Goal: Task Accomplishment & Management: Complete application form

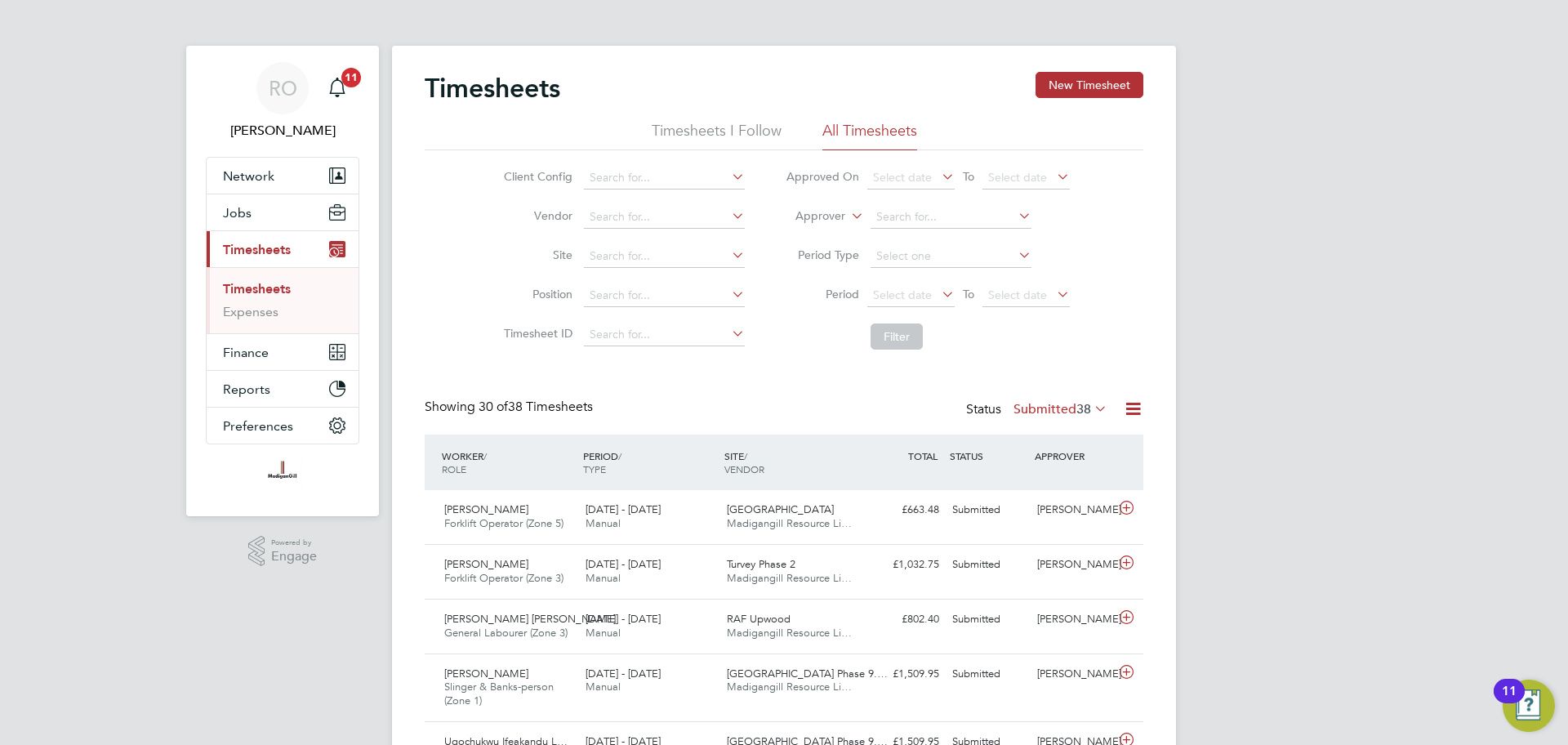
click at [1034, 411] on label "Submitted 38" at bounding box center [1060, 408] width 94 height 16
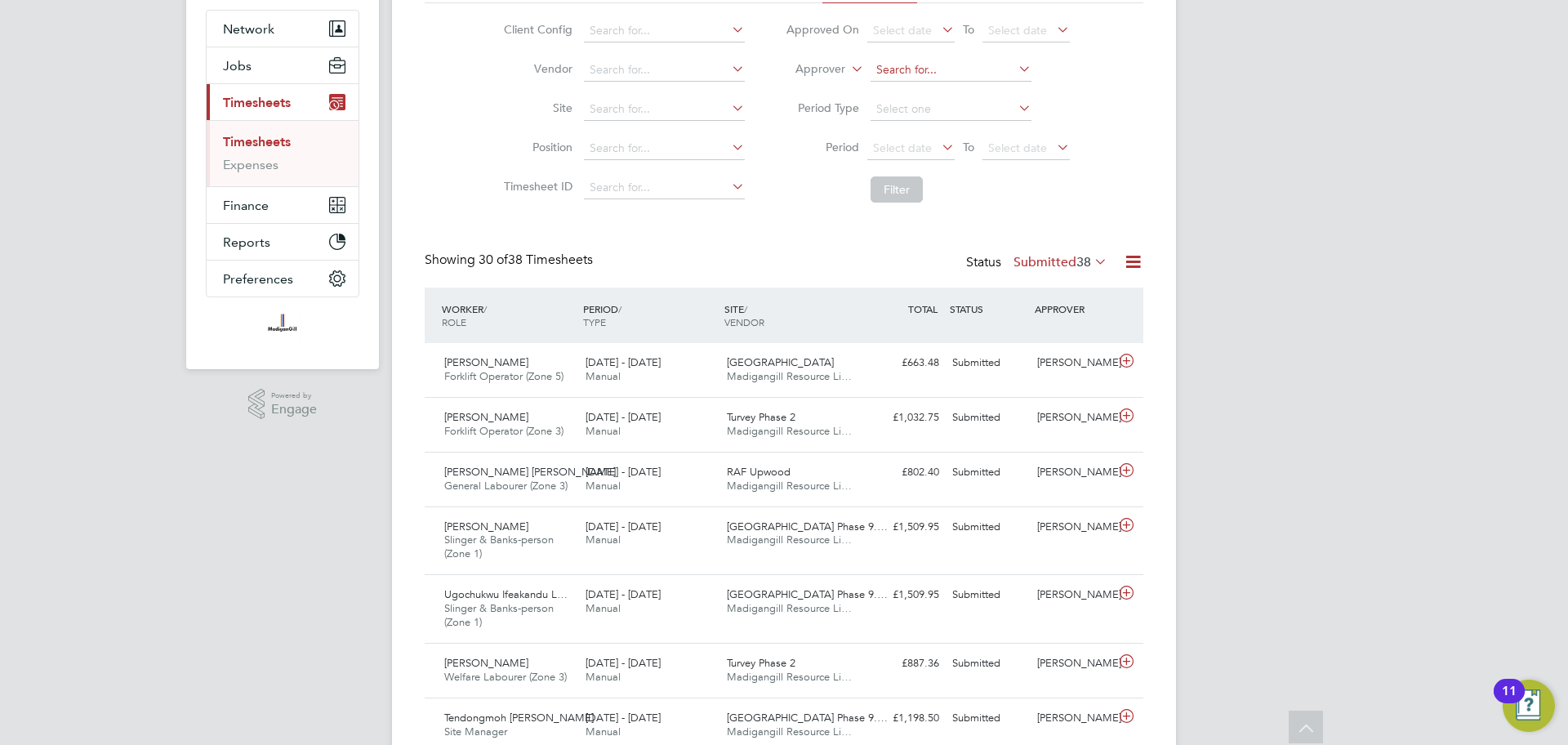
click at [891, 68] on input at bounding box center [950, 70] width 160 height 23
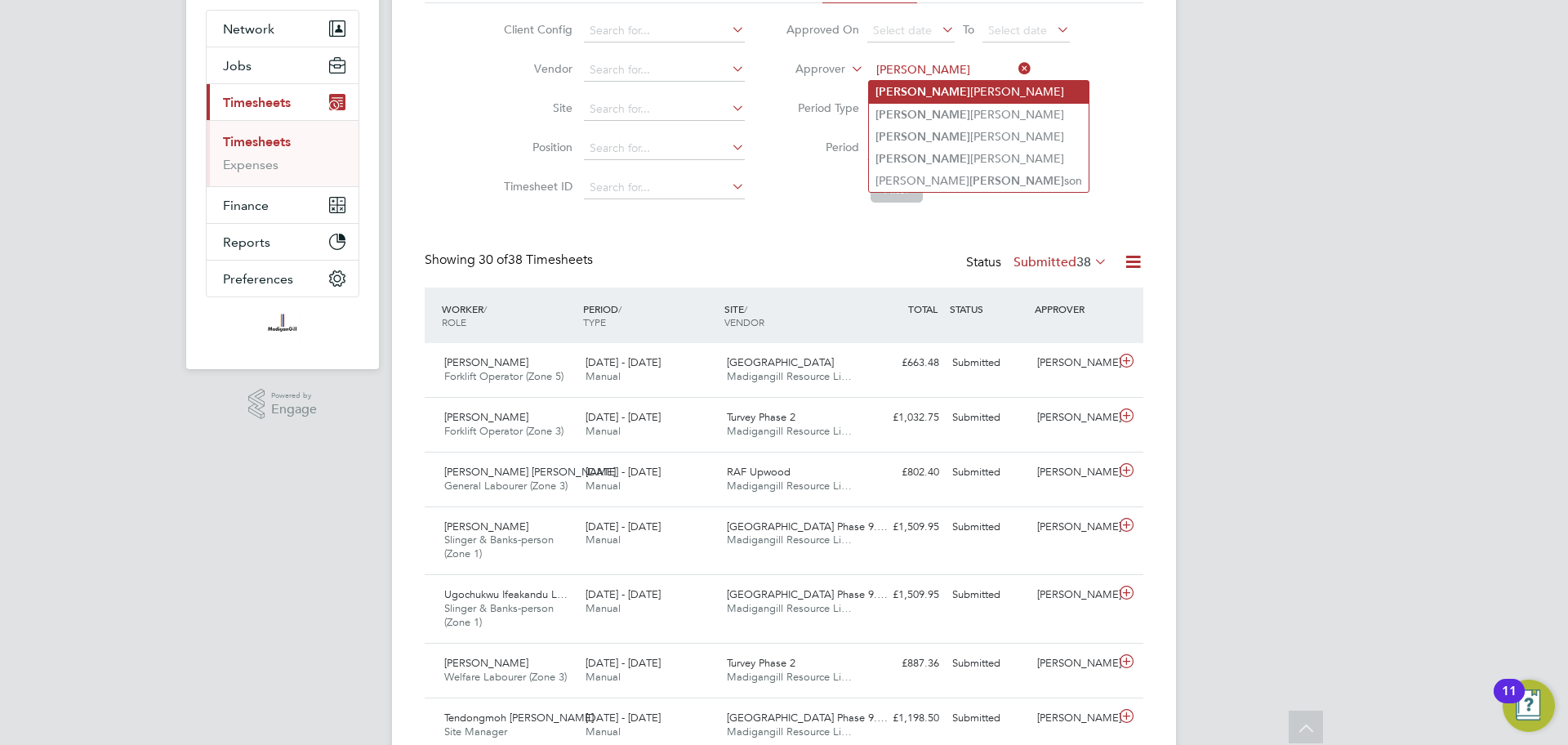
click at [964, 89] on li "Stephen Nottage" at bounding box center [978, 92] width 220 height 22
type input "Stephen Nottage"
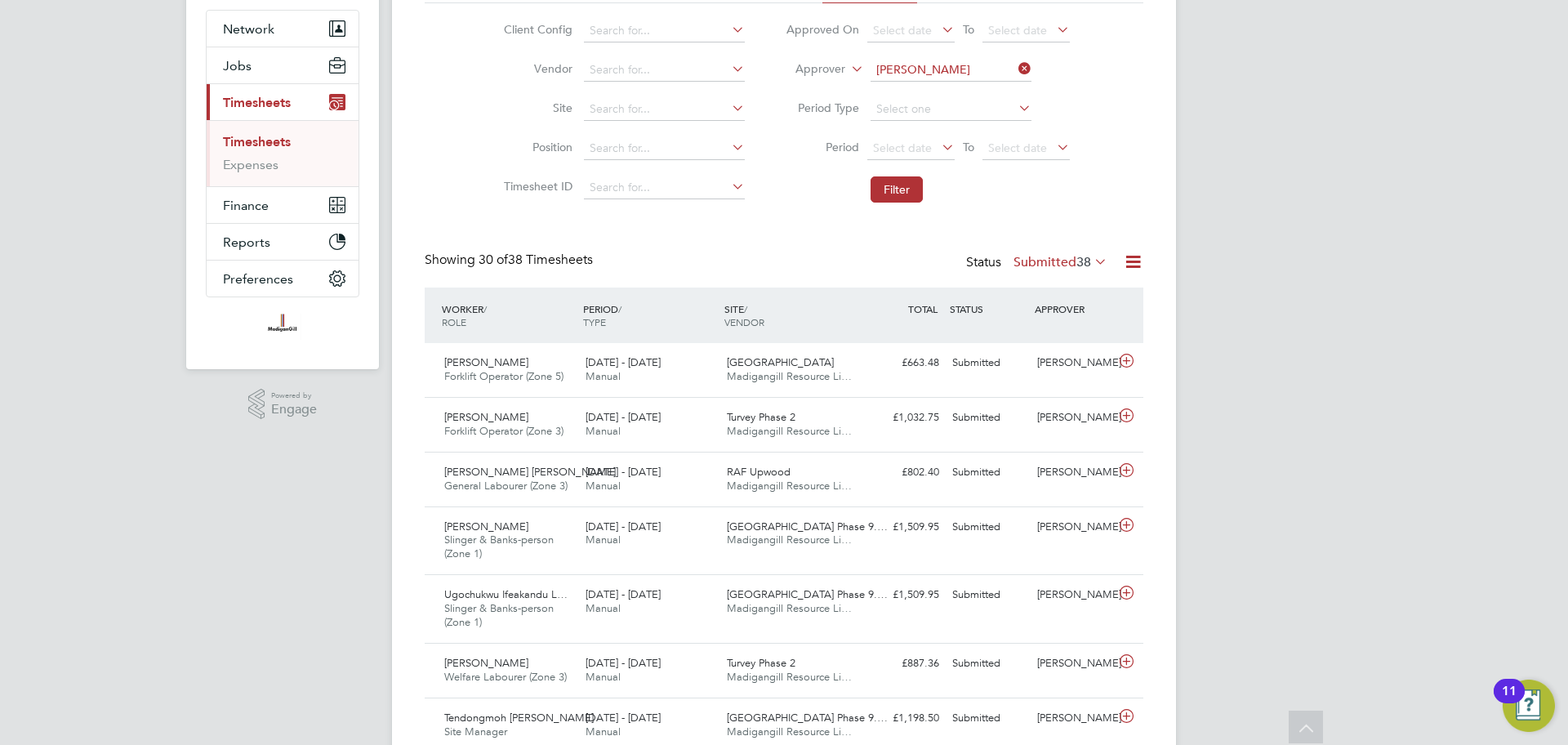
click at [895, 174] on li "Filter" at bounding box center [927, 189] width 325 height 43
click at [906, 188] on button "Filter" at bounding box center [897, 189] width 52 height 26
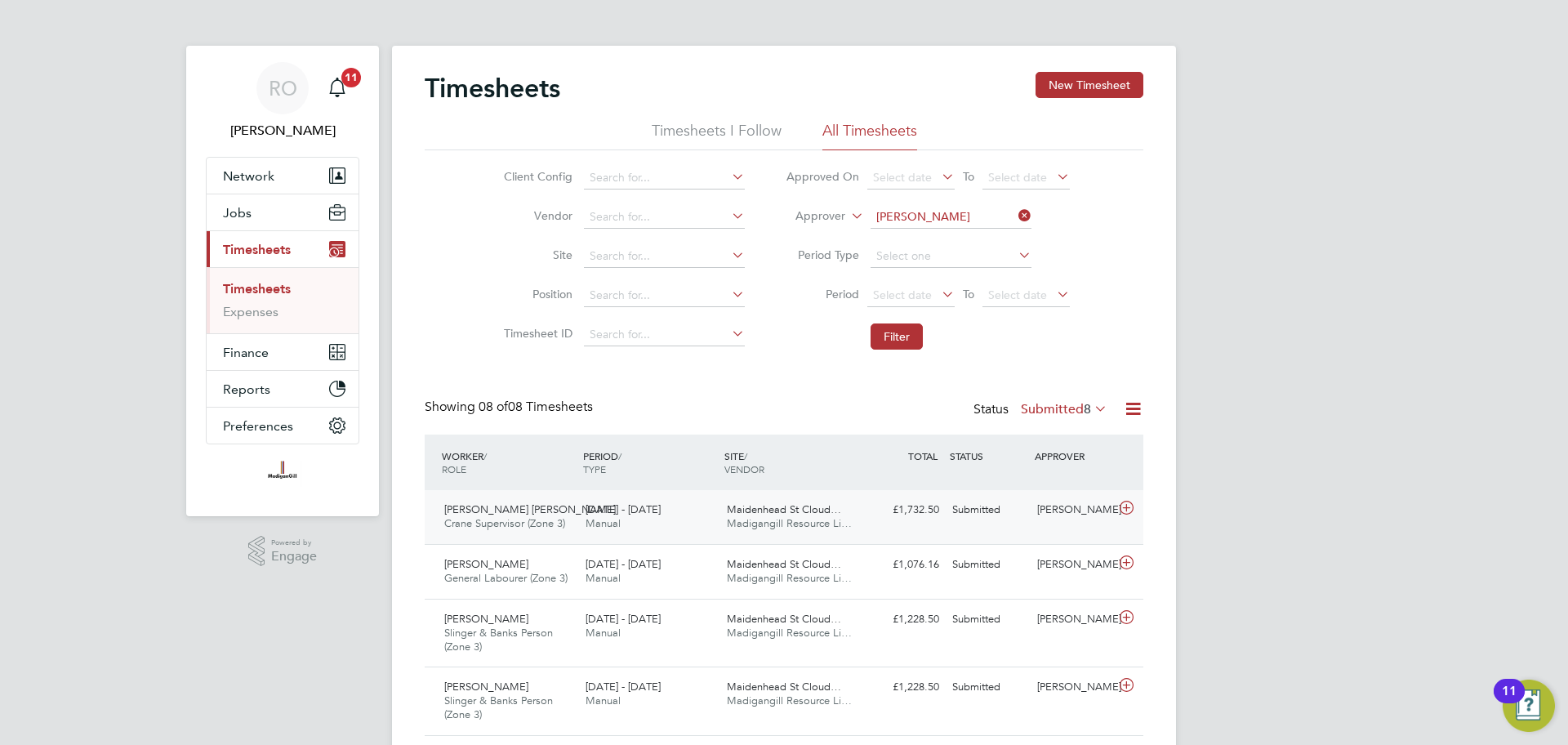
click at [775, 519] on span "Madigangill Resource Li…" at bounding box center [789, 523] width 125 height 14
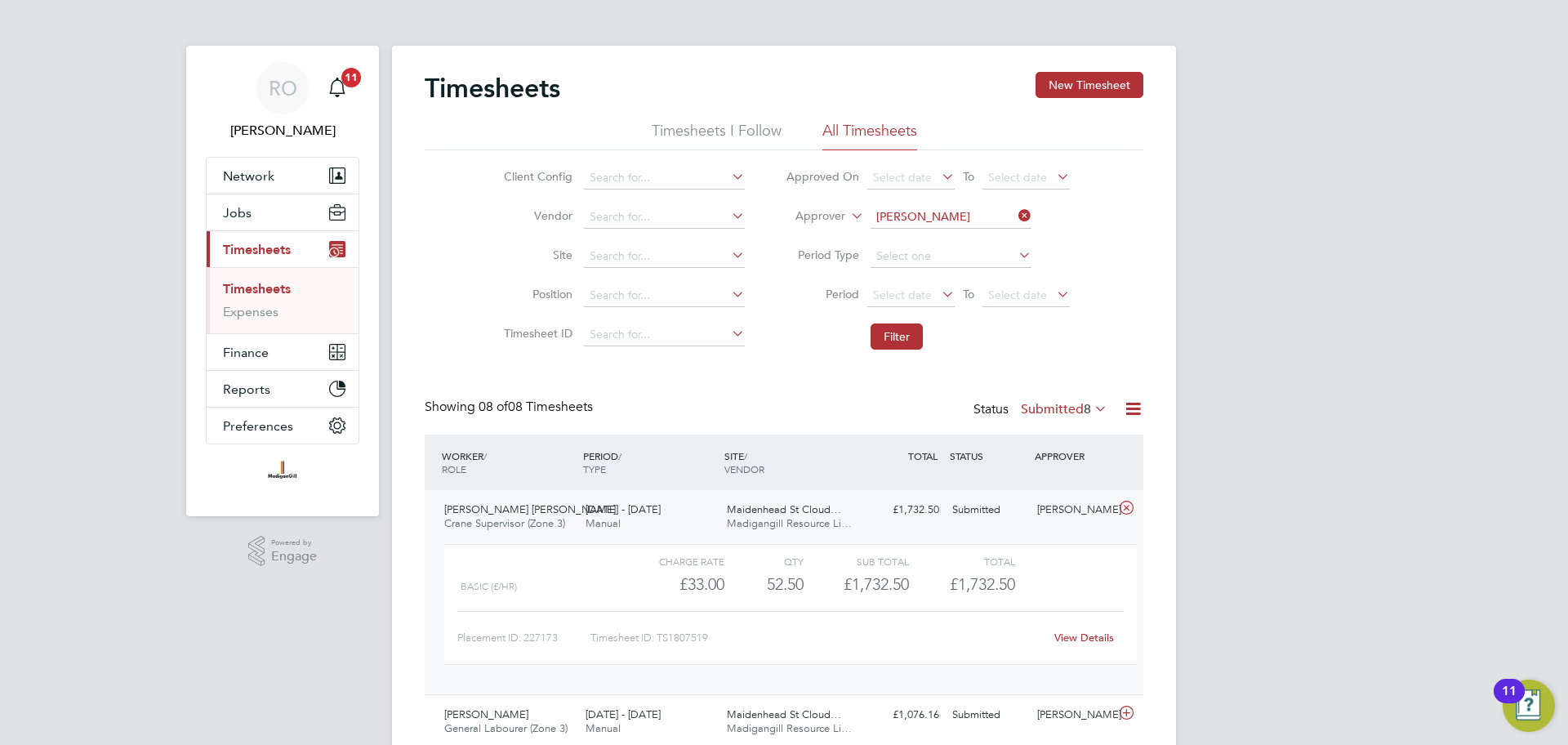
click at [1086, 636] on link "View Details" at bounding box center [1084, 637] width 60 height 14
click at [1130, 510] on icon at bounding box center [1127, 507] width 20 height 13
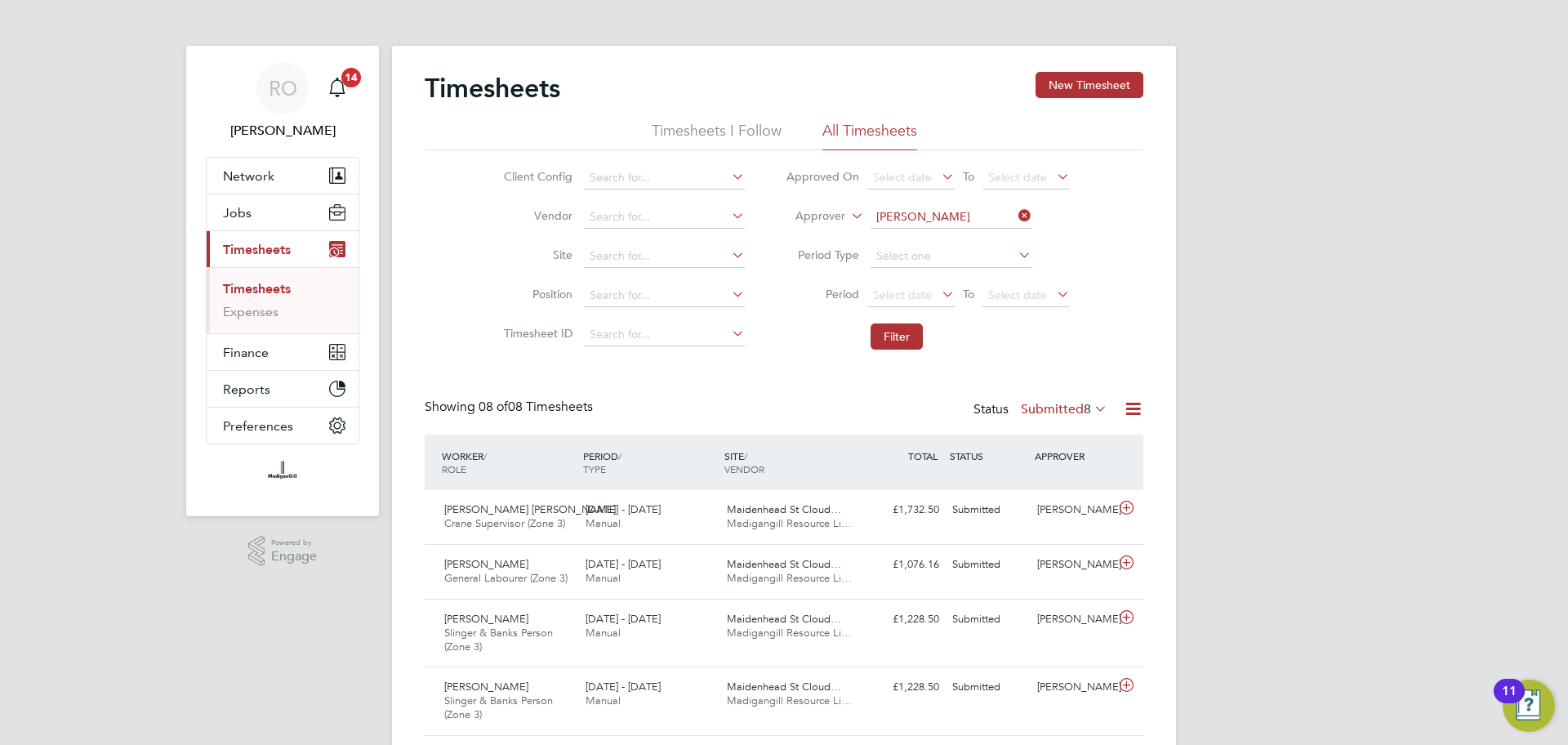
click at [255, 289] on link "Timesheets" at bounding box center [257, 289] width 68 height 16
click at [1117, 83] on button "New Timesheet" at bounding box center [1089, 85] width 108 height 26
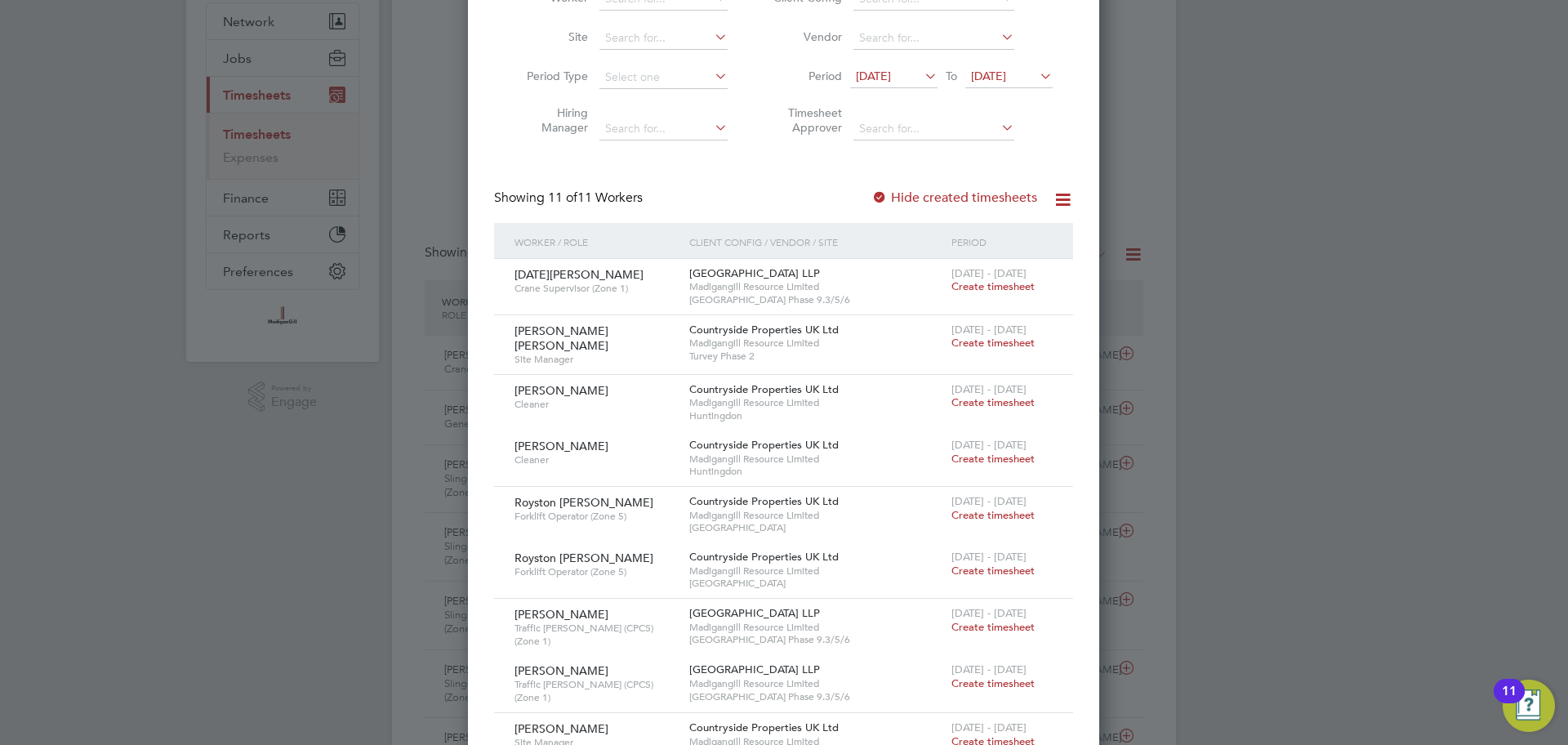
scroll to position [153, 0]
click at [1006, 71] on span "19 Aug 2025" at bounding box center [988, 77] width 35 height 15
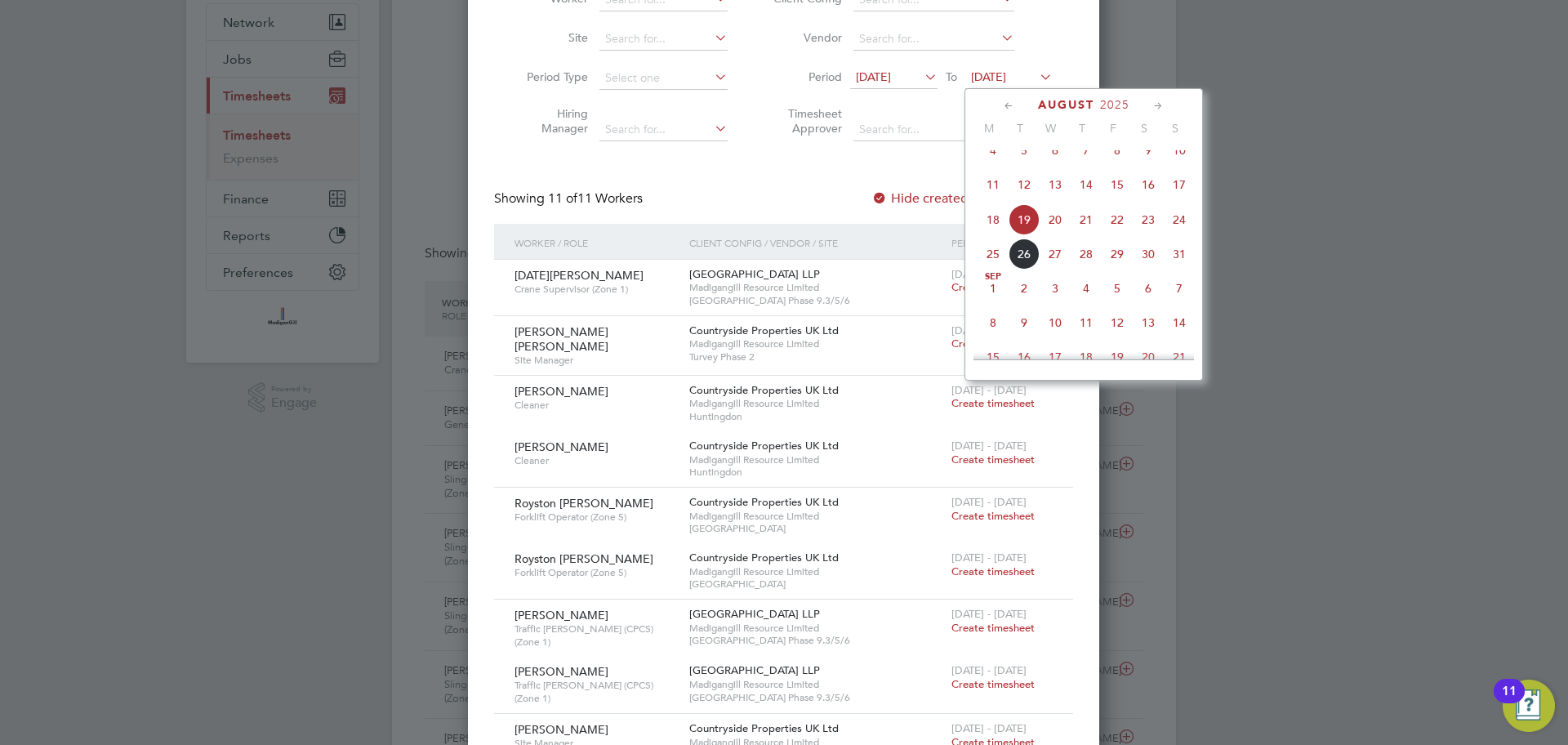
click at [1181, 229] on span "24" at bounding box center [1178, 219] width 31 height 31
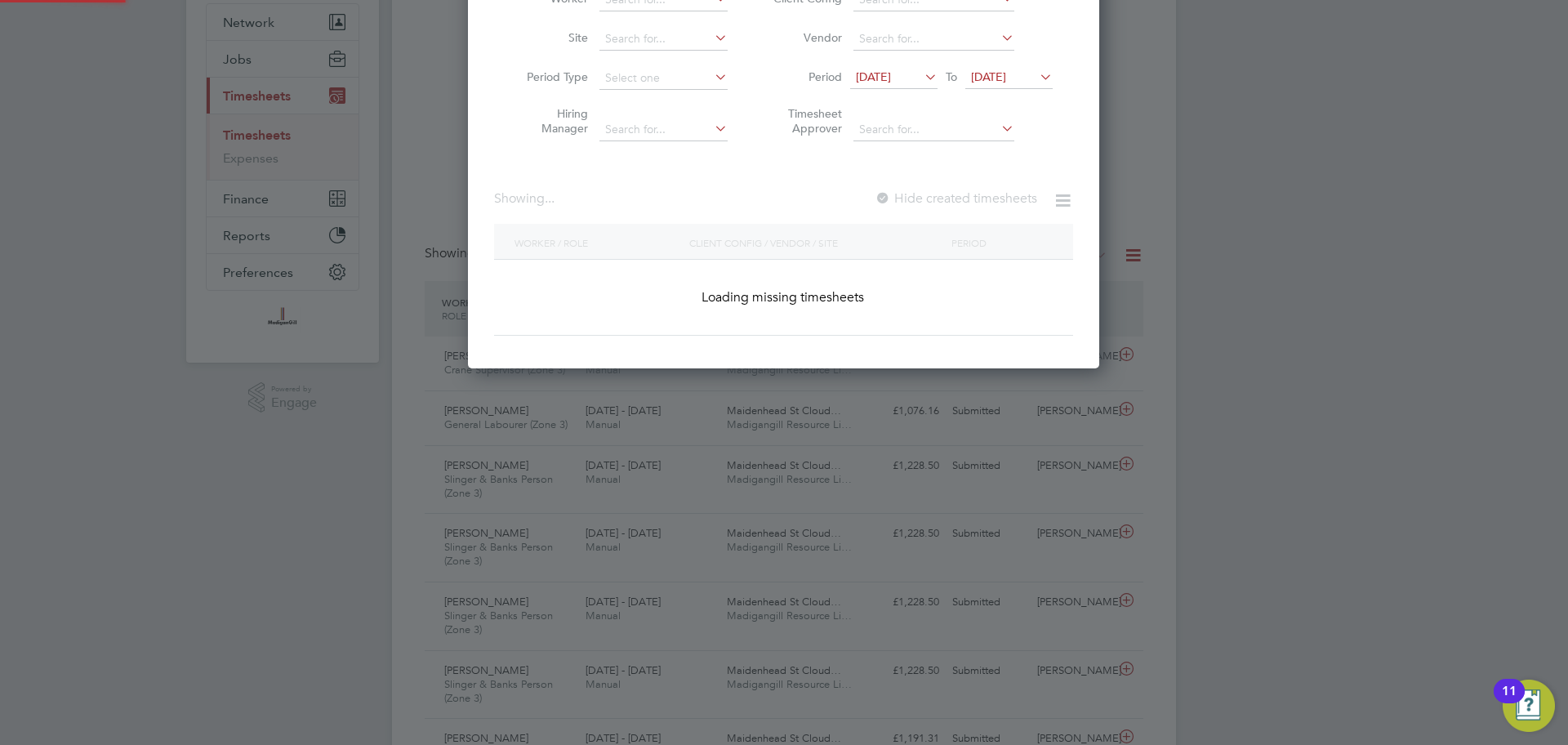
scroll to position [1339, 632]
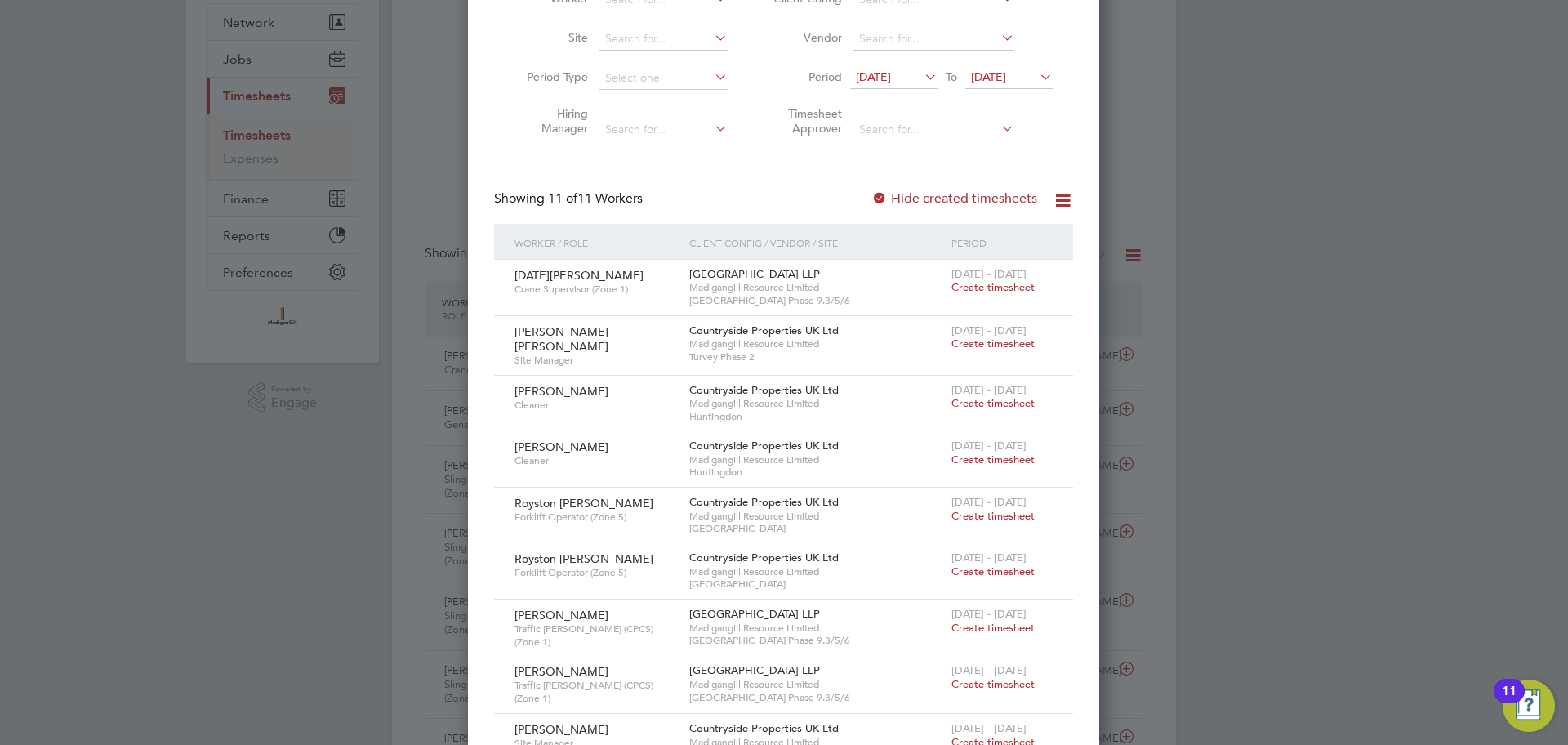
click at [912, 65] on li "Period 12 Aug 2025 To 24 Aug 2025" at bounding box center [911, 78] width 325 height 39
click at [891, 80] on span "12 Aug 2025" at bounding box center [873, 77] width 35 height 15
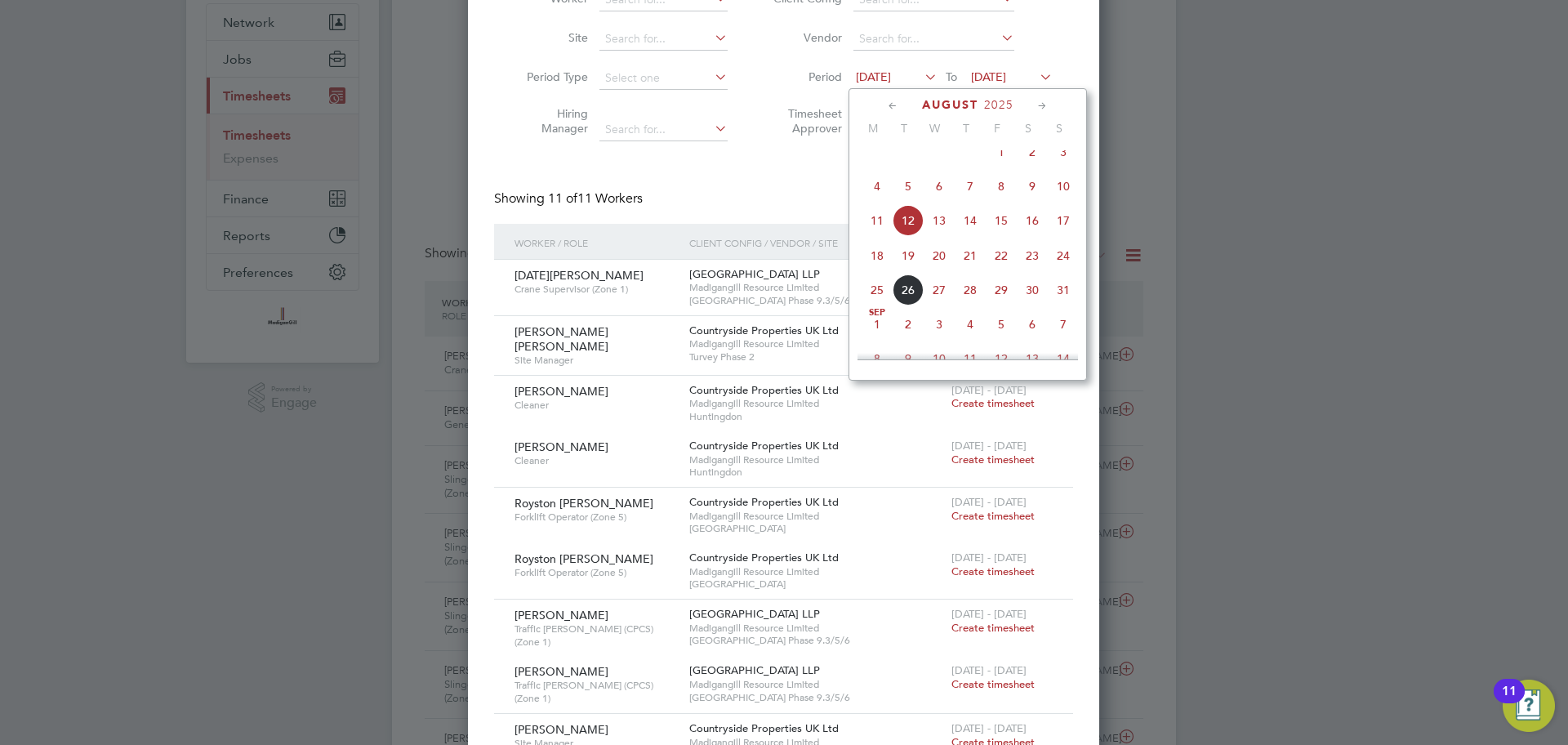
click at [877, 271] on span "18" at bounding box center [877, 255] width 31 height 31
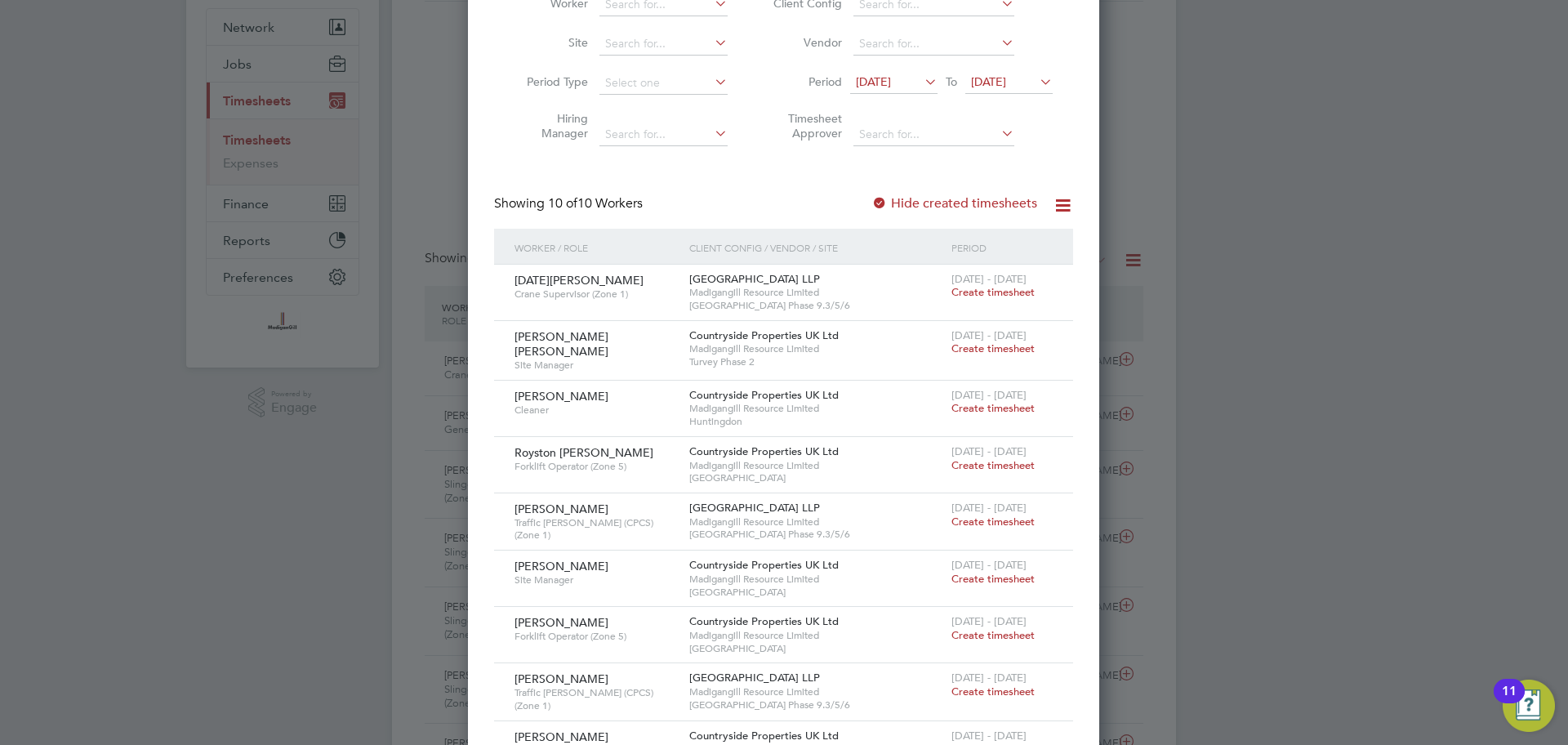
scroll to position [0, 0]
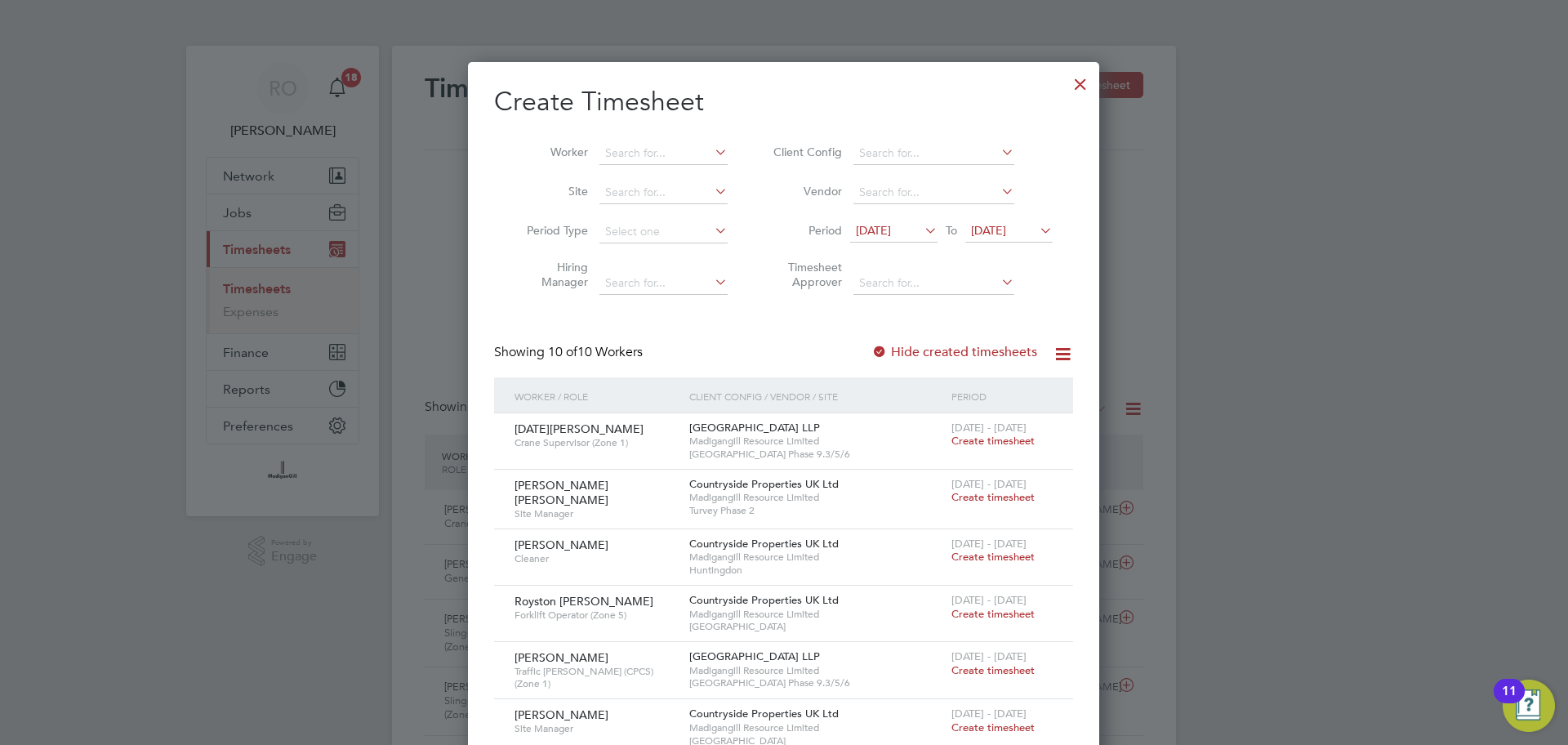
click at [1081, 75] on div at bounding box center [1081, 81] width 30 height 30
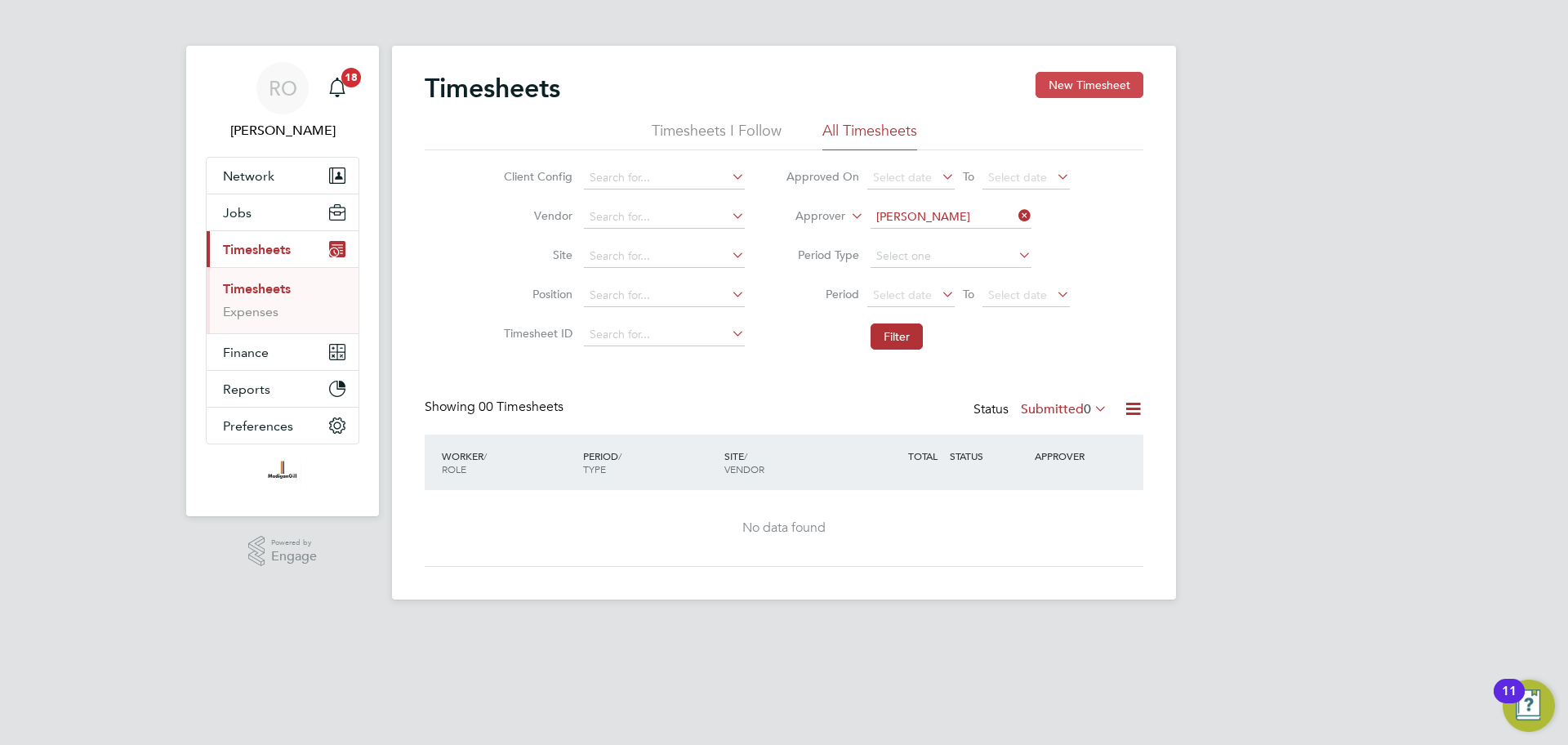
click at [1103, 81] on button "New Timesheet" at bounding box center [1089, 85] width 108 height 26
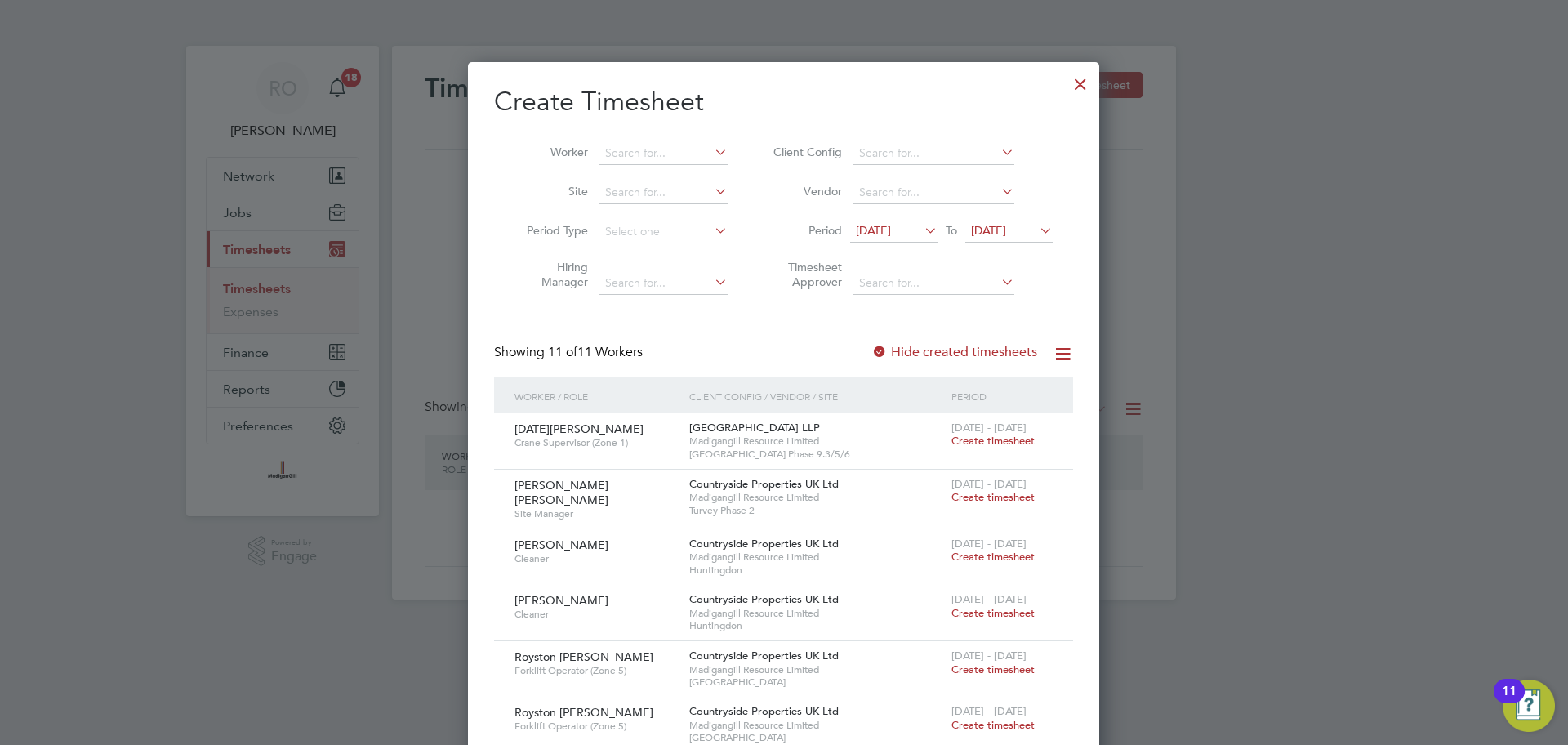
scroll to position [1339, 632]
drag, startPoint x: 919, startPoint y: 223, endPoint x: 921, endPoint y: 307, distance: 84.0
click at [920, 223] on div "12 Aug 2025 To 19 Aug 2025" at bounding box center [950, 231] width 202 height 23
click at [891, 229] on span "12 Aug 2025" at bounding box center [873, 230] width 35 height 15
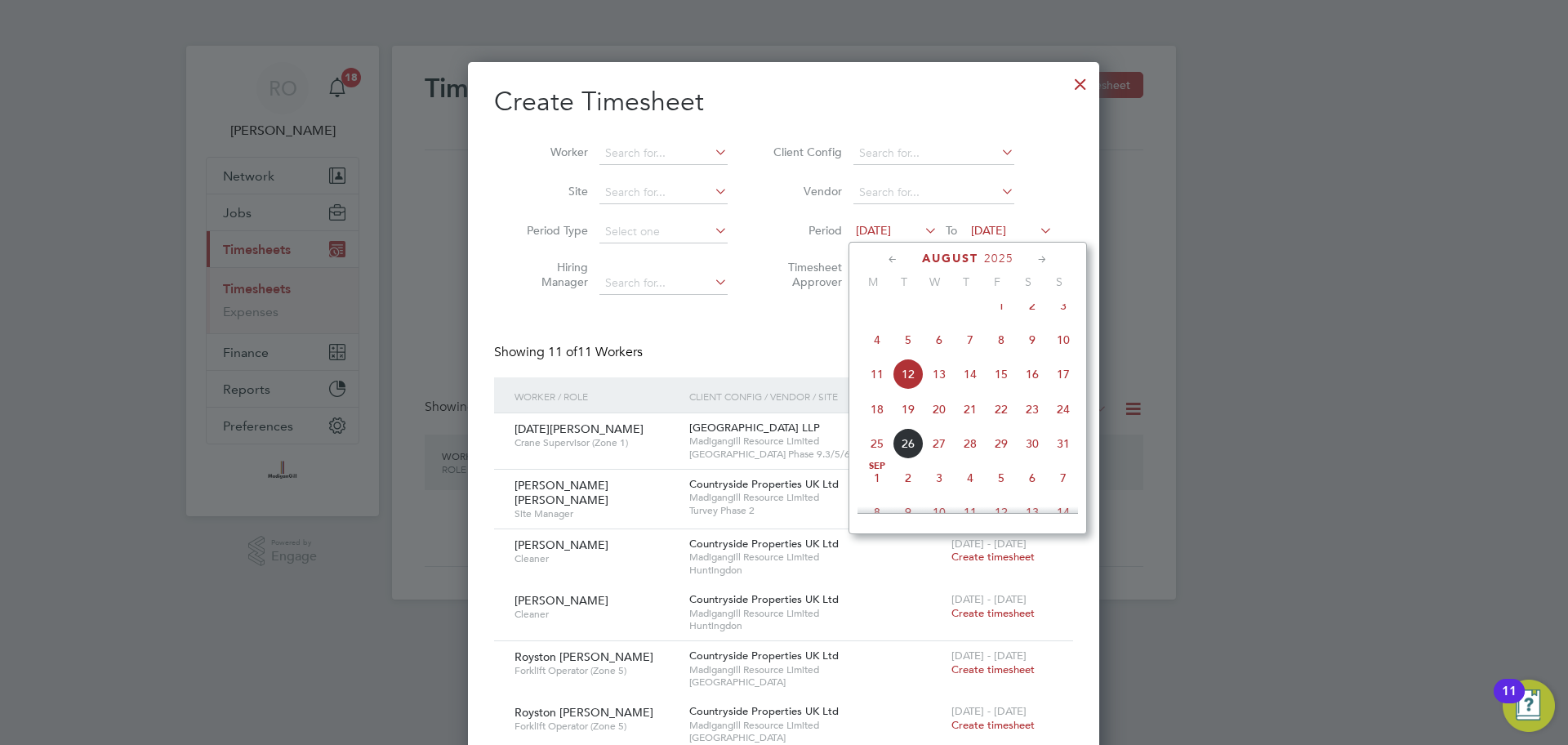
click at [883, 419] on span "18" at bounding box center [877, 408] width 31 height 31
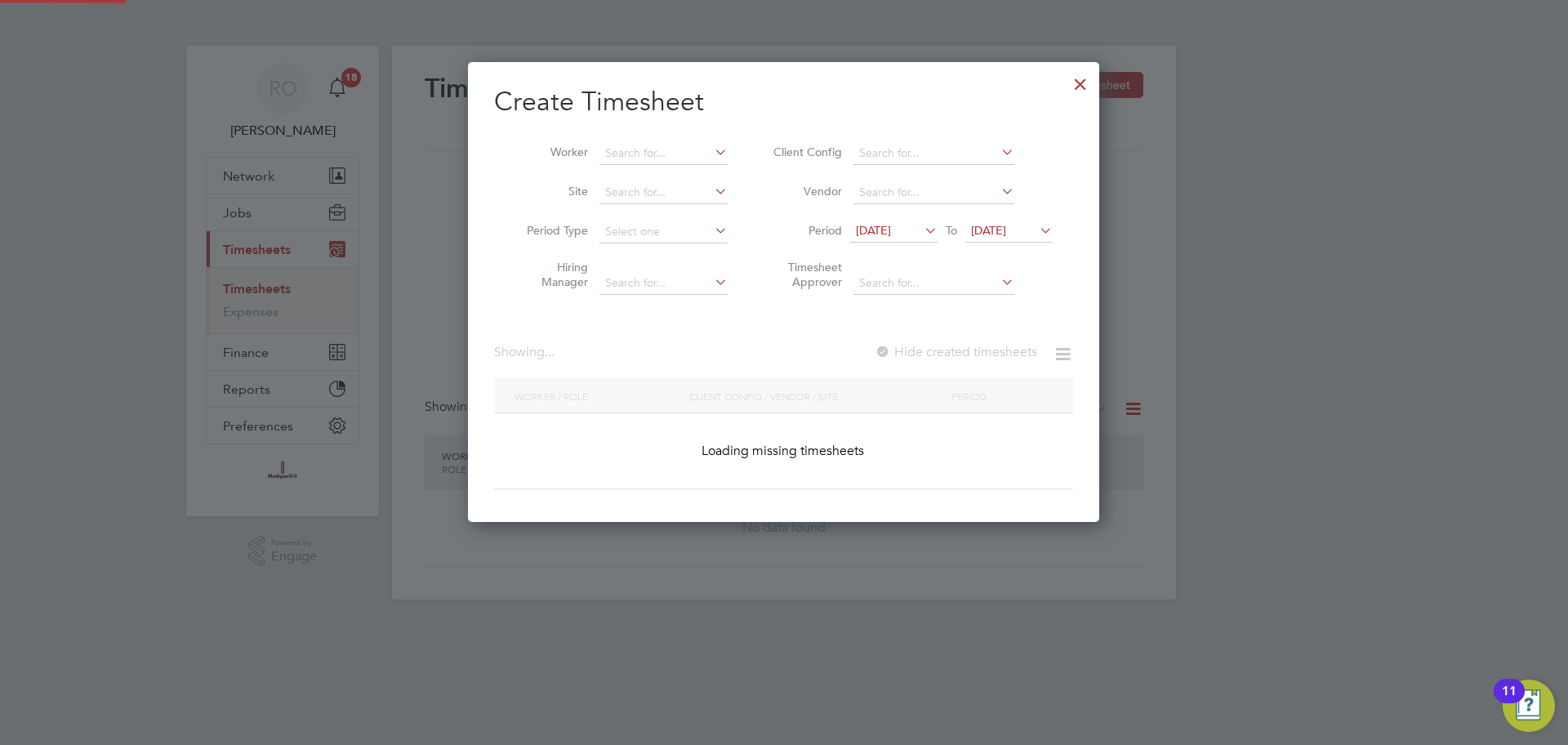
scroll to position [949, 632]
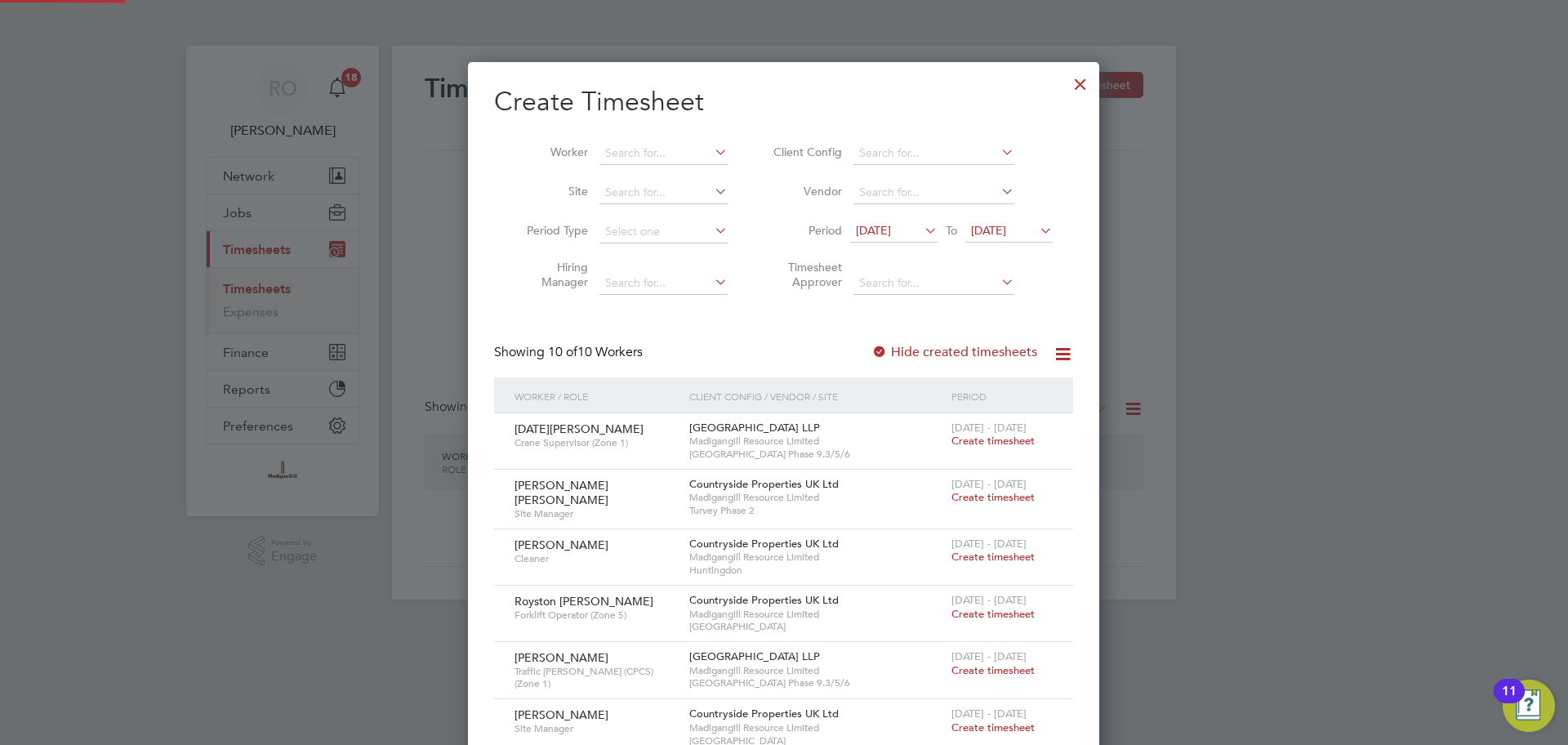
click at [1036, 229] on icon at bounding box center [1036, 230] width 0 height 23
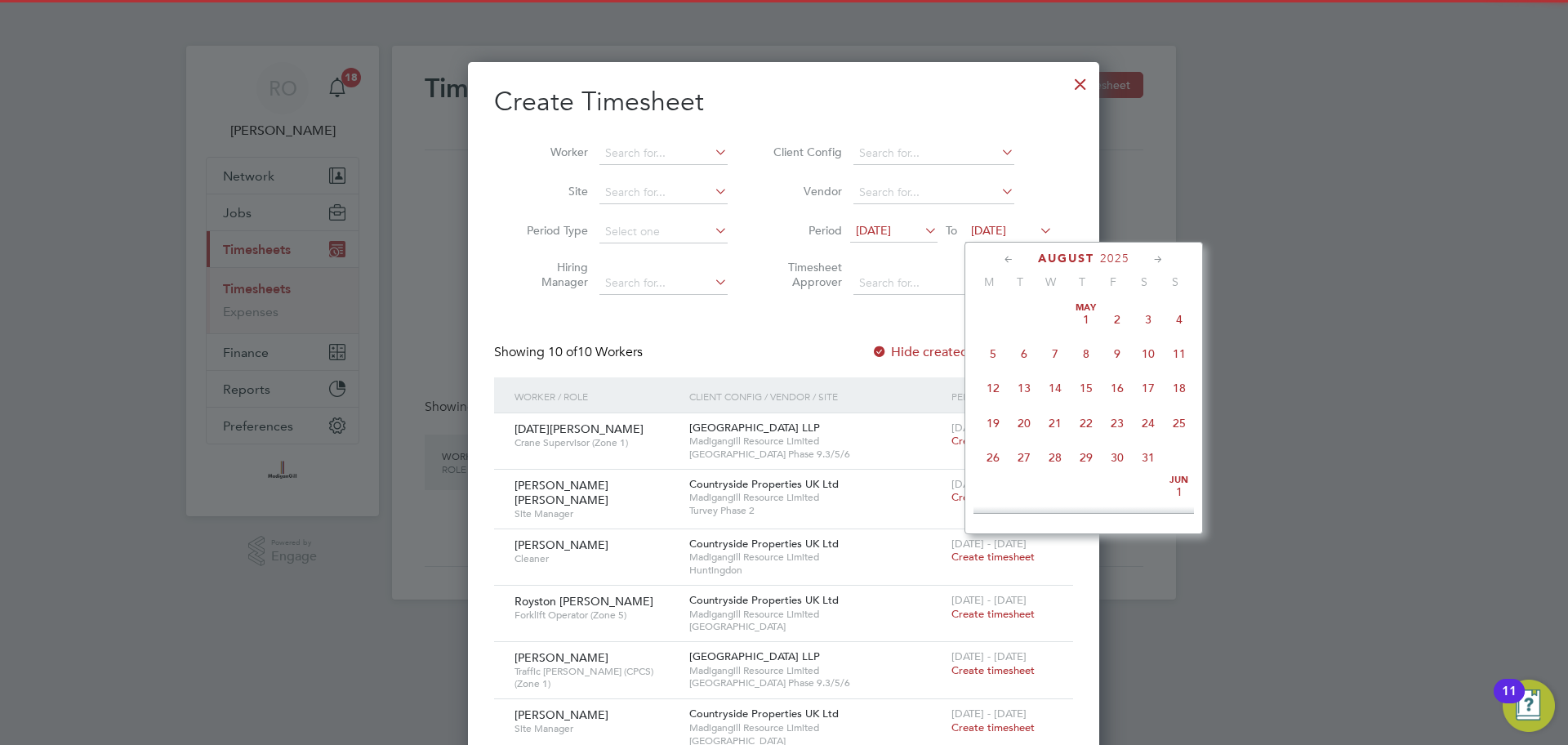
scroll to position [601, 0]
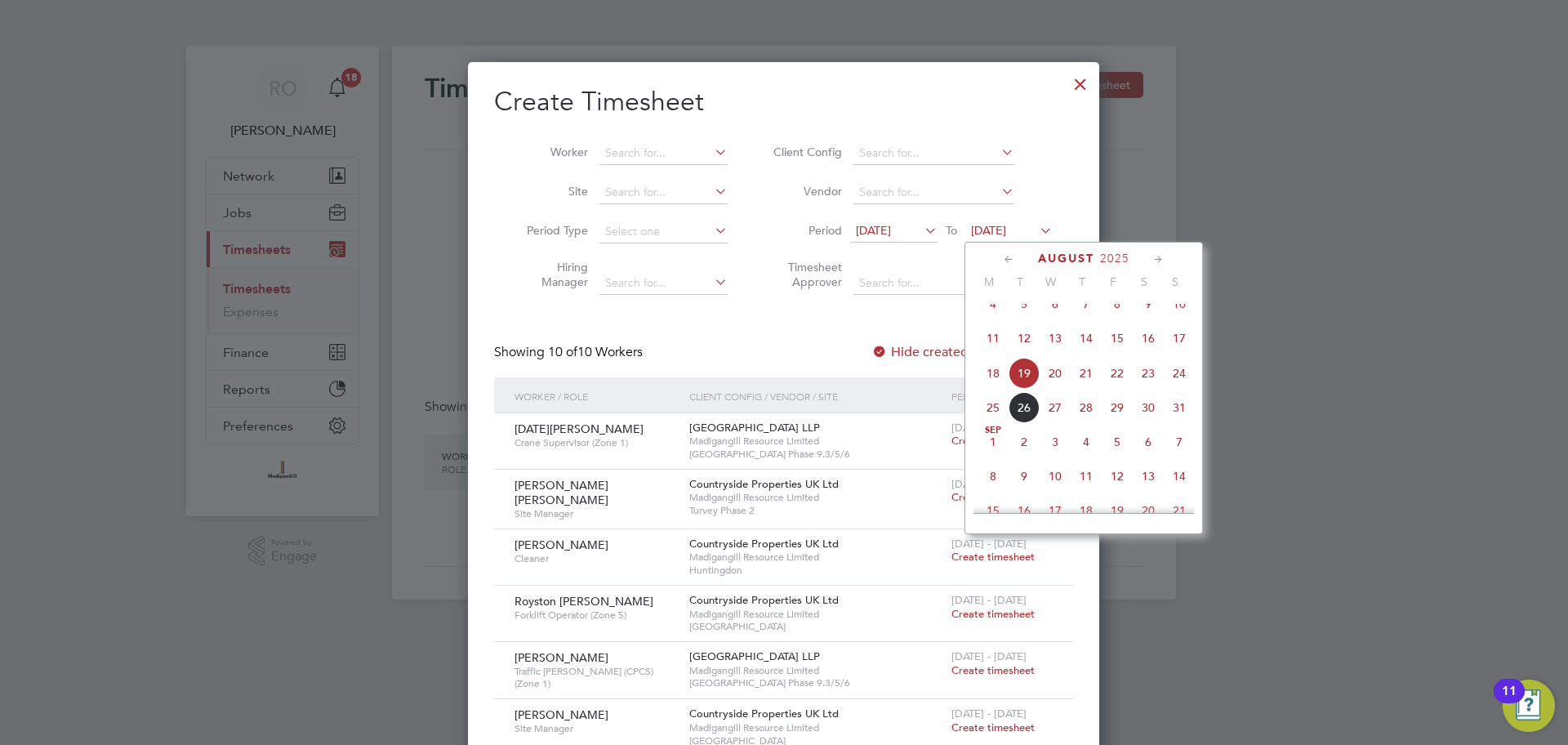
click at [1177, 388] on span "24" at bounding box center [1178, 372] width 31 height 31
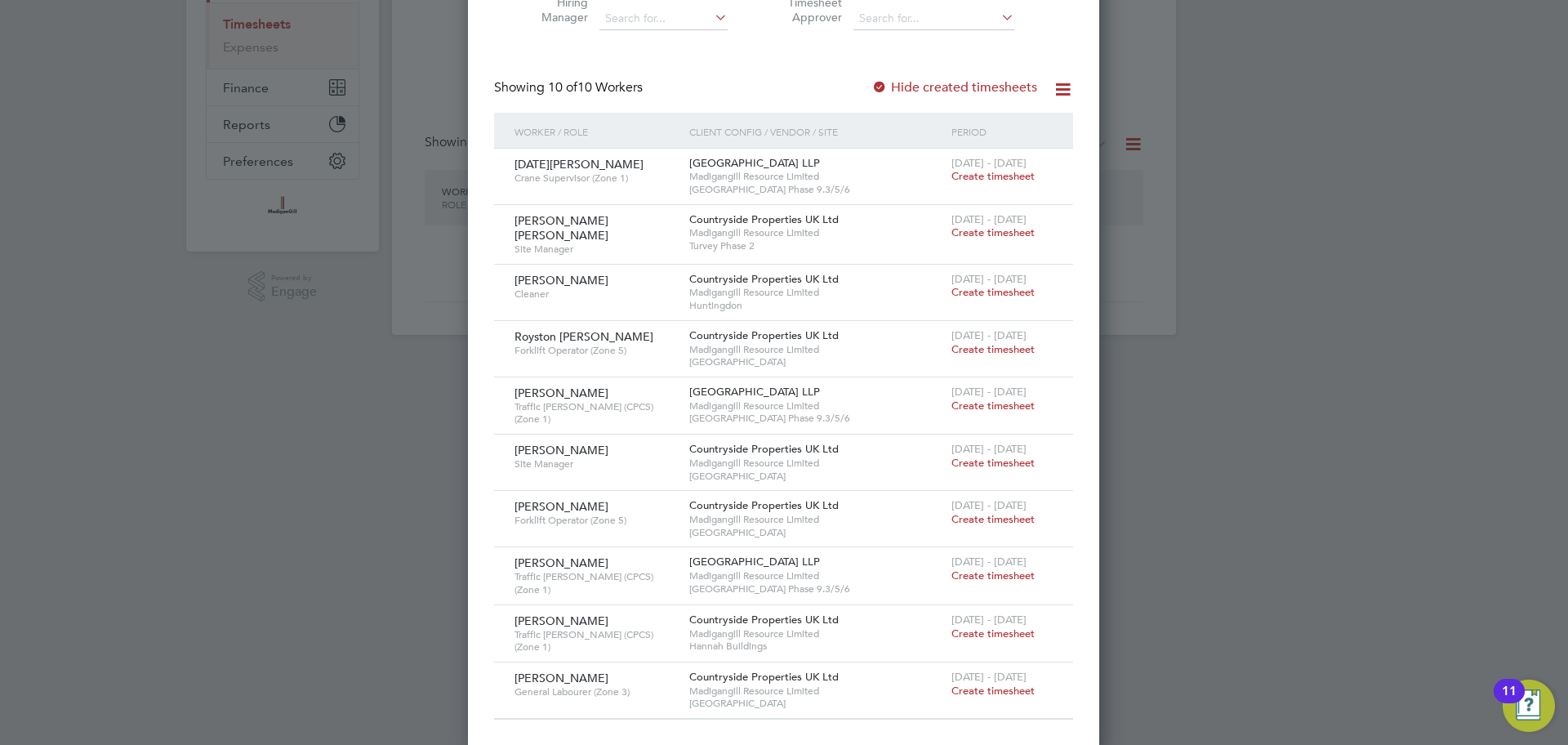
scroll to position [264, 0]
drag, startPoint x: 662, startPoint y: 383, endPoint x: 510, endPoint y: 390, distance: 152.2
click at [510, 390] on div "Daniel Olukayode Gbejuade Traffic Marshall (CPCS) (Zone 1)" at bounding box center [597, 406] width 174 height 57
copy span "Daniel Olukayode Gbejuade"
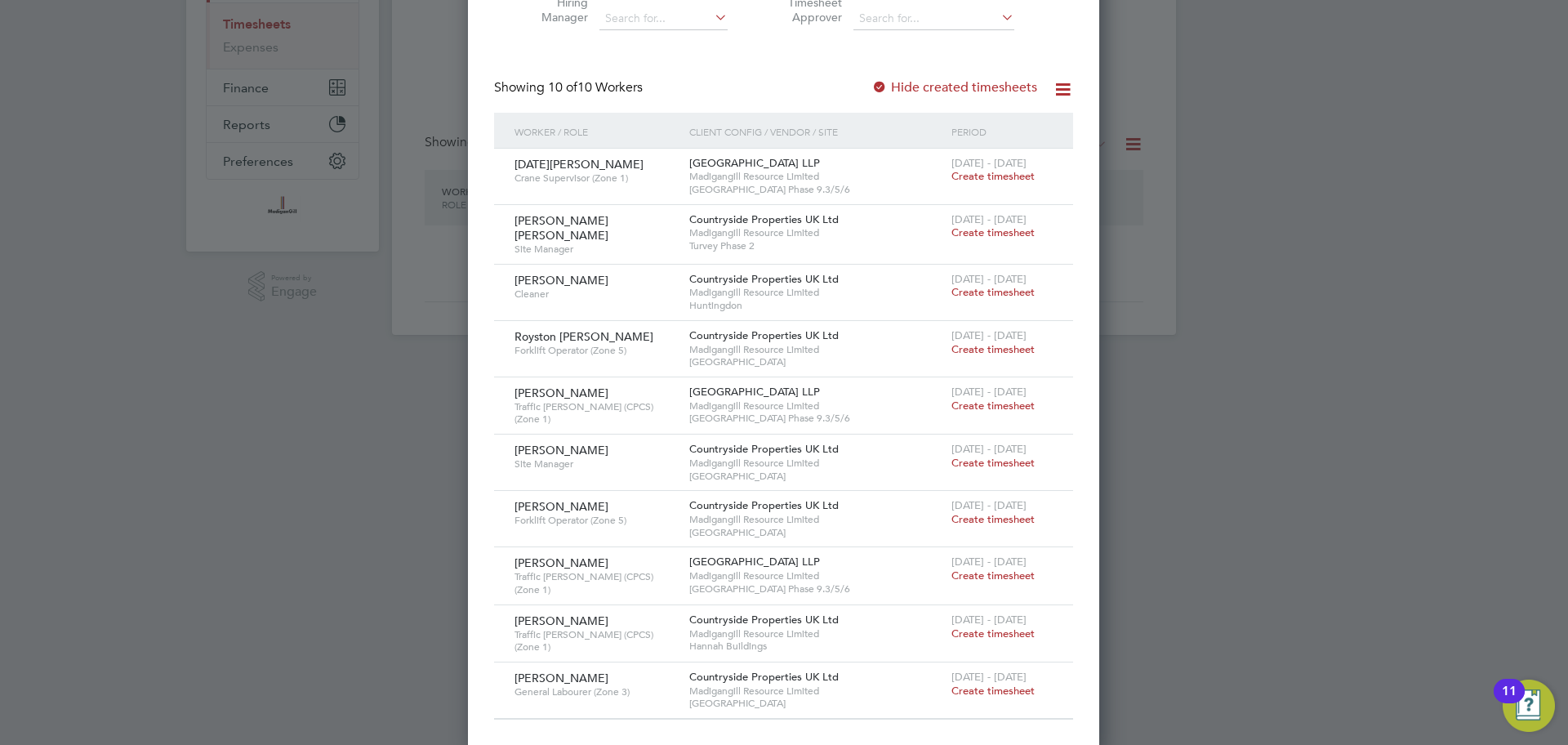
drag, startPoint x: 617, startPoint y: 557, endPoint x: 517, endPoint y: 554, distance: 100.0
click at [517, 554] on div "Ambrose Nwaobilo Traffic Marshall (CPCS) (Zone 1)" at bounding box center [597, 575] width 174 height 57
copy span "[PERSON_NAME]"
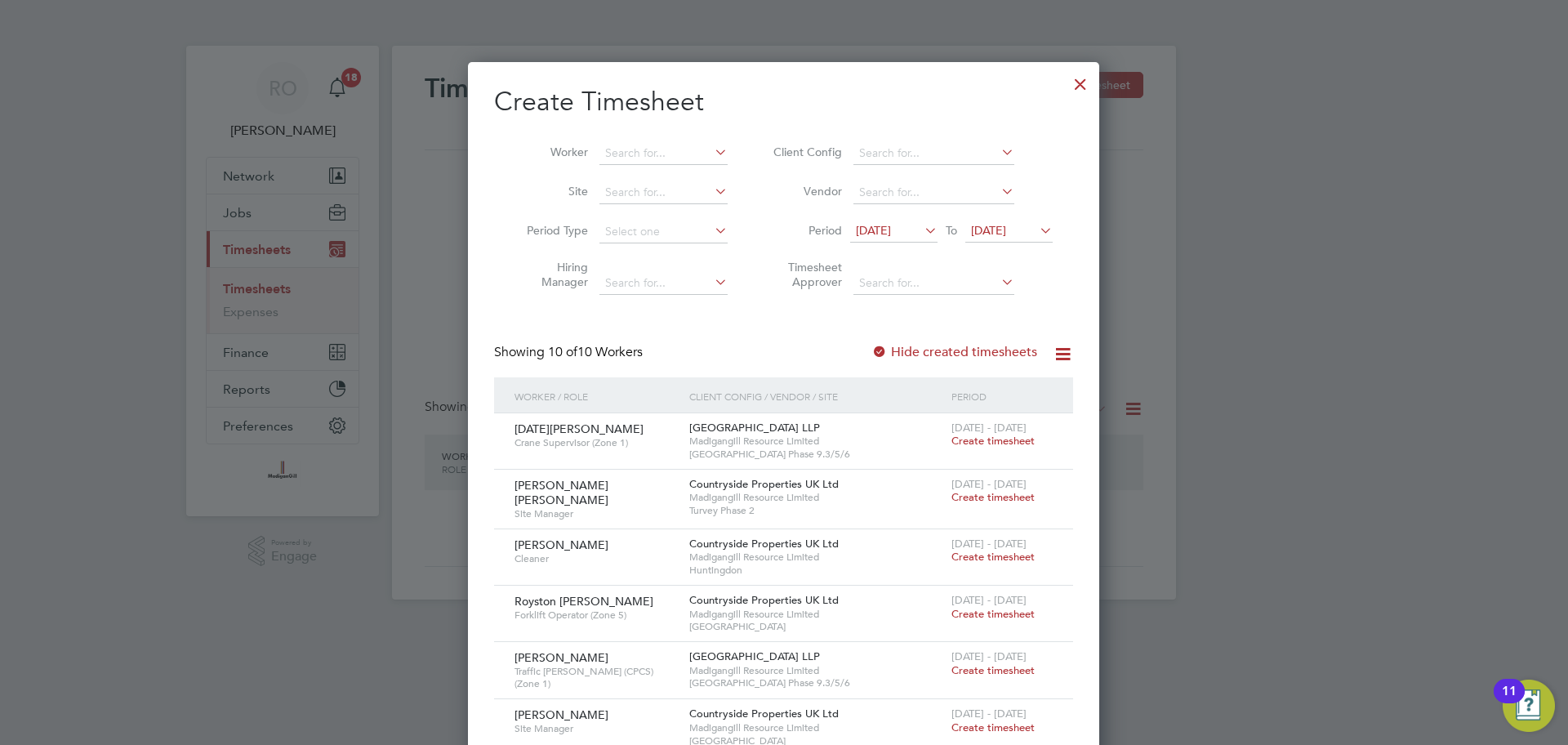
click at [1071, 84] on div at bounding box center [1081, 81] width 30 height 30
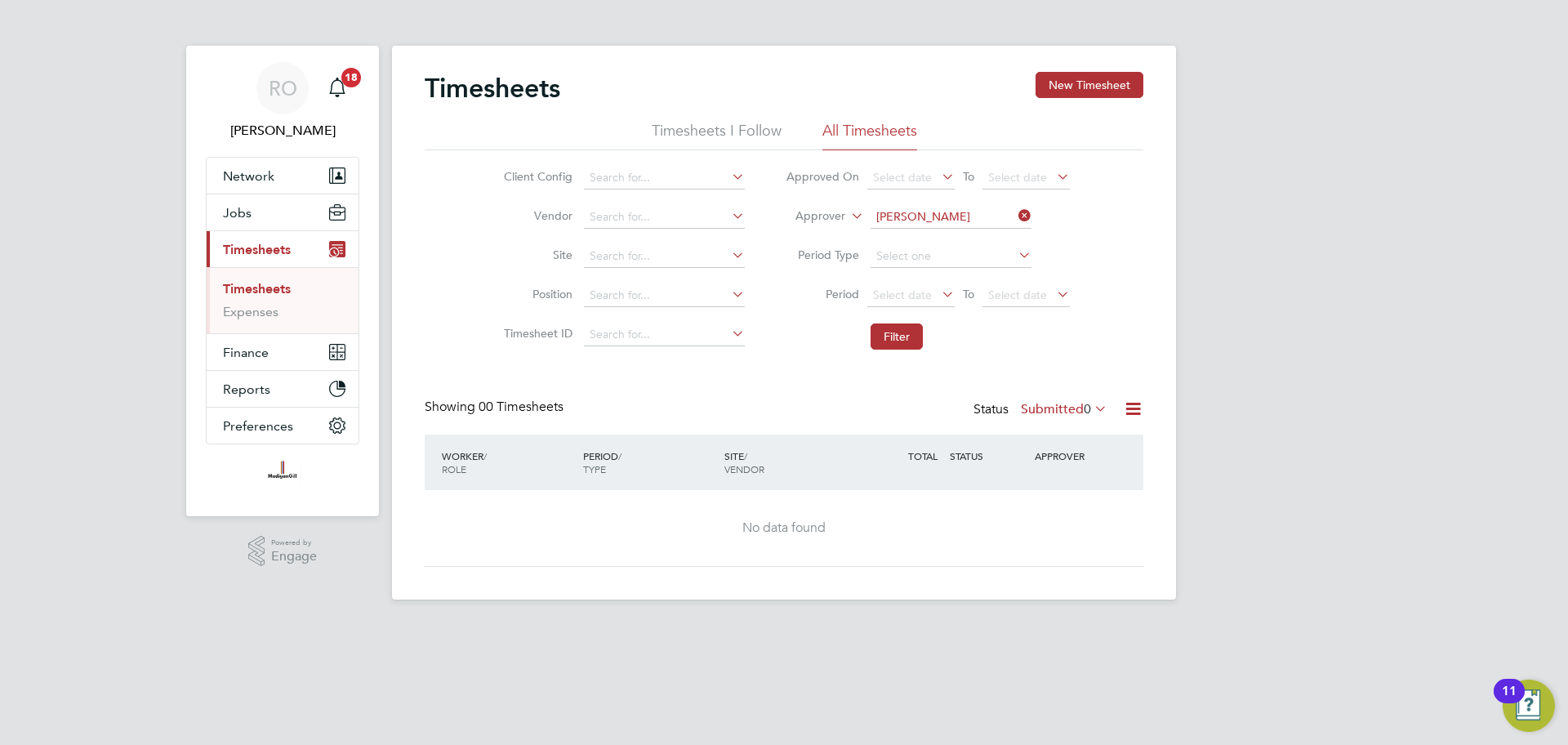
click at [1015, 213] on icon at bounding box center [1015, 215] width 0 height 23
click at [271, 292] on link "Timesheets" at bounding box center [257, 289] width 68 height 16
click at [339, 74] on div "Main navigation" at bounding box center [337, 88] width 33 height 33
click at [346, 94] on icon "Main navigation" at bounding box center [338, 88] width 20 height 20
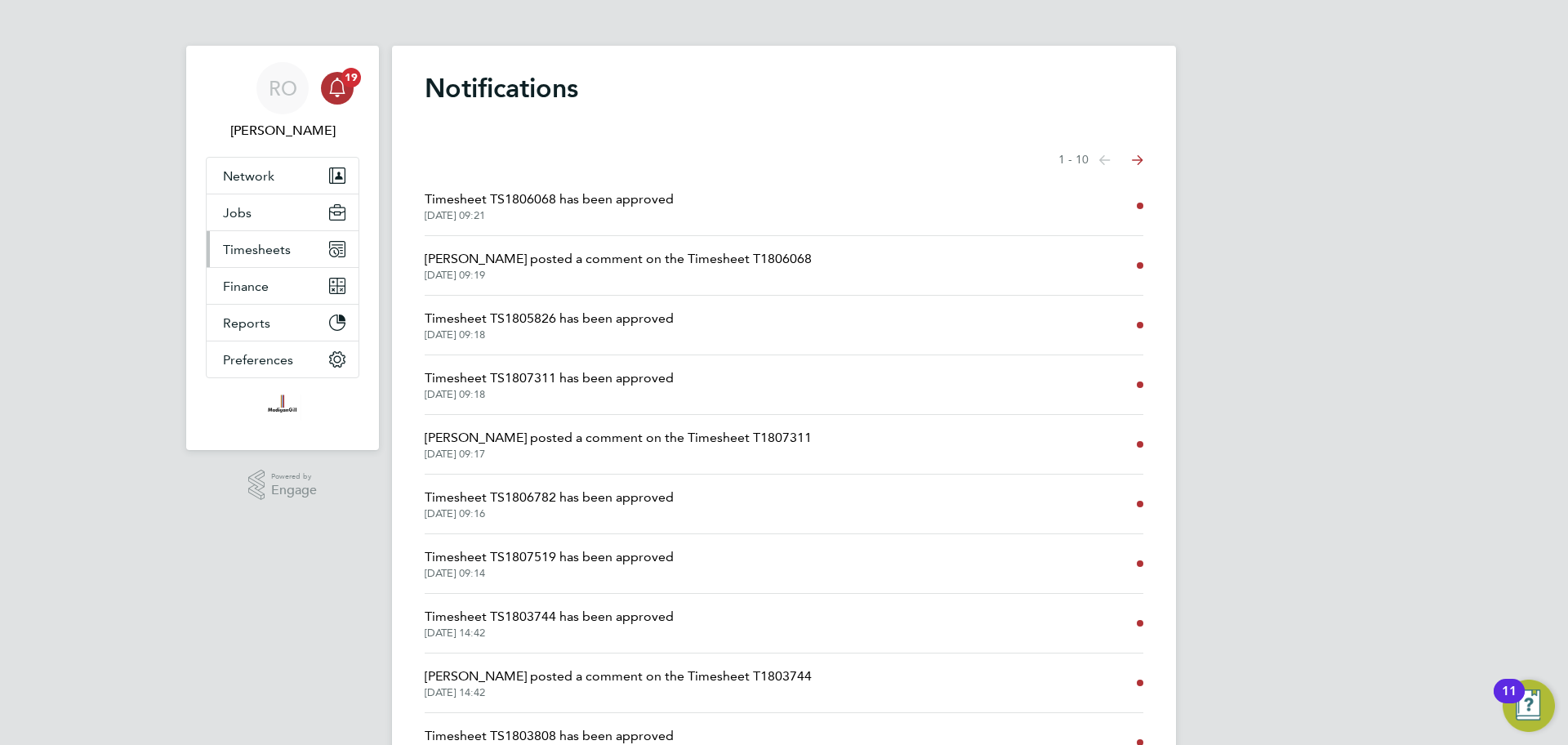
click at [273, 259] on button "Timesheets" at bounding box center [282, 249] width 151 height 36
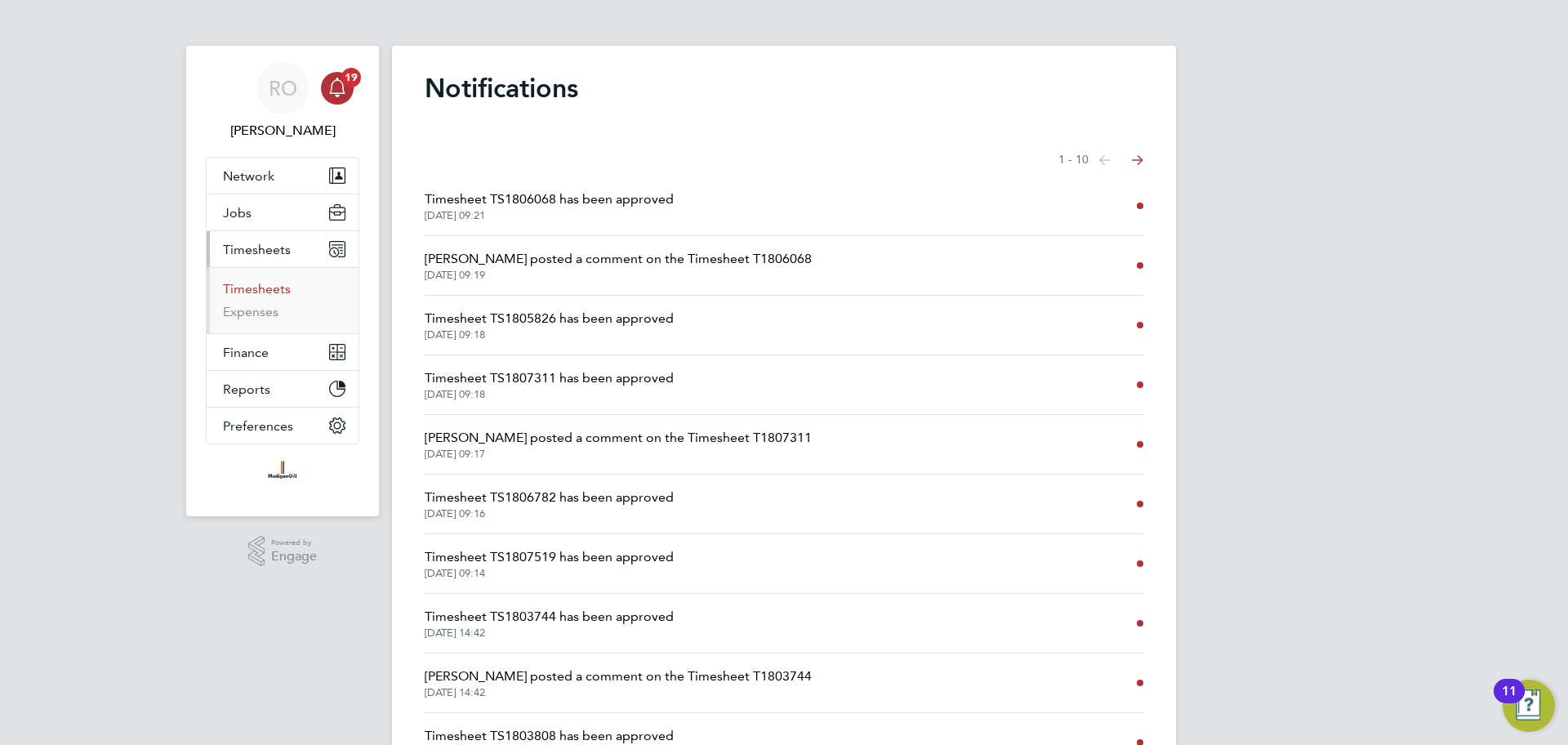
click at [282, 292] on link "Timesheets" at bounding box center [257, 289] width 68 height 16
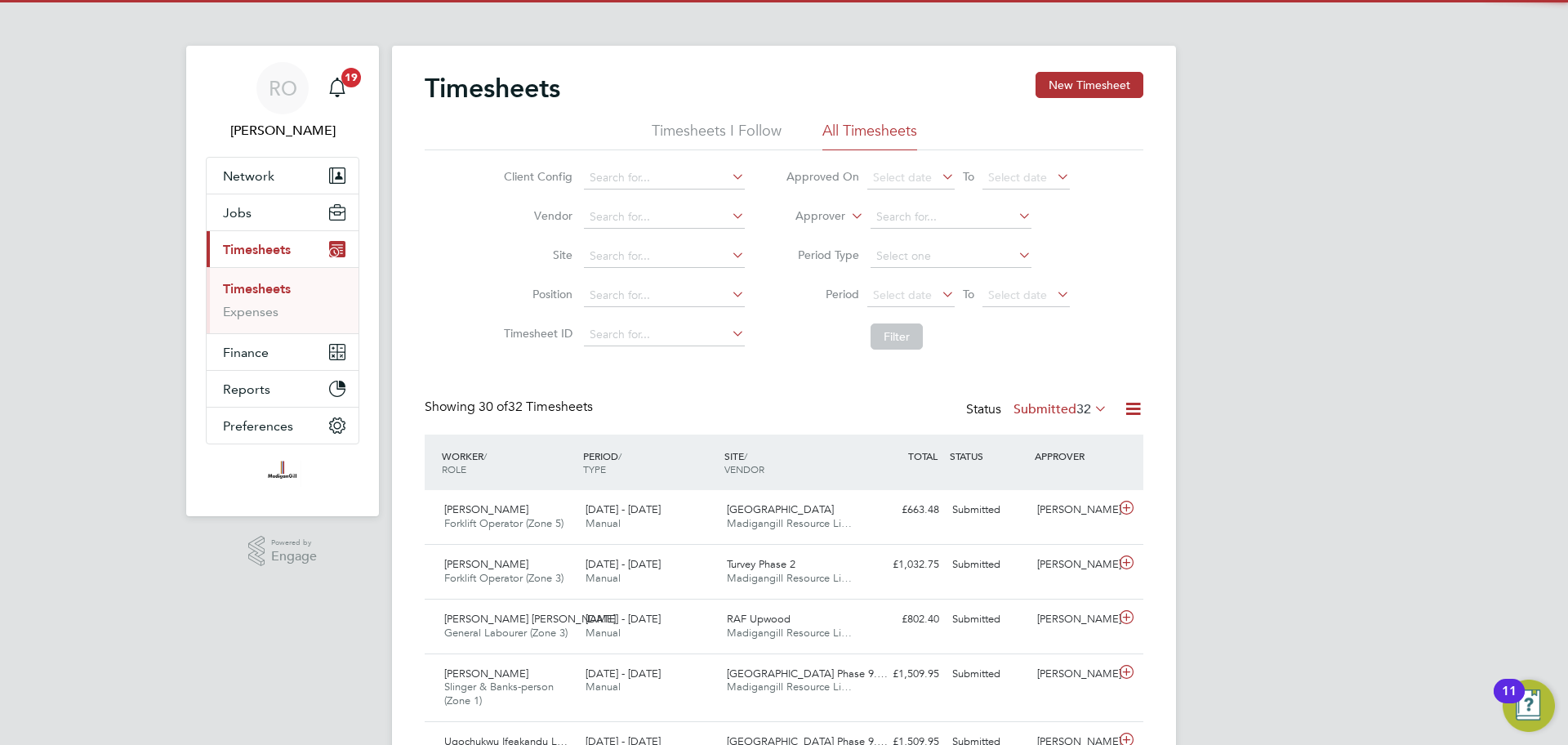
scroll to position [42, 142]
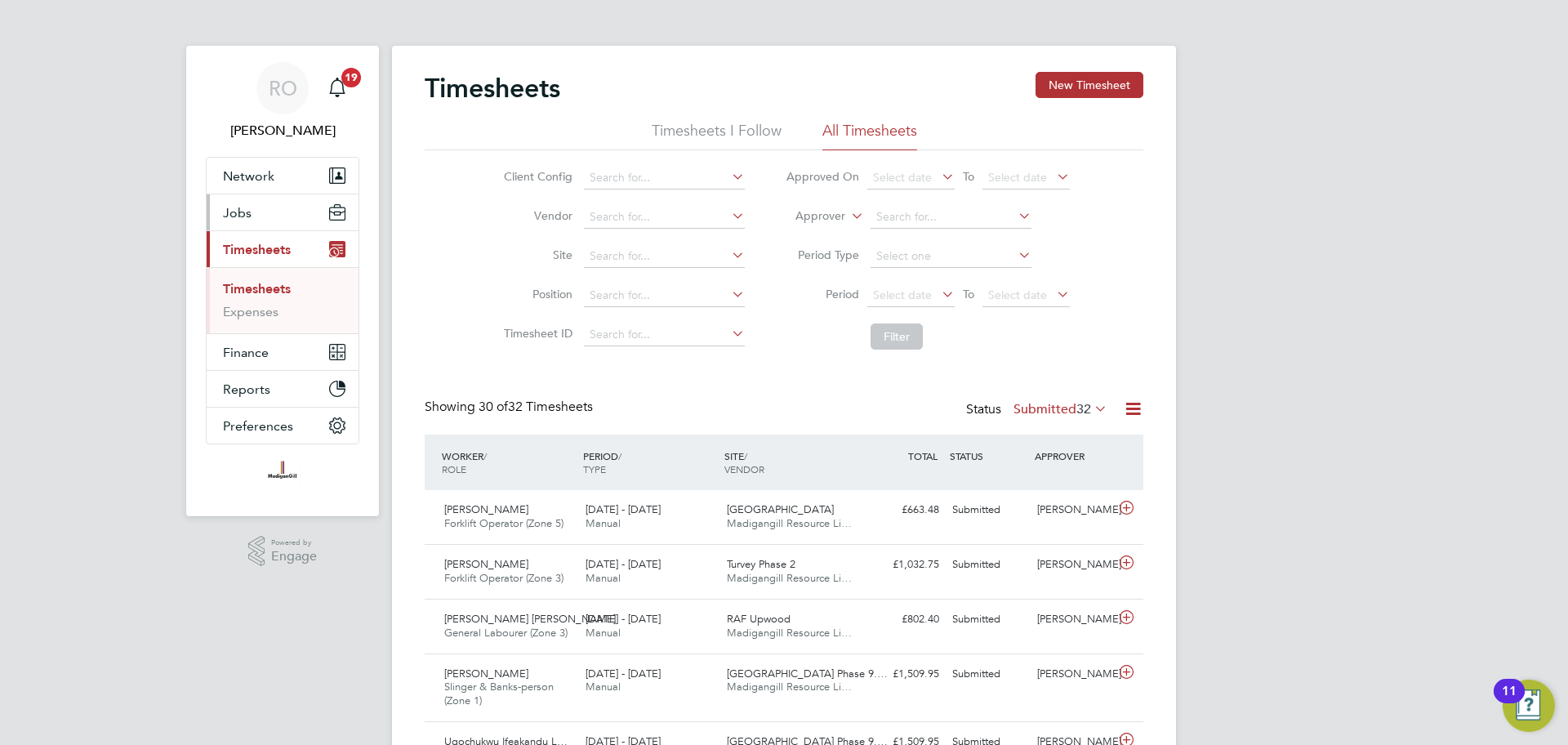
click at [235, 212] on span "Jobs" at bounding box center [237, 213] width 29 height 16
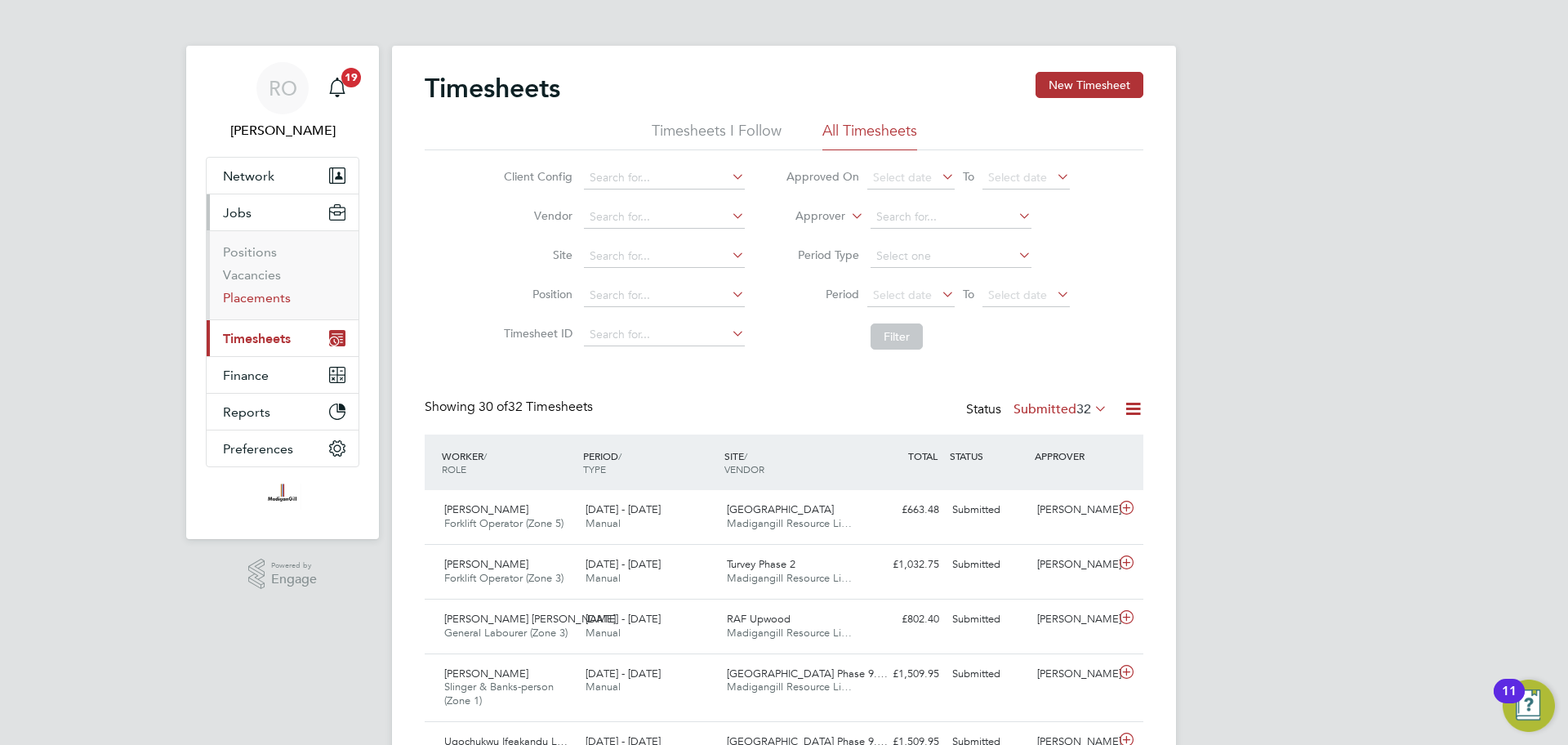
click at [260, 294] on link "Placements" at bounding box center [257, 298] width 68 height 16
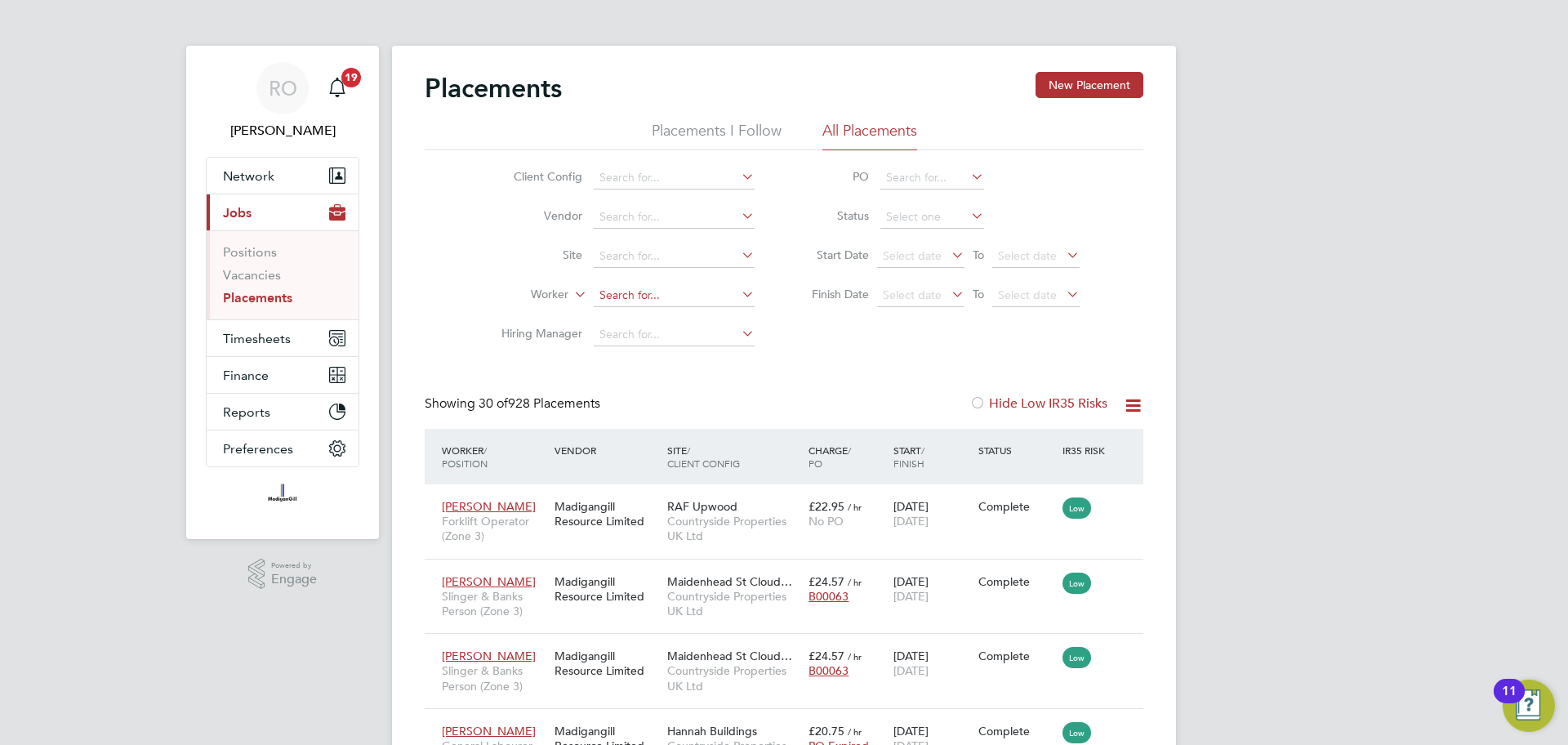
click at [652, 287] on input at bounding box center [673, 295] width 160 height 23
click at [650, 322] on li "Abdullahi Goro d" at bounding box center [673, 317] width 162 height 22
type input "Abdullahi Gorod"
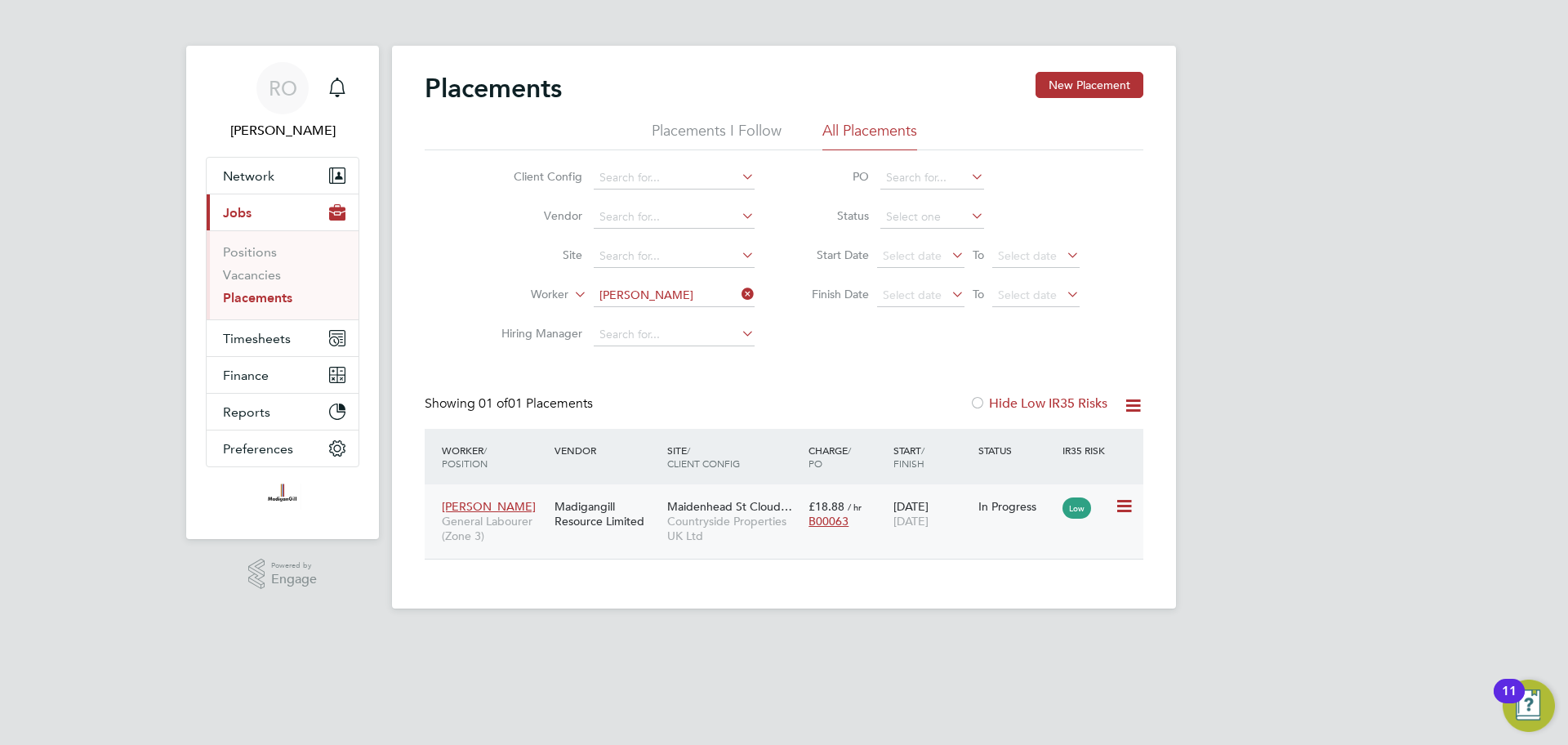
click at [591, 517] on div "Madigangill Resource Limited" at bounding box center [606, 514] width 113 height 46
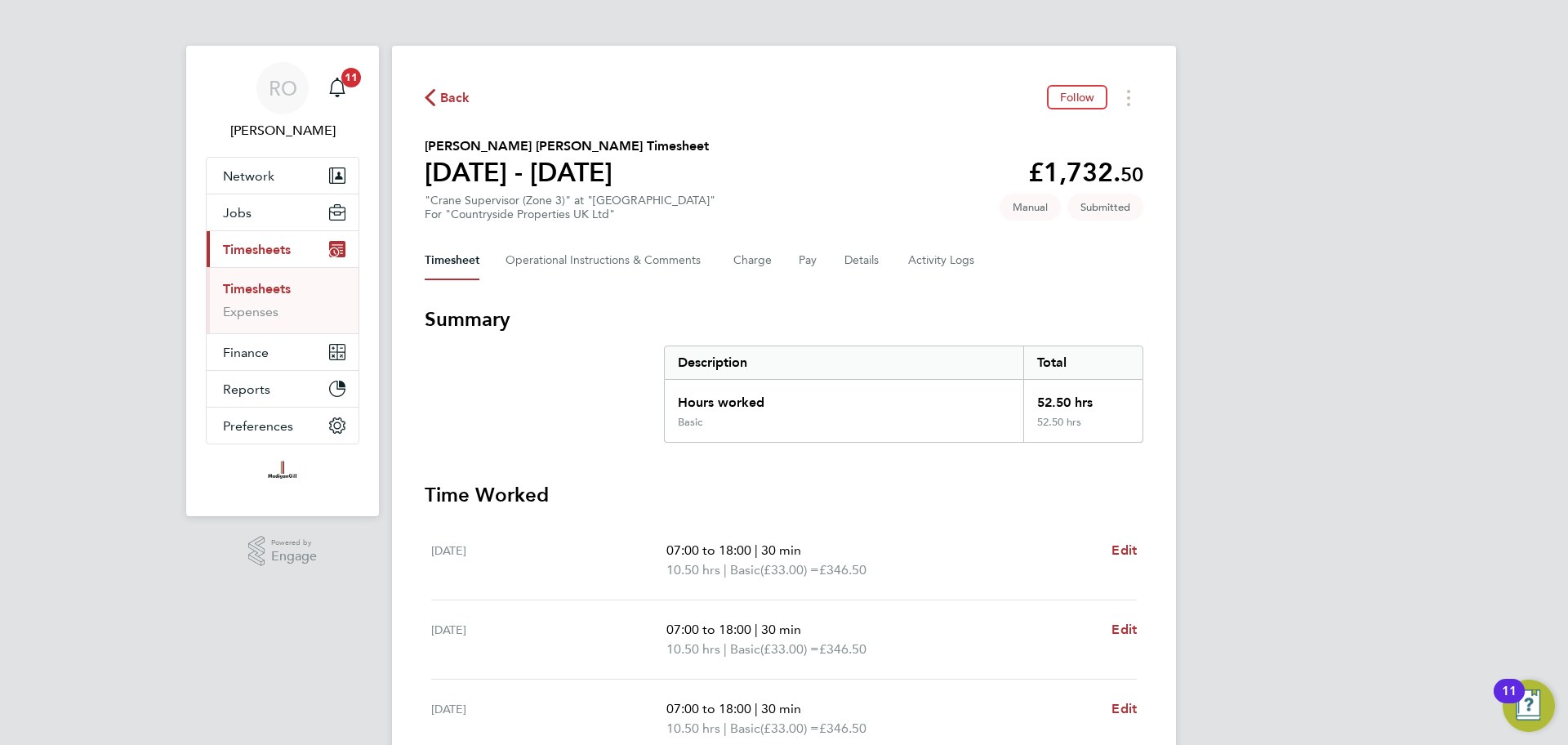
scroll to position [70, 0]
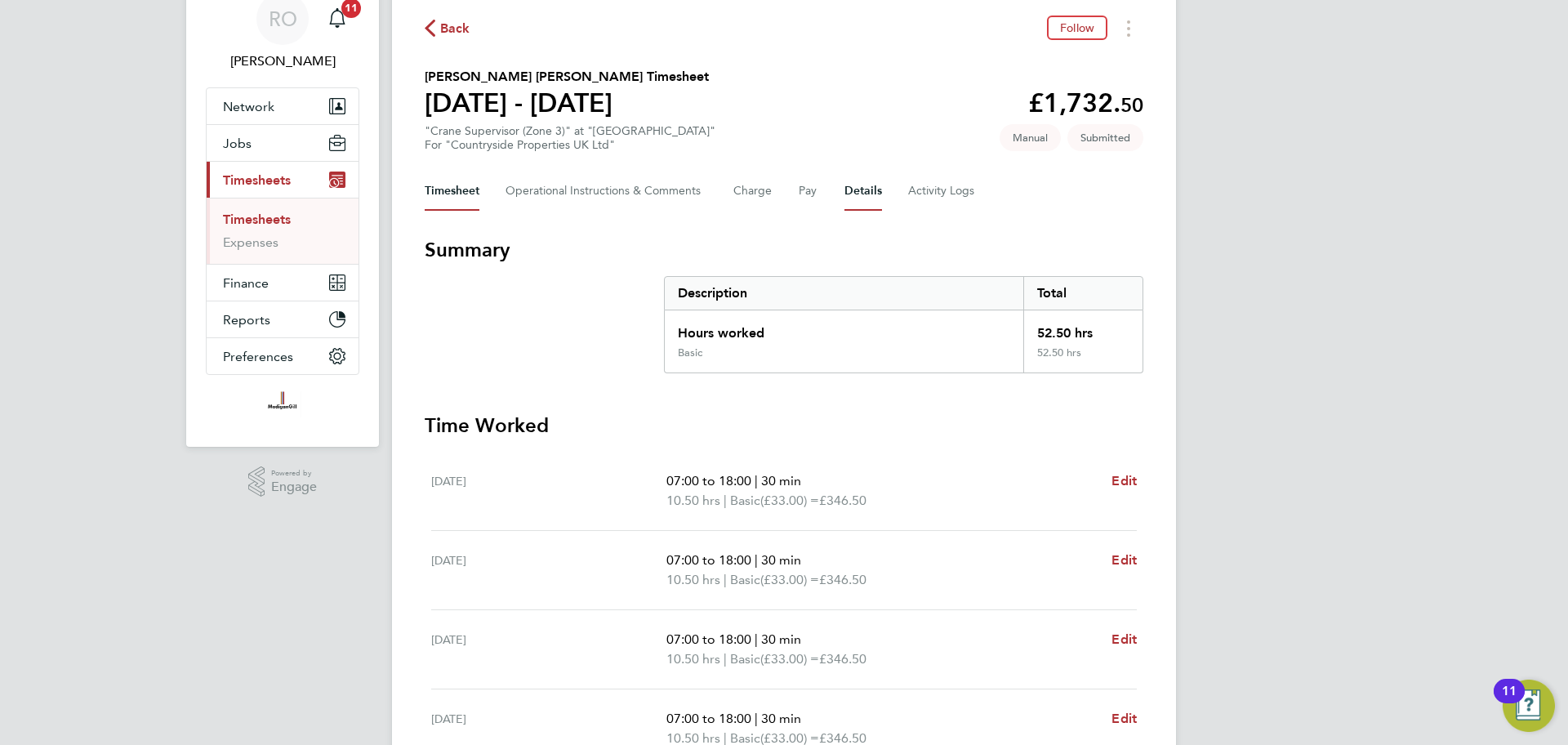
click at [868, 184] on button "Details" at bounding box center [864, 190] width 38 height 39
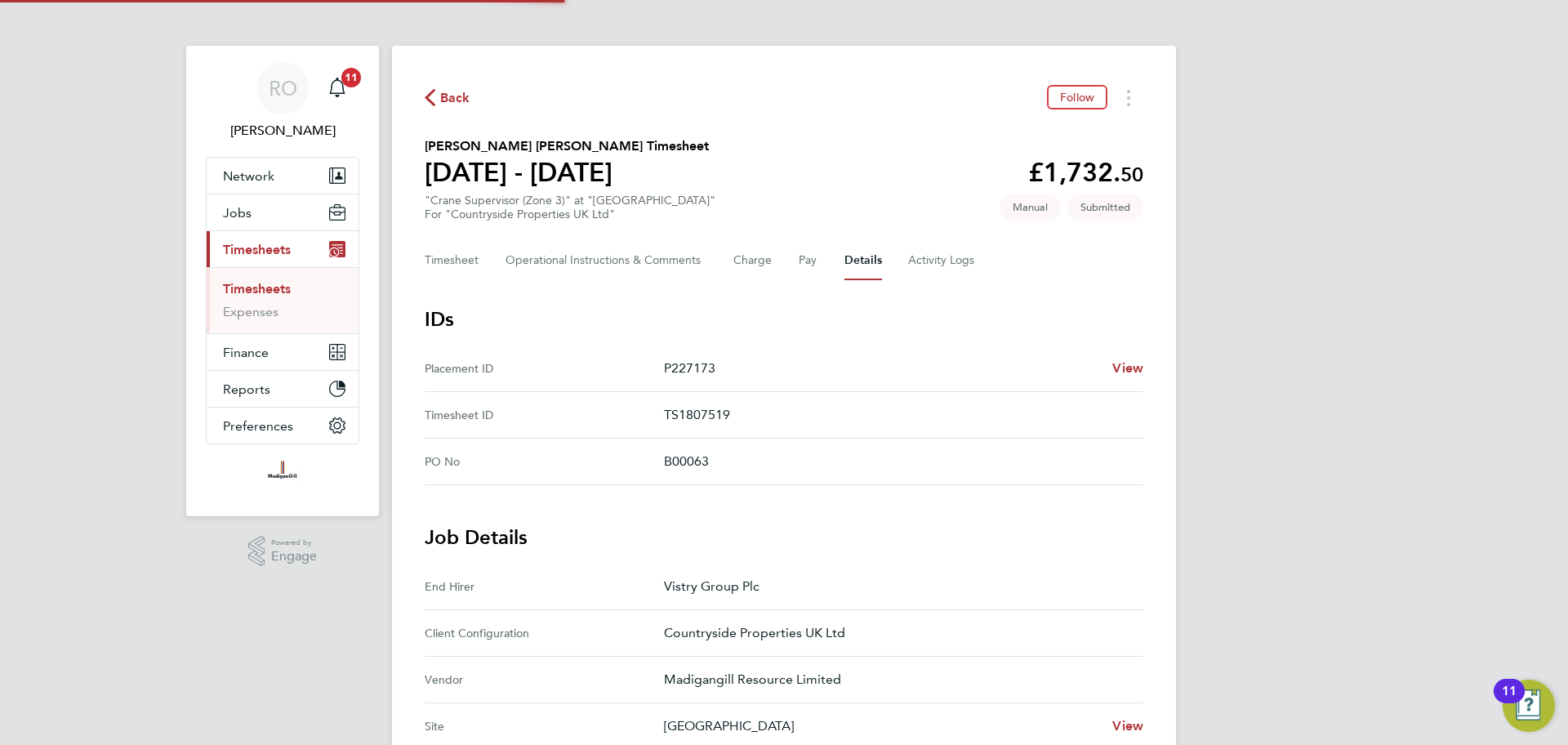
scroll to position [460, 0]
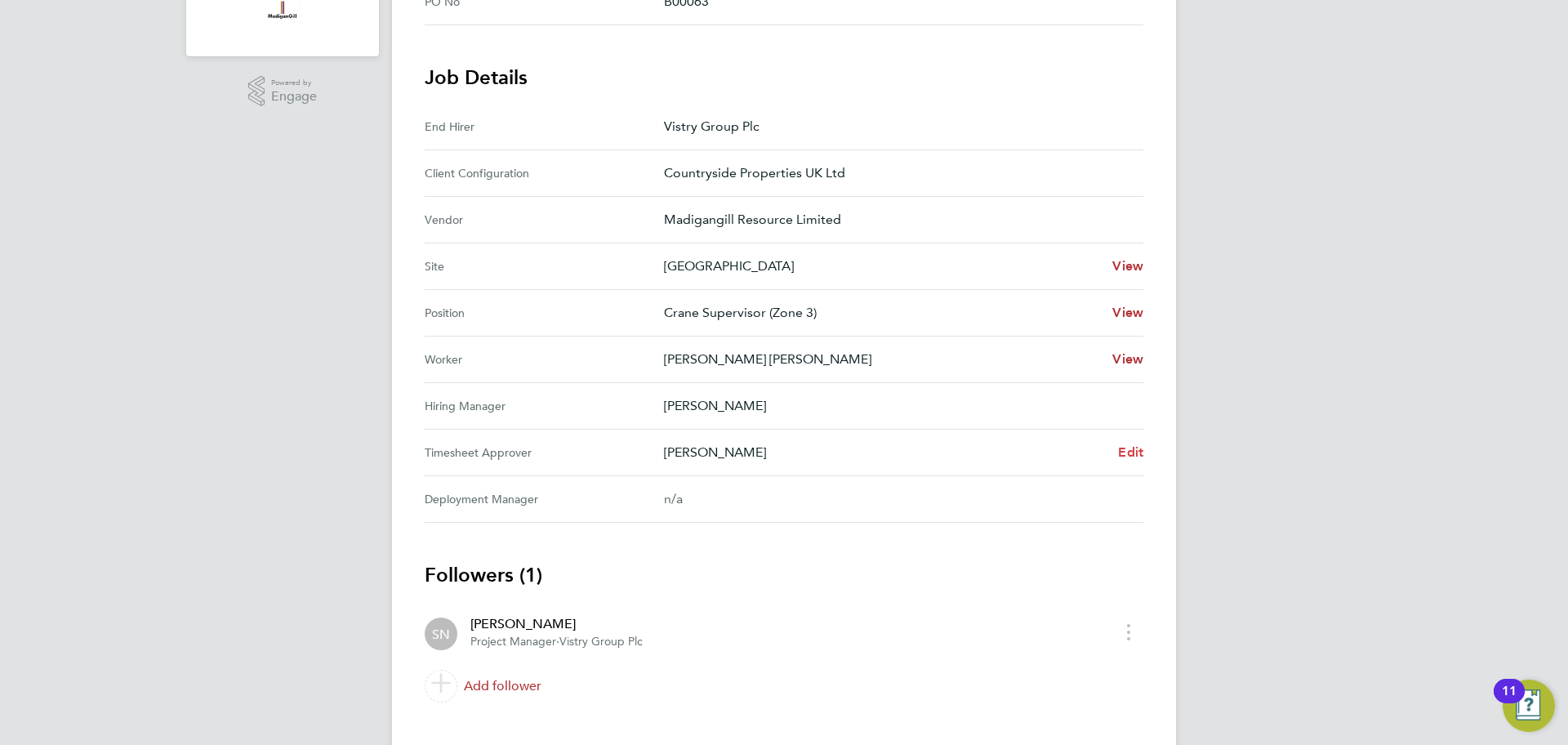
click at [1130, 447] on span "Edit" at bounding box center [1130, 452] width 25 height 16
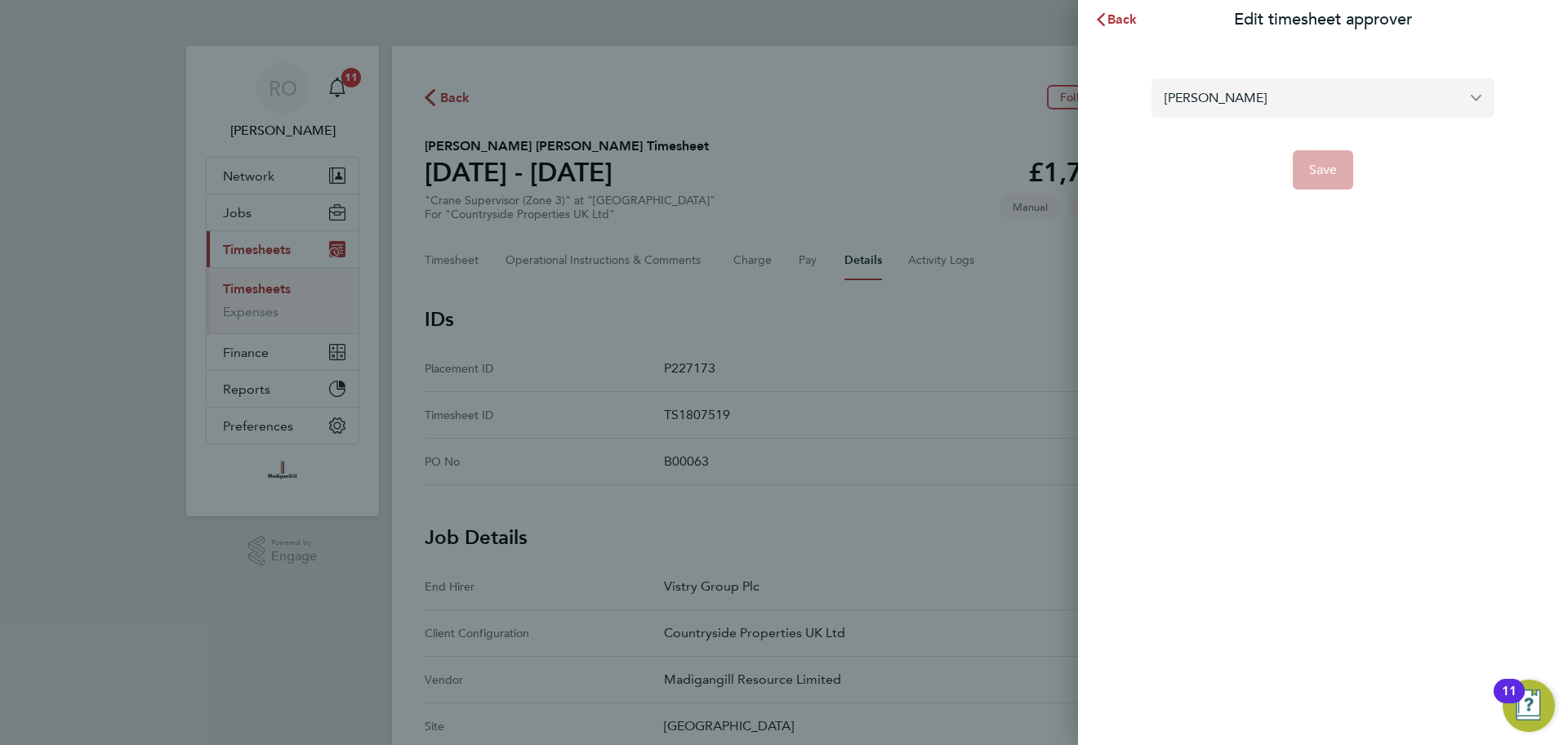
click at [1392, 87] on input "[PERSON_NAME]" at bounding box center [1323, 98] width 343 height 39
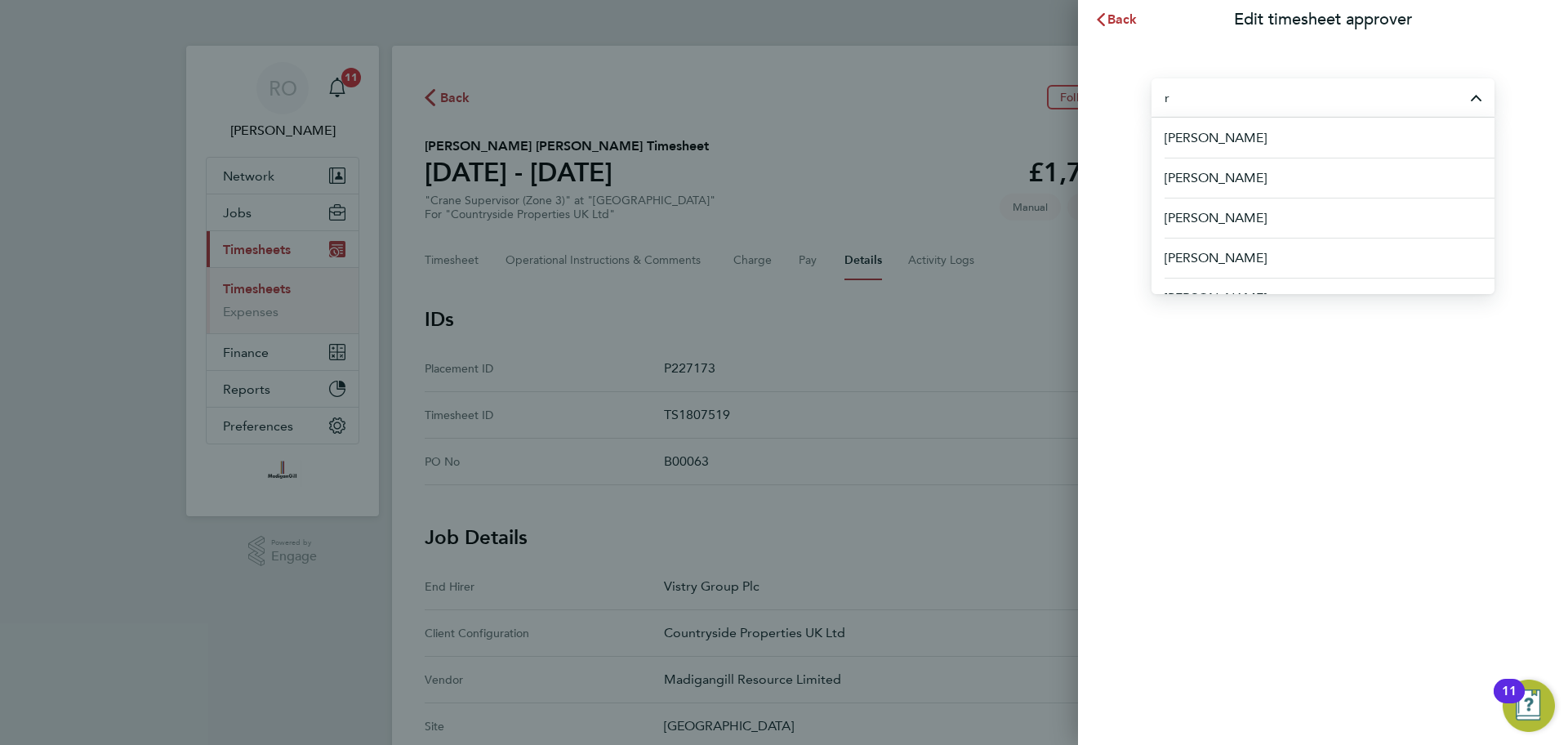
click at [1392, 87] on input "r" at bounding box center [1323, 98] width 343 height 39
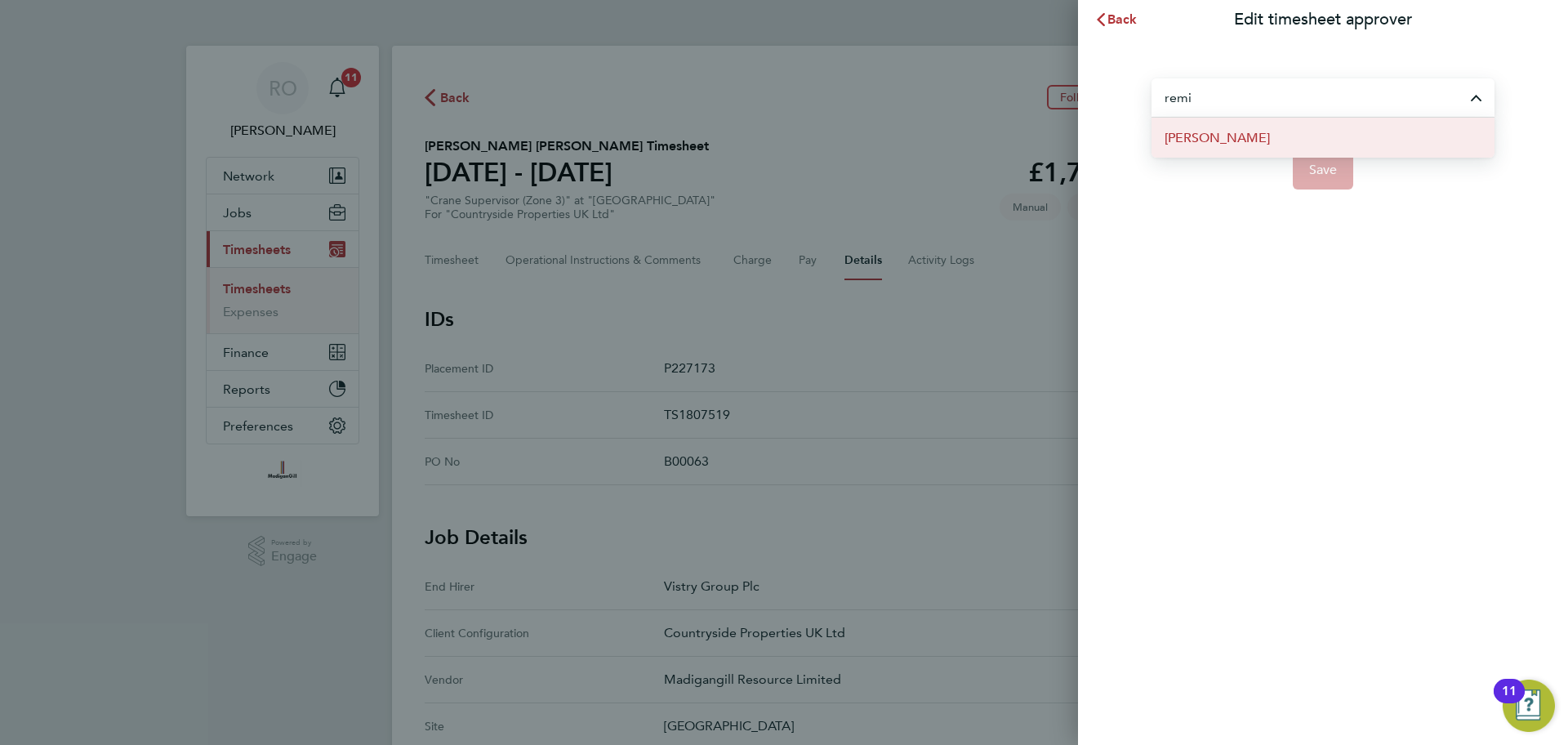
click at [1244, 140] on span "[PERSON_NAME]" at bounding box center [1217, 138] width 106 height 20
type input "[PERSON_NAME]"
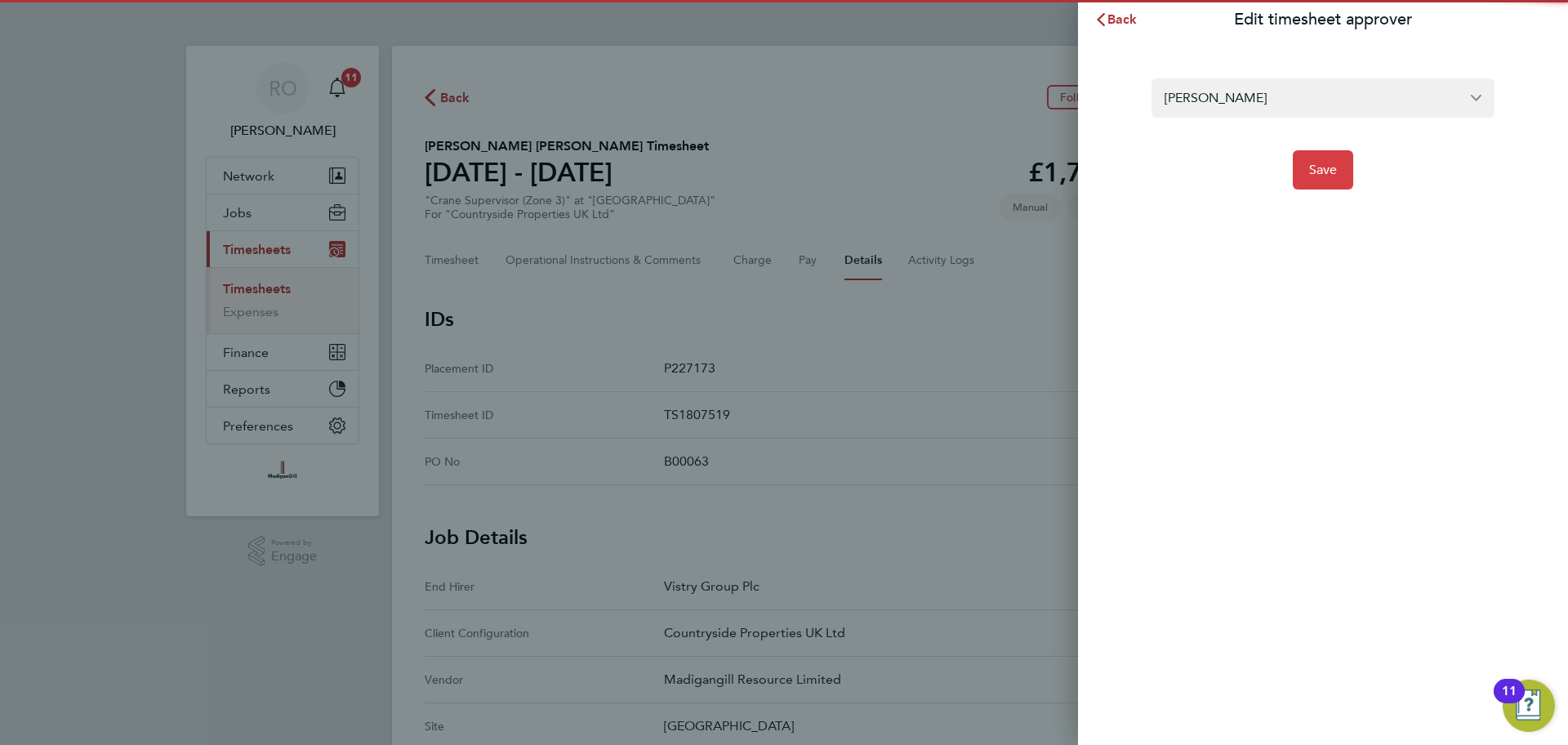
click at [1336, 173] on span "Save" at bounding box center [1323, 169] width 29 height 16
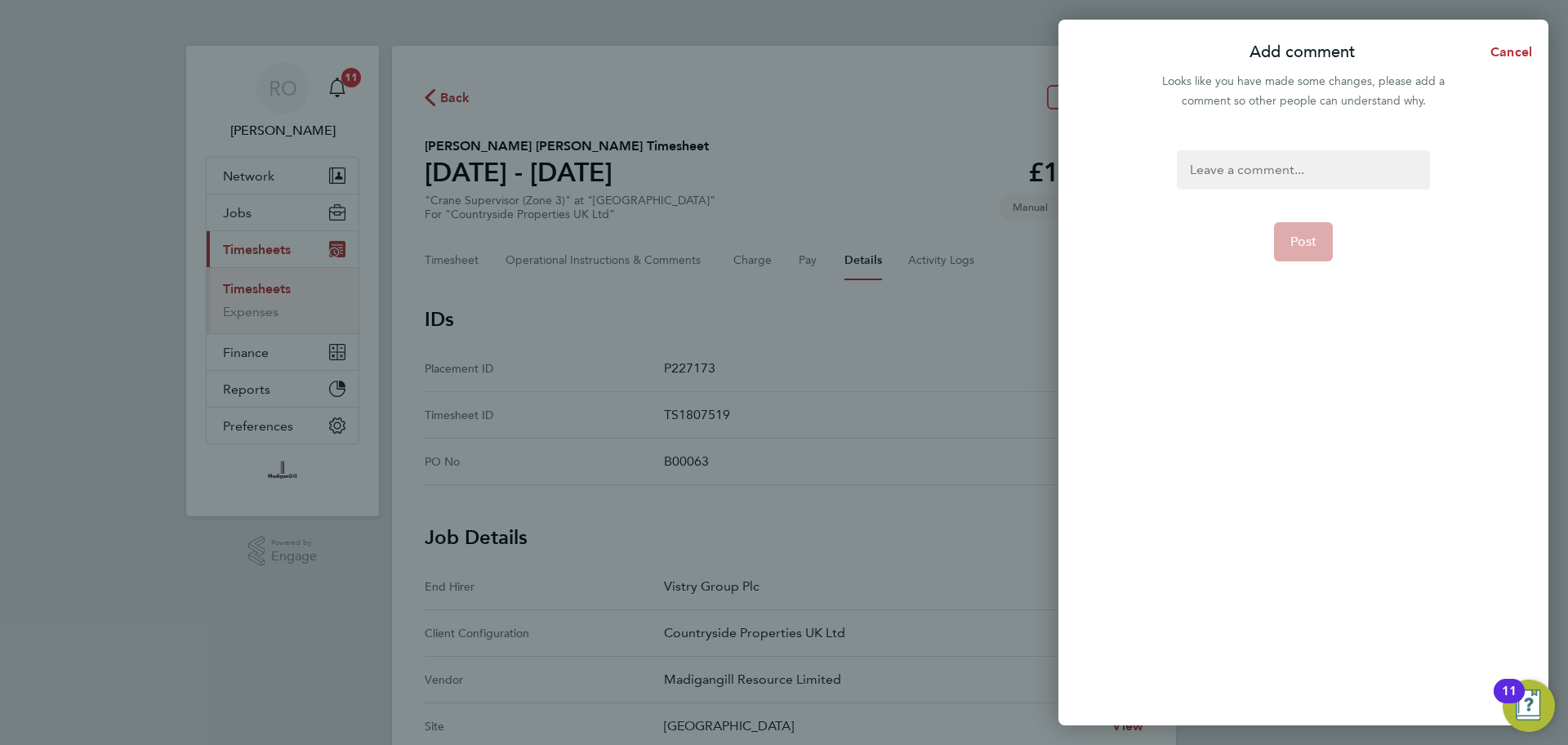
click at [1306, 164] on div at bounding box center [1302, 169] width 252 height 39
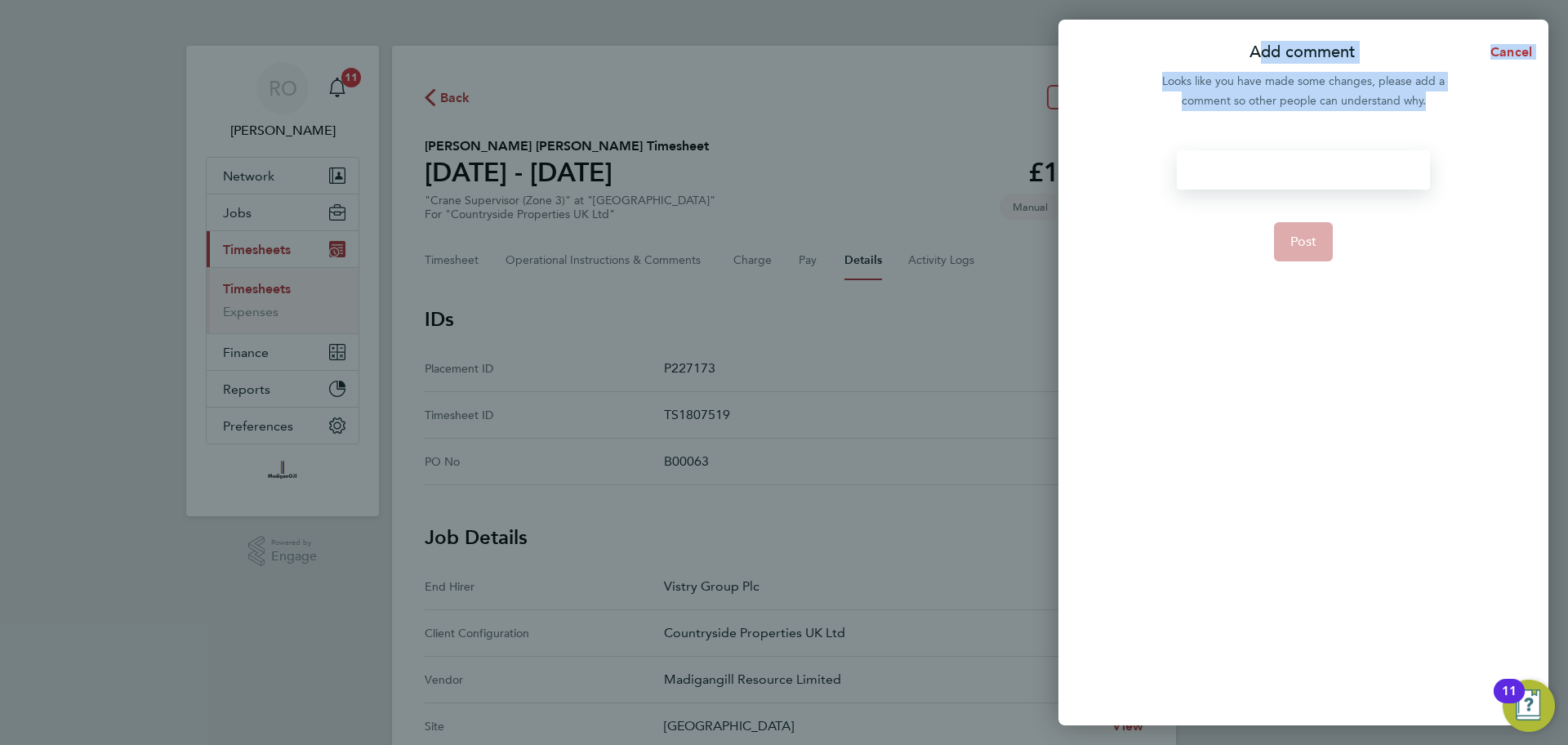
click at [1306, 164] on div at bounding box center [1302, 169] width 252 height 39
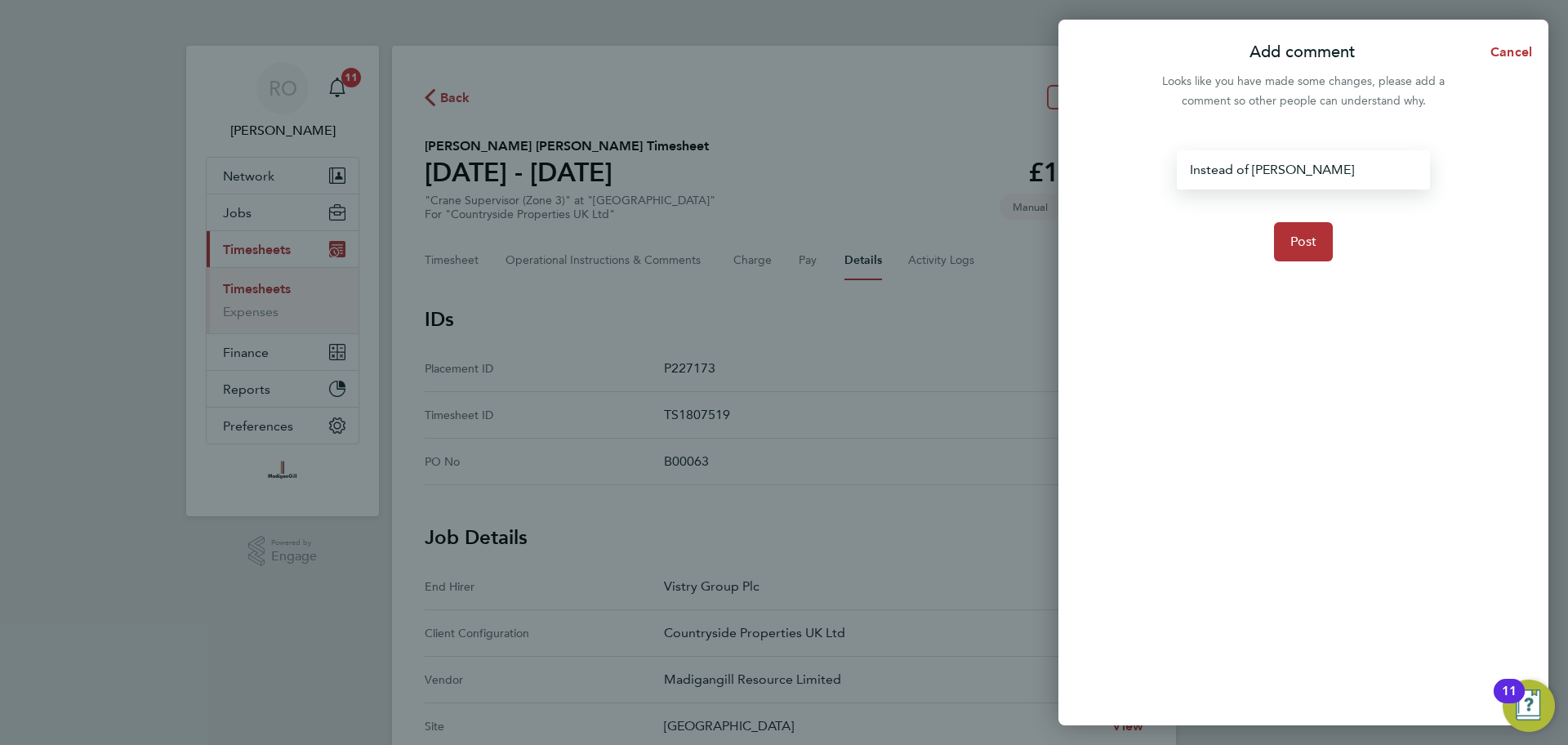
click at [1320, 166] on div "Instead of [PERSON_NAME]" at bounding box center [1302, 169] width 252 height 39
copy div "Instead of [PERSON_NAME]"
click at [1301, 238] on span "Post" at bounding box center [1303, 241] width 27 height 16
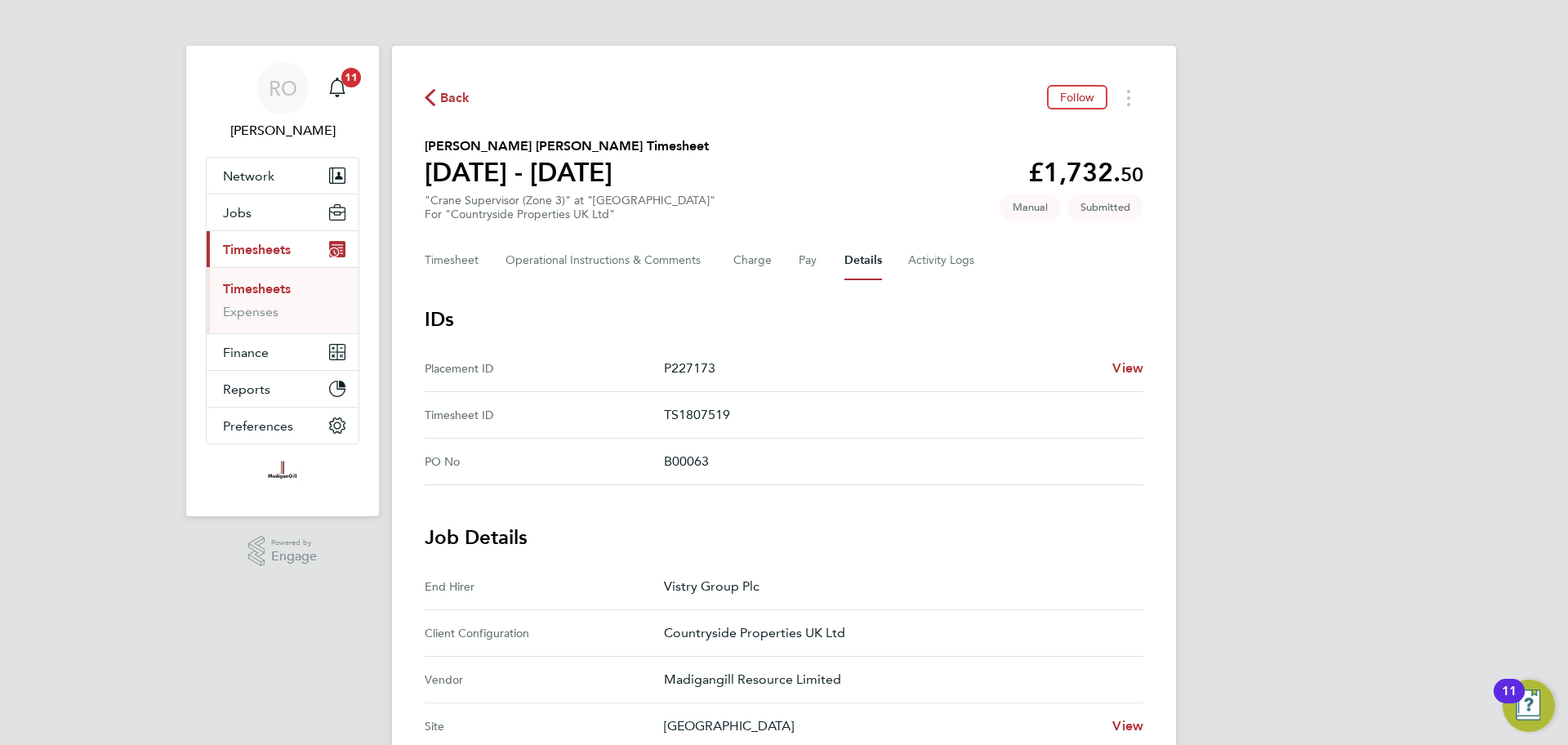
click at [437, 107] on button "Back" at bounding box center [447, 98] width 46 height 20
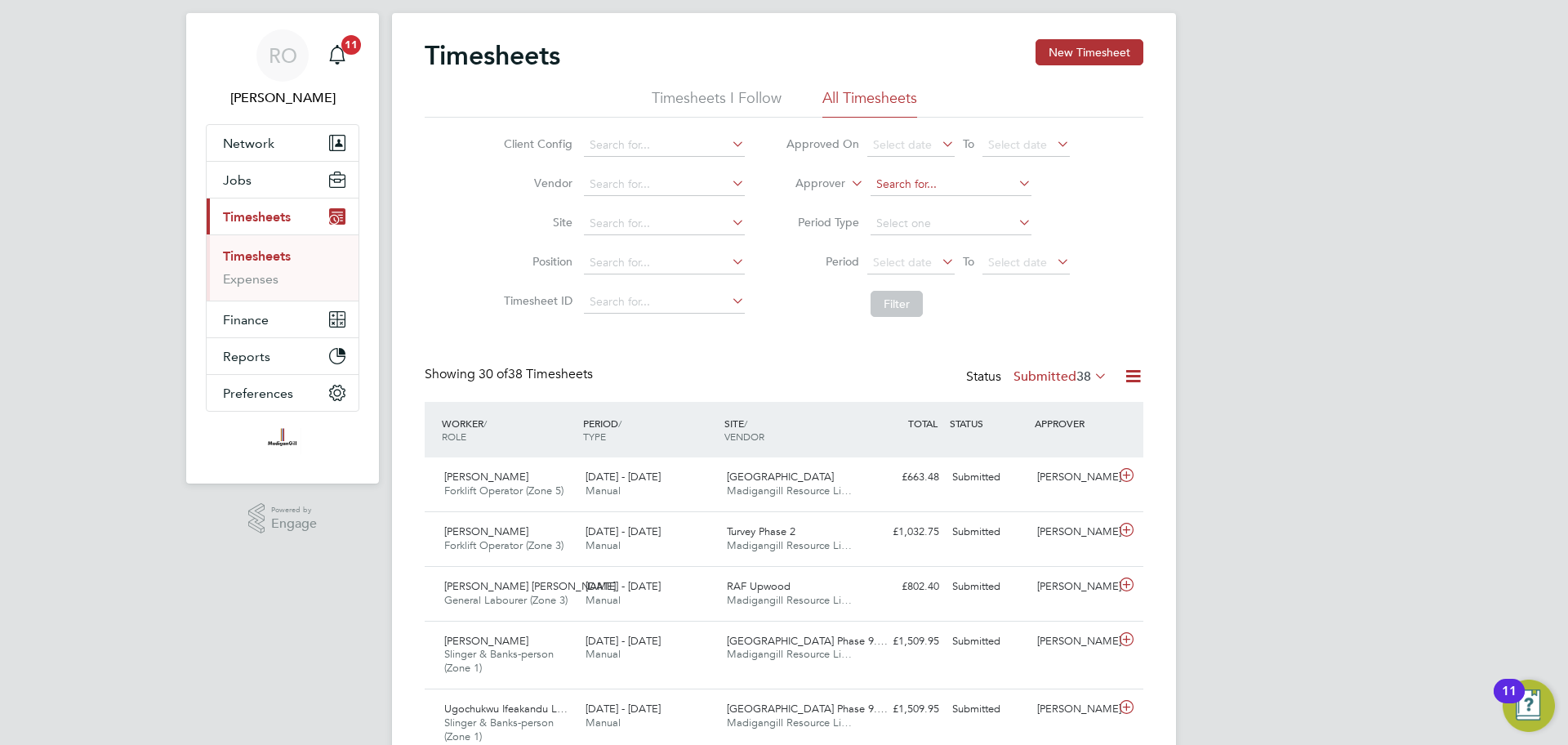
click at [944, 179] on input at bounding box center [950, 184] width 160 height 23
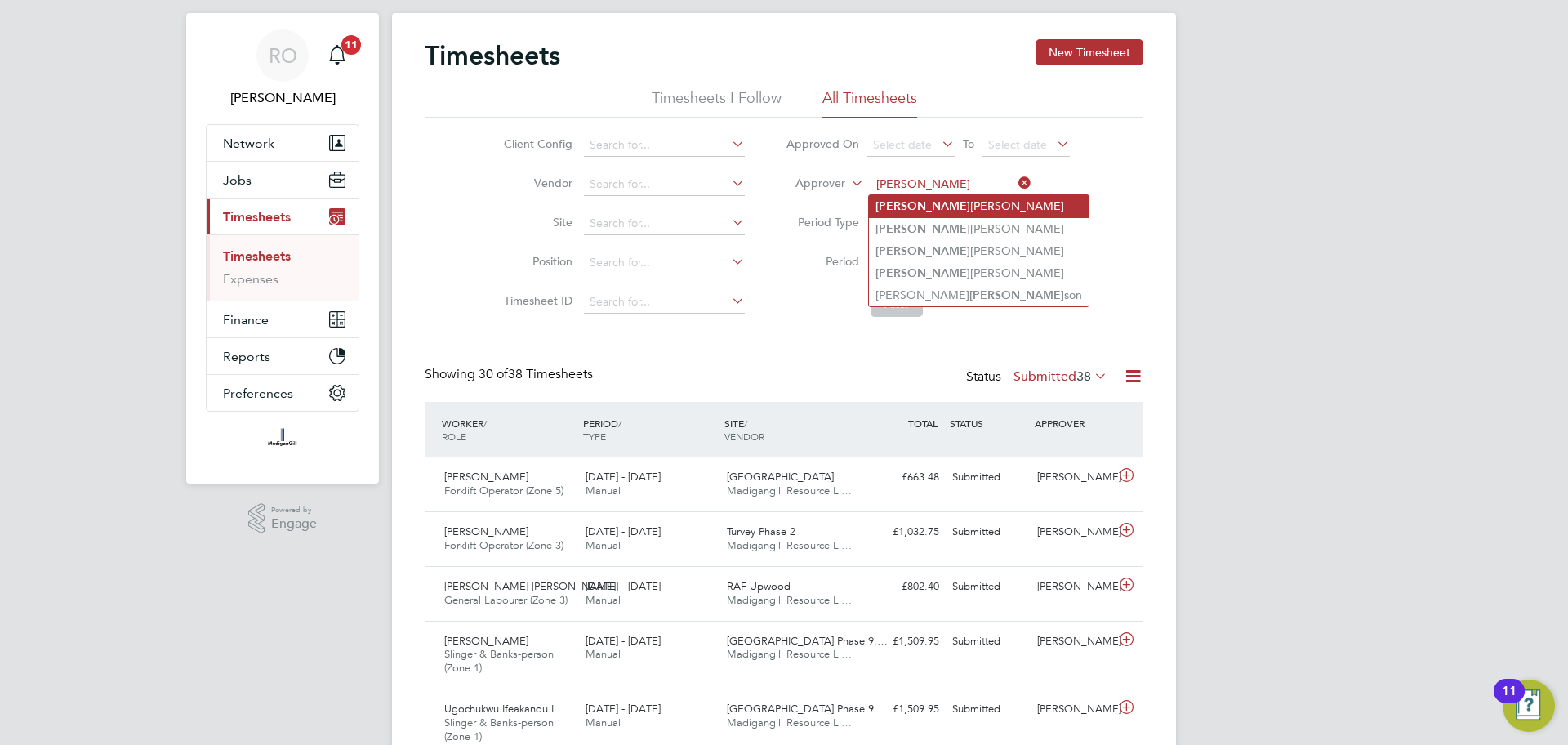
click at [960, 198] on li "Stephen Nottage" at bounding box center [978, 206] width 220 height 22
type input "[PERSON_NAME]"
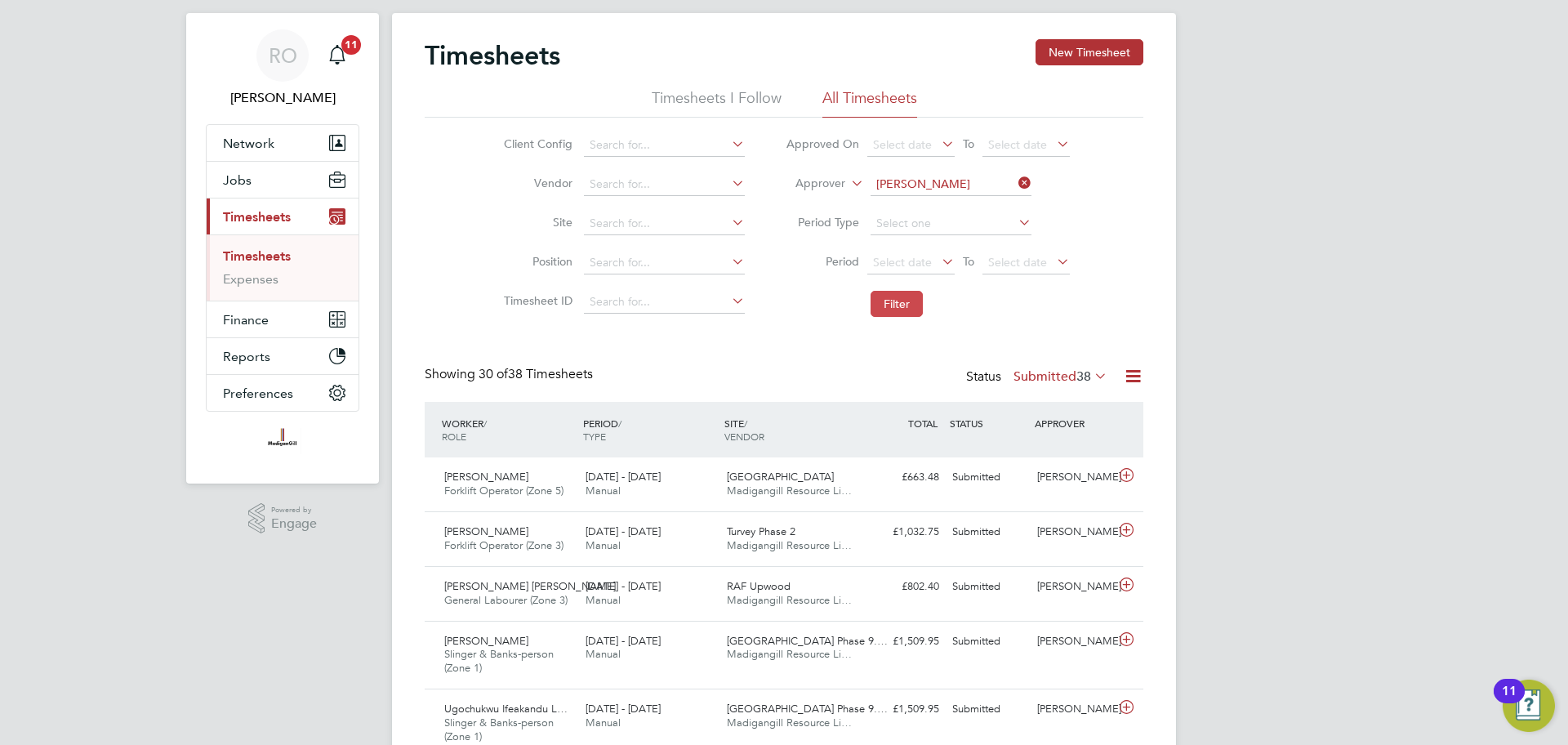
click at [894, 310] on button "Filter" at bounding box center [897, 304] width 52 height 26
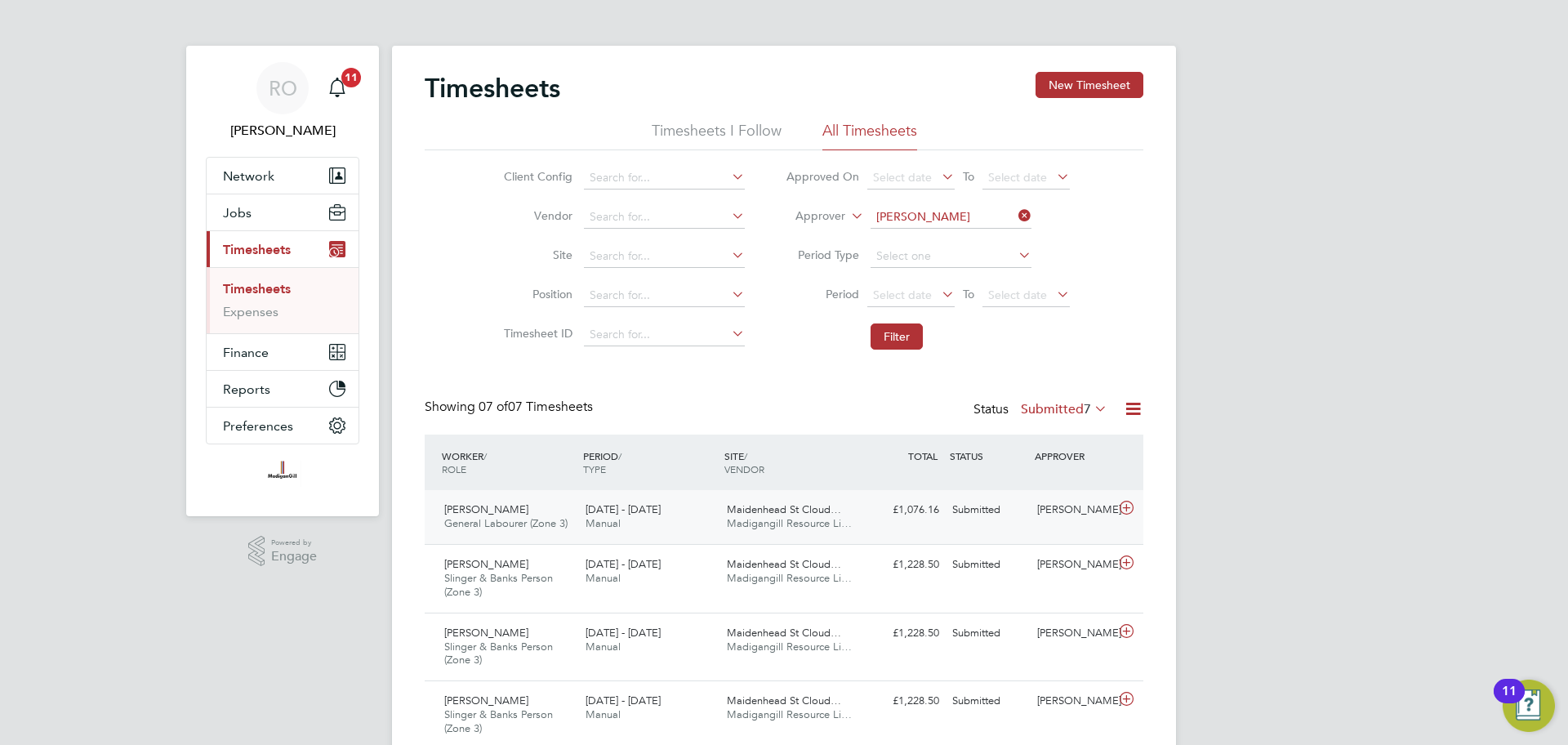
drag, startPoint x: 1133, startPoint y: 509, endPoint x: 900, endPoint y: 514, distance: 233.1
drag, startPoint x: 900, startPoint y: 514, endPoint x: 785, endPoint y: 523, distance: 115.4
click at [785, 523] on span "Madigangill Resource Li…" at bounding box center [789, 523] width 125 height 14
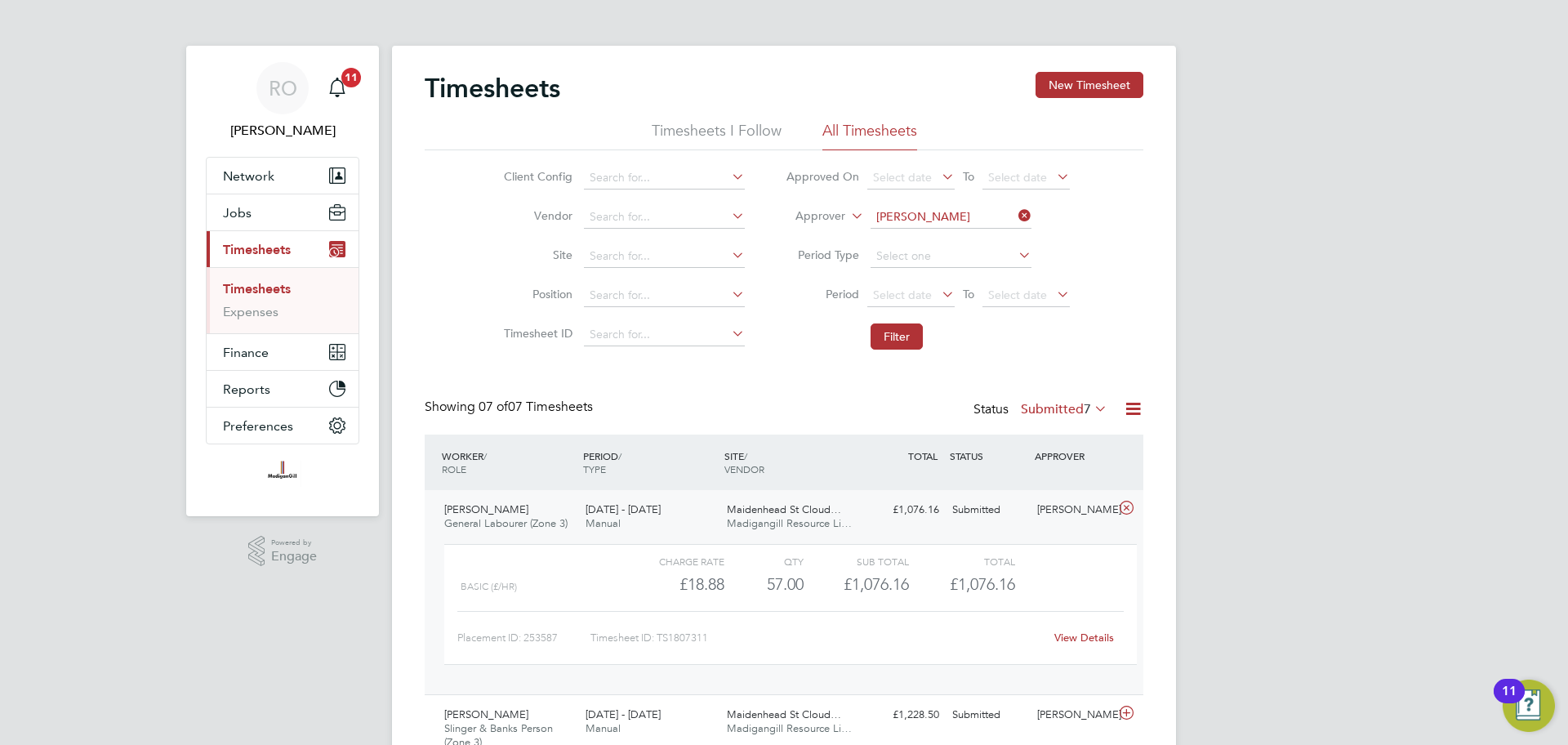
click at [786, 522] on span "Madigangill Resource Li…" at bounding box center [789, 523] width 125 height 14
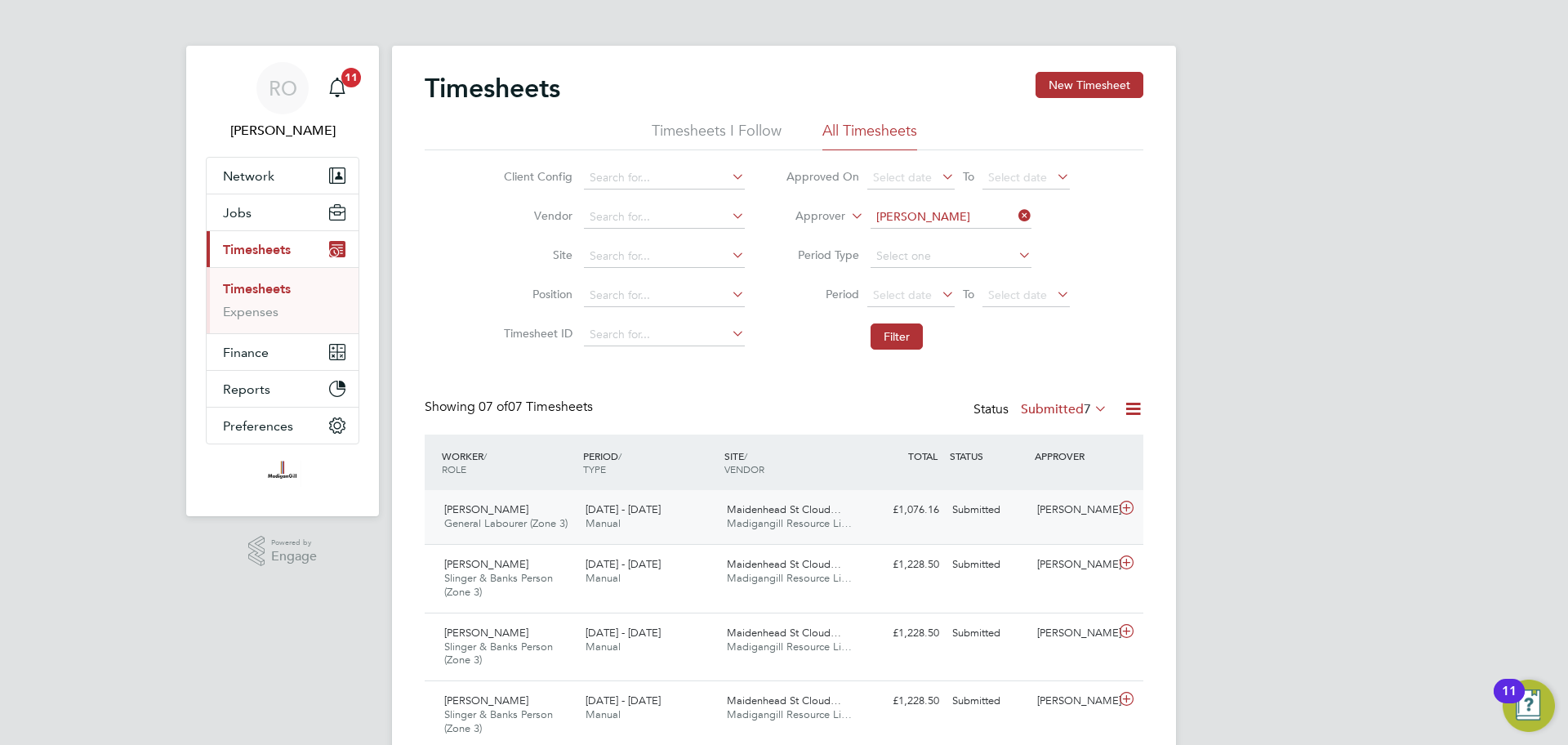
click at [1081, 514] on div "[PERSON_NAME]" at bounding box center [1072, 509] width 85 height 27
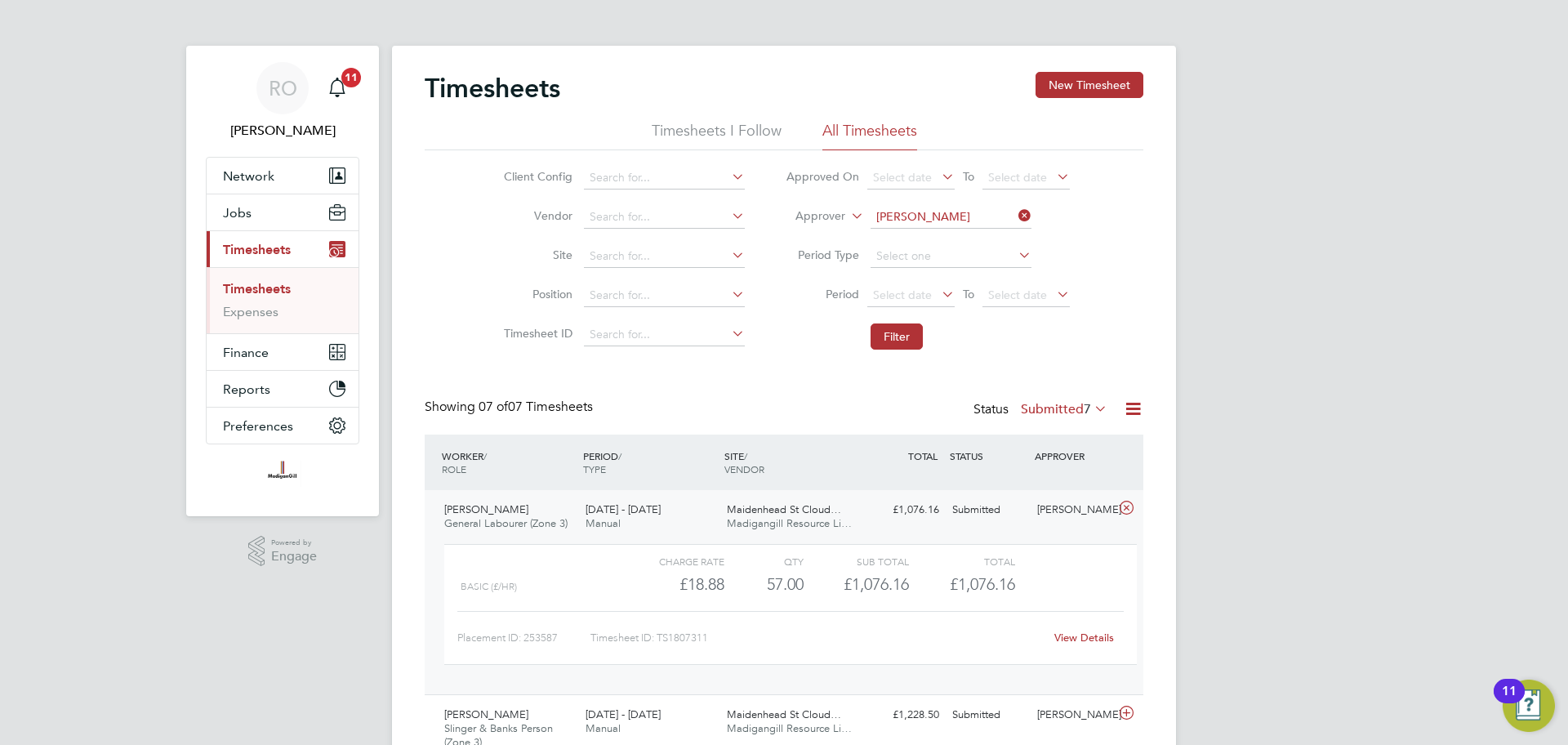
click at [479, 517] on span "General Labourer (Zone 3)" at bounding box center [506, 523] width 124 height 14
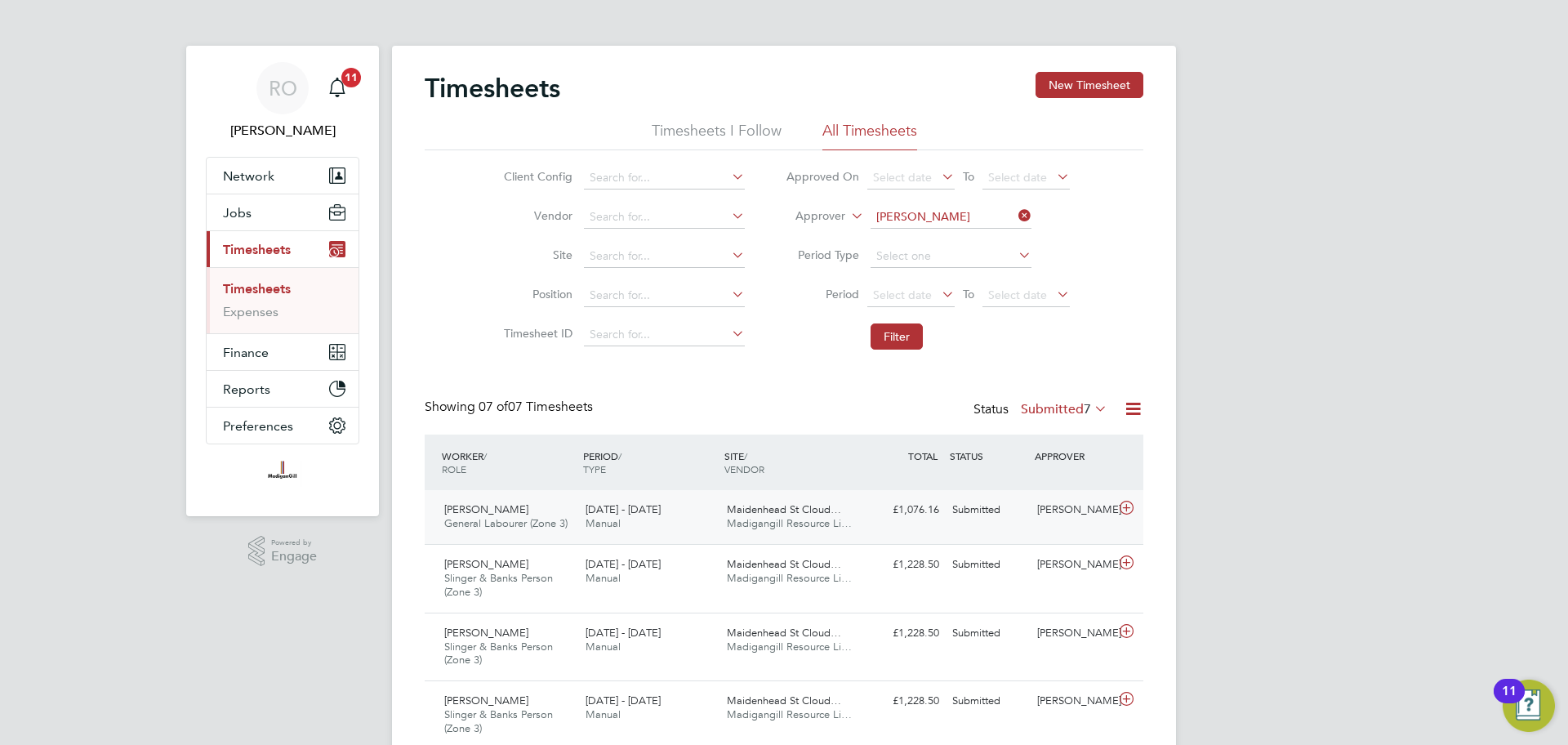
drag, startPoint x: 479, startPoint y: 517, endPoint x: 464, endPoint y: 507, distance: 18.0
click at [464, 507] on span "Tahiru Abudulai" at bounding box center [486, 509] width 84 height 14
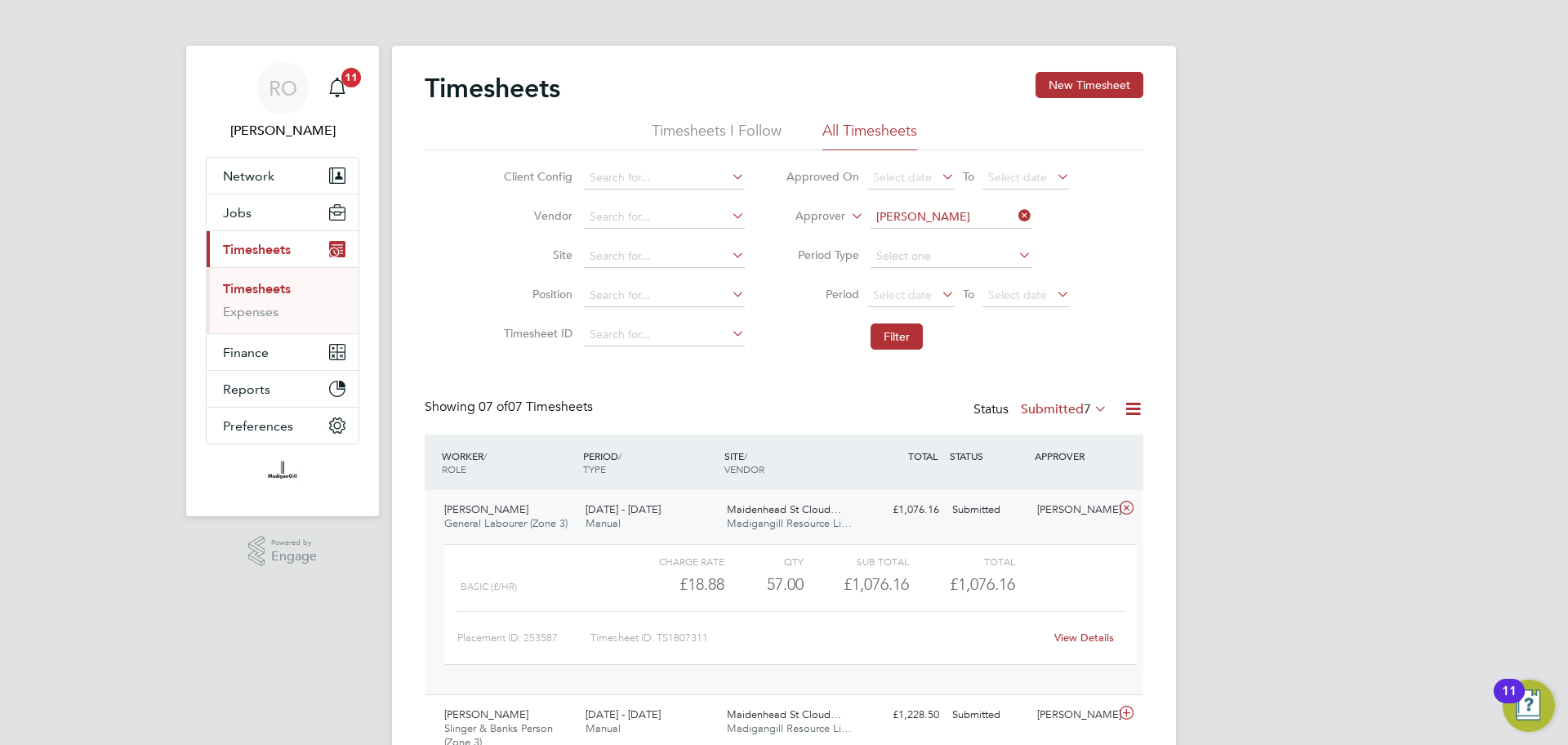
drag, startPoint x: 491, startPoint y: 528, endPoint x: 1075, endPoint y: 636, distance: 593.9
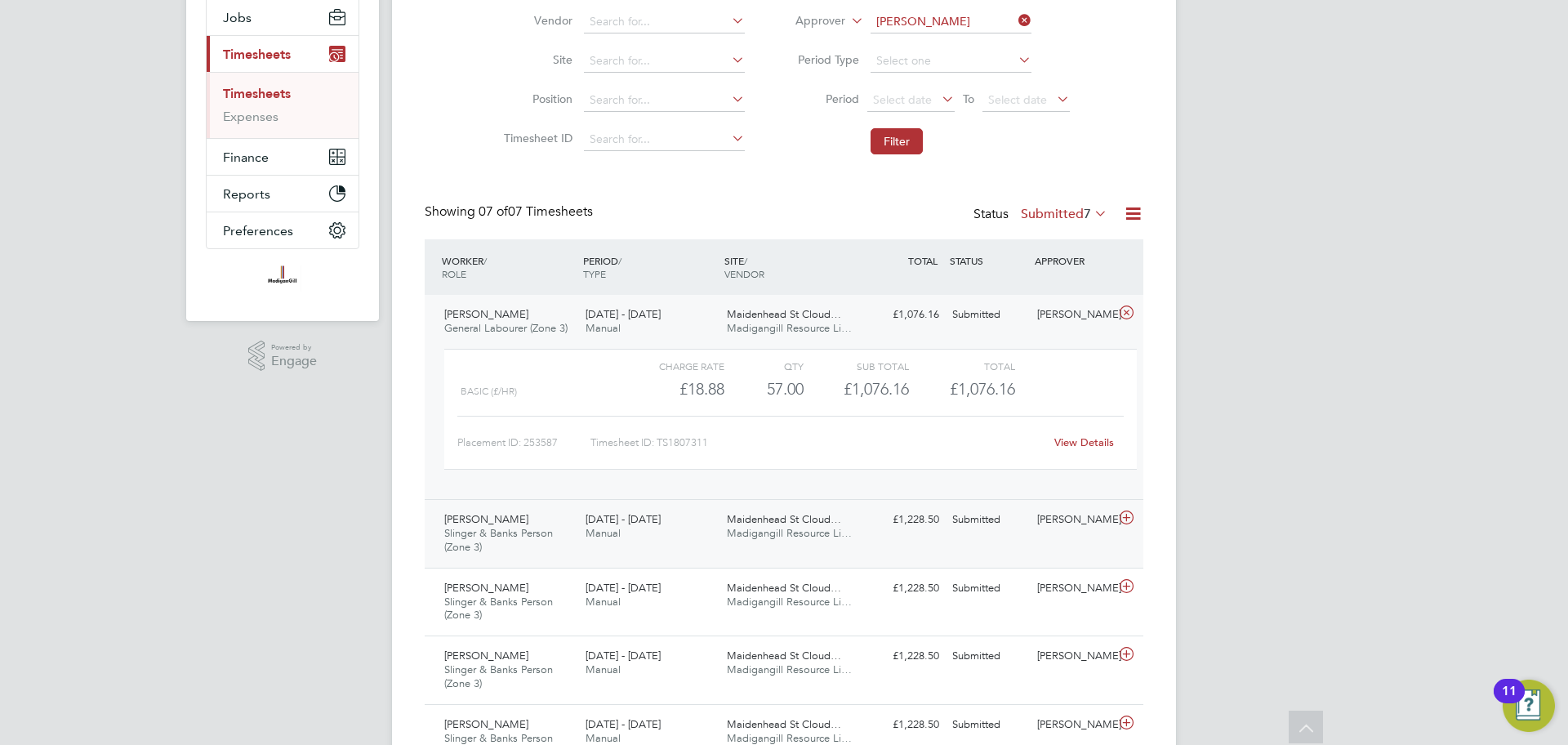
click at [1126, 519] on icon at bounding box center [1127, 517] width 20 height 13
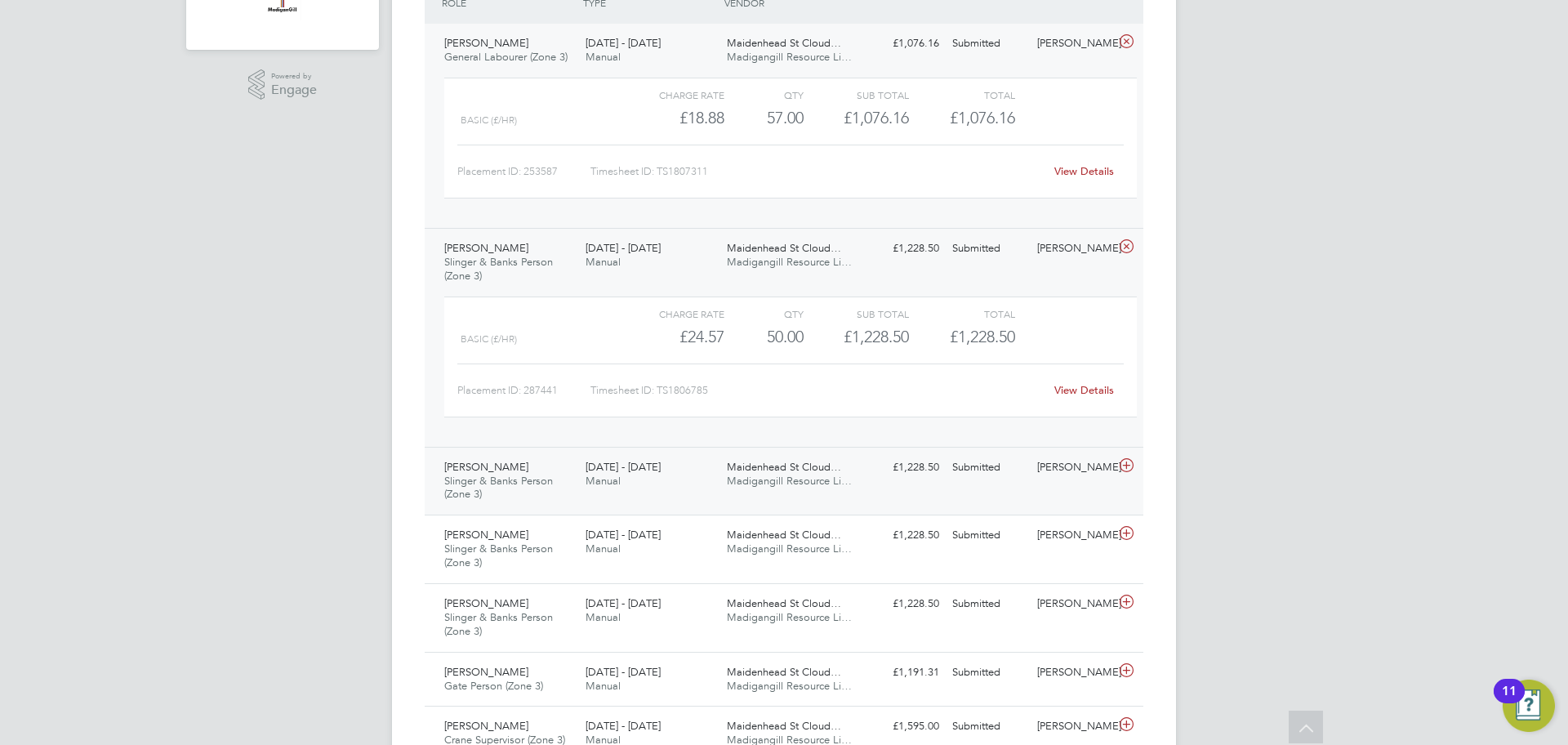
click at [1127, 461] on icon at bounding box center [1127, 465] width 20 height 13
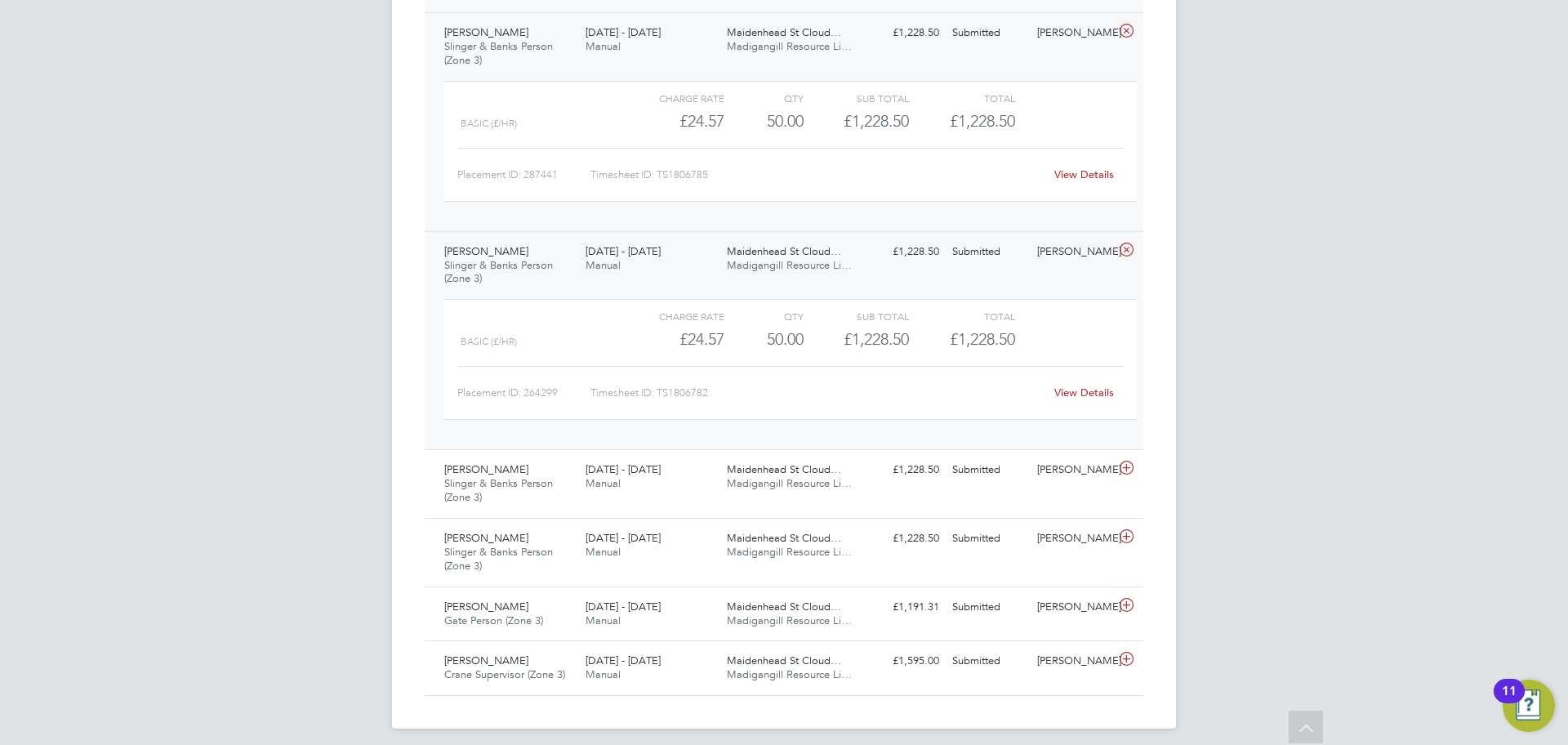
scroll to position [691, 0]
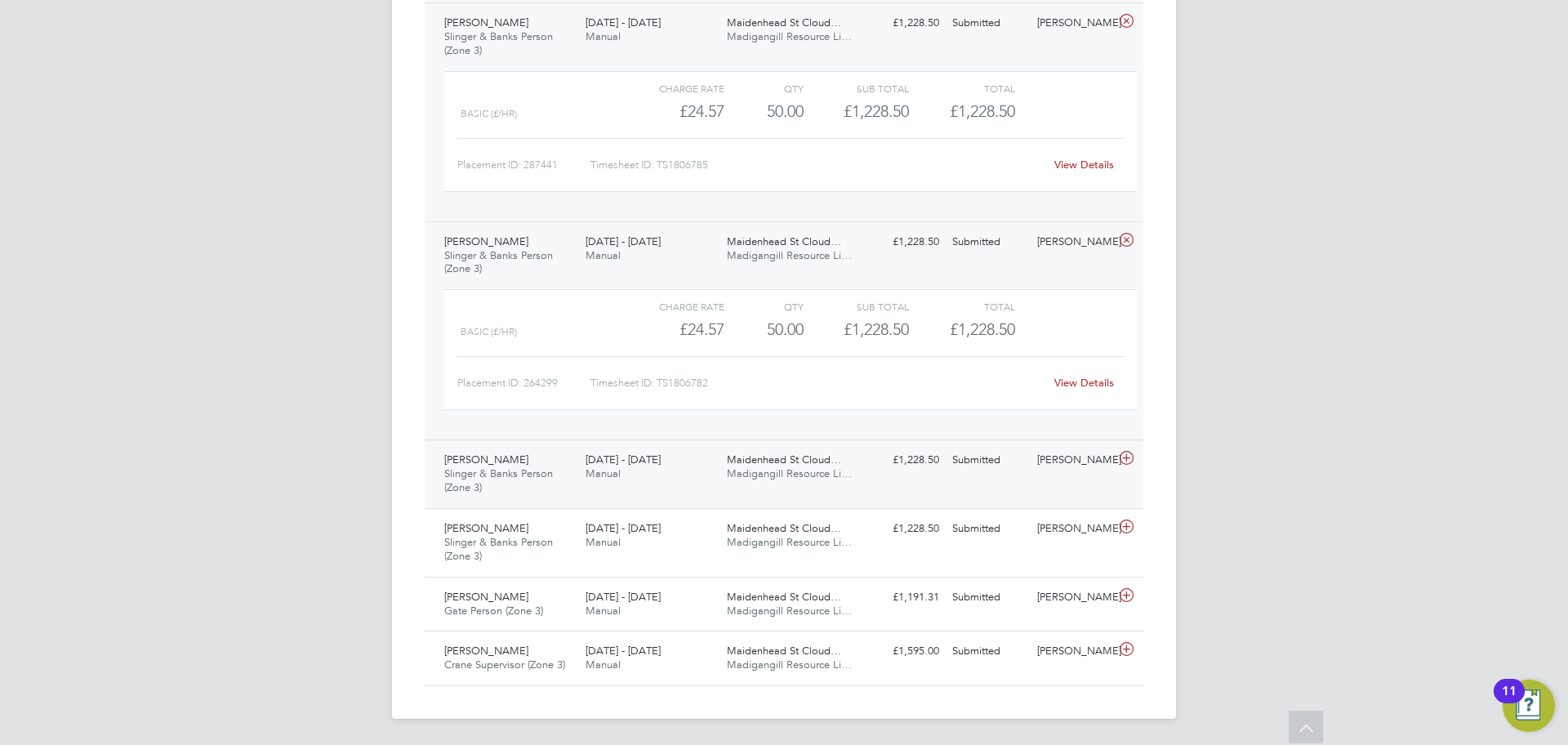
click at [1130, 451] on icon at bounding box center [1127, 457] width 20 height 13
click at [1130, 455] on icon at bounding box center [1127, 457] width 20 height 13
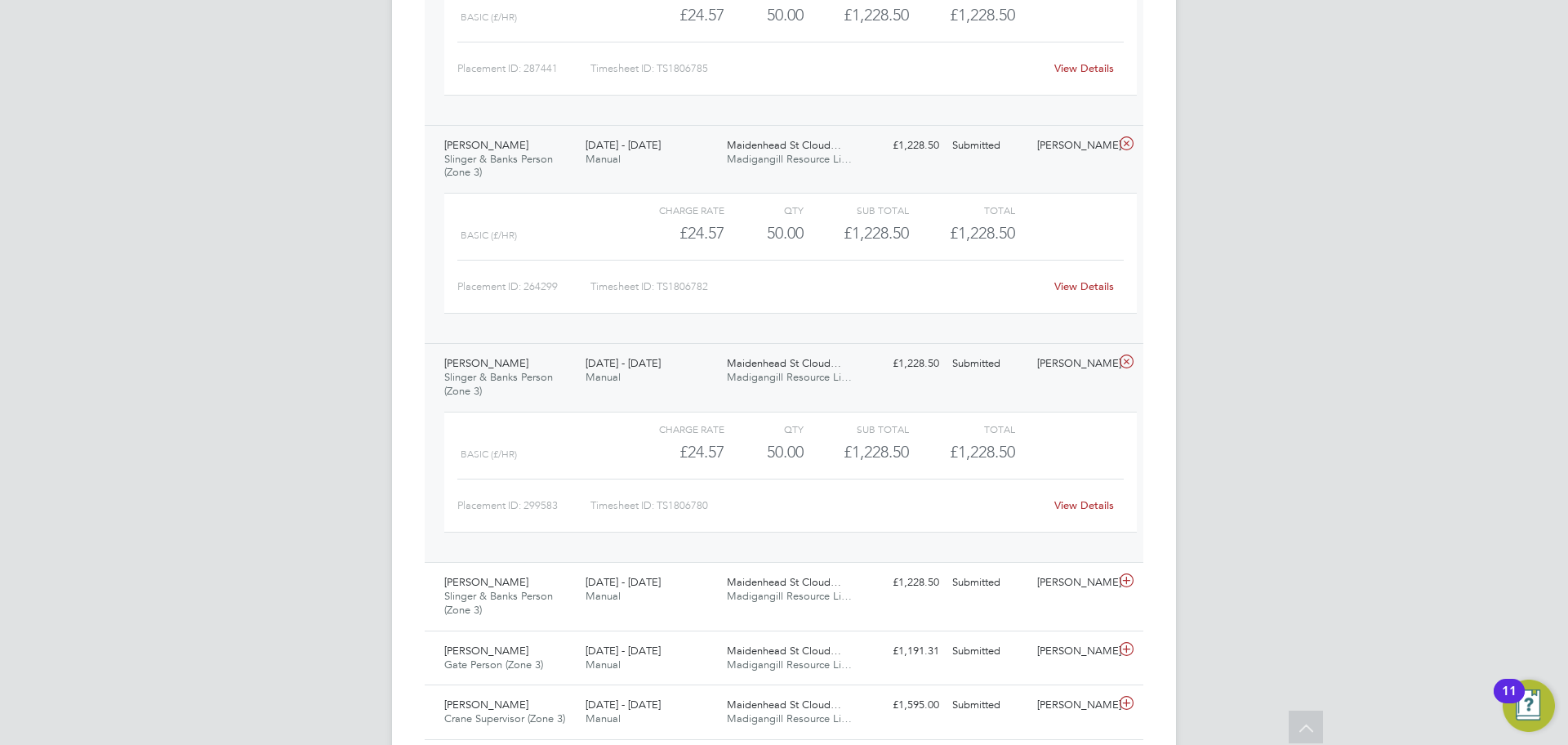
scroll to position [842, 0]
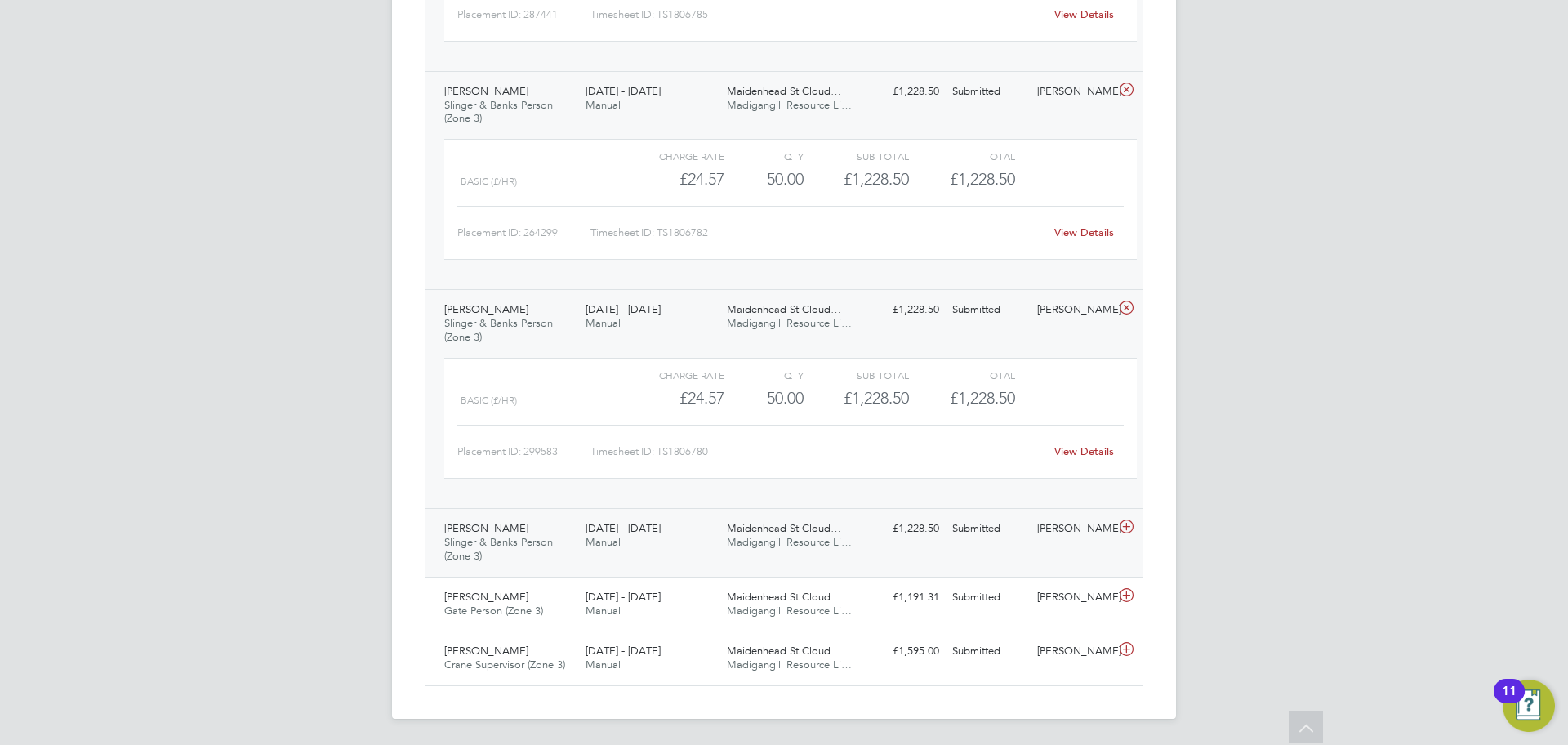
click at [1129, 528] on icon at bounding box center [1127, 526] width 20 height 13
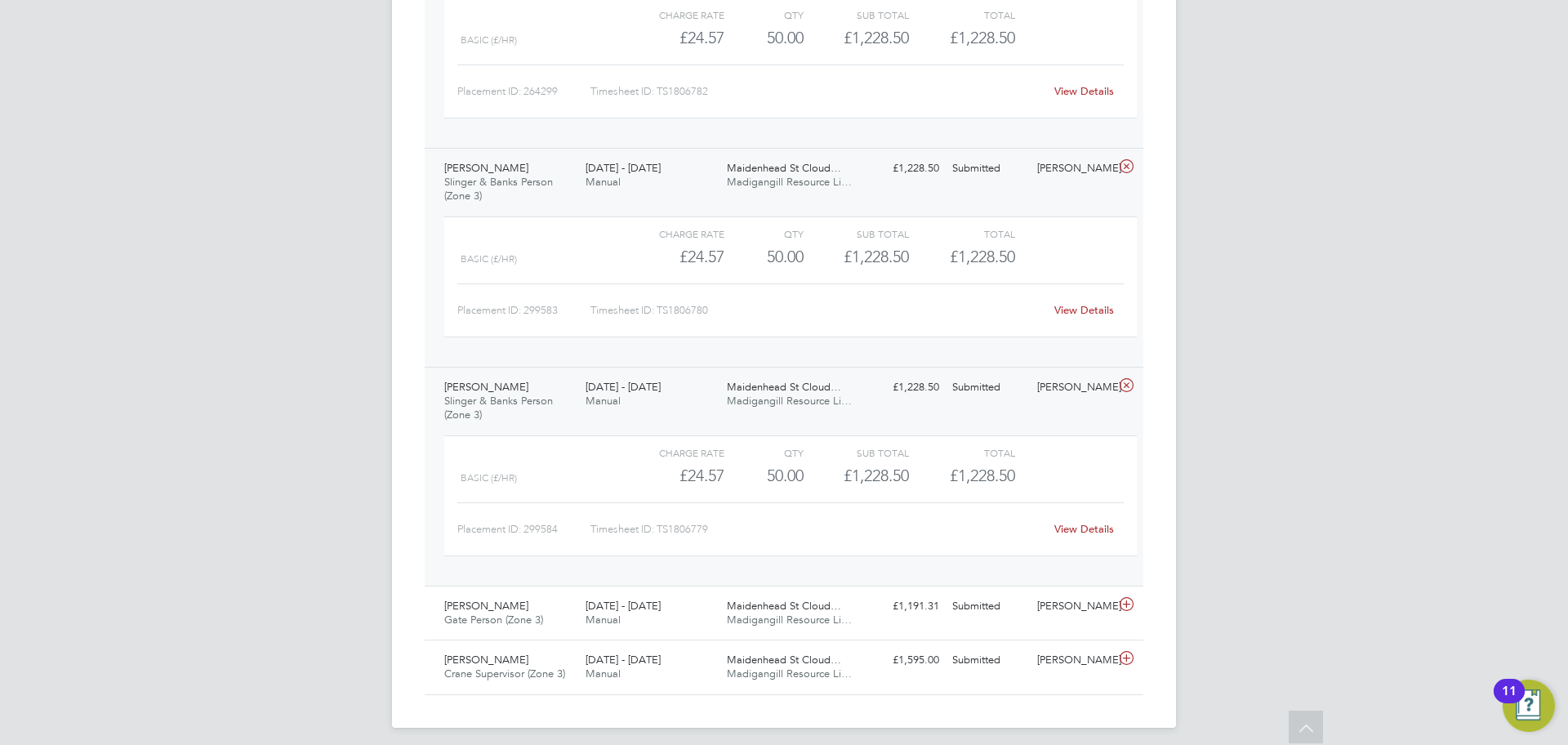
scroll to position [992, 0]
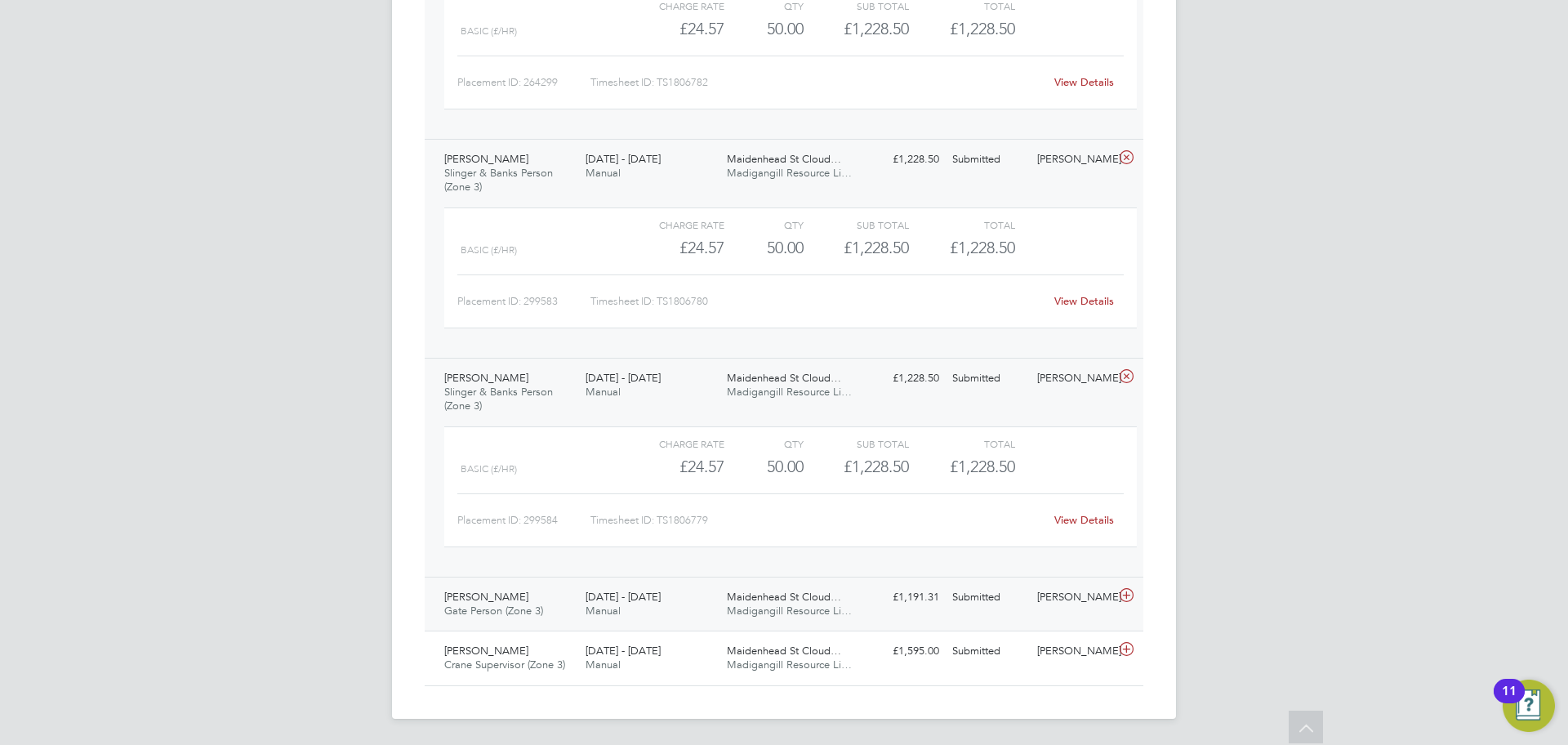
click at [1129, 599] on icon at bounding box center [1127, 595] width 20 height 13
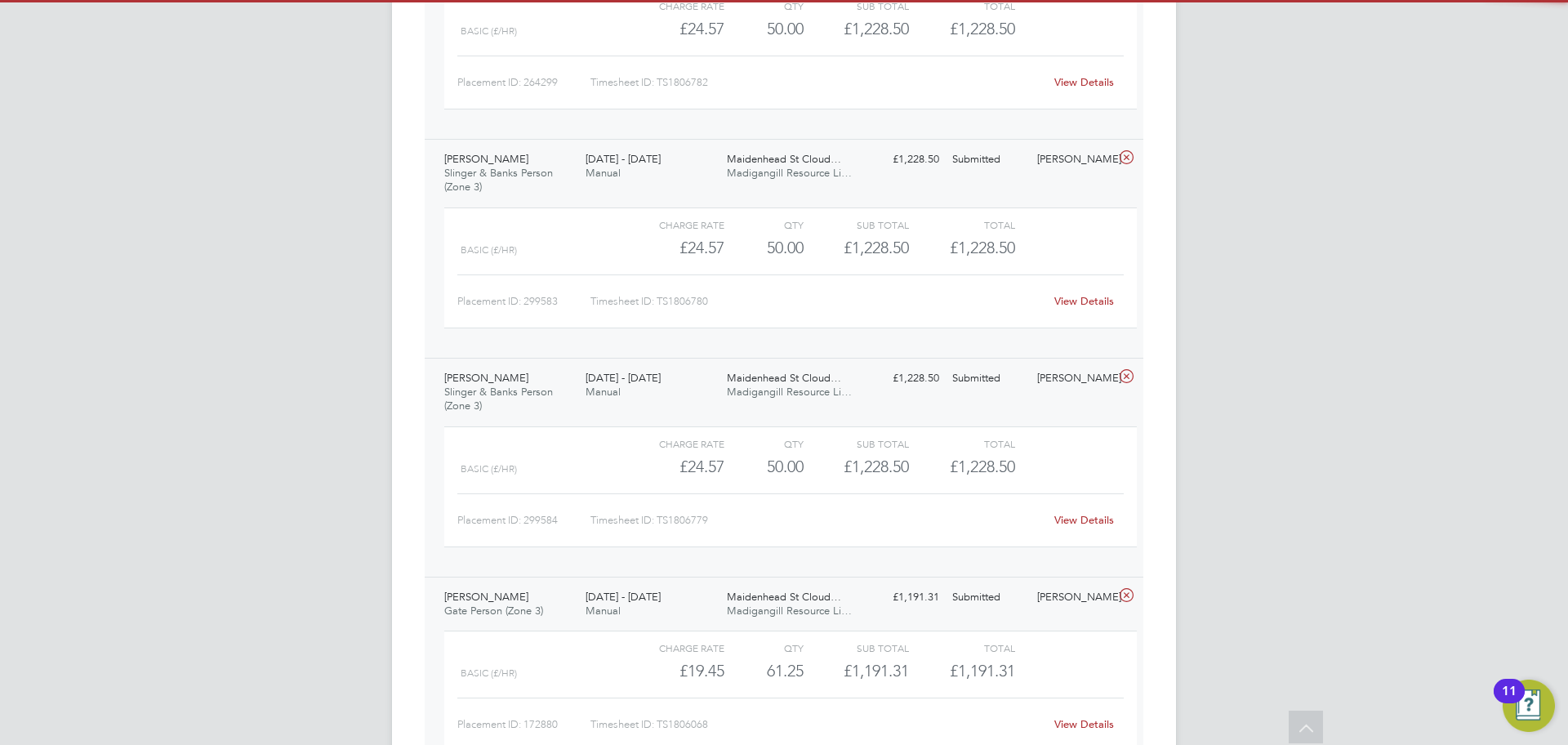
scroll to position [1142, 0]
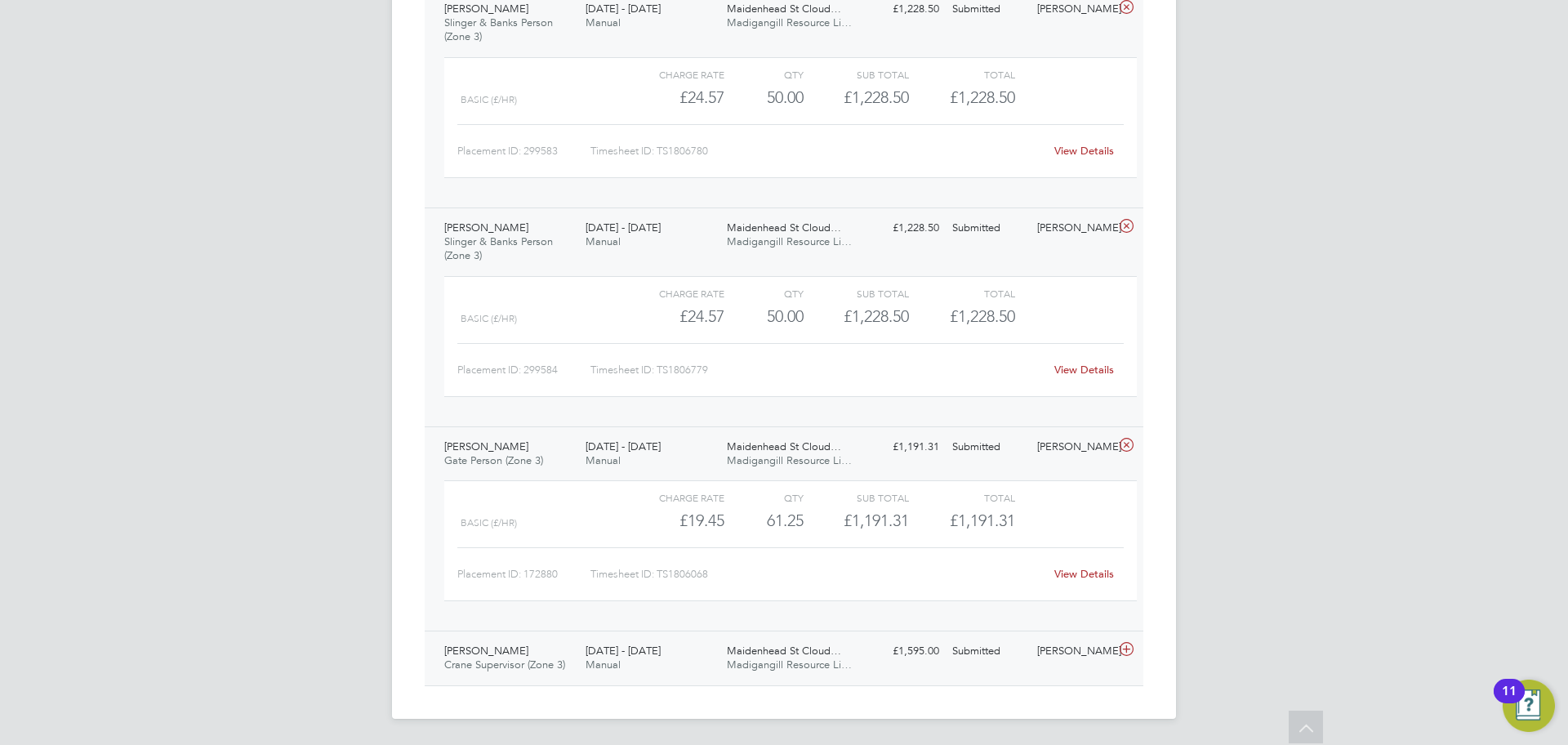
click at [1132, 650] on icon at bounding box center [1127, 648] width 20 height 13
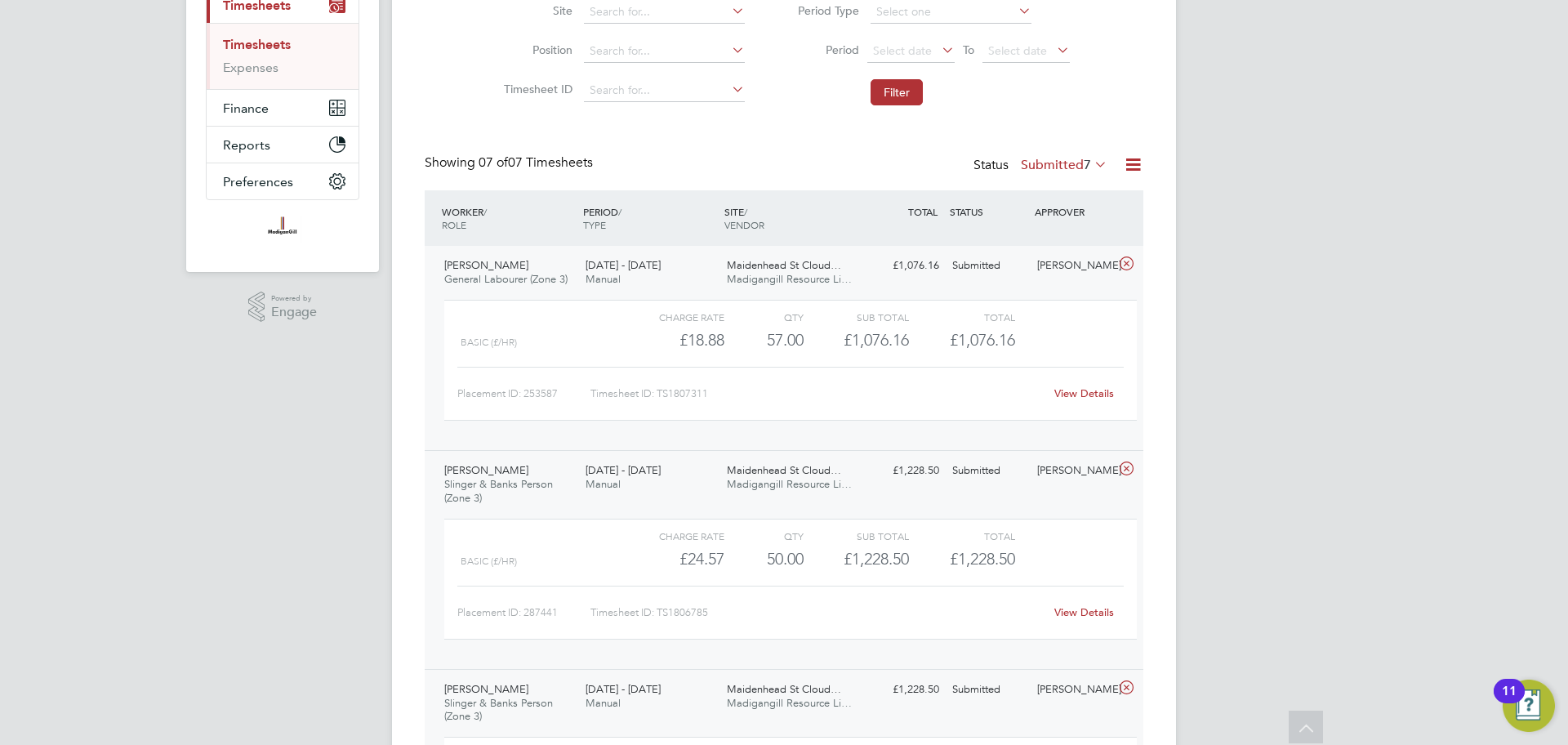
scroll to position [0, 0]
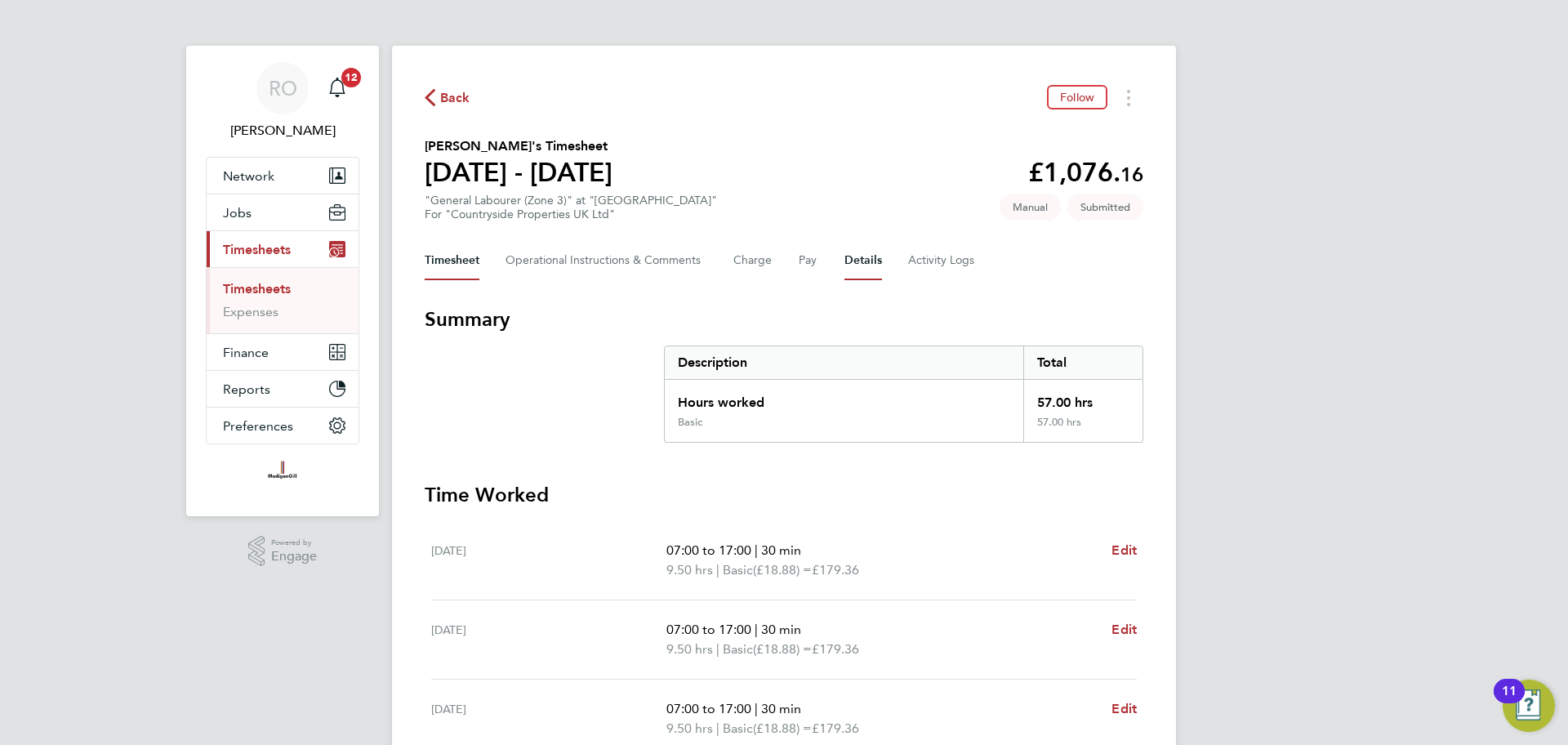
click at [868, 256] on button "Details" at bounding box center [864, 260] width 38 height 39
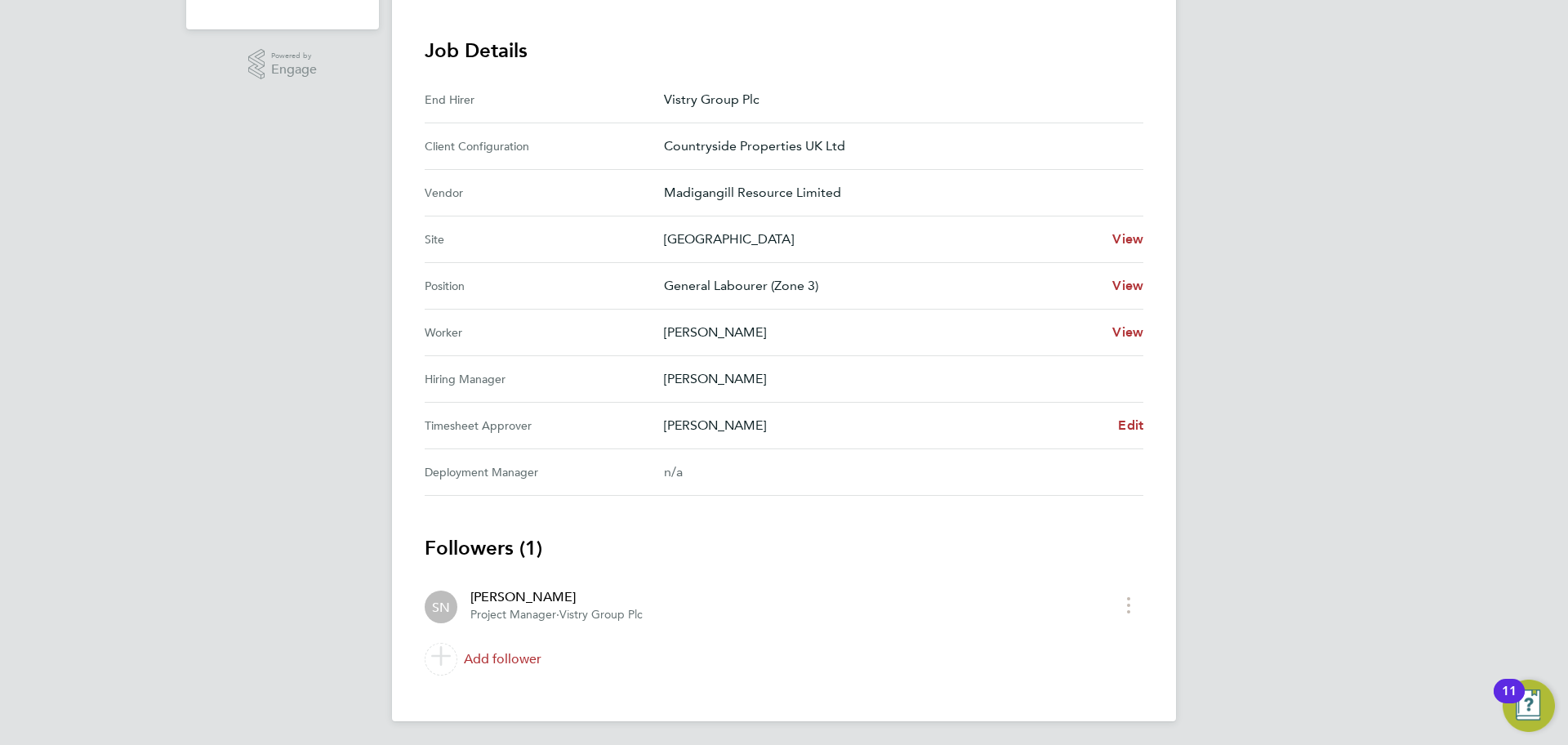
scroll to position [489, 0]
click at [1128, 416] on span "Edit" at bounding box center [1130, 422] width 25 height 16
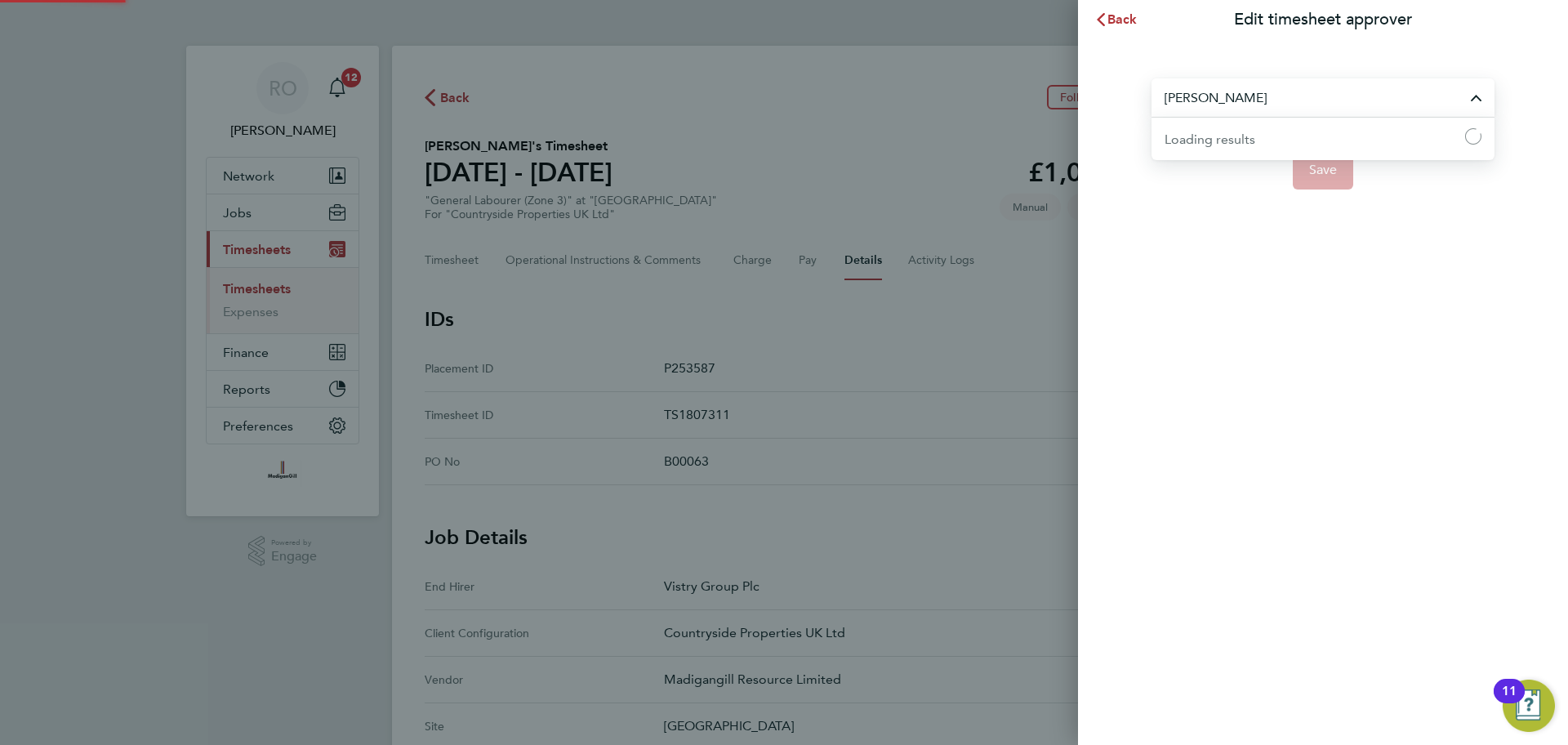
click at [1277, 97] on input "[PERSON_NAME]" at bounding box center [1323, 98] width 343 height 39
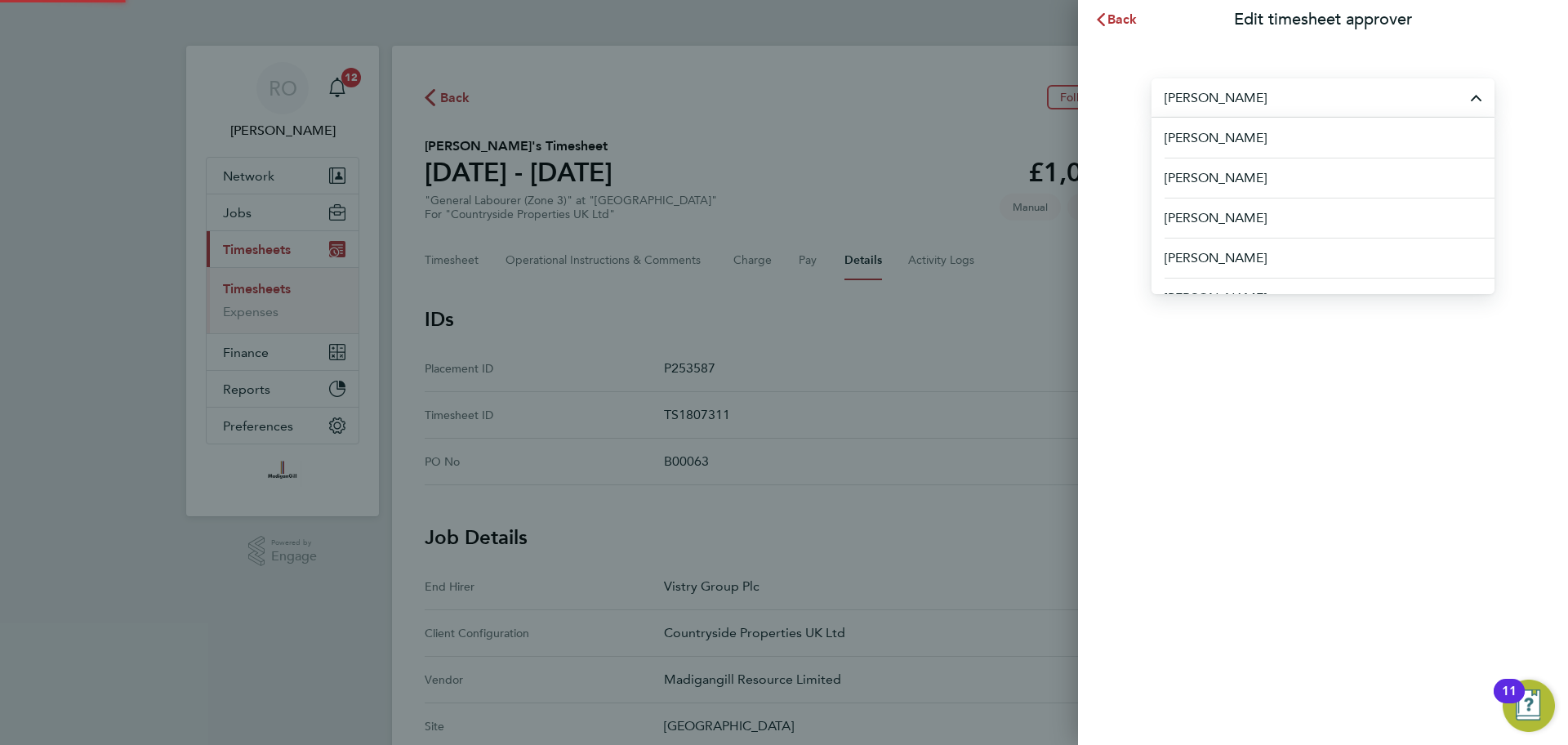
click at [1277, 97] on input "[PERSON_NAME]" at bounding box center [1323, 98] width 343 height 39
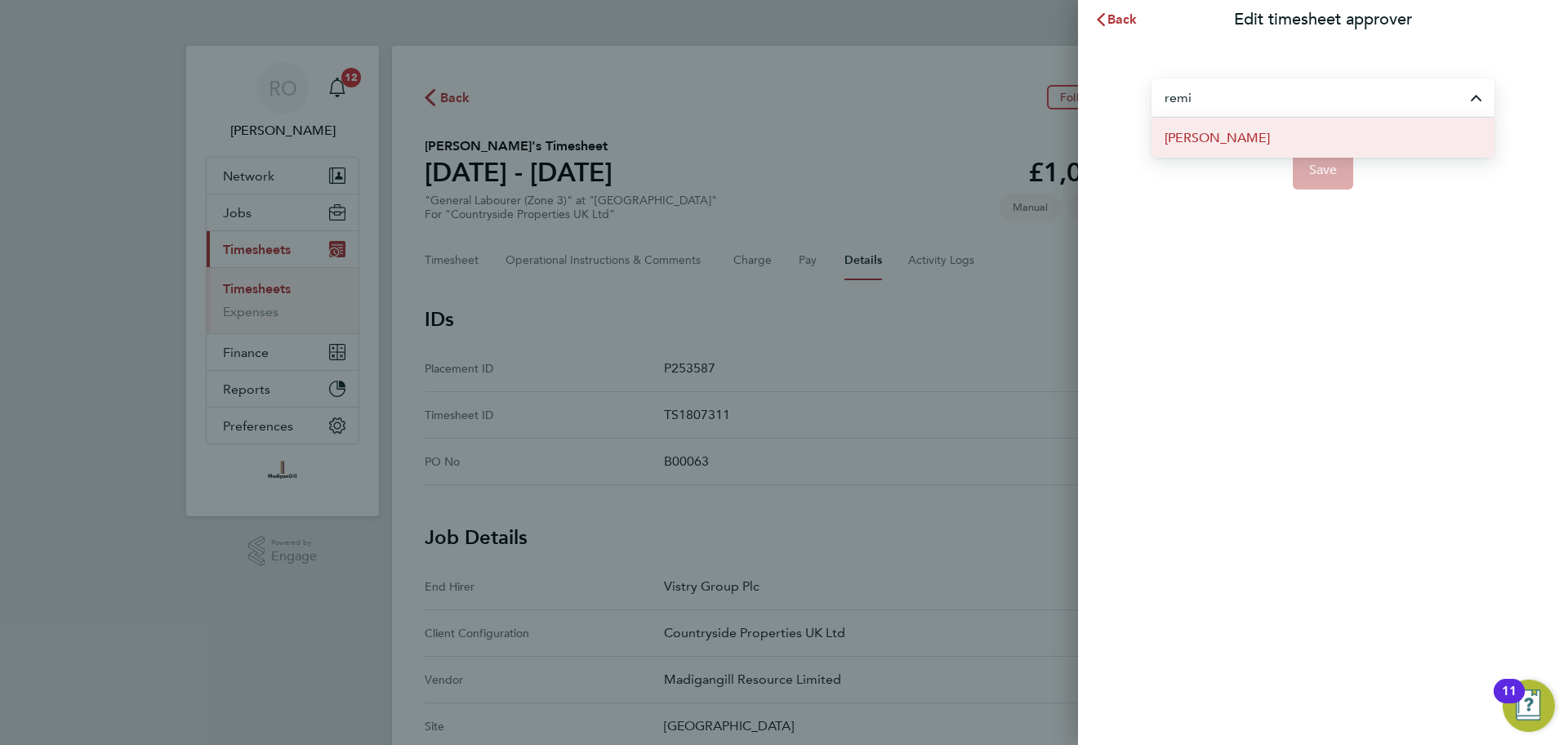
click at [1258, 138] on li "[PERSON_NAME]" at bounding box center [1323, 137] width 343 height 40
type input "[PERSON_NAME]"
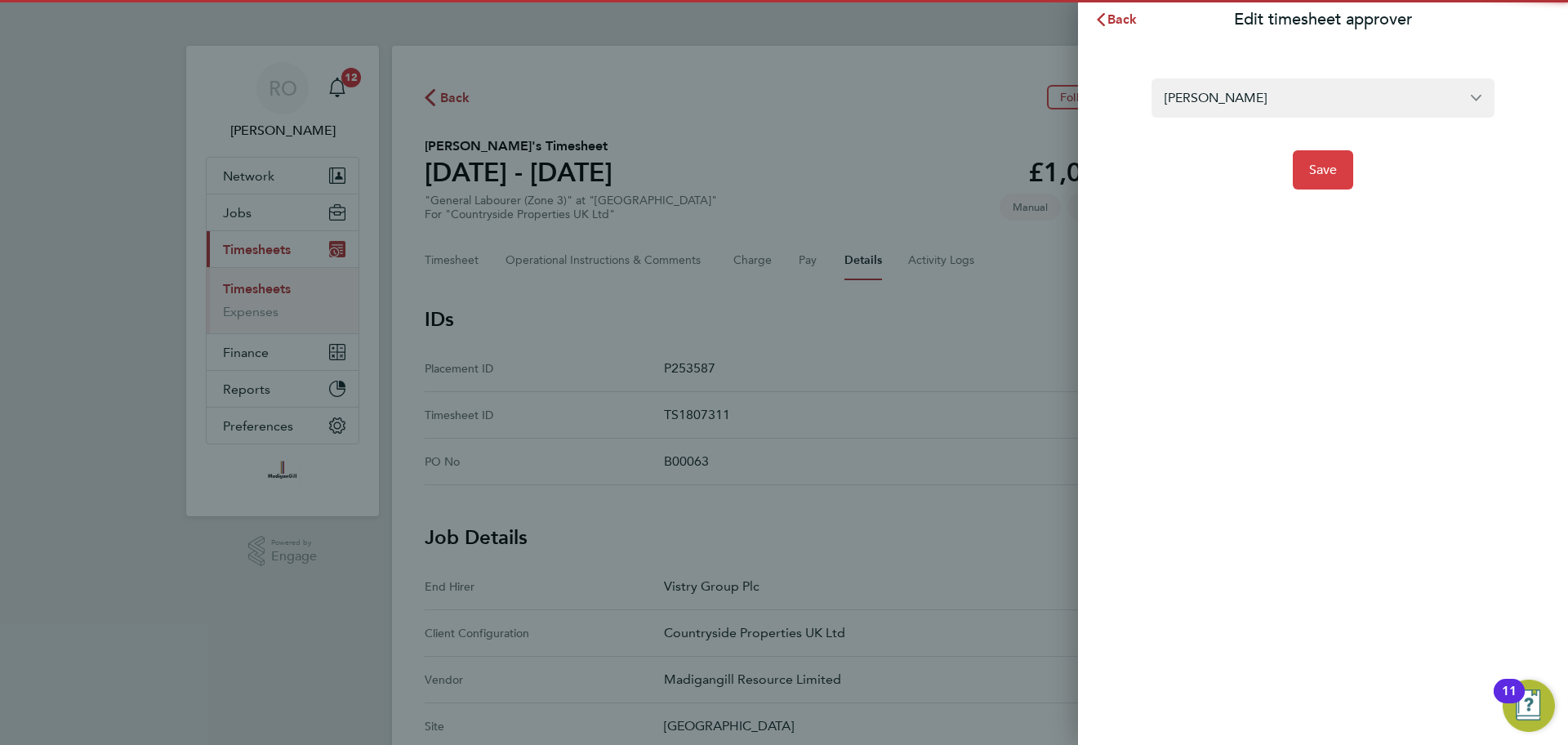
click at [1327, 167] on span "Save" at bounding box center [1323, 169] width 29 height 16
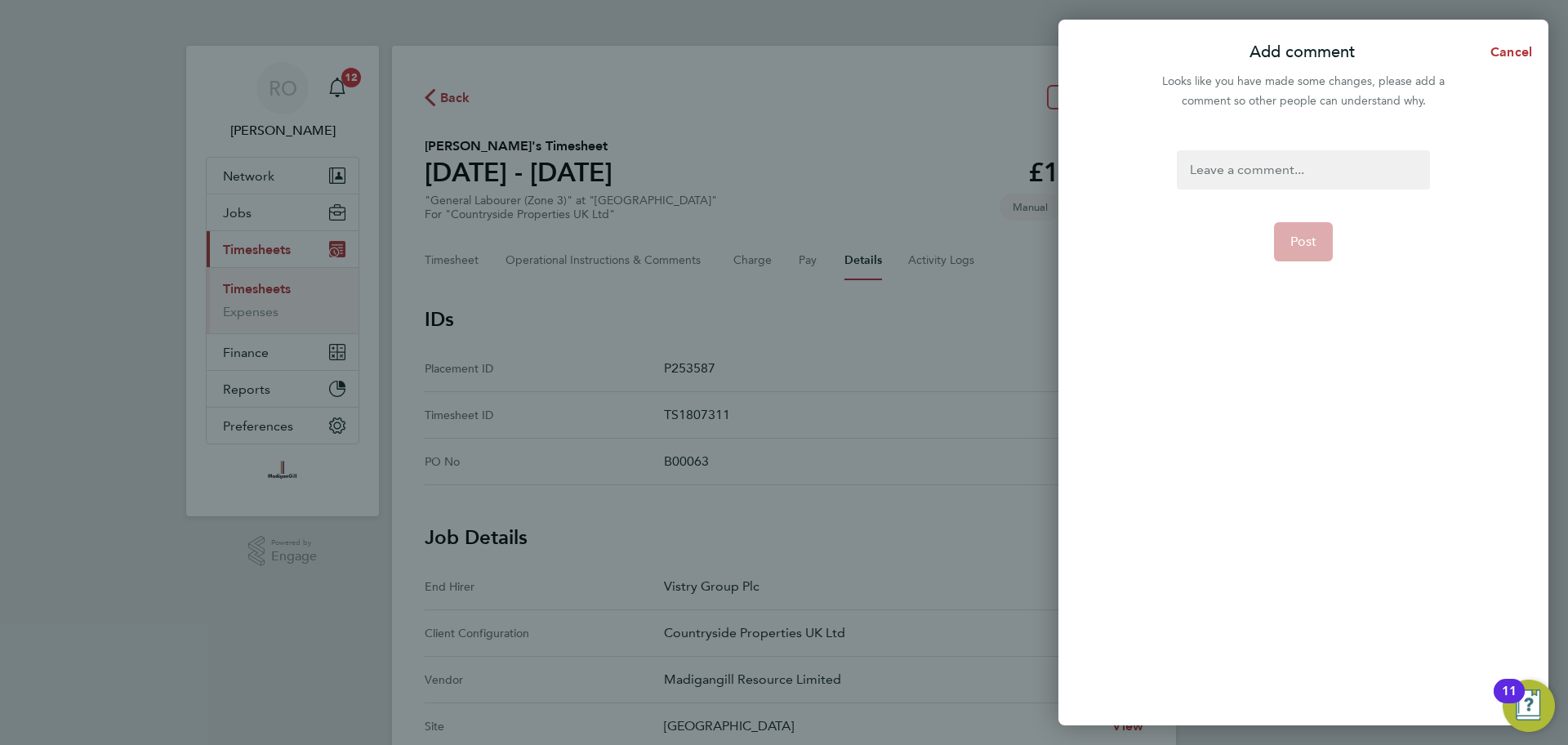
click at [1279, 173] on div at bounding box center [1302, 169] width 252 height 39
paste div
click at [1298, 242] on span "Post" at bounding box center [1303, 241] width 27 height 16
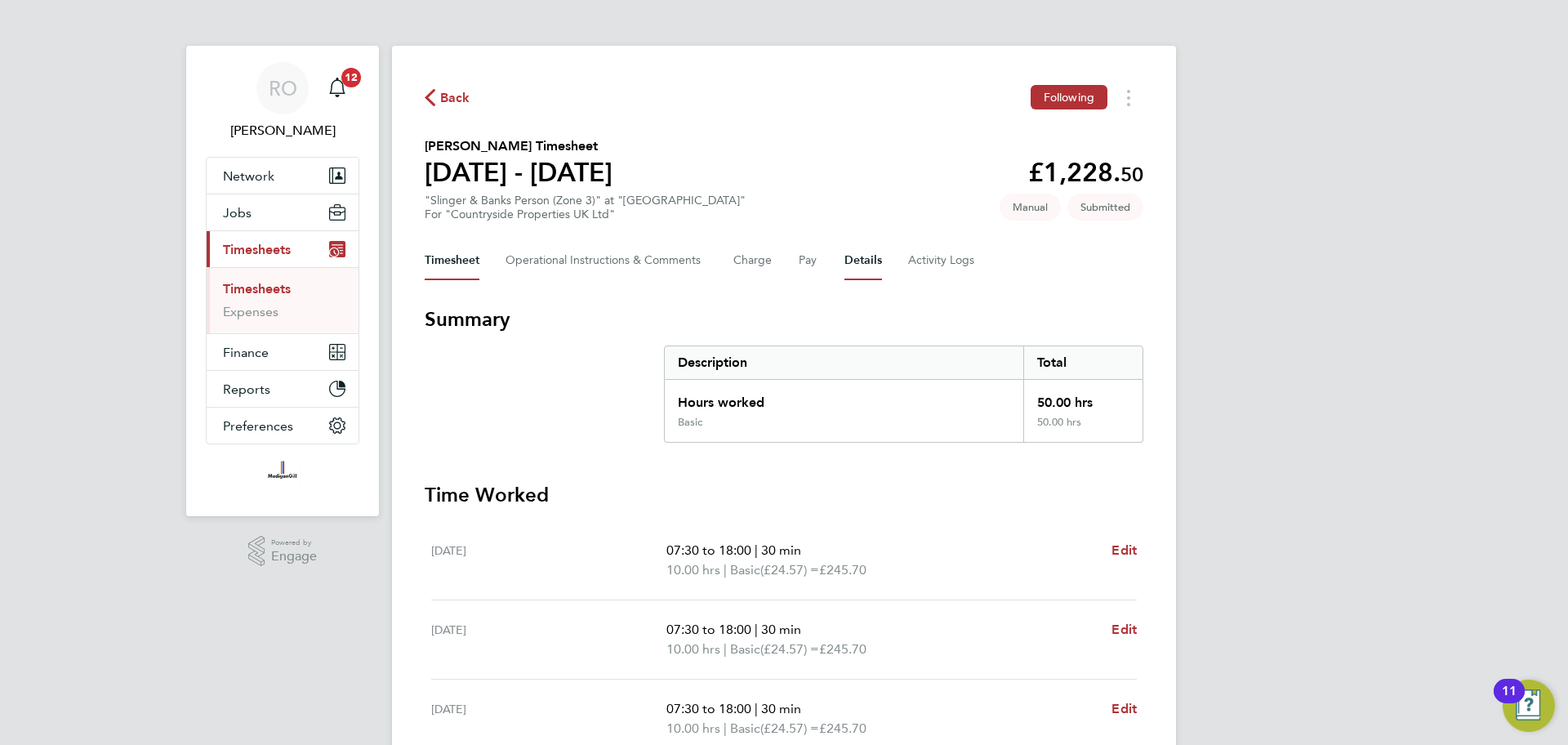
click at [850, 265] on button "Details" at bounding box center [864, 260] width 38 height 39
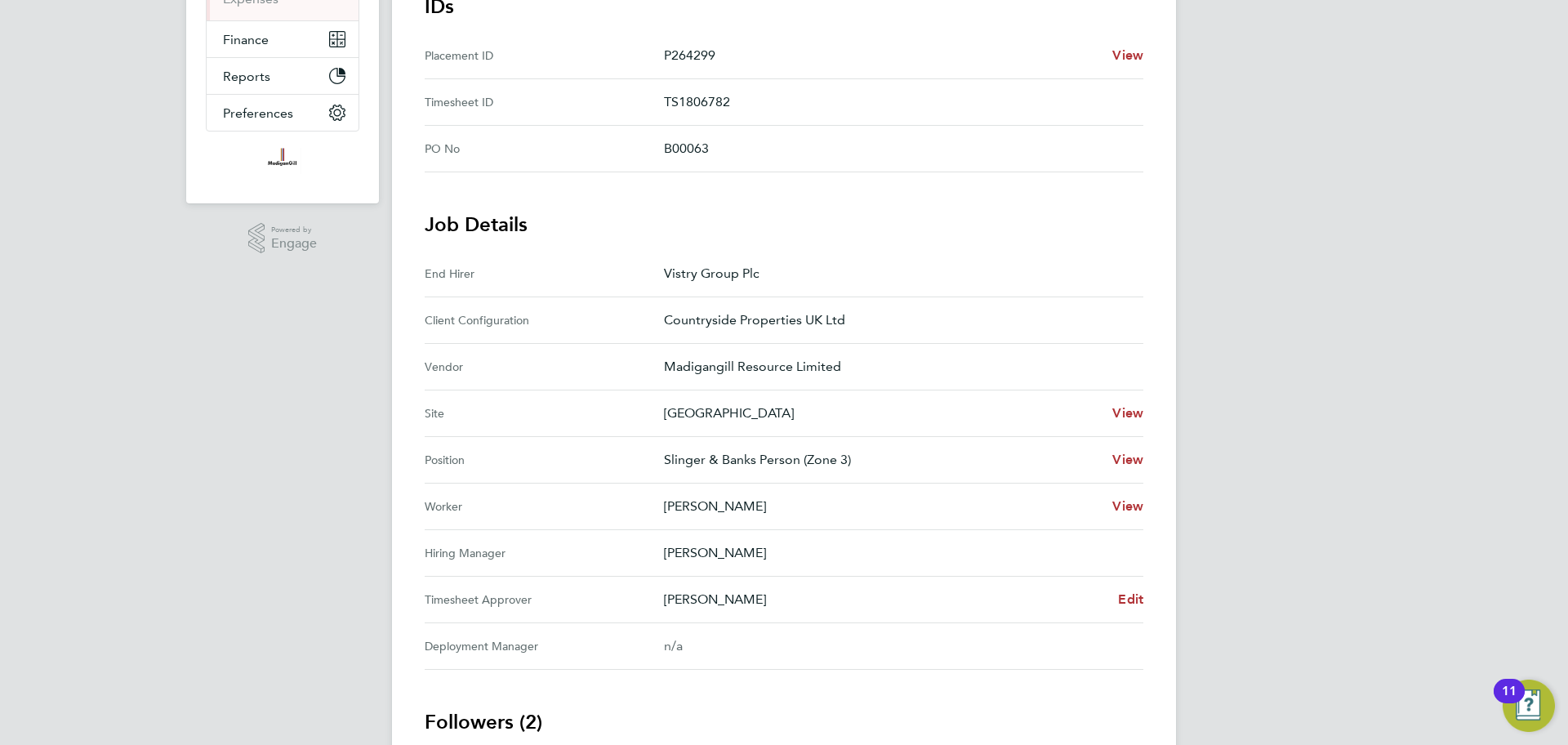
scroll to position [324, 0]
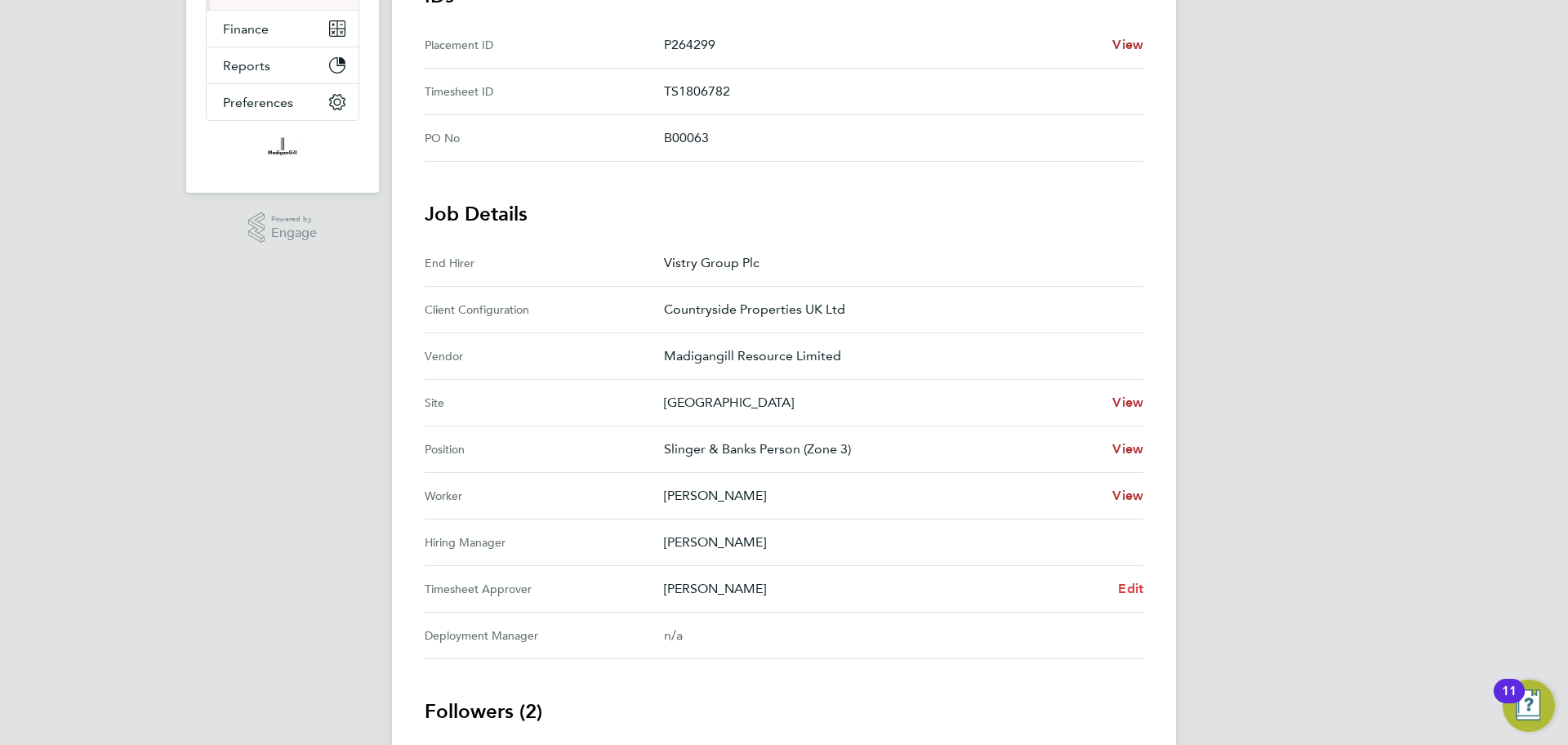
click at [1134, 585] on span "Edit" at bounding box center [1130, 589] width 25 height 16
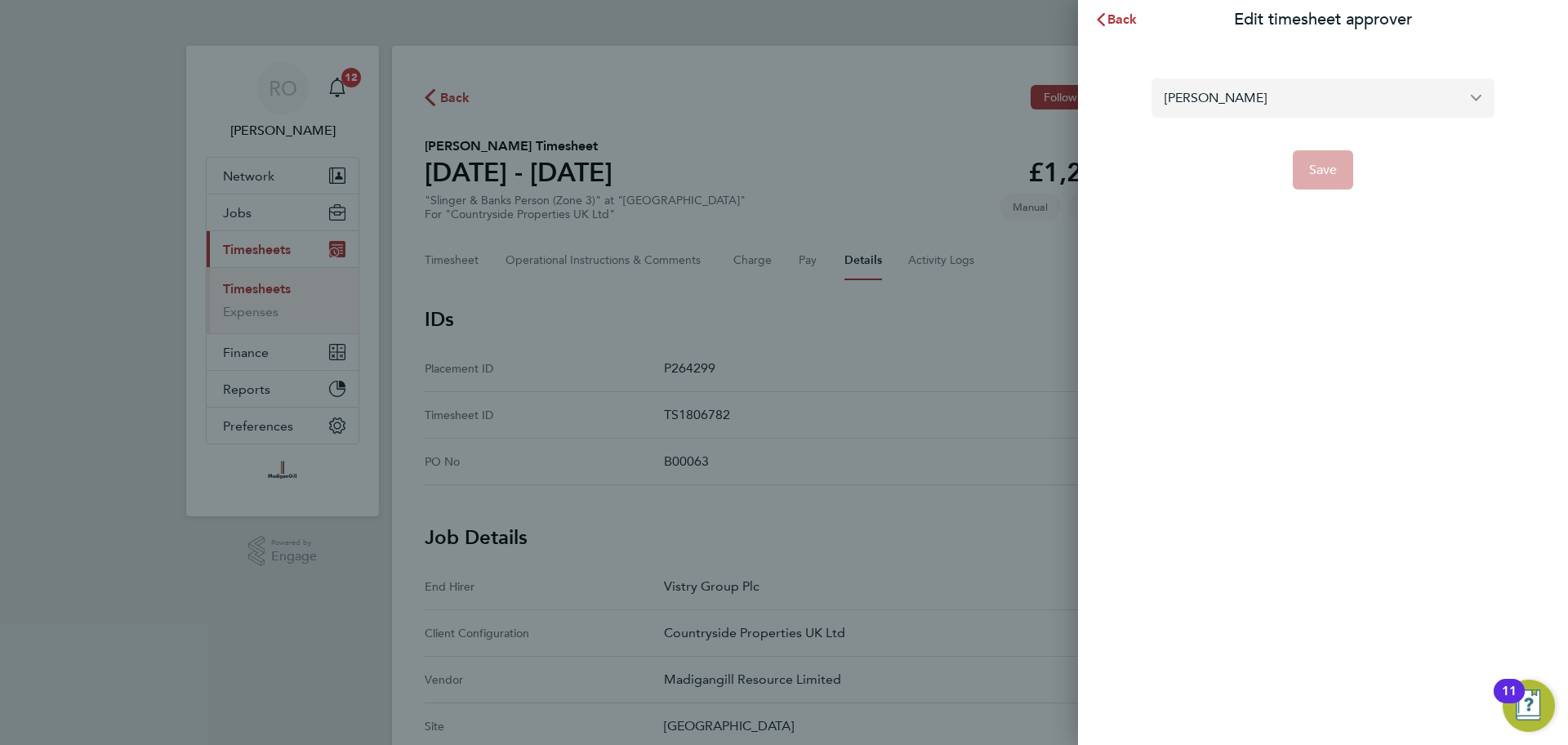
click at [1275, 111] on input "[PERSON_NAME]" at bounding box center [1323, 98] width 343 height 39
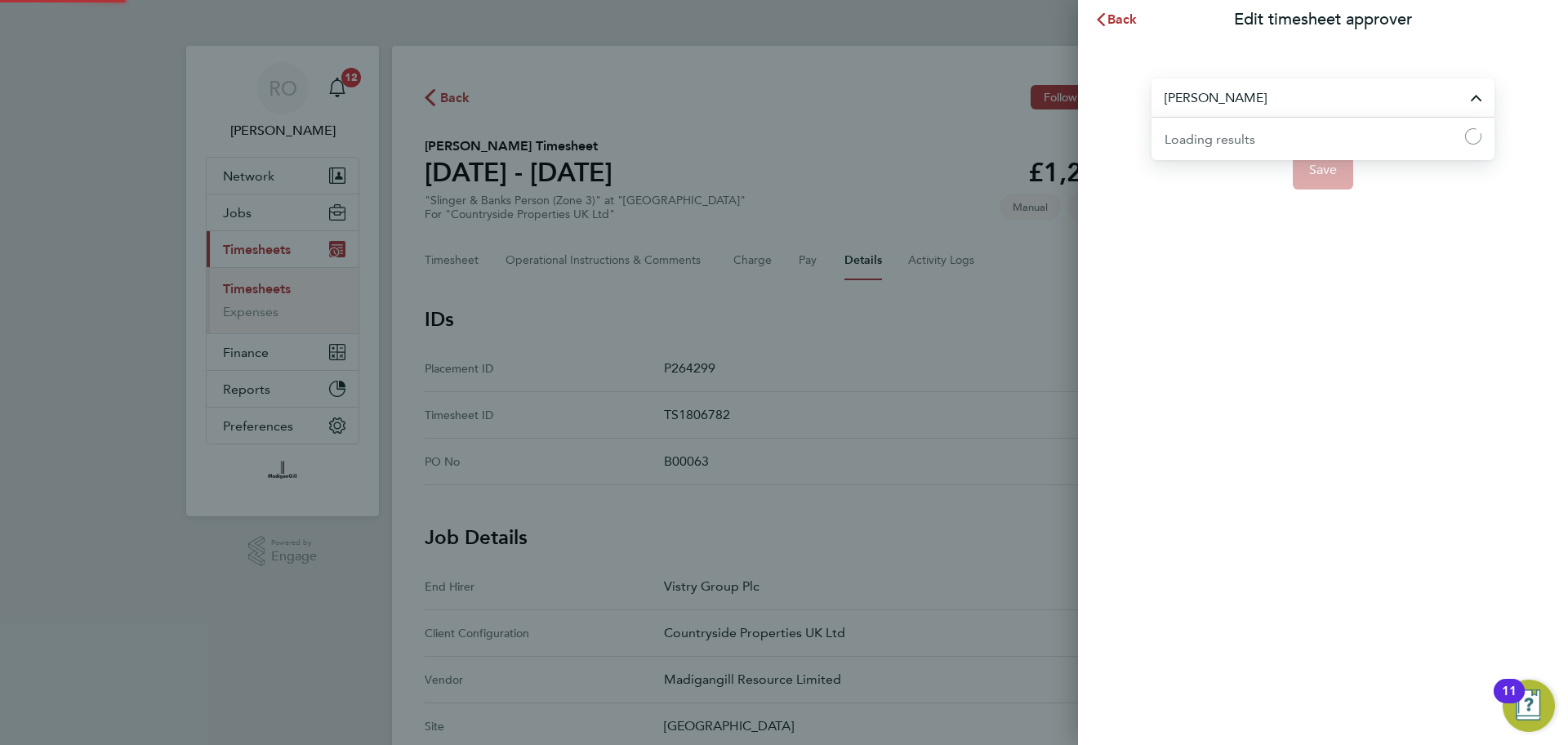
click at [1275, 111] on input "[PERSON_NAME]" at bounding box center [1323, 98] width 343 height 39
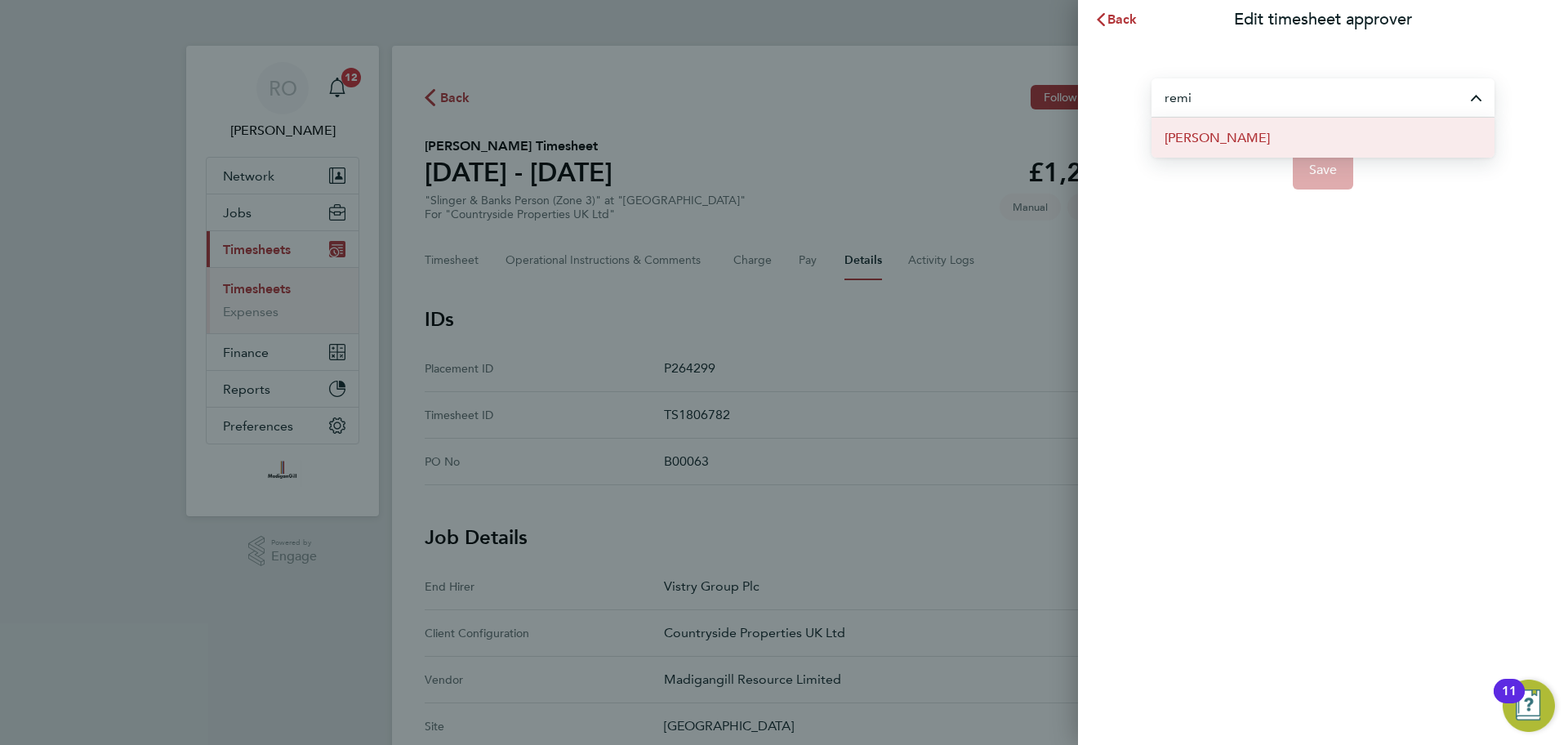
click at [1270, 143] on li "[PERSON_NAME]" at bounding box center [1323, 137] width 343 height 40
type input "[PERSON_NAME]"
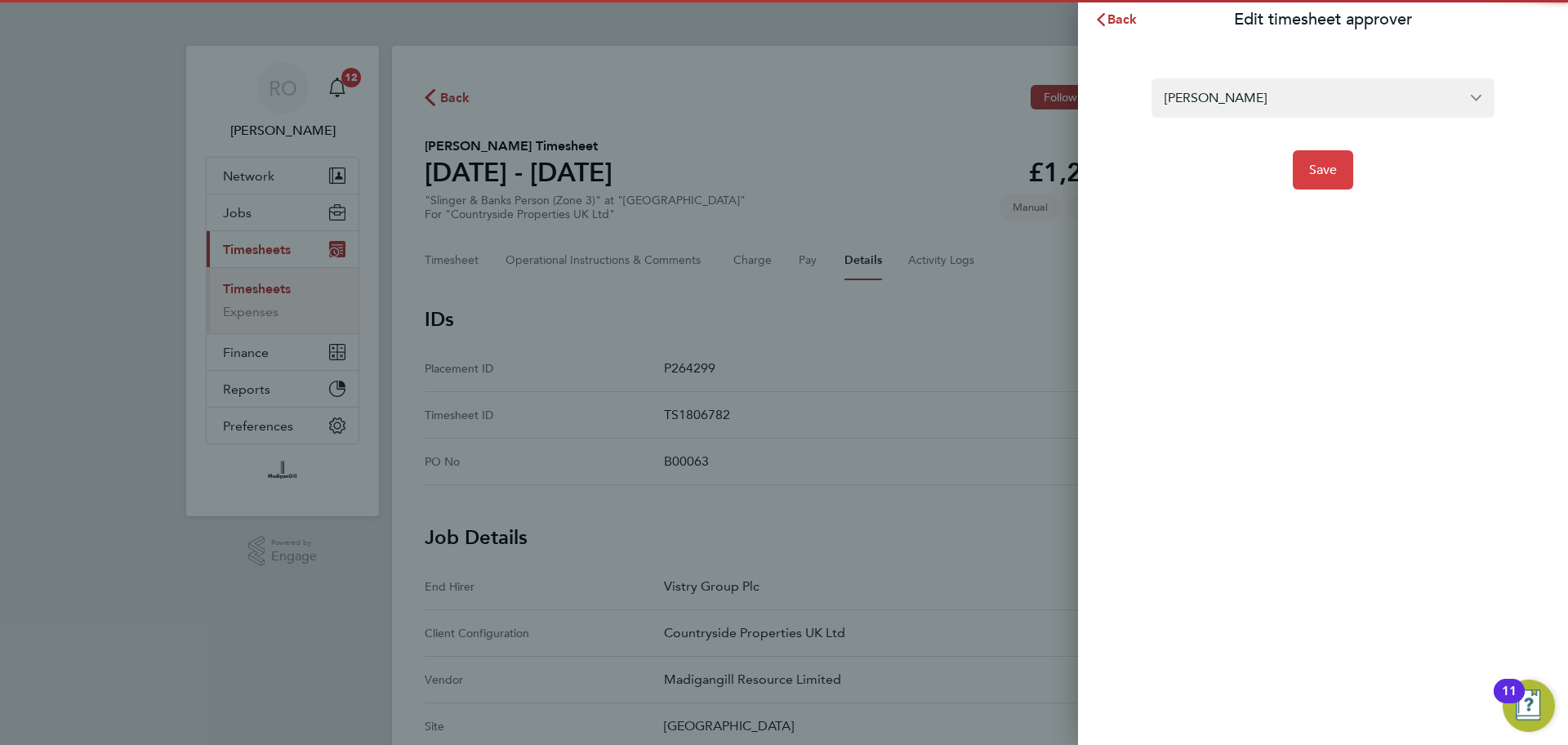
click at [1322, 170] on span "Save" at bounding box center [1323, 169] width 29 height 16
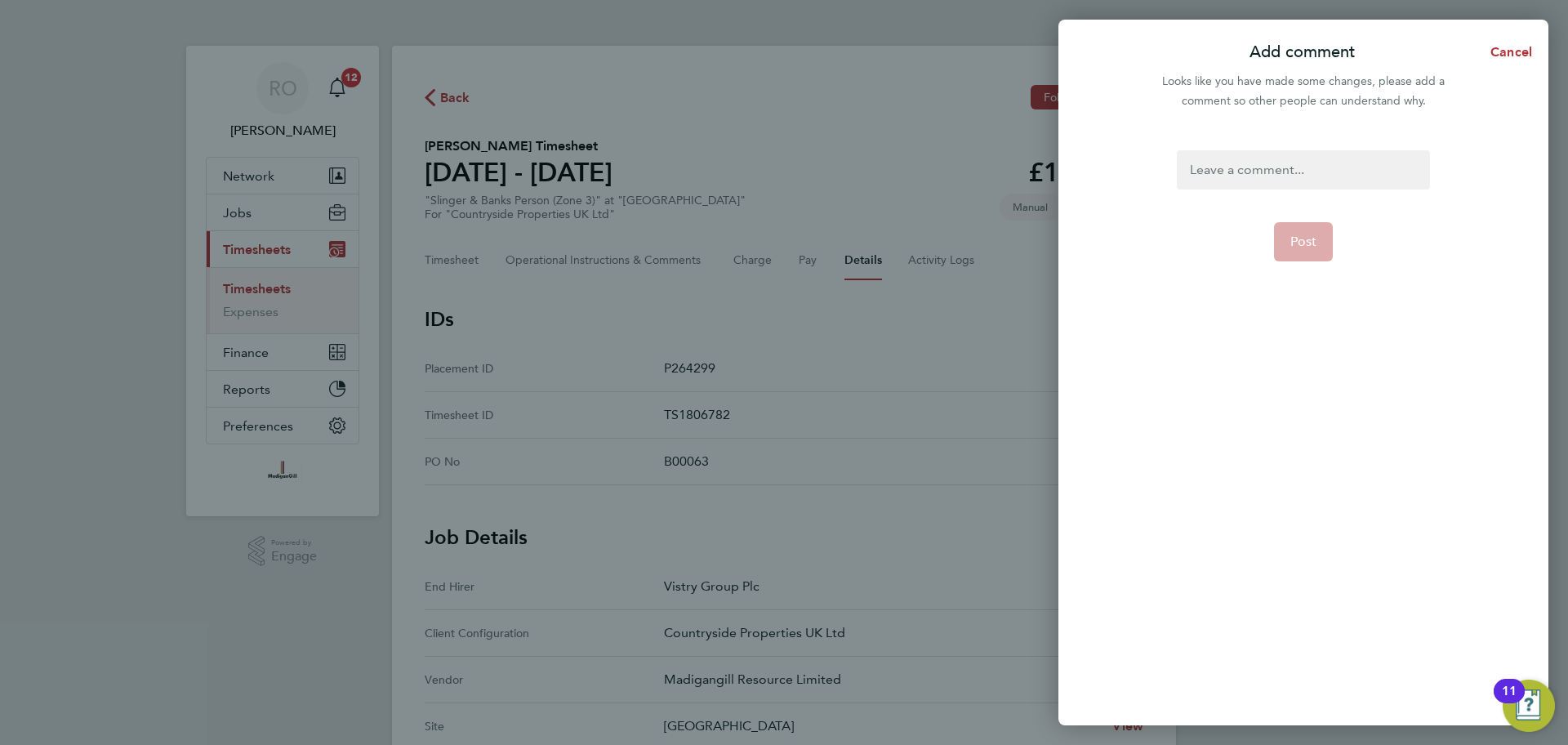
click at [1308, 173] on div at bounding box center [1302, 169] width 252 height 39
click at [1270, 162] on div at bounding box center [1302, 169] width 252 height 39
paste div
click at [1304, 234] on span "Post" at bounding box center [1303, 241] width 27 height 16
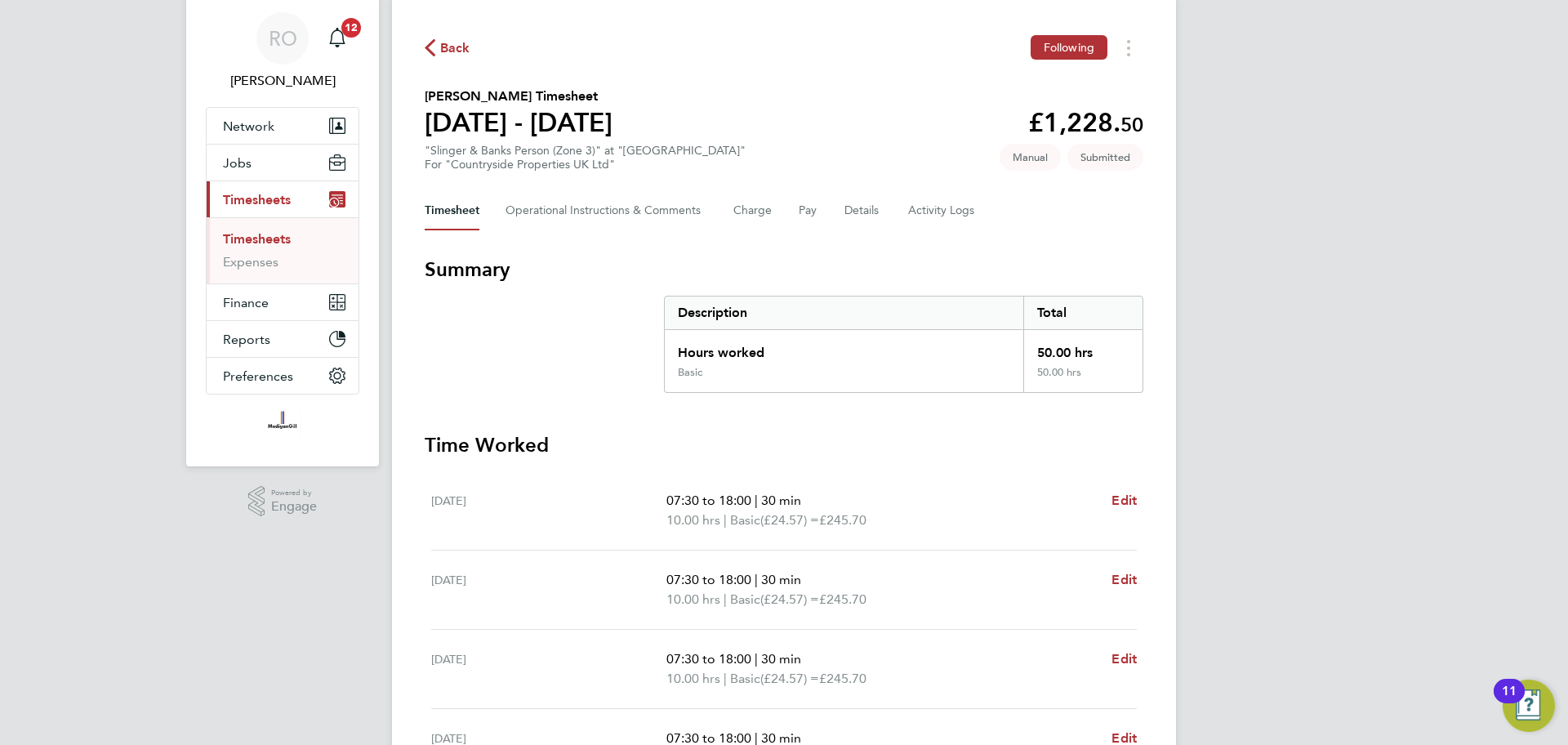
scroll to position [52, 0]
click at [868, 208] on button "Details" at bounding box center [864, 208] width 38 height 39
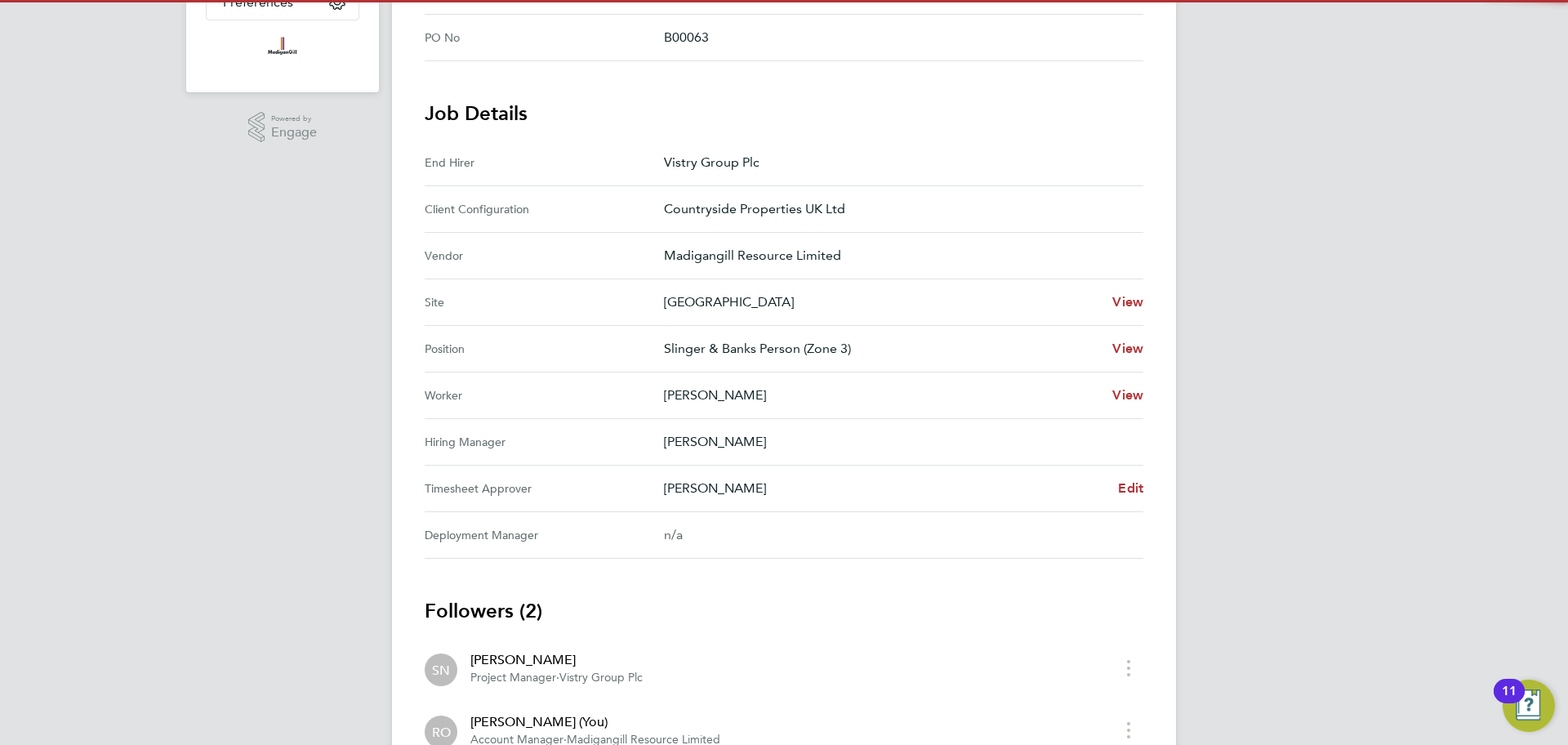
scroll to position [428, 0]
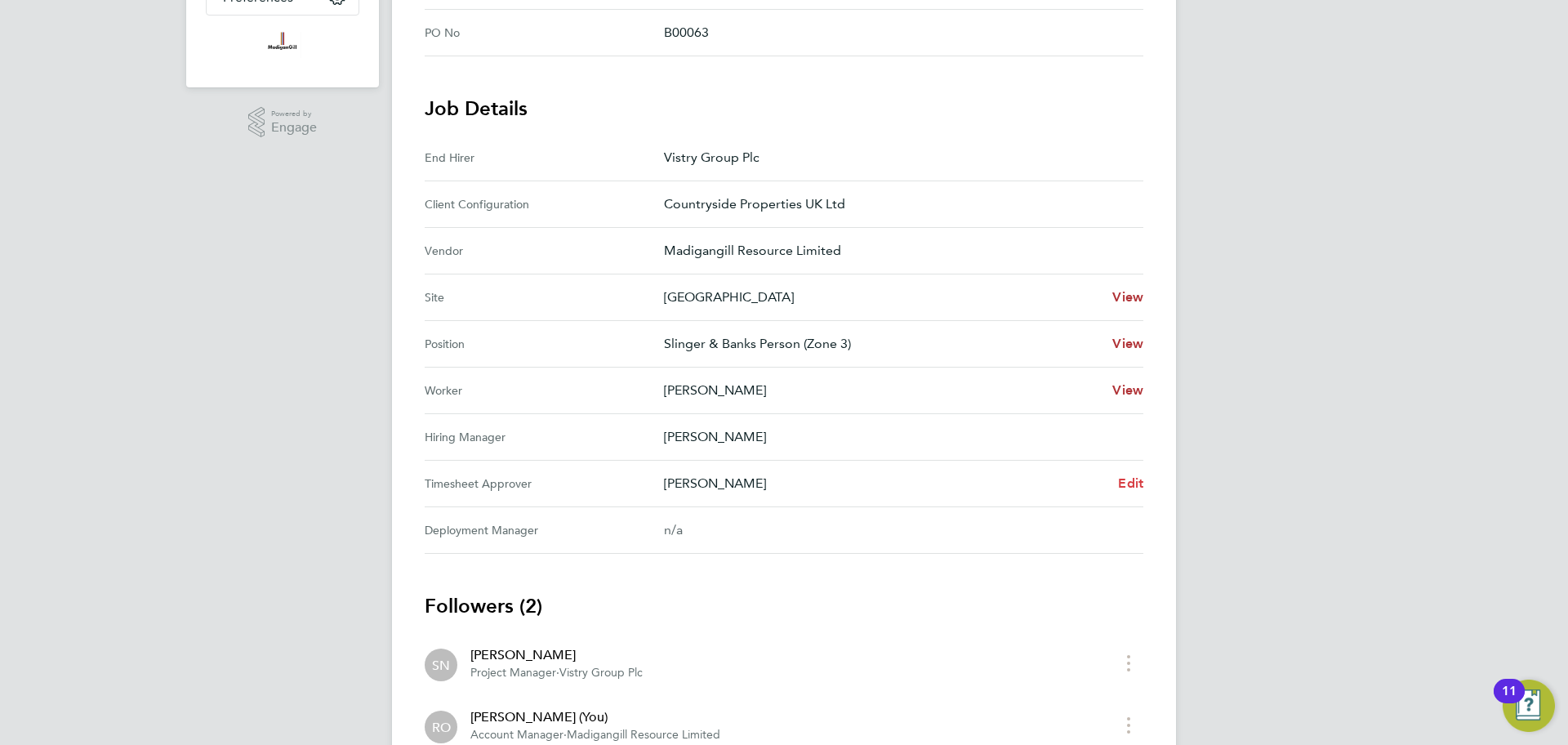
click at [1140, 483] on span "Edit" at bounding box center [1130, 483] width 25 height 16
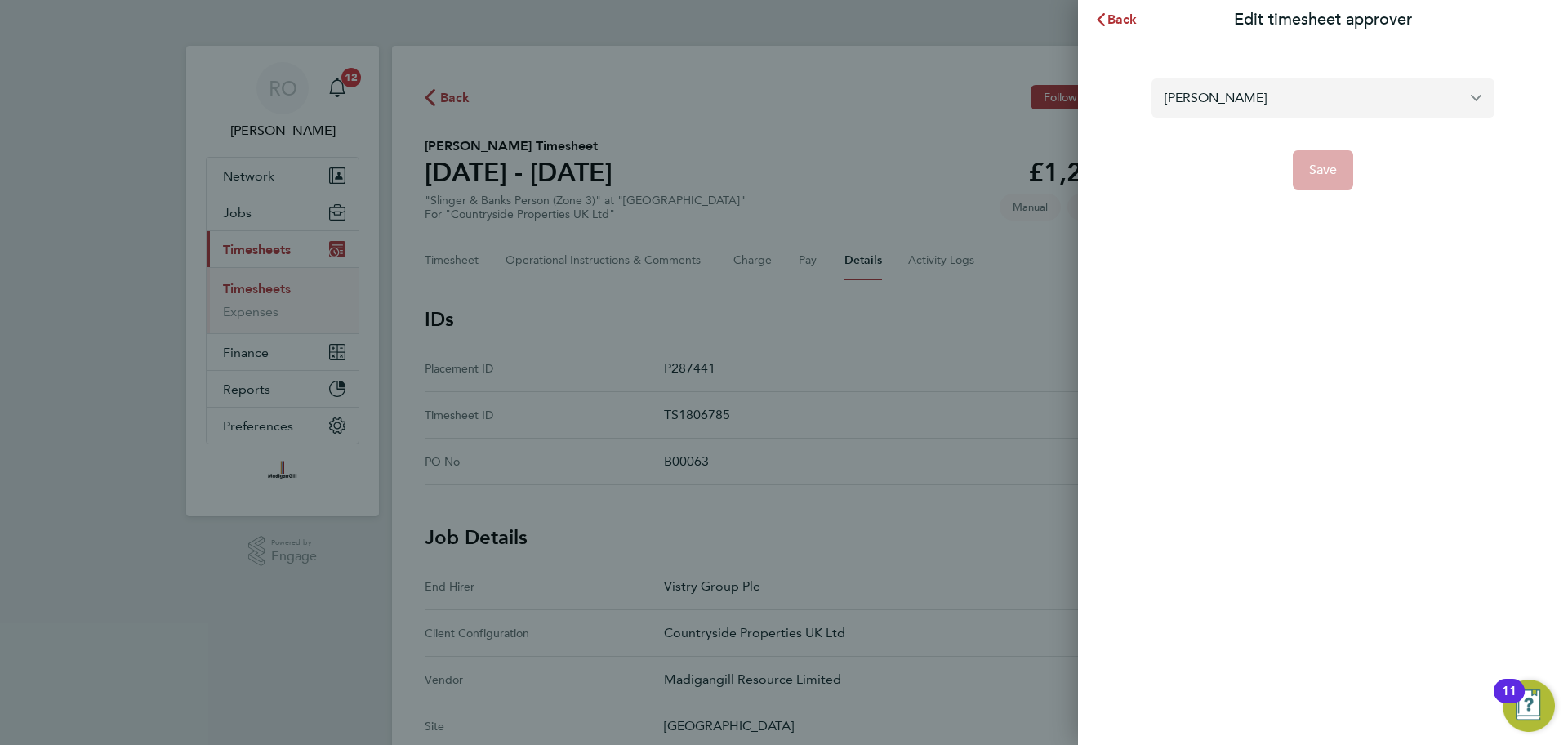
click at [1344, 99] on input "[PERSON_NAME]" at bounding box center [1323, 98] width 343 height 39
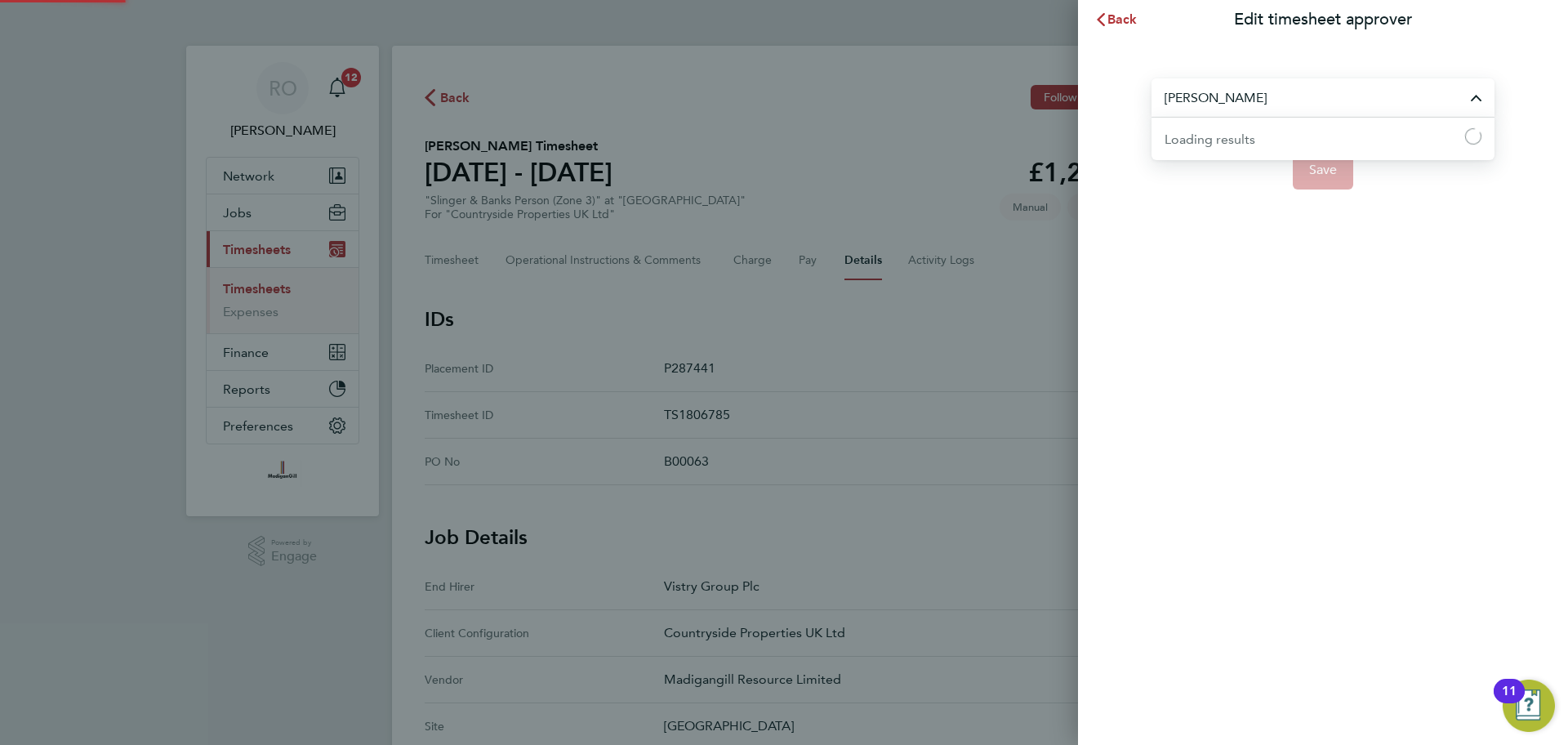
click at [1344, 99] on input "[PERSON_NAME]" at bounding box center [1323, 98] width 343 height 39
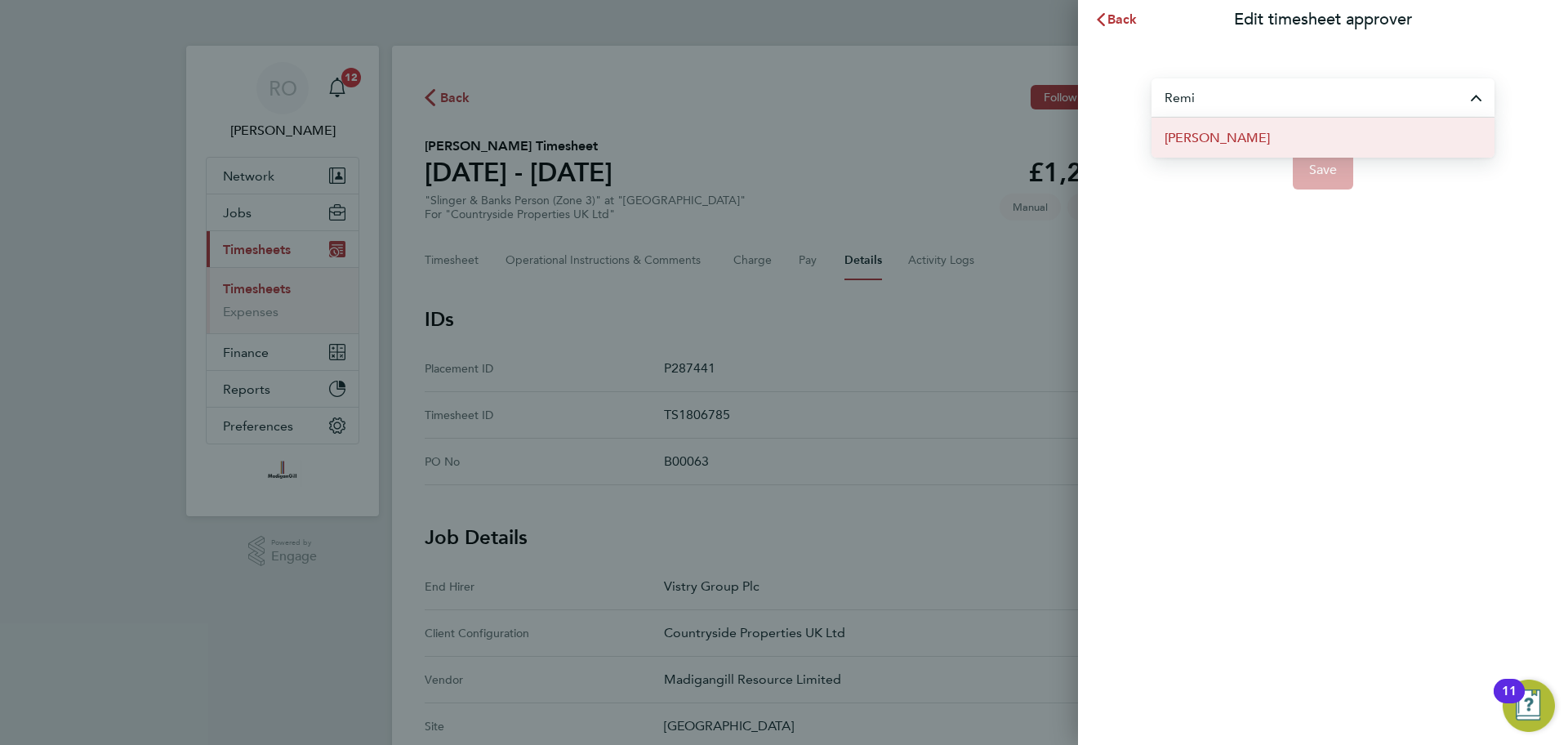
click at [1276, 138] on li "[PERSON_NAME]" at bounding box center [1323, 137] width 343 height 40
type input "[PERSON_NAME]"
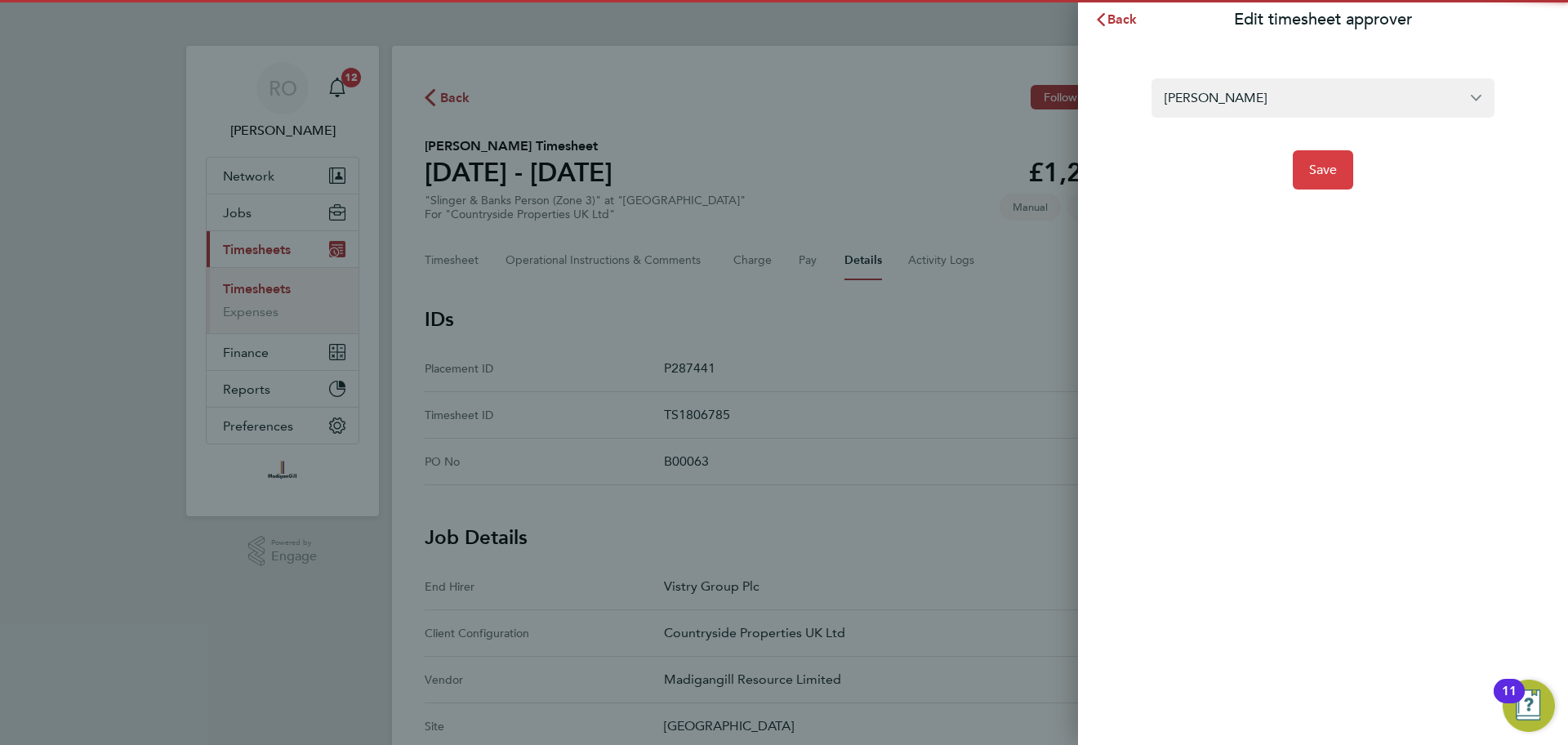
click at [1319, 165] on span "Save" at bounding box center [1323, 169] width 29 height 16
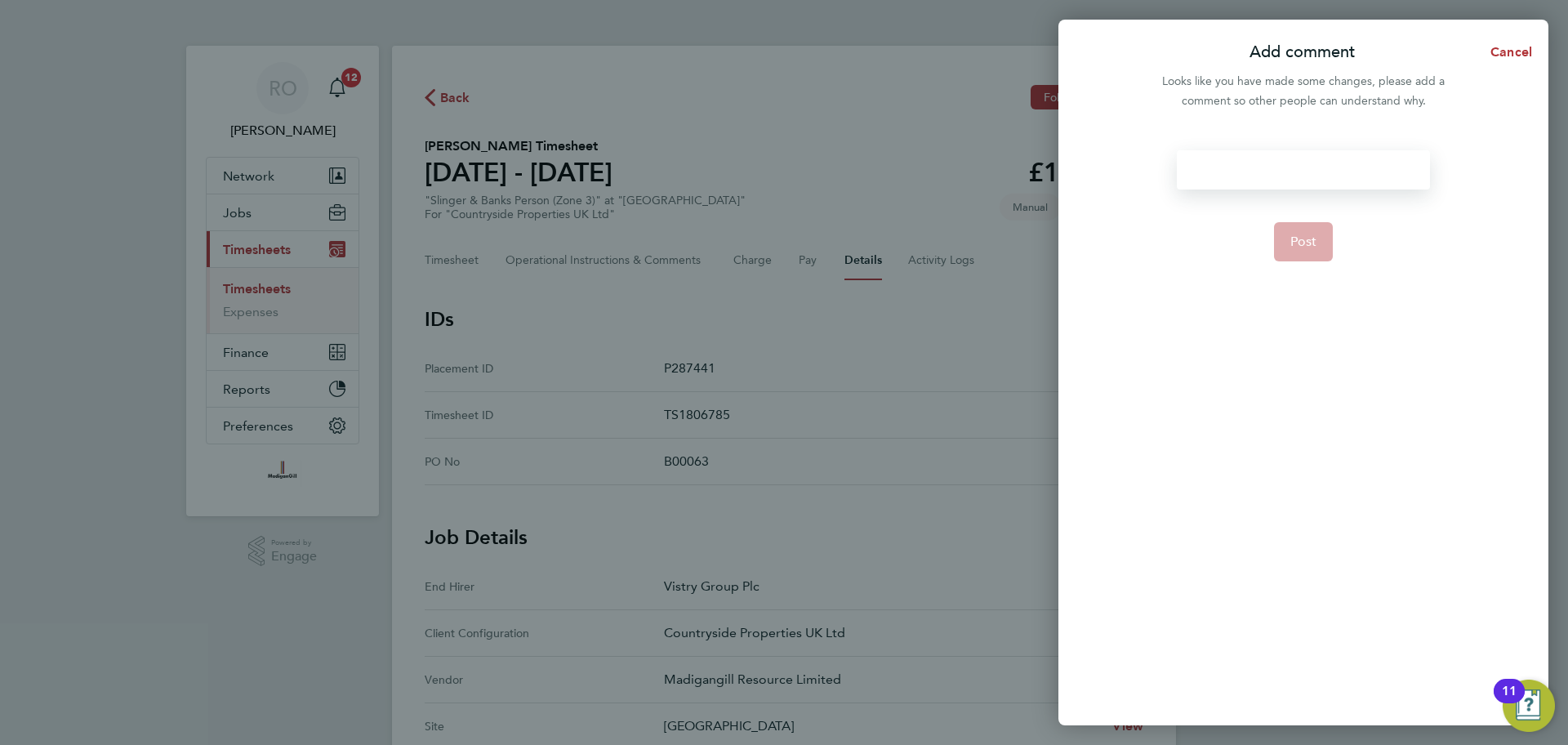
click at [1261, 165] on div at bounding box center [1302, 169] width 252 height 39
paste div
click at [1314, 248] on span "Post" at bounding box center [1303, 241] width 27 height 16
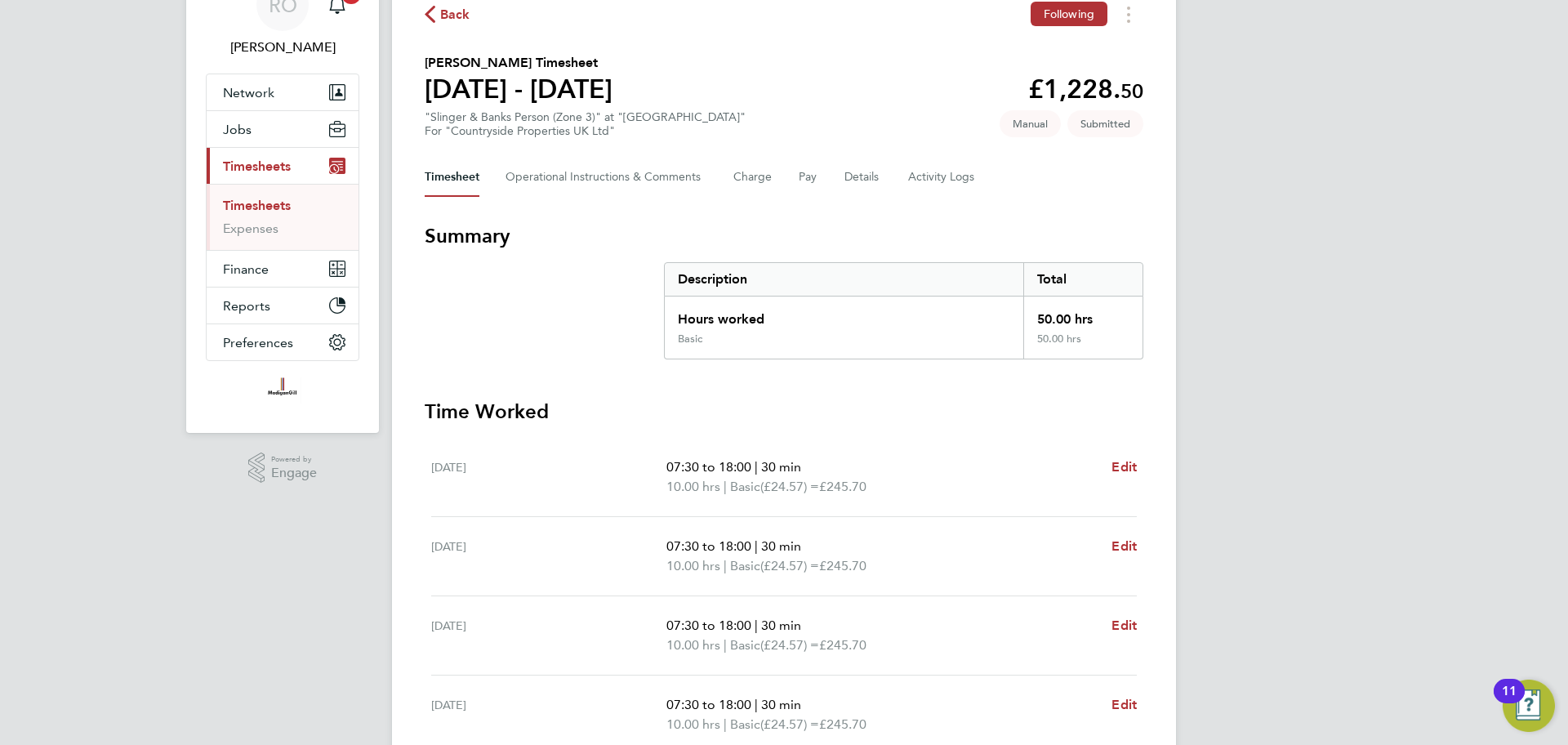
scroll to position [81, 0]
click at [875, 183] on button "Details" at bounding box center [864, 179] width 38 height 39
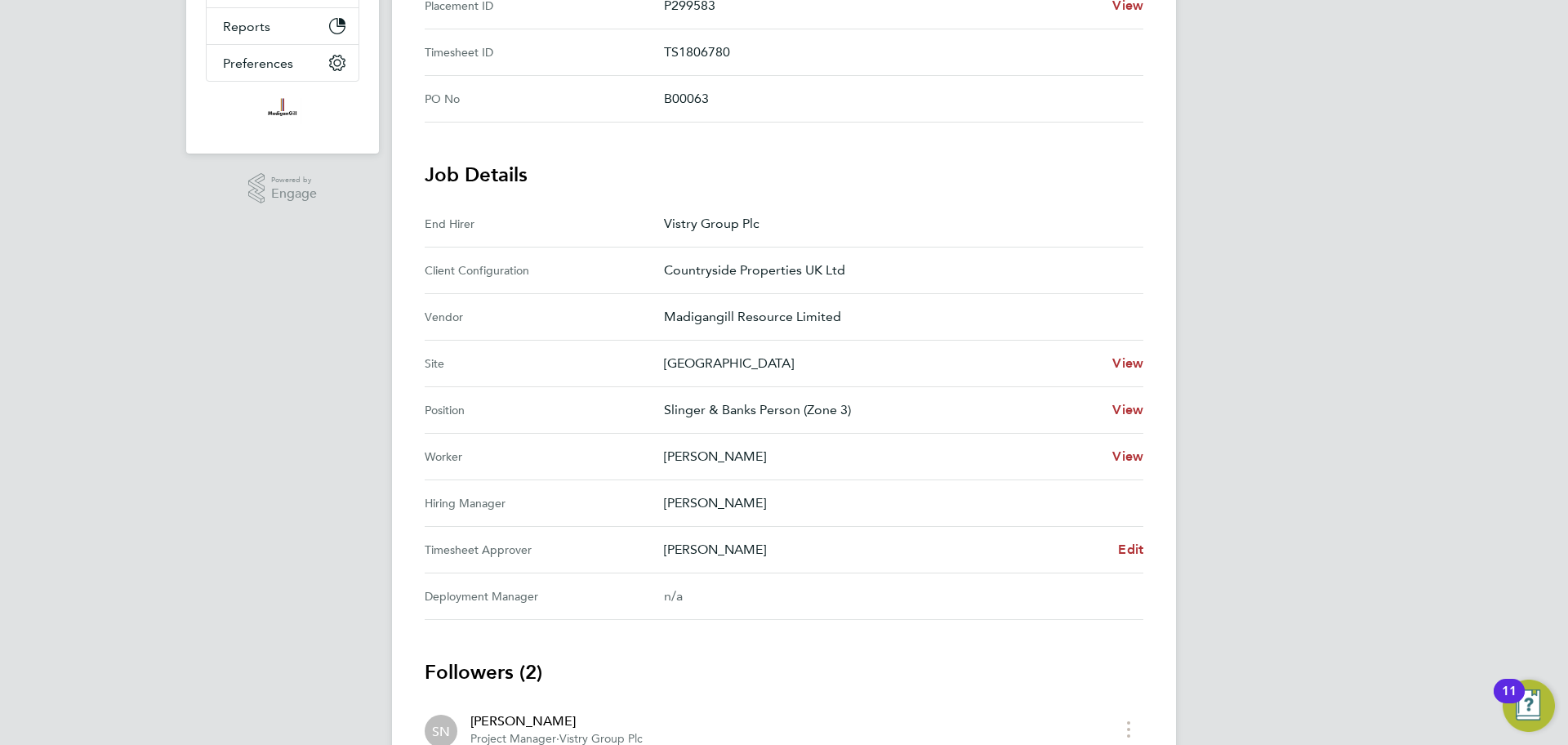
scroll to position [364, 0]
click at [1140, 546] on span "Edit" at bounding box center [1130, 549] width 25 height 16
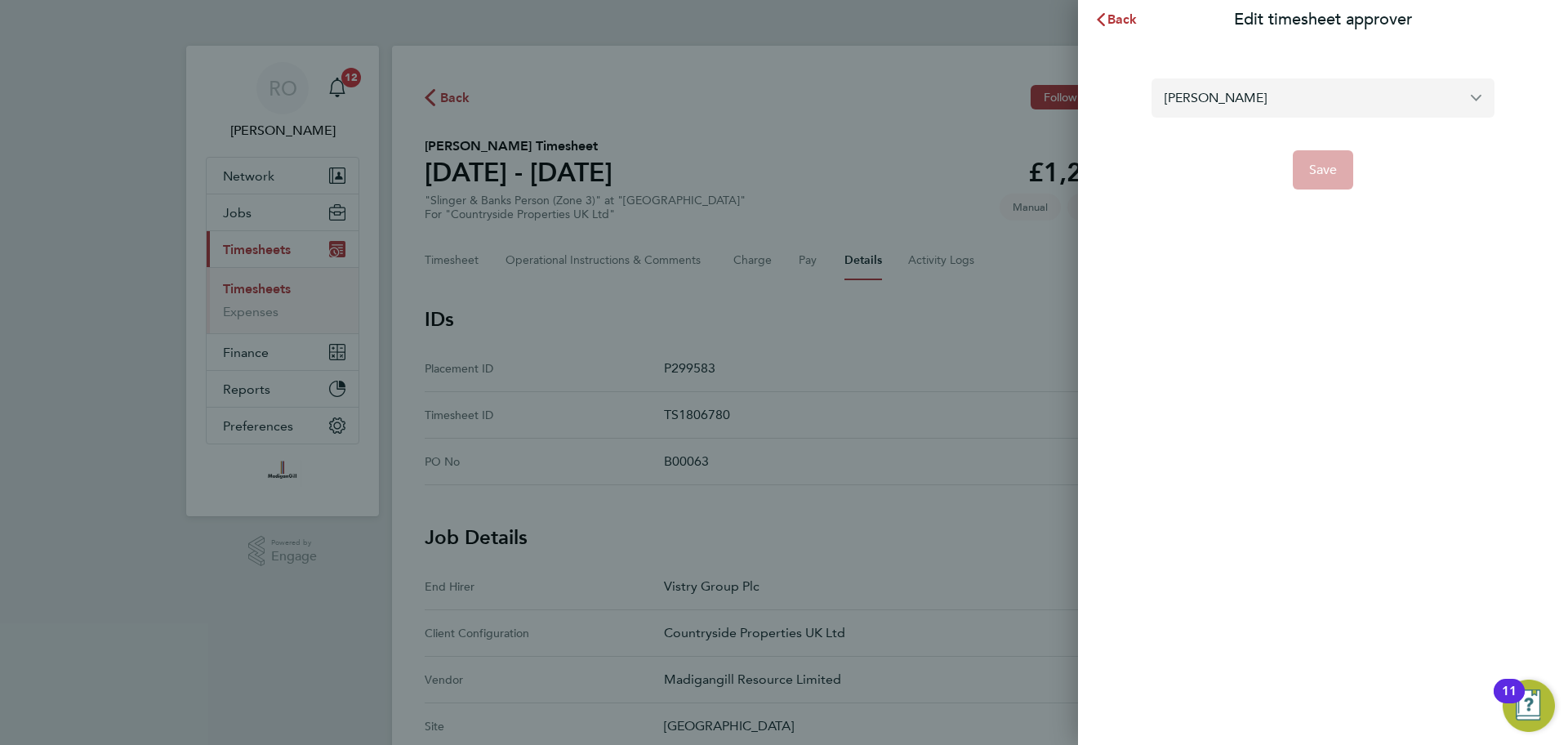
click at [1330, 111] on input "[PERSON_NAME]" at bounding box center [1323, 98] width 343 height 39
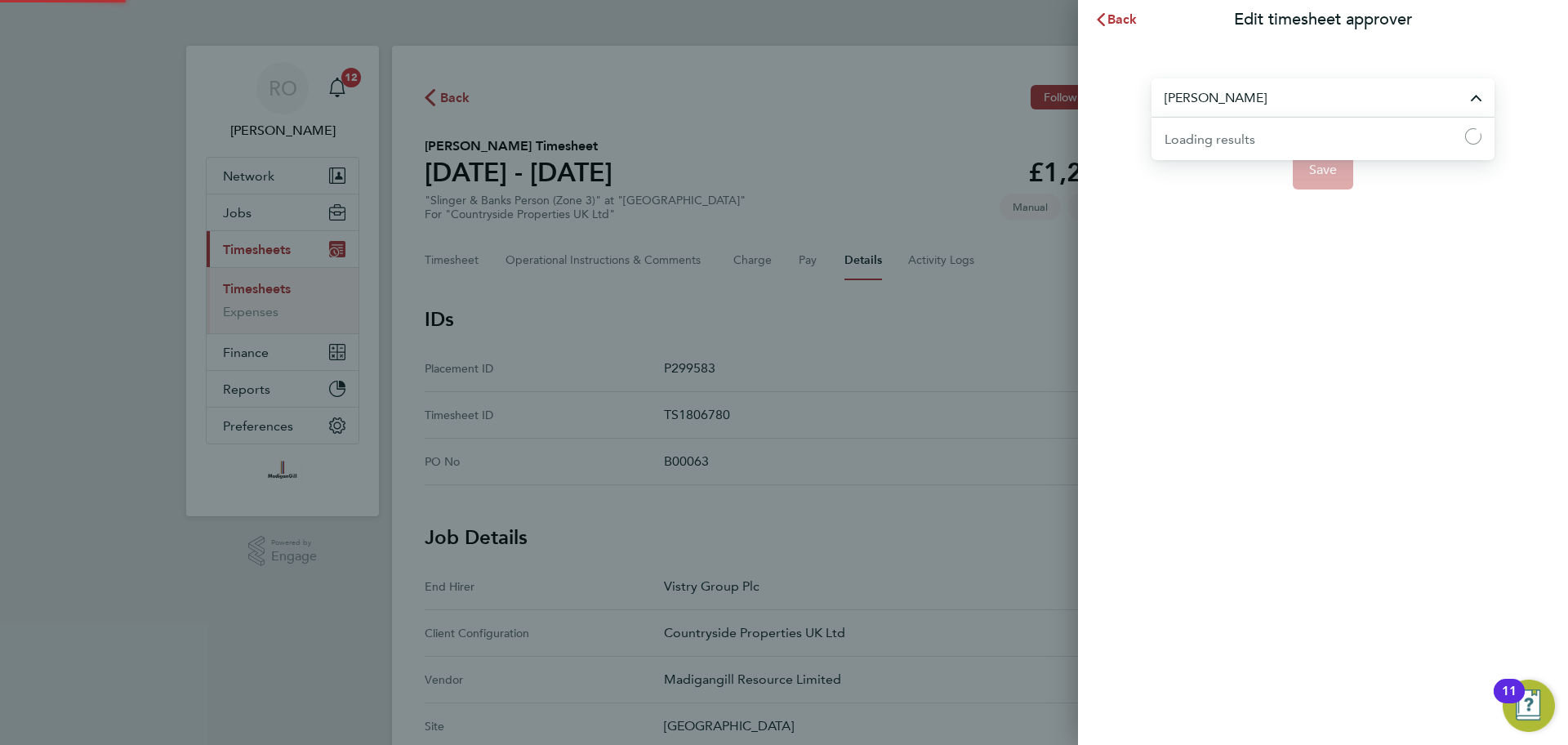
click at [1330, 111] on input "[PERSON_NAME]" at bounding box center [1323, 98] width 343 height 39
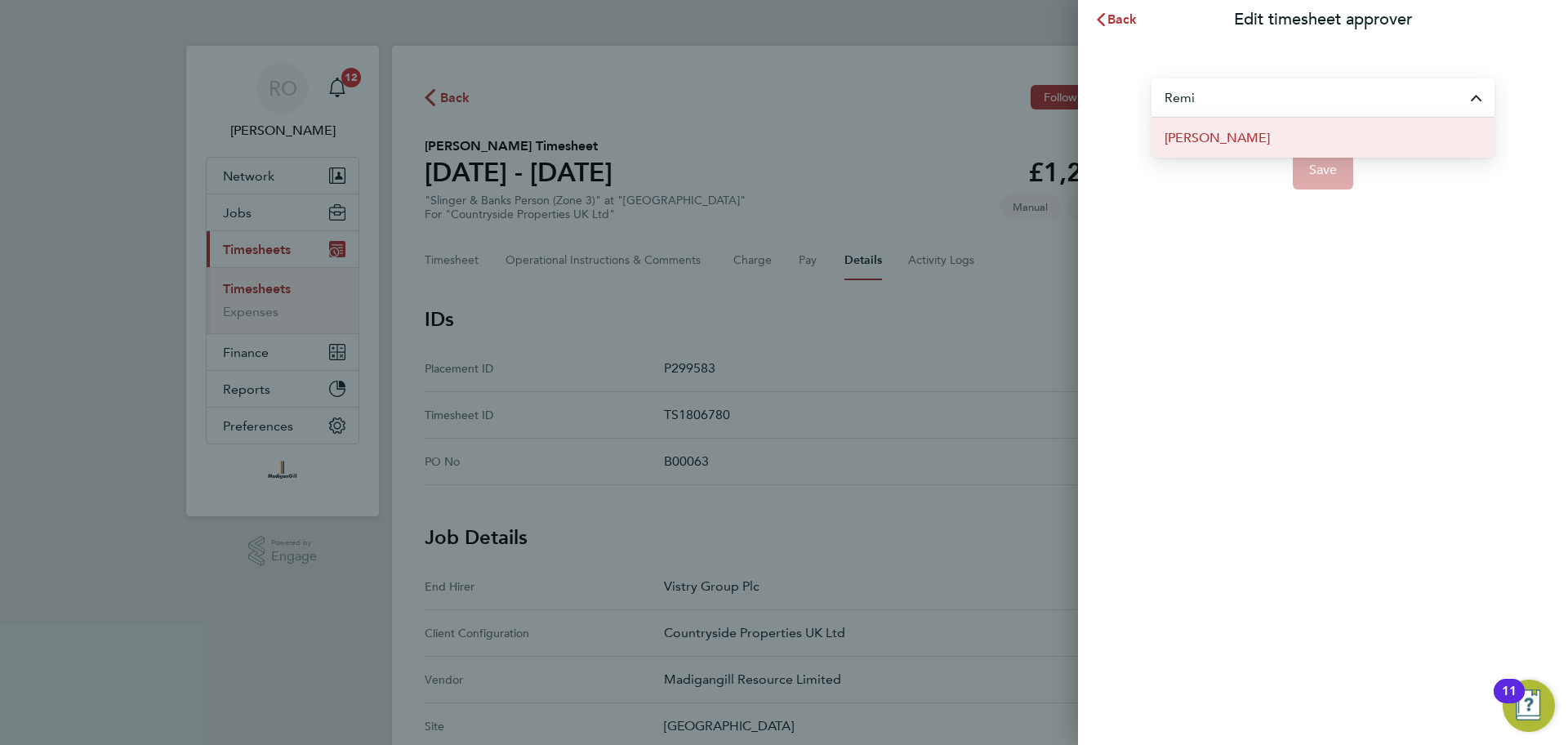
click at [1261, 140] on li "[PERSON_NAME]" at bounding box center [1323, 137] width 343 height 40
type input "[PERSON_NAME]"
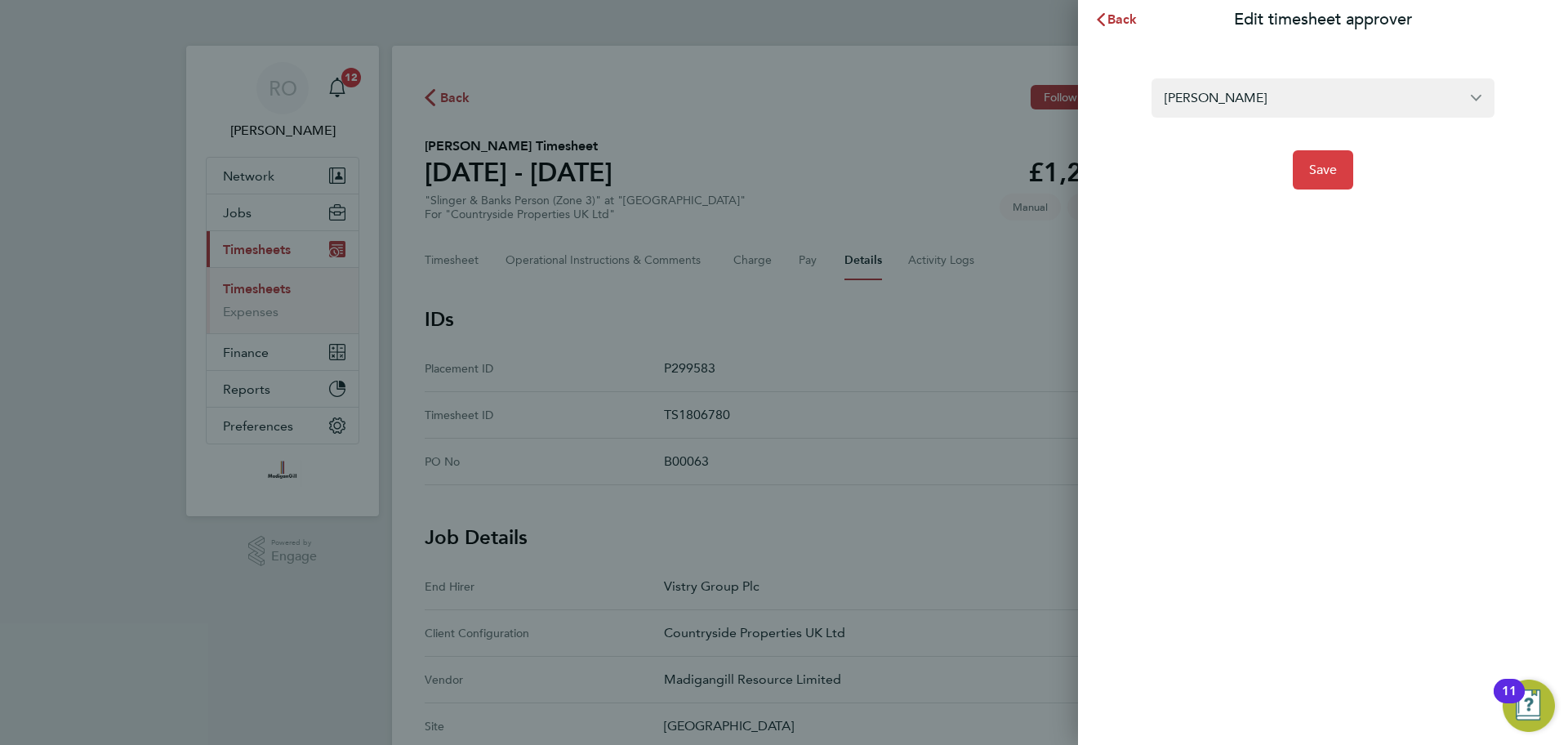
click at [1317, 171] on span "Save" at bounding box center [1323, 169] width 29 height 16
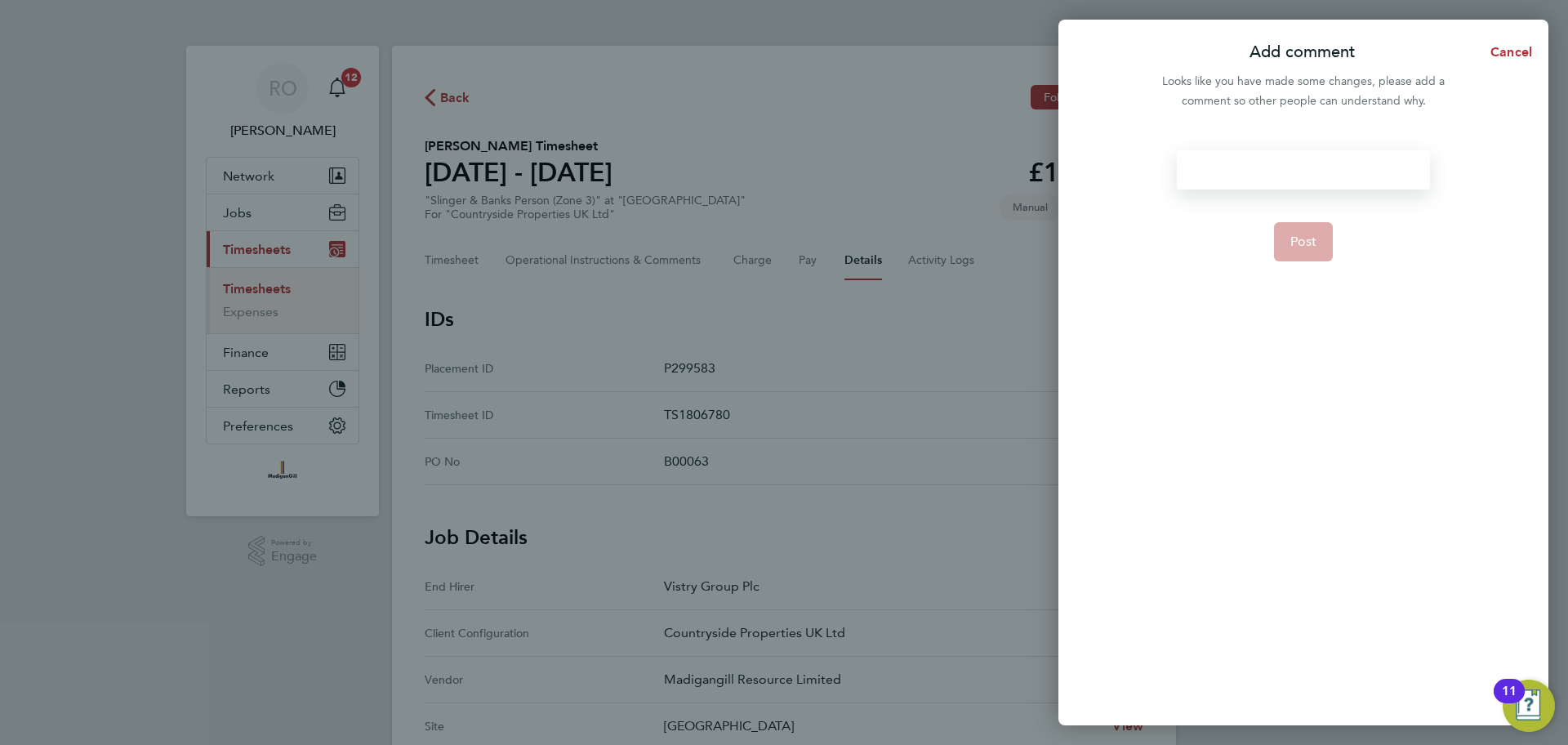
click at [1250, 170] on div at bounding box center [1302, 169] width 252 height 39
click at [1307, 240] on span "Post" at bounding box center [1303, 241] width 27 height 16
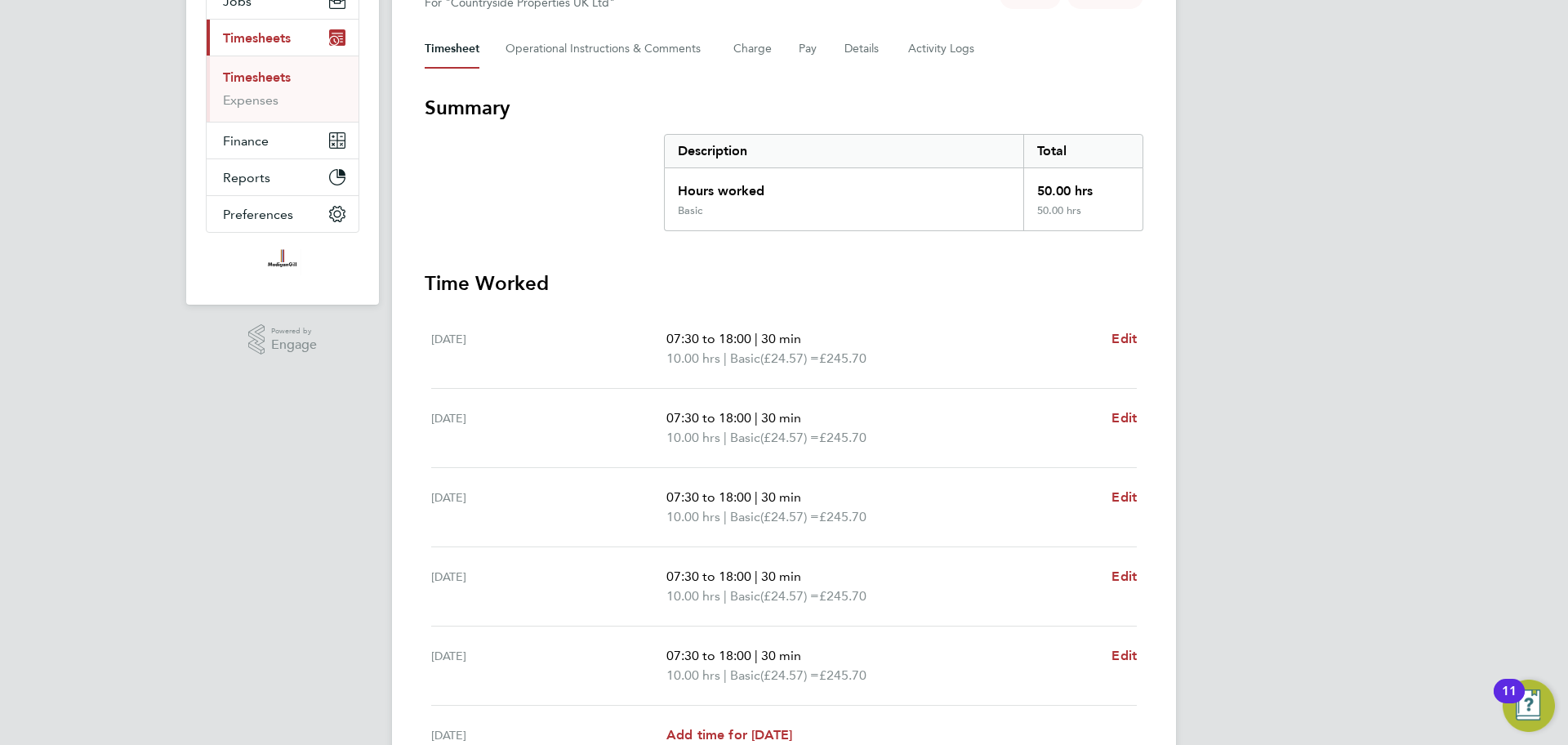
scroll to position [223, 0]
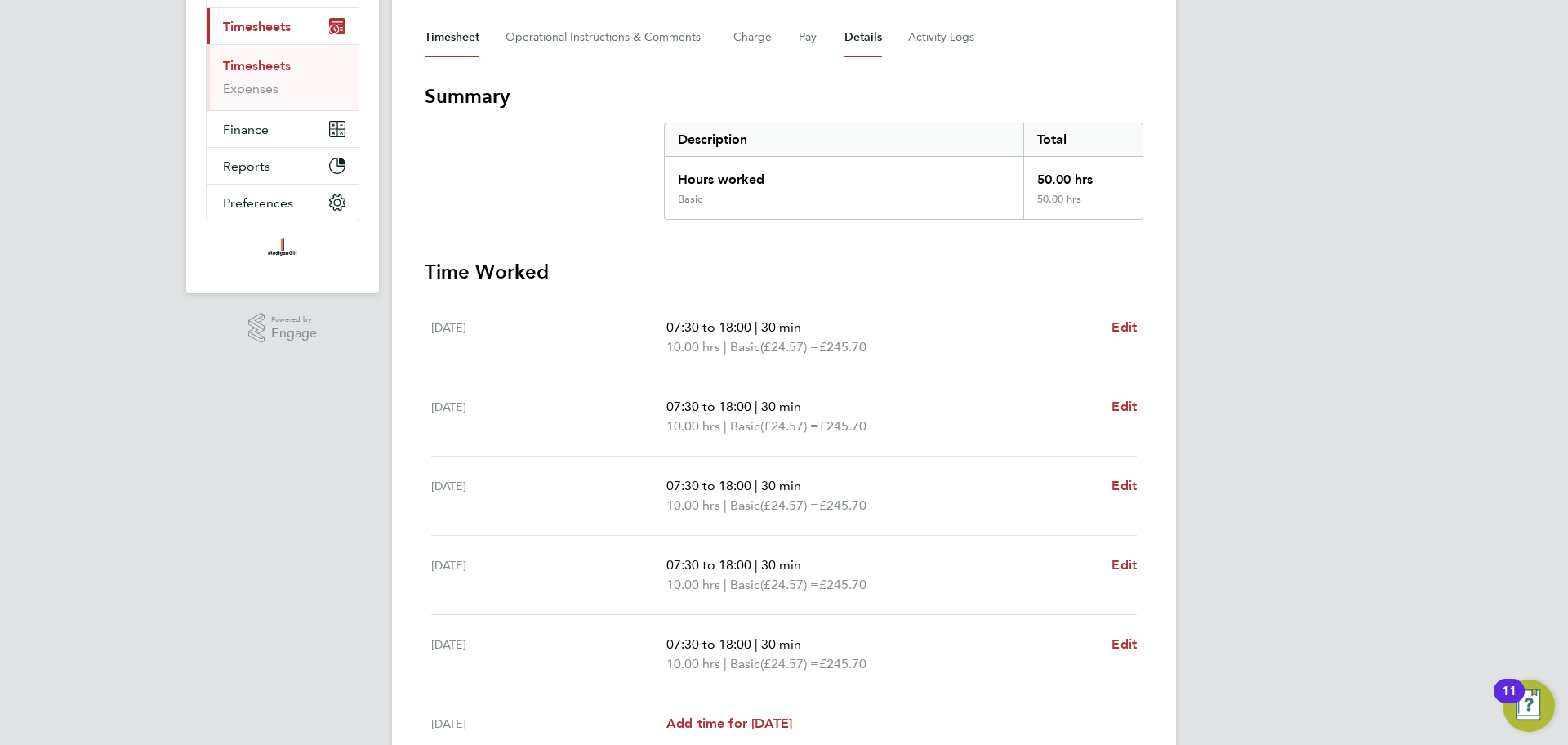
click at [856, 33] on button "Details" at bounding box center [864, 37] width 38 height 39
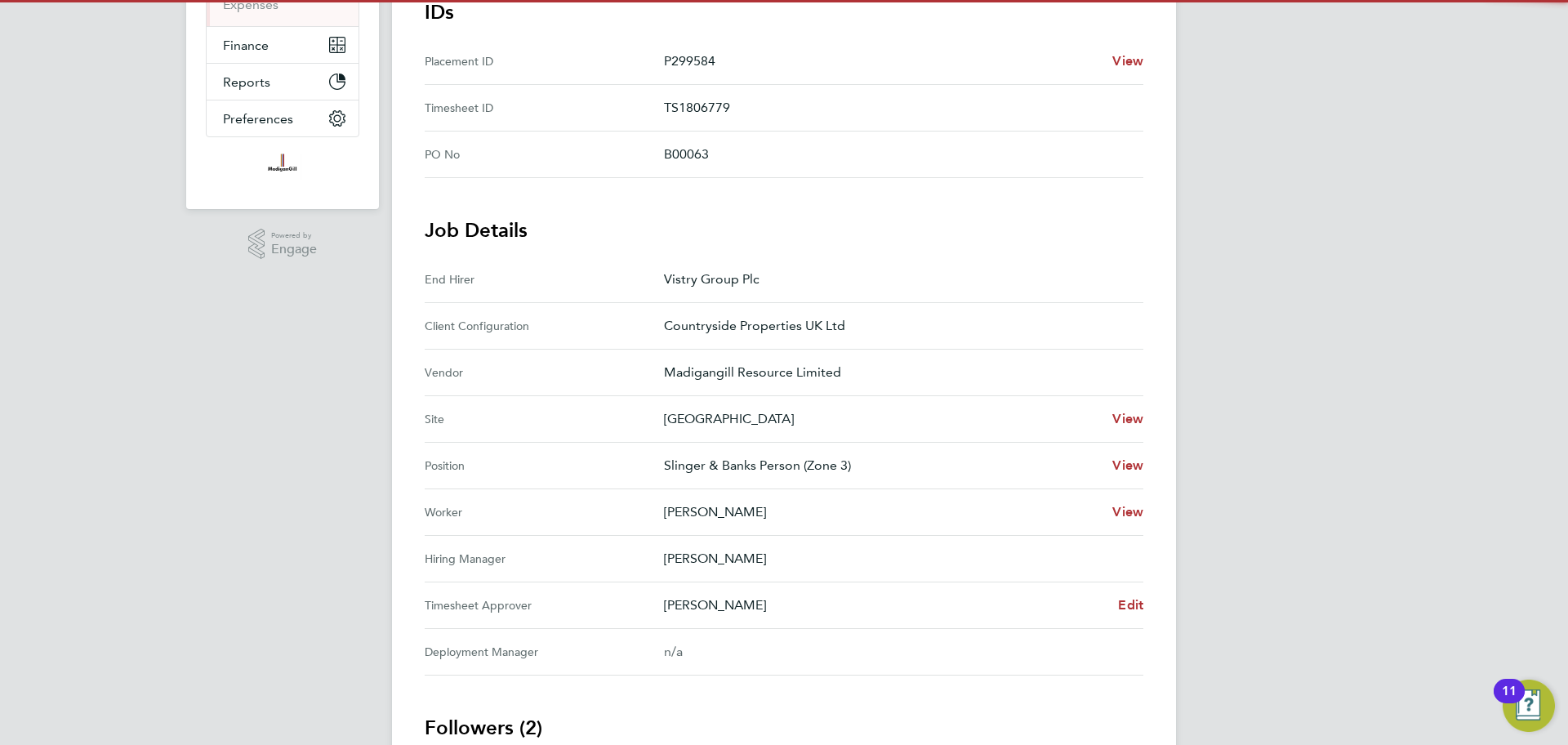
scroll to position [346, 0]
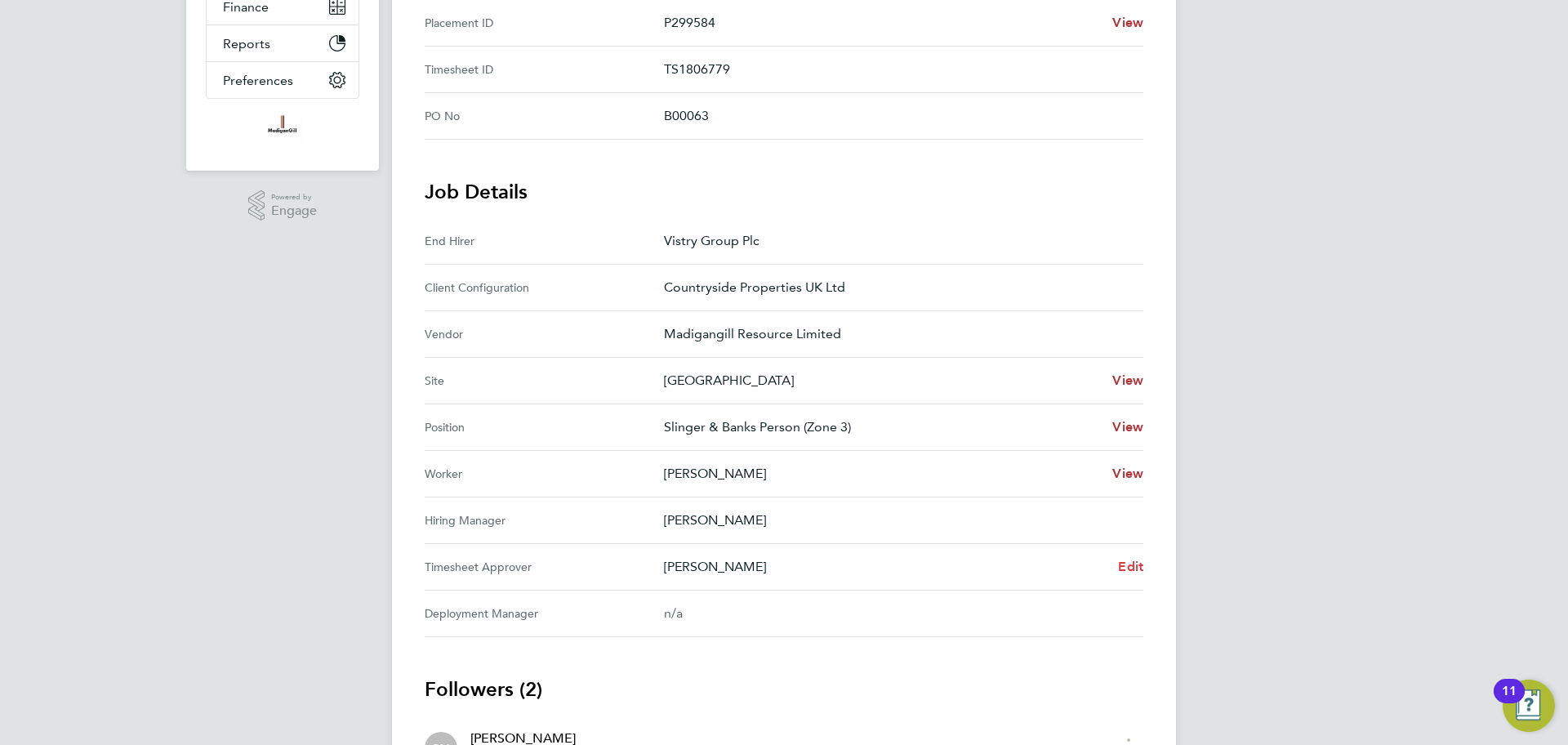
click at [1133, 561] on span "Edit" at bounding box center [1130, 567] width 25 height 16
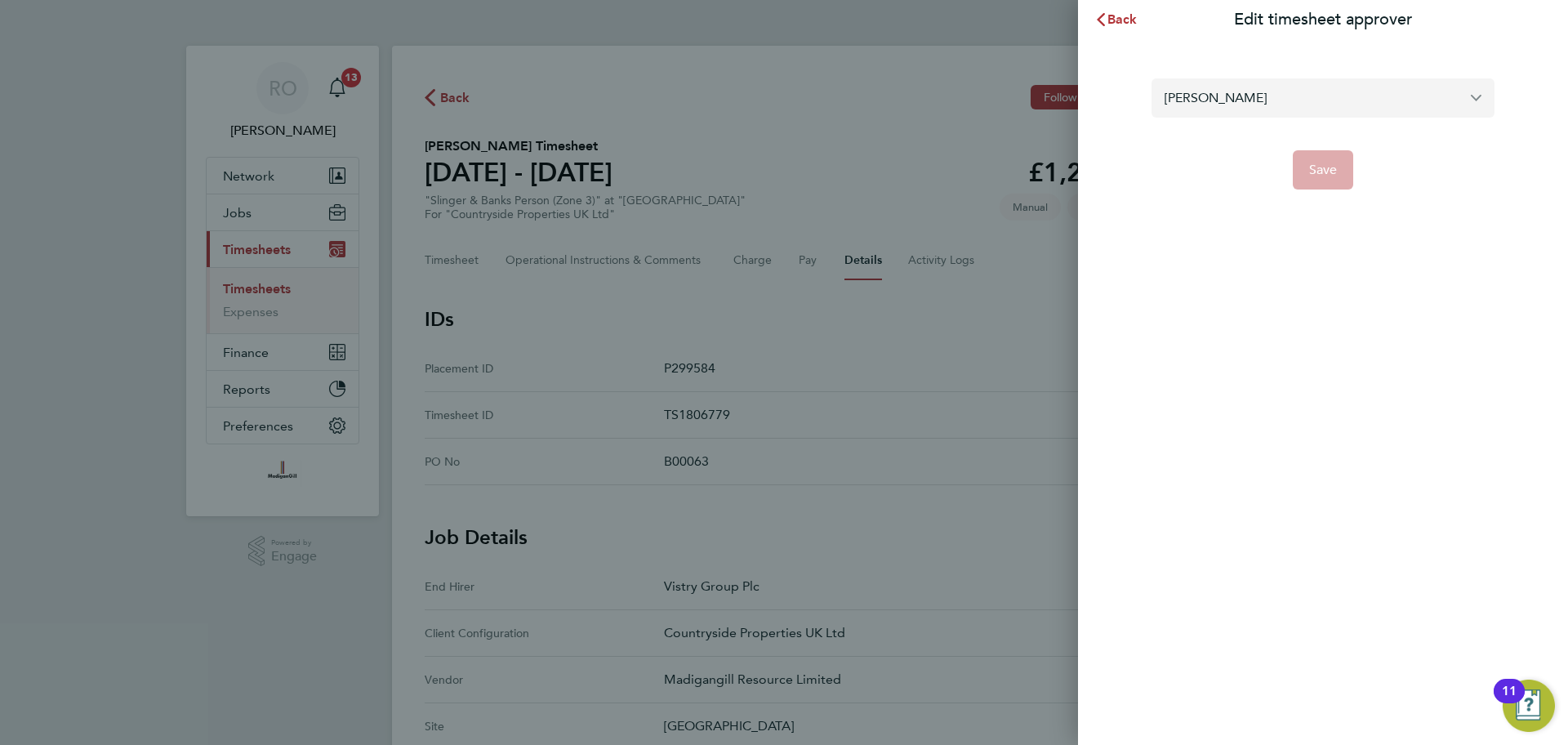
click at [1323, 93] on input "[PERSON_NAME]" at bounding box center [1323, 98] width 343 height 39
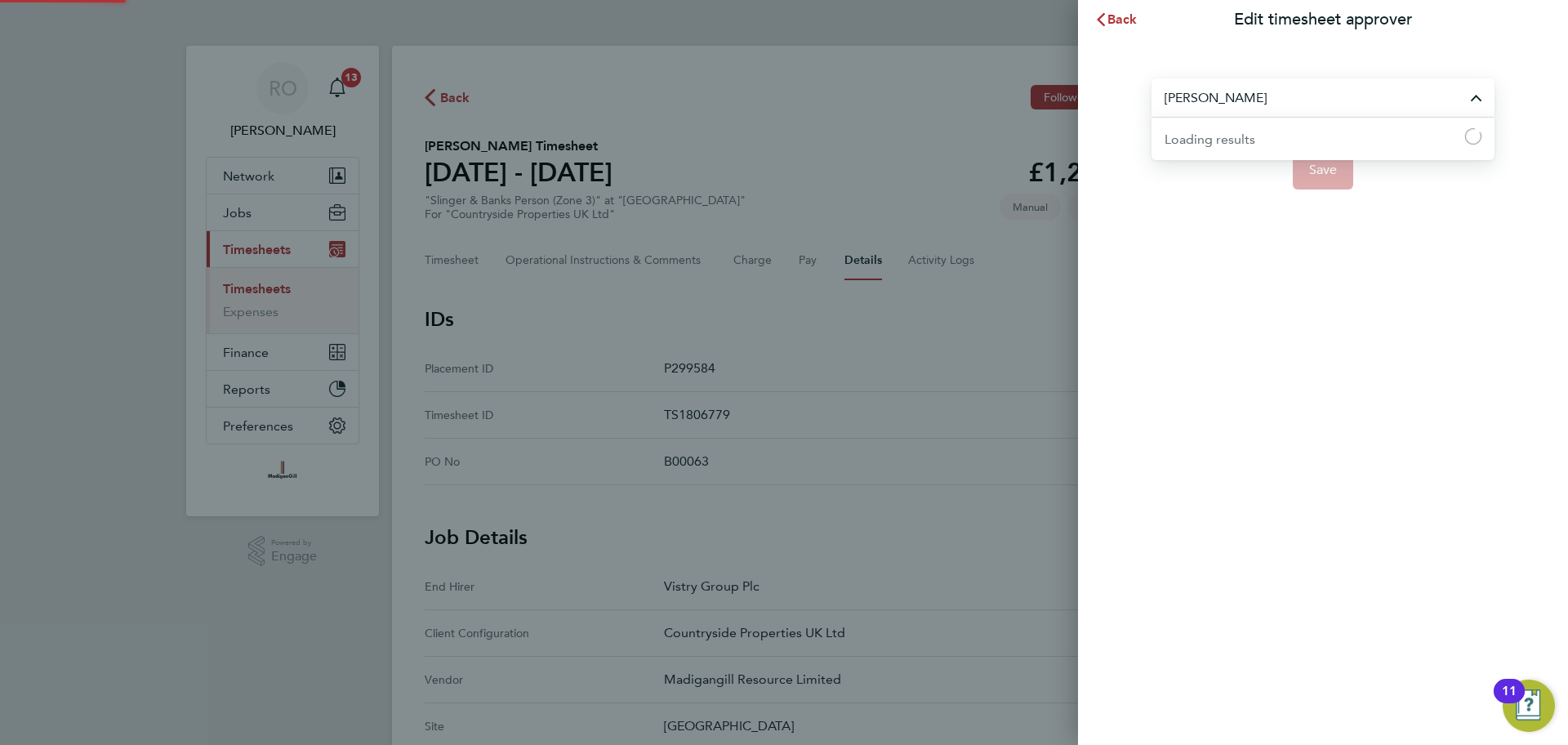
click at [1323, 93] on input "[PERSON_NAME]" at bounding box center [1323, 98] width 343 height 39
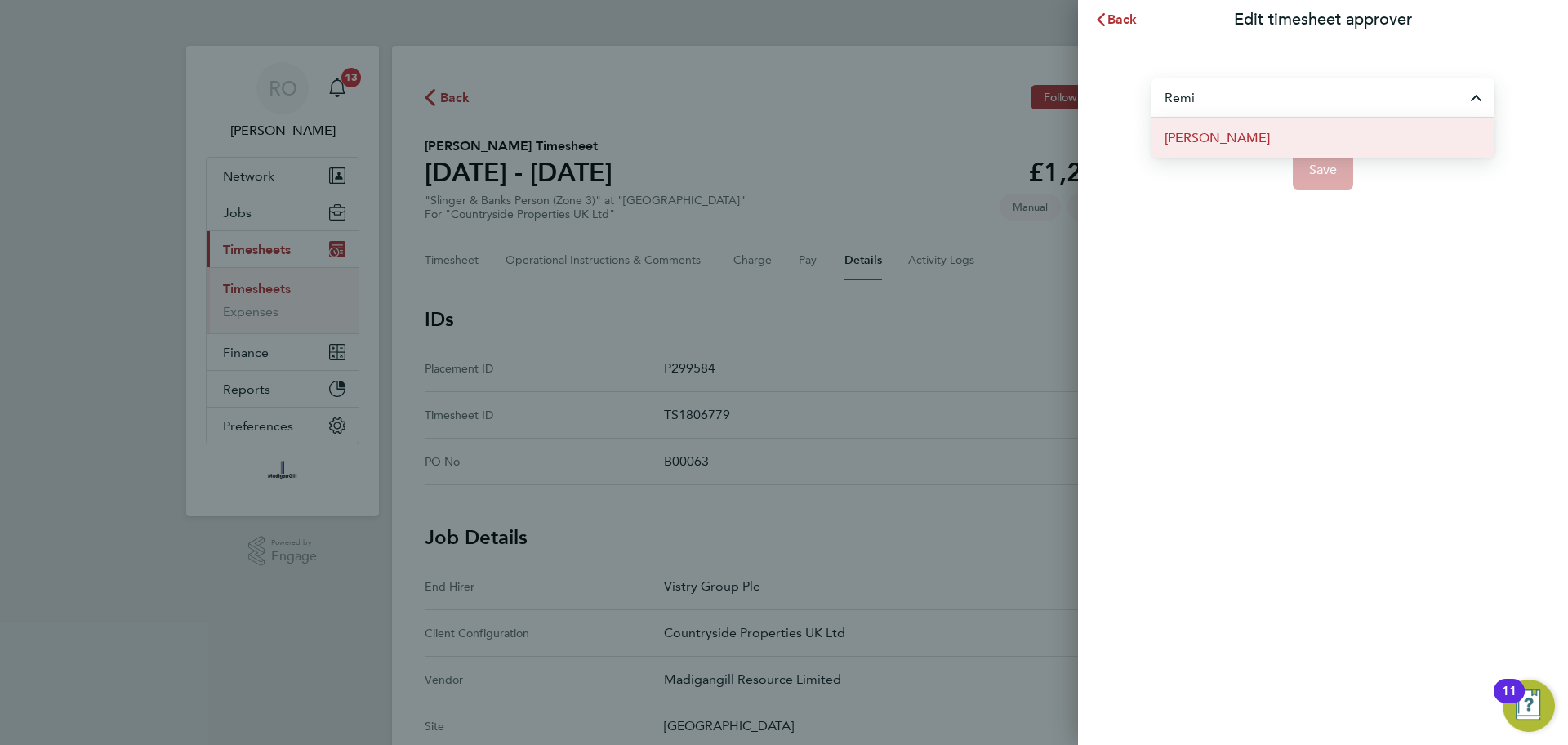
click at [1250, 134] on li "[PERSON_NAME]" at bounding box center [1323, 137] width 343 height 40
type input "[PERSON_NAME]"
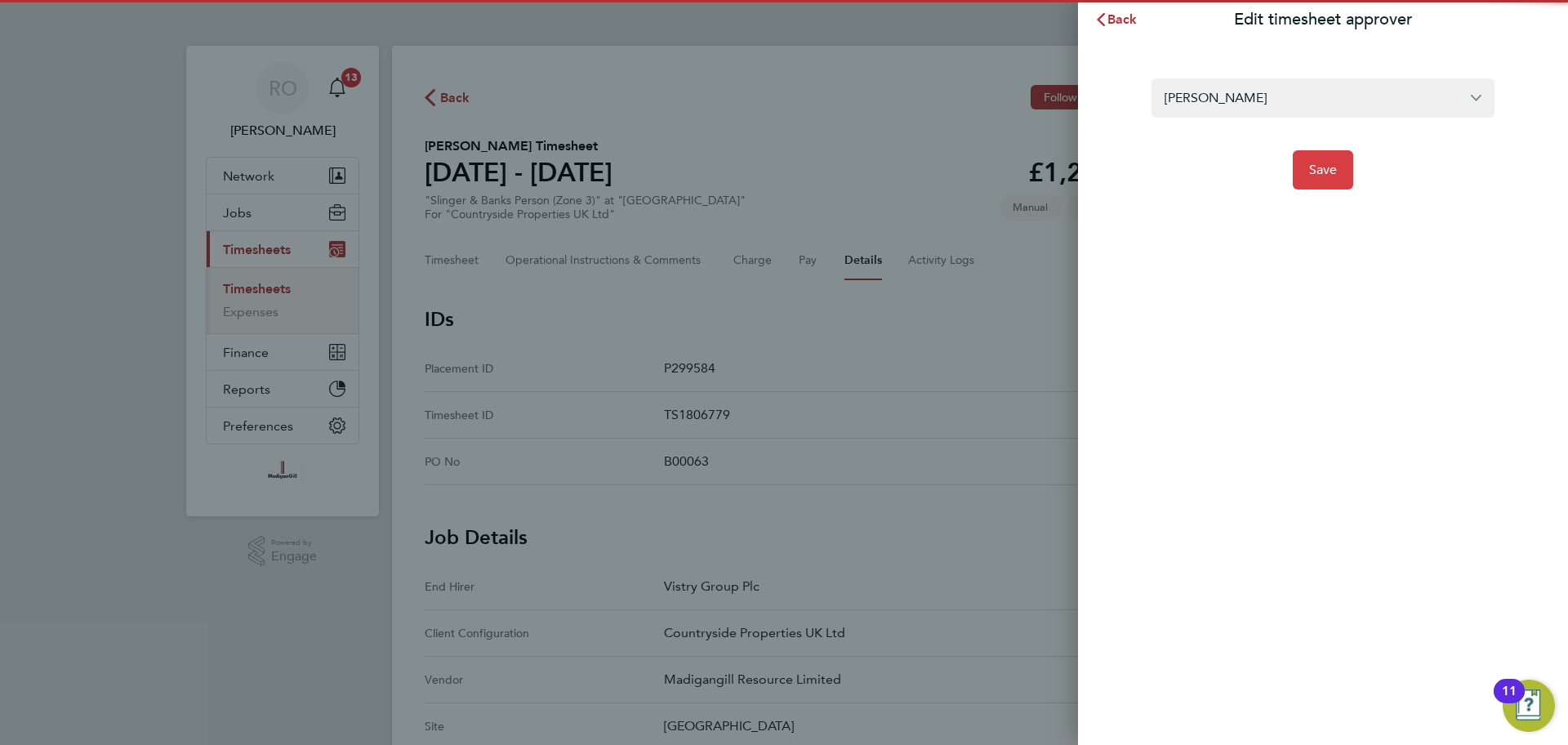
click at [1316, 165] on span "Save" at bounding box center [1323, 169] width 29 height 16
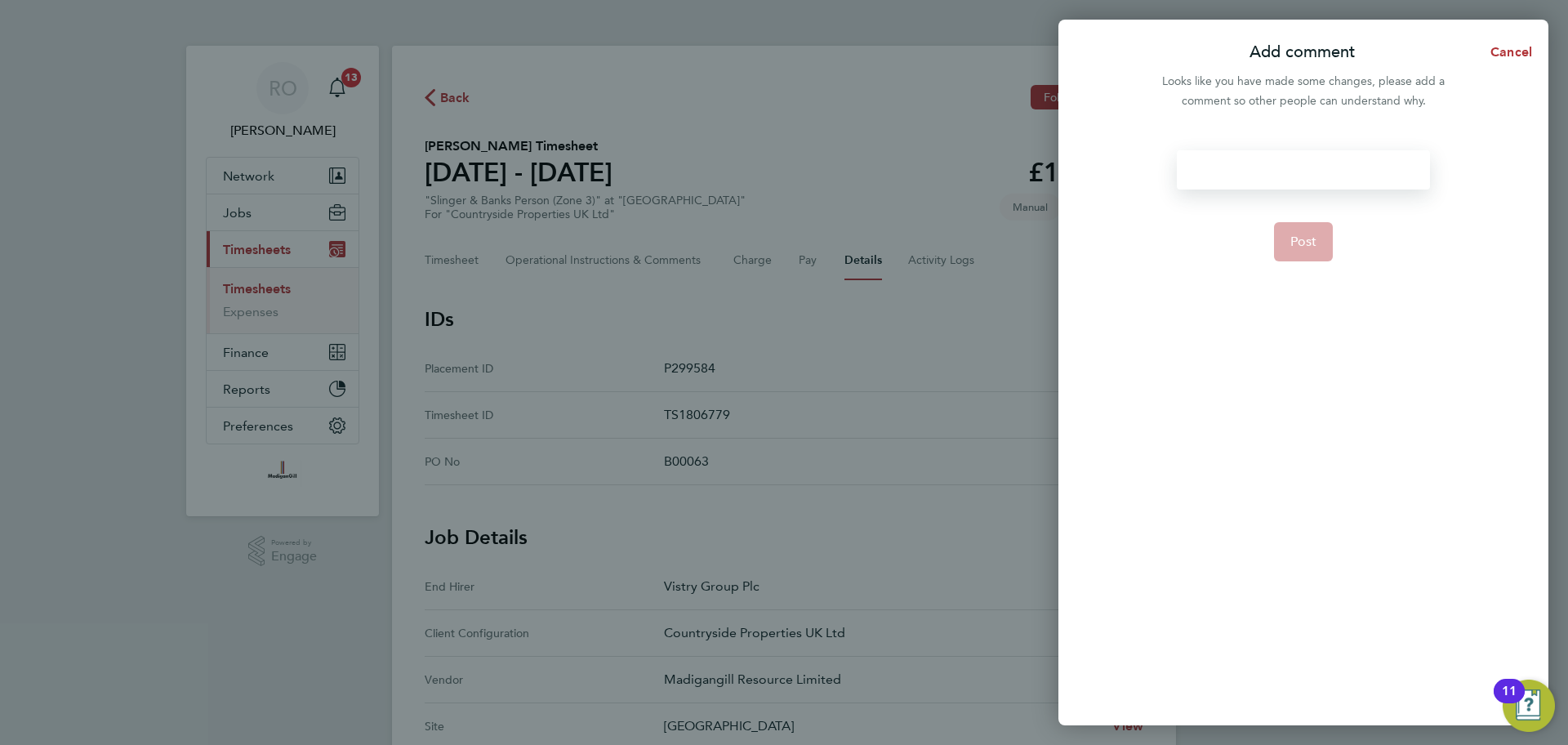
click at [1251, 164] on div at bounding box center [1302, 169] width 252 height 39
paste div
click at [1318, 234] on button "Post" at bounding box center [1304, 241] width 60 height 39
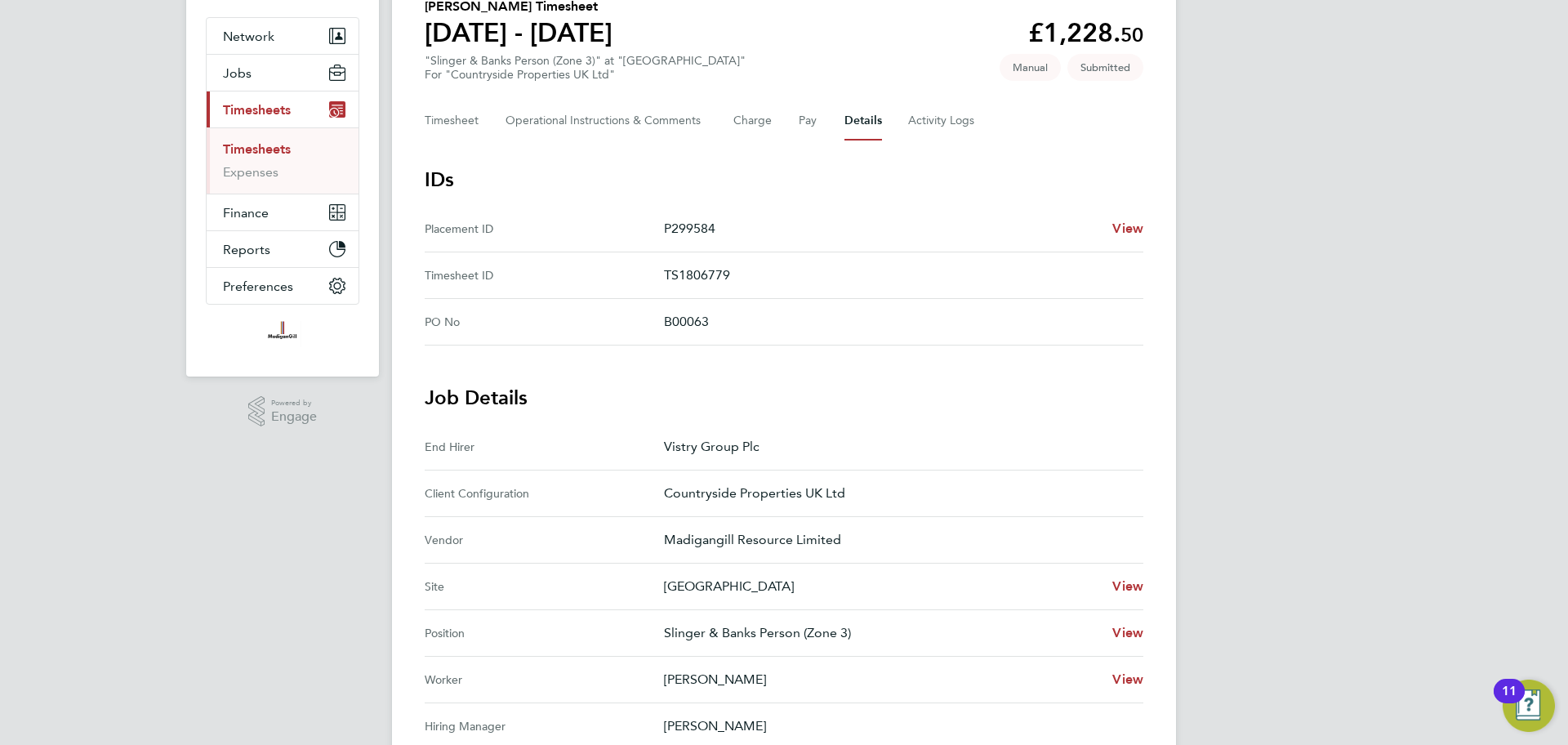
scroll to position [159, 0]
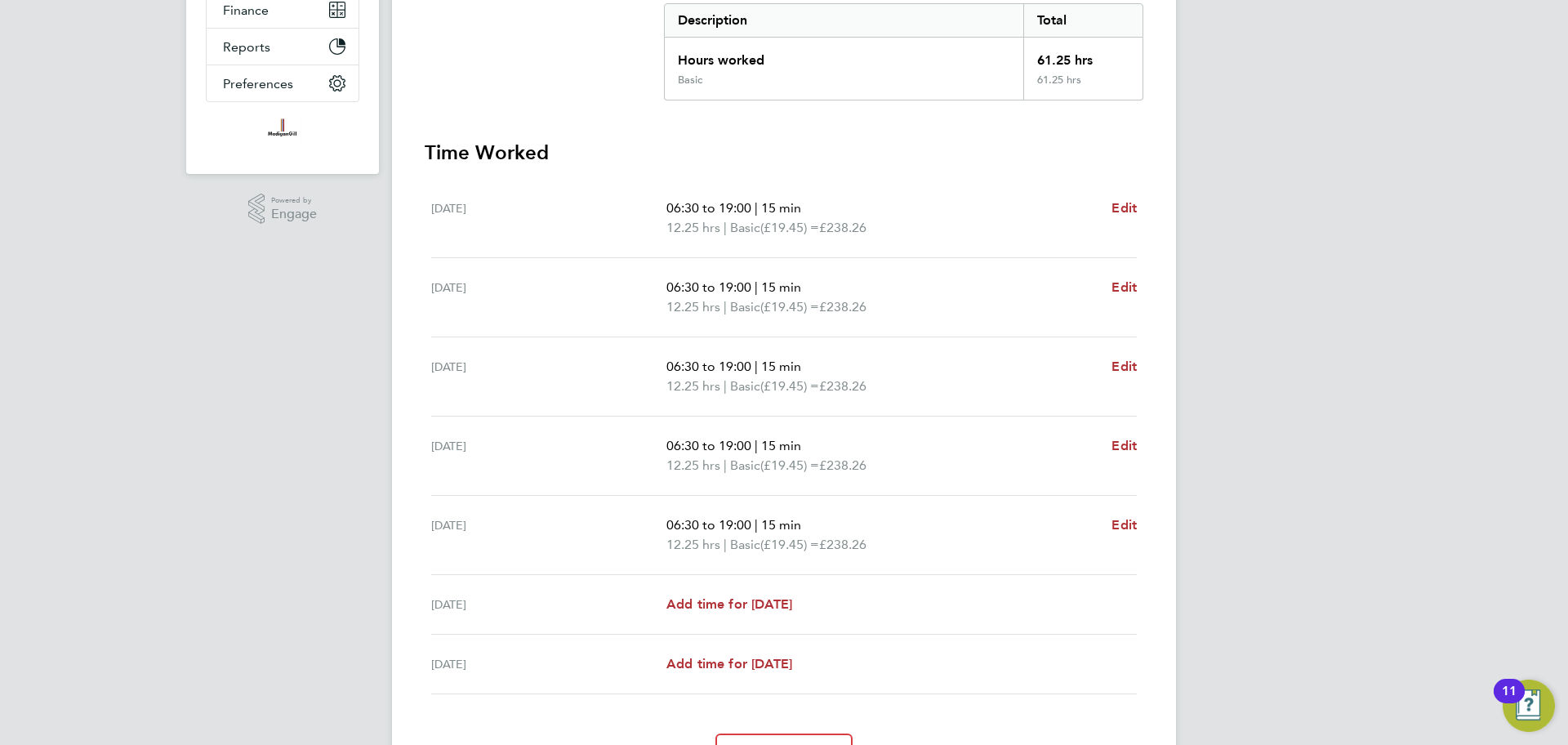
scroll to position [165, 0]
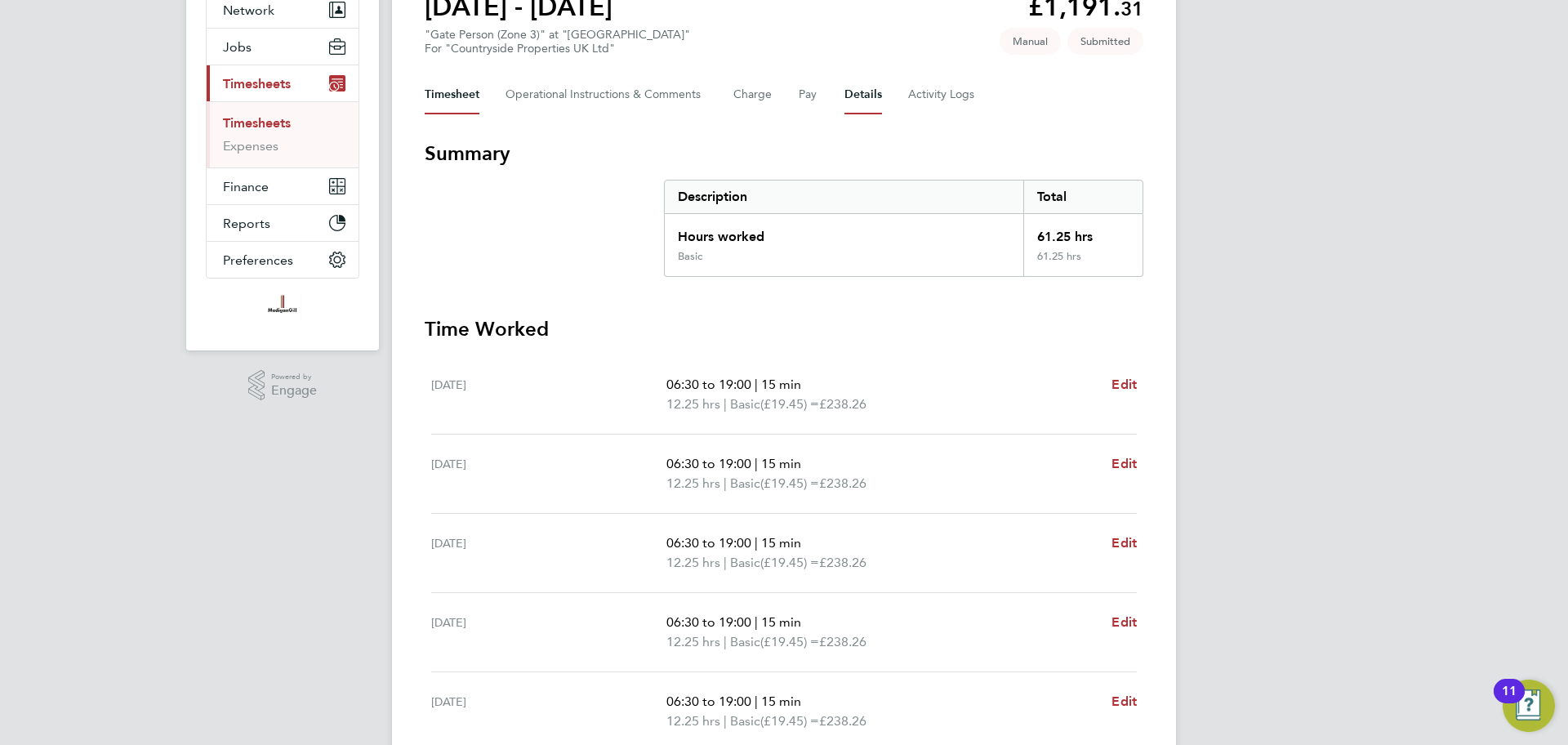
click at [863, 96] on button "Details" at bounding box center [864, 94] width 38 height 39
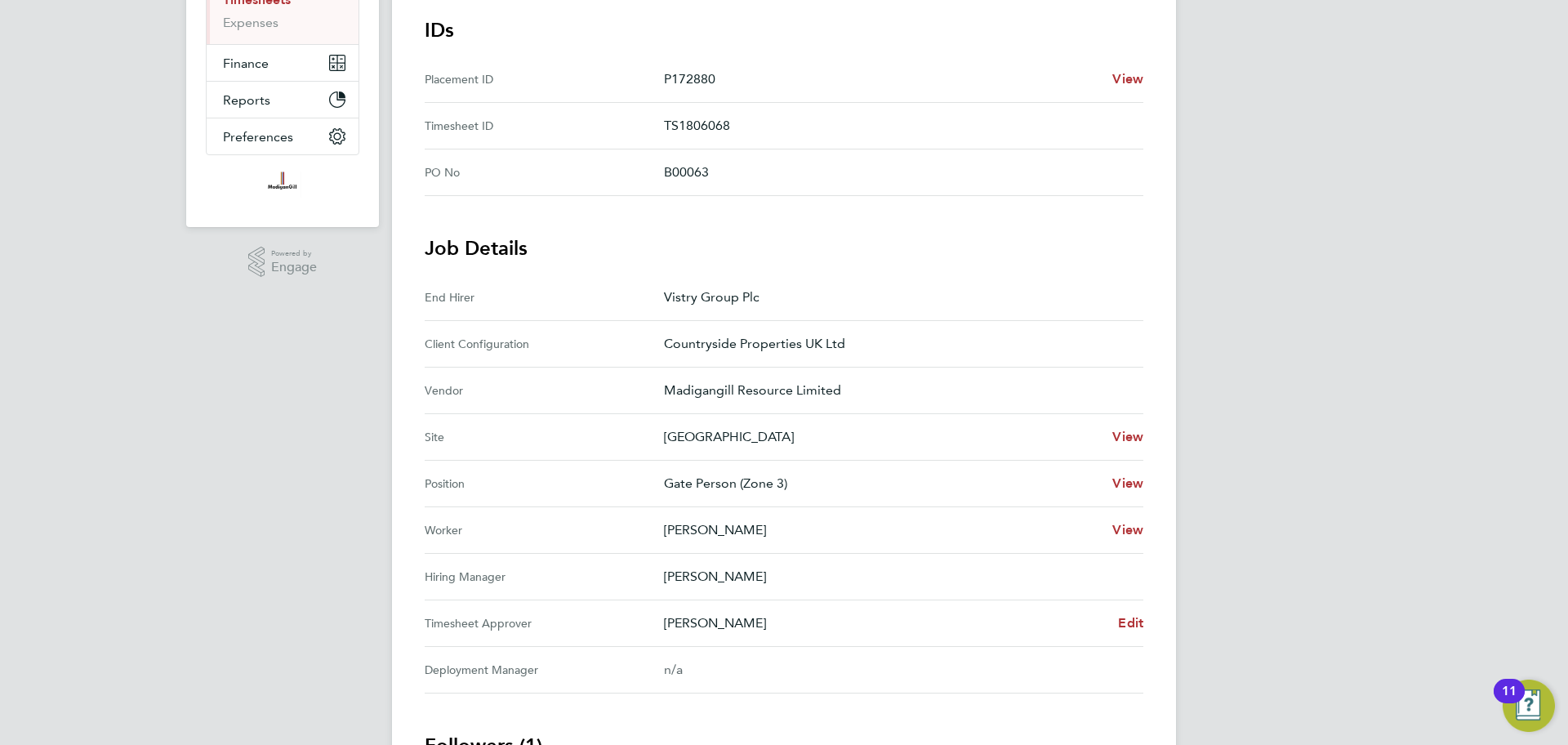
scroll to position [290, 0]
click at [1126, 625] on span "Edit" at bounding box center [1130, 621] width 25 height 16
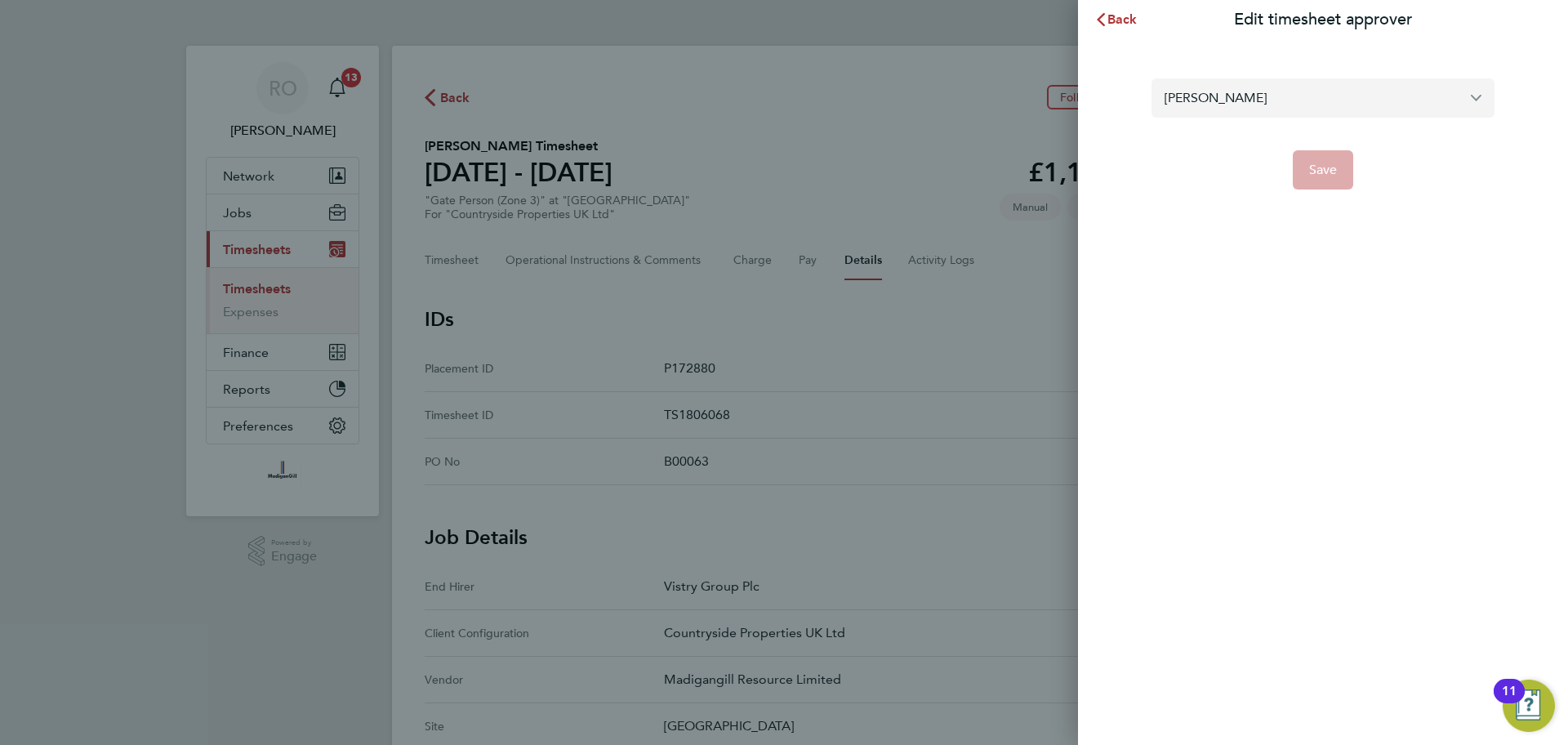
click at [1434, 85] on input "[PERSON_NAME]" at bounding box center [1323, 98] width 343 height 39
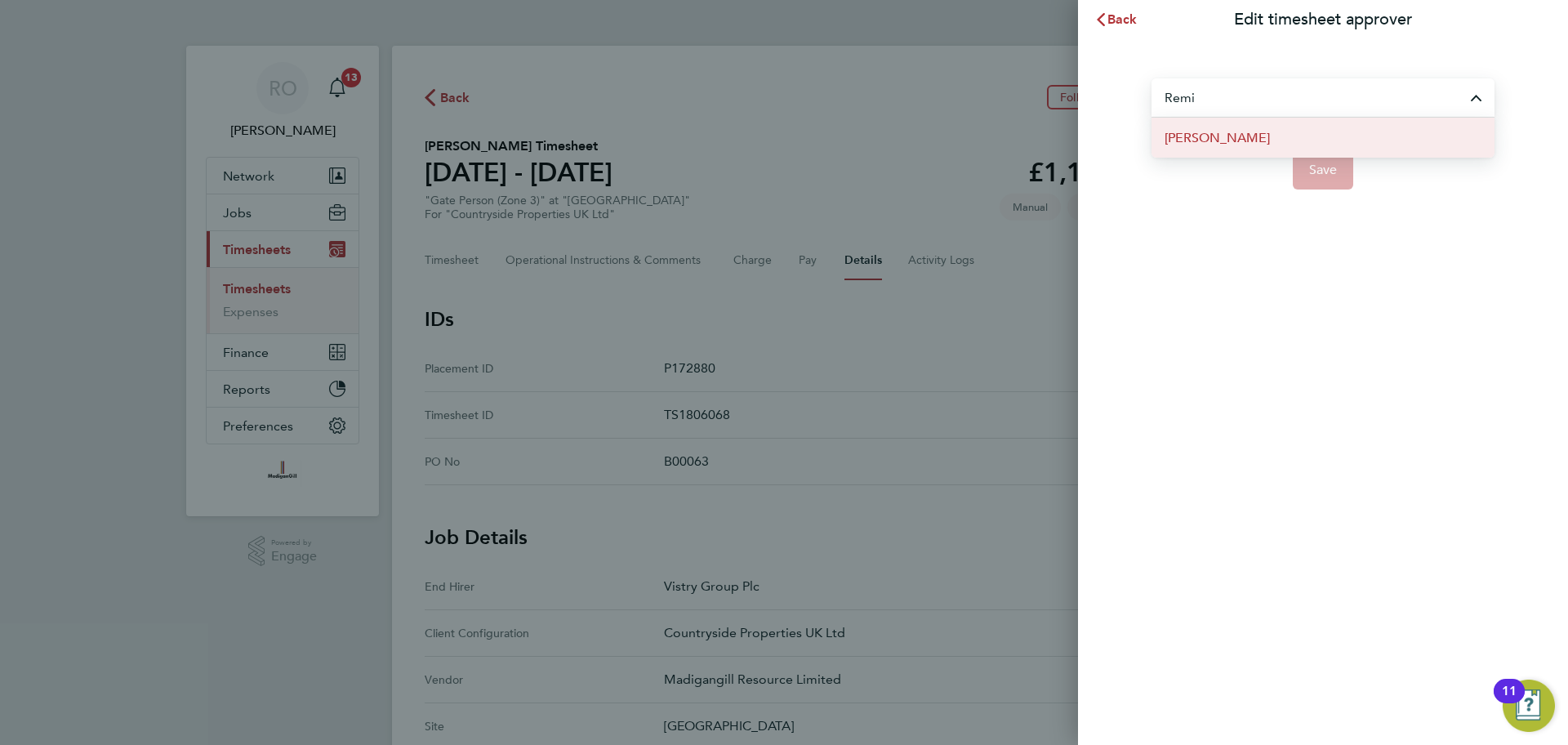
click at [1256, 141] on li "[PERSON_NAME]" at bounding box center [1323, 137] width 343 height 40
type input "[PERSON_NAME]"
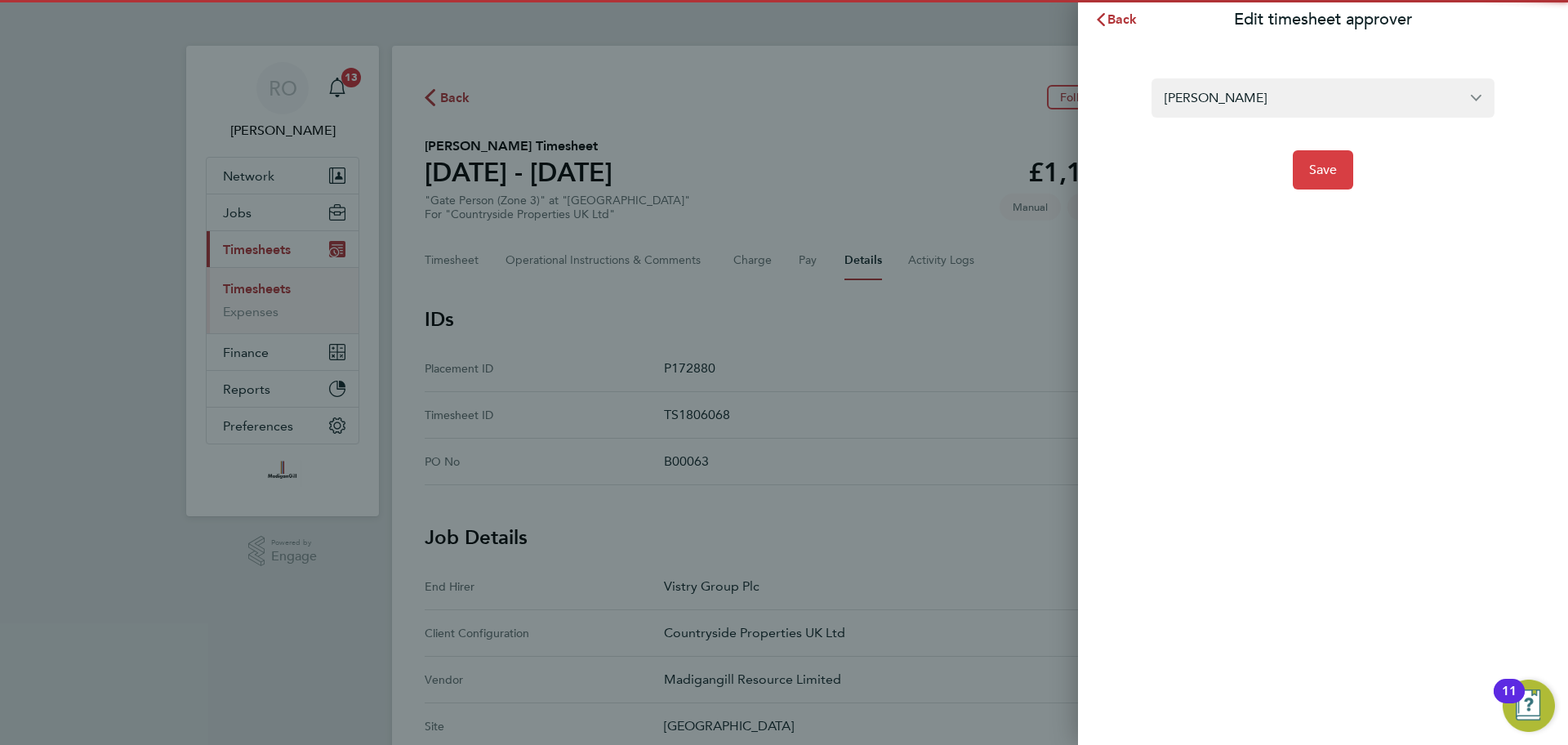
click at [1330, 159] on button "Save" at bounding box center [1323, 169] width 61 height 39
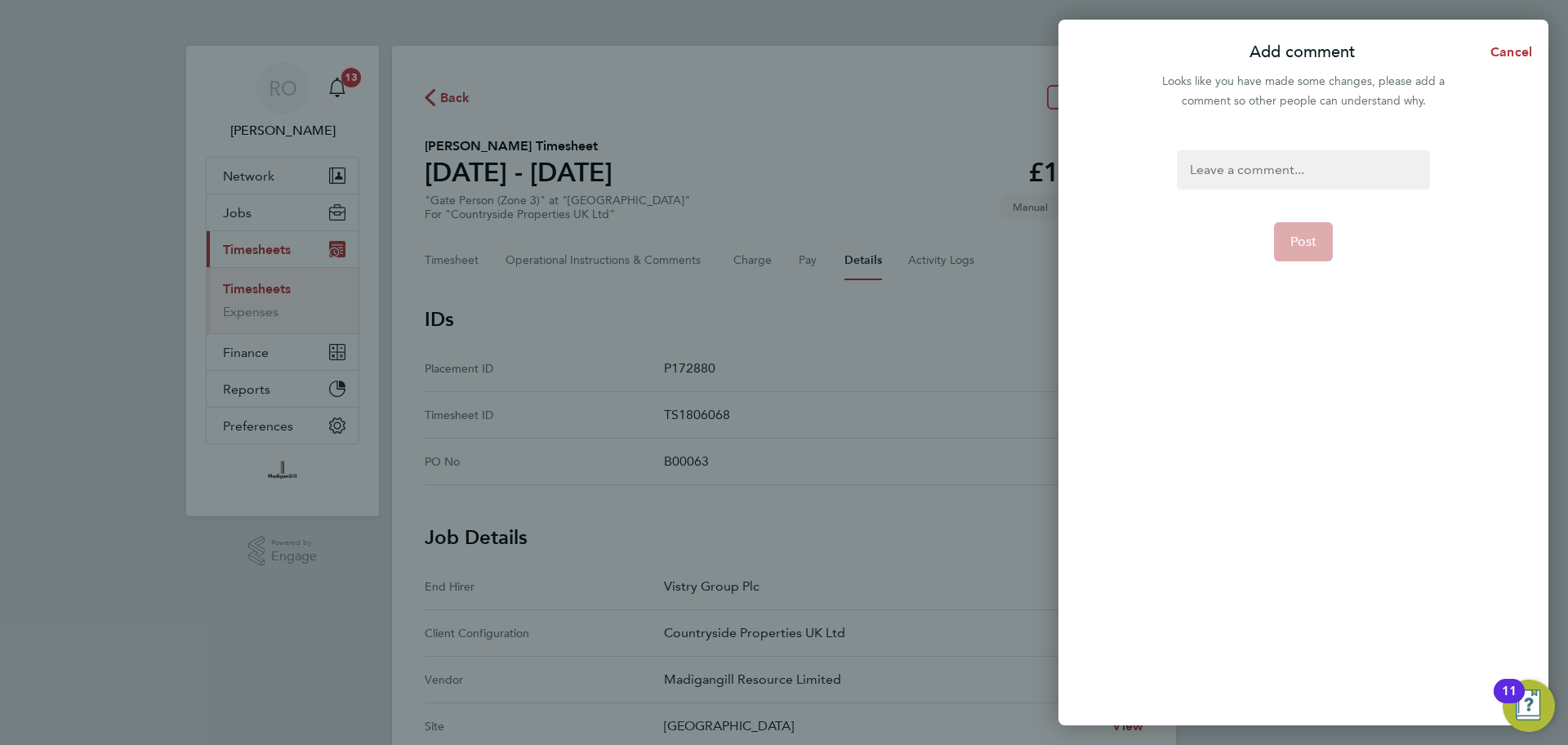
click at [1284, 170] on div at bounding box center [1302, 169] width 252 height 39
paste div
click at [1322, 243] on button "Post" at bounding box center [1304, 241] width 60 height 39
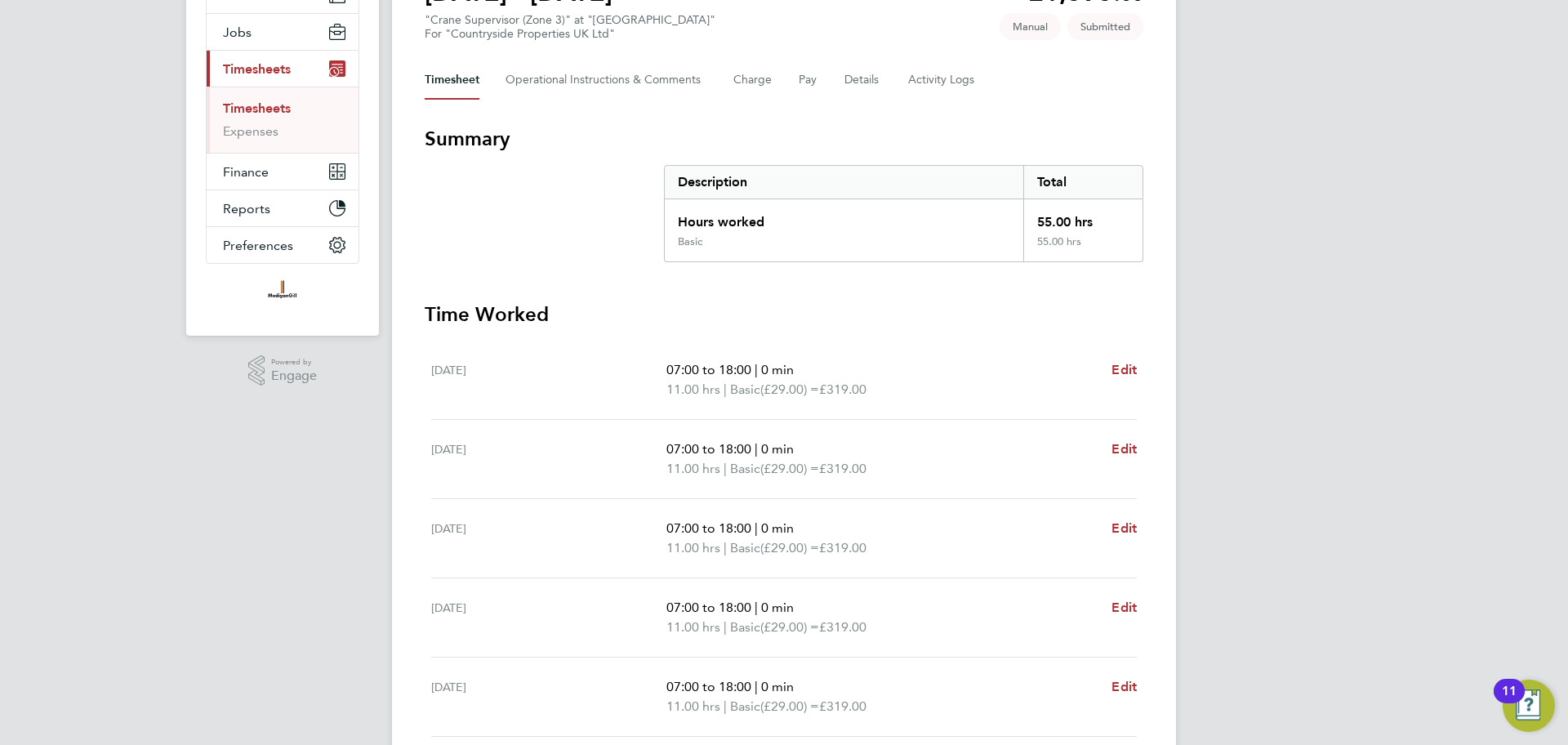
scroll to position [171, 0]
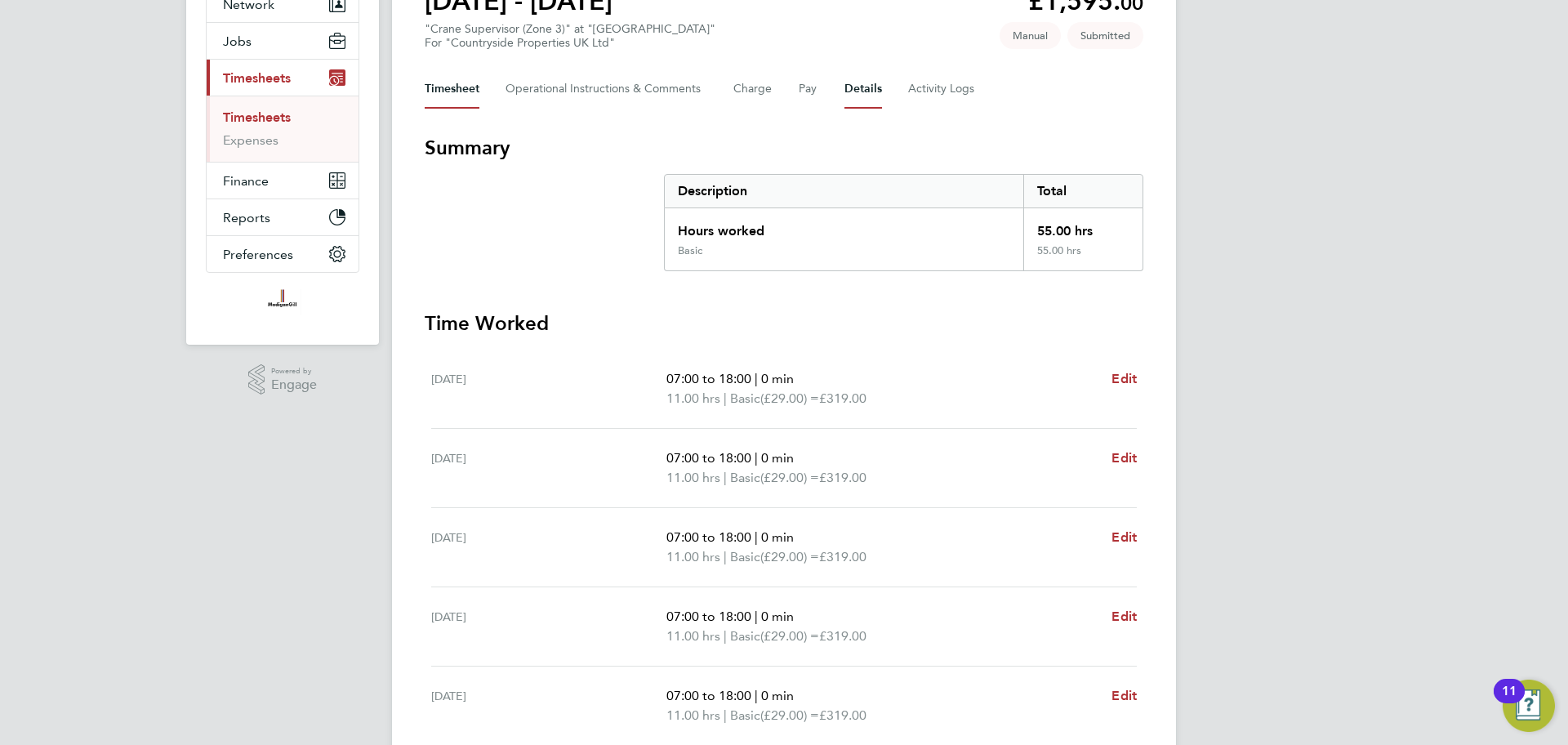
click at [861, 84] on button "Details" at bounding box center [864, 89] width 38 height 39
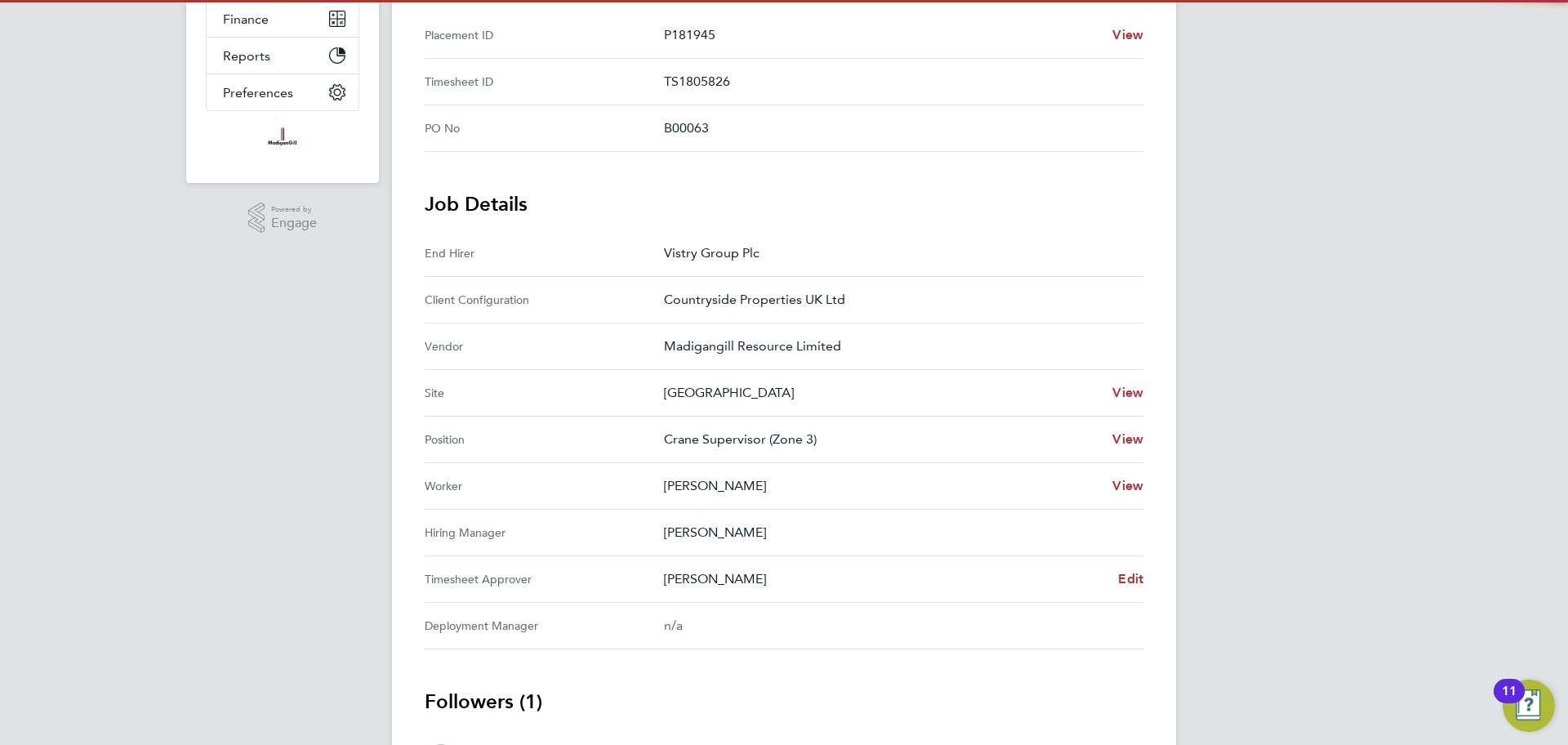
scroll to position [355, 0]
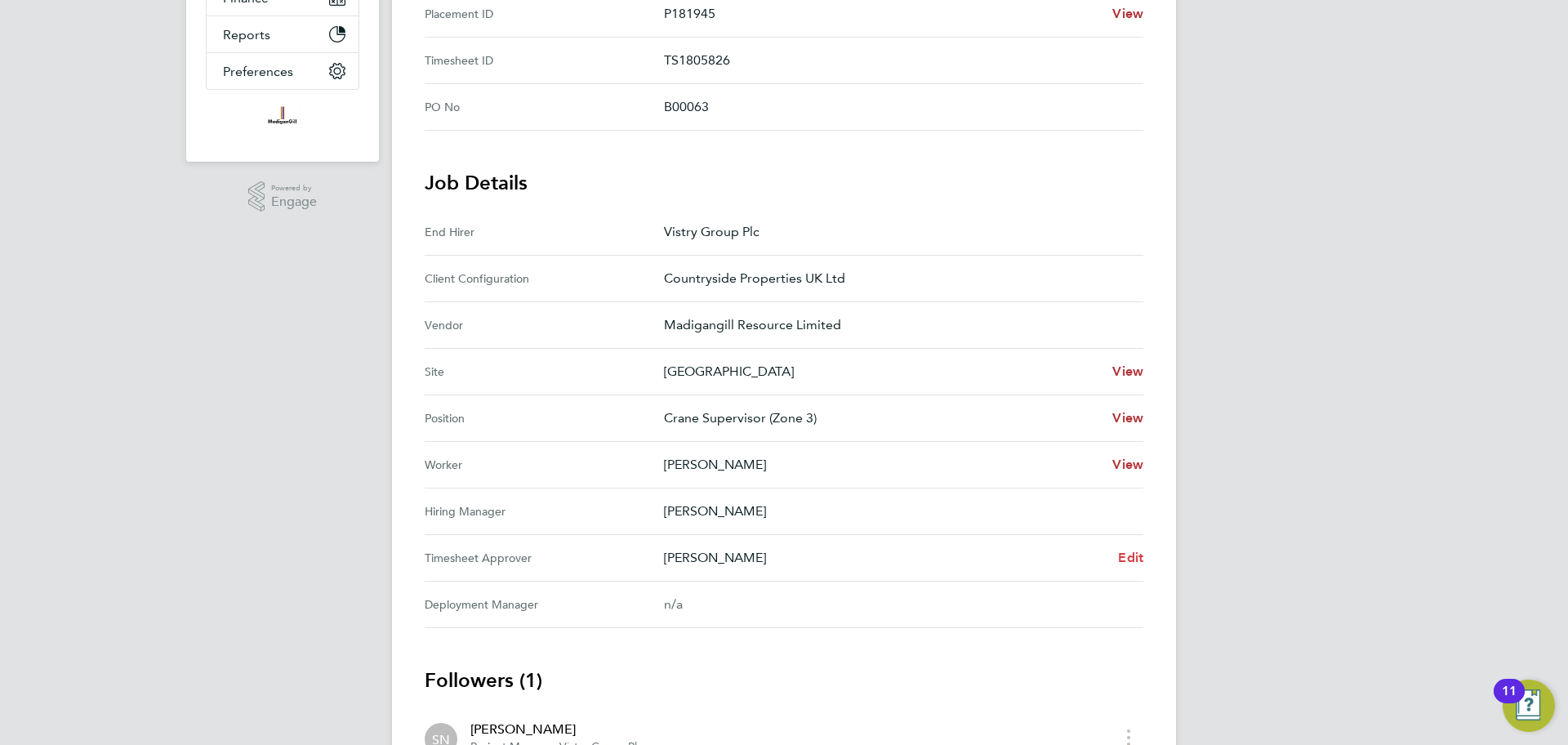
click at [1130, 550] on span "Edit" at bounding box center [1130, 558] width 25 height 16
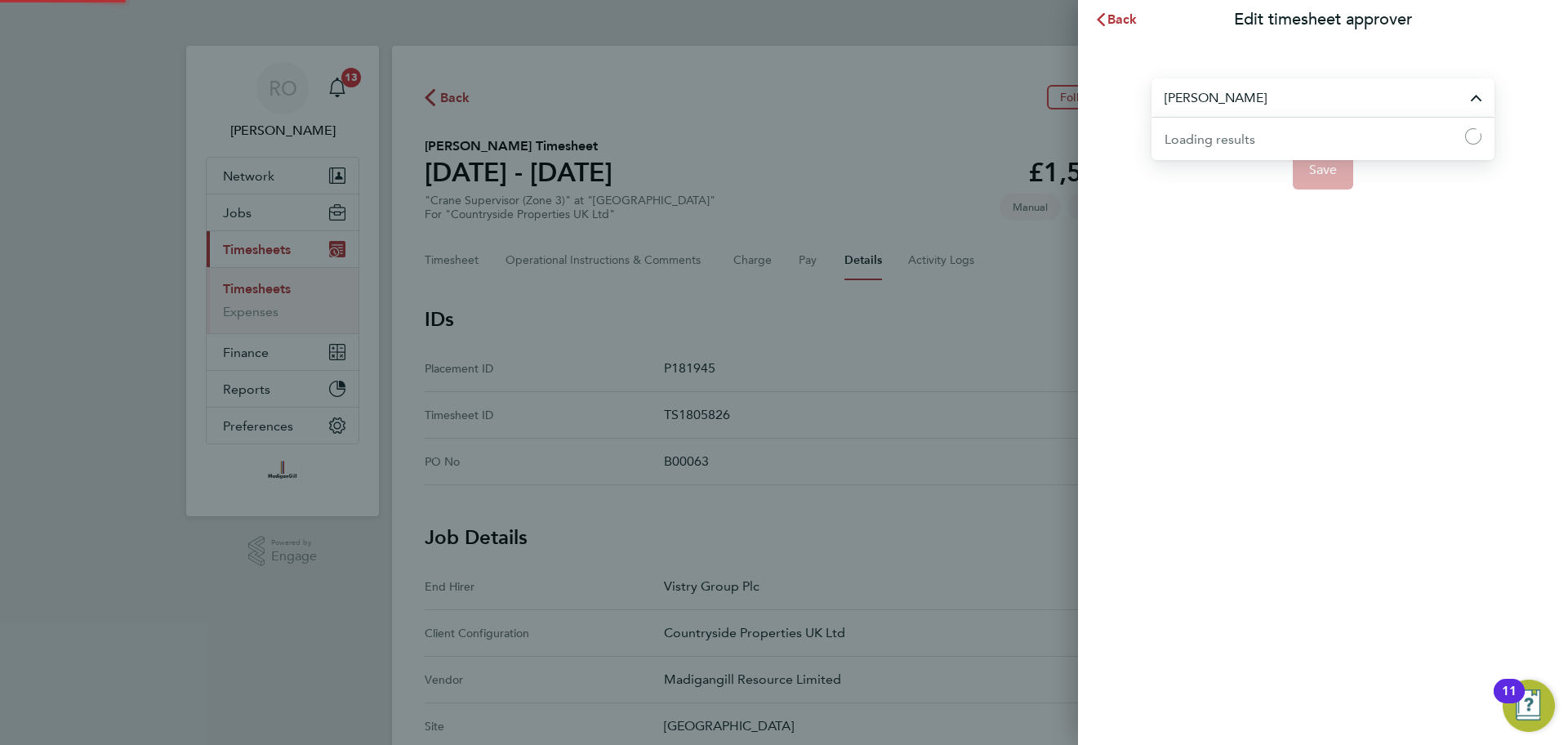
click at [1275, 101] on input "[PERSON_NAME]" at bounding box center [1323, 98] width 343 height 39
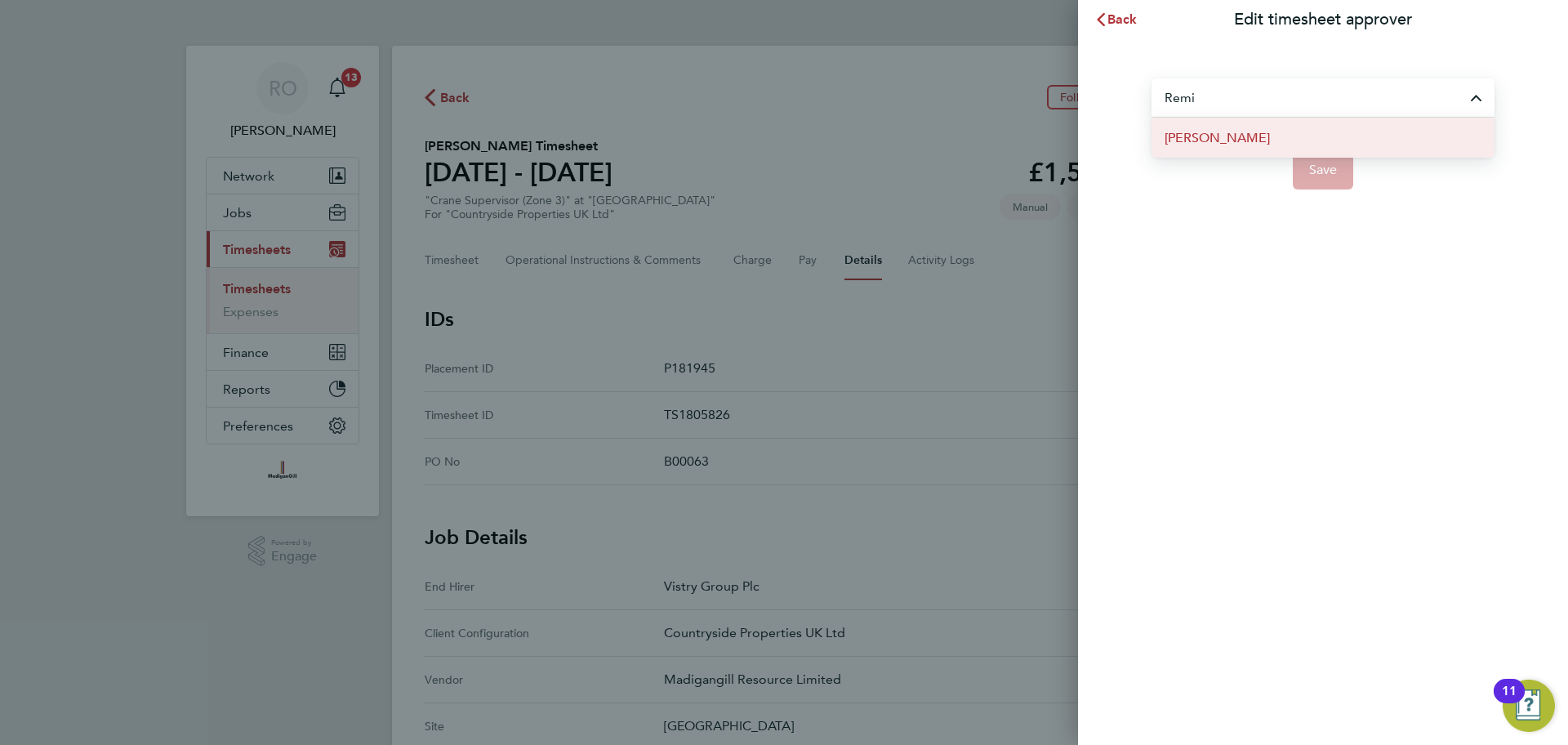
click at [1257, 125] on li "[PERSON_NAME]" at bounding box center [1323, 137] width 343 height 40
type input "[PERSON_NAME]"
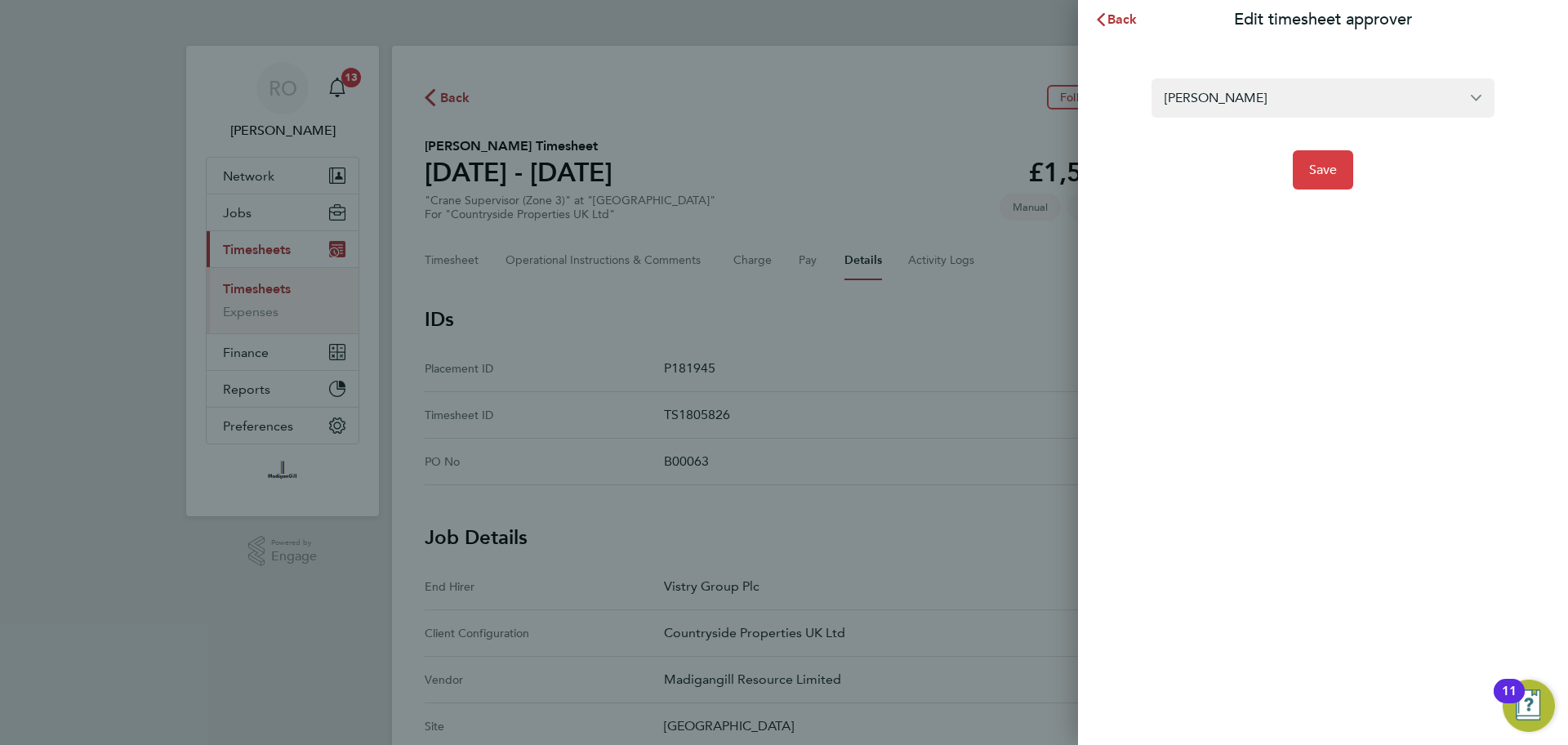
click at [1318, 157] on button "Save" at bounding box center [1323, 169] width 61 height 39
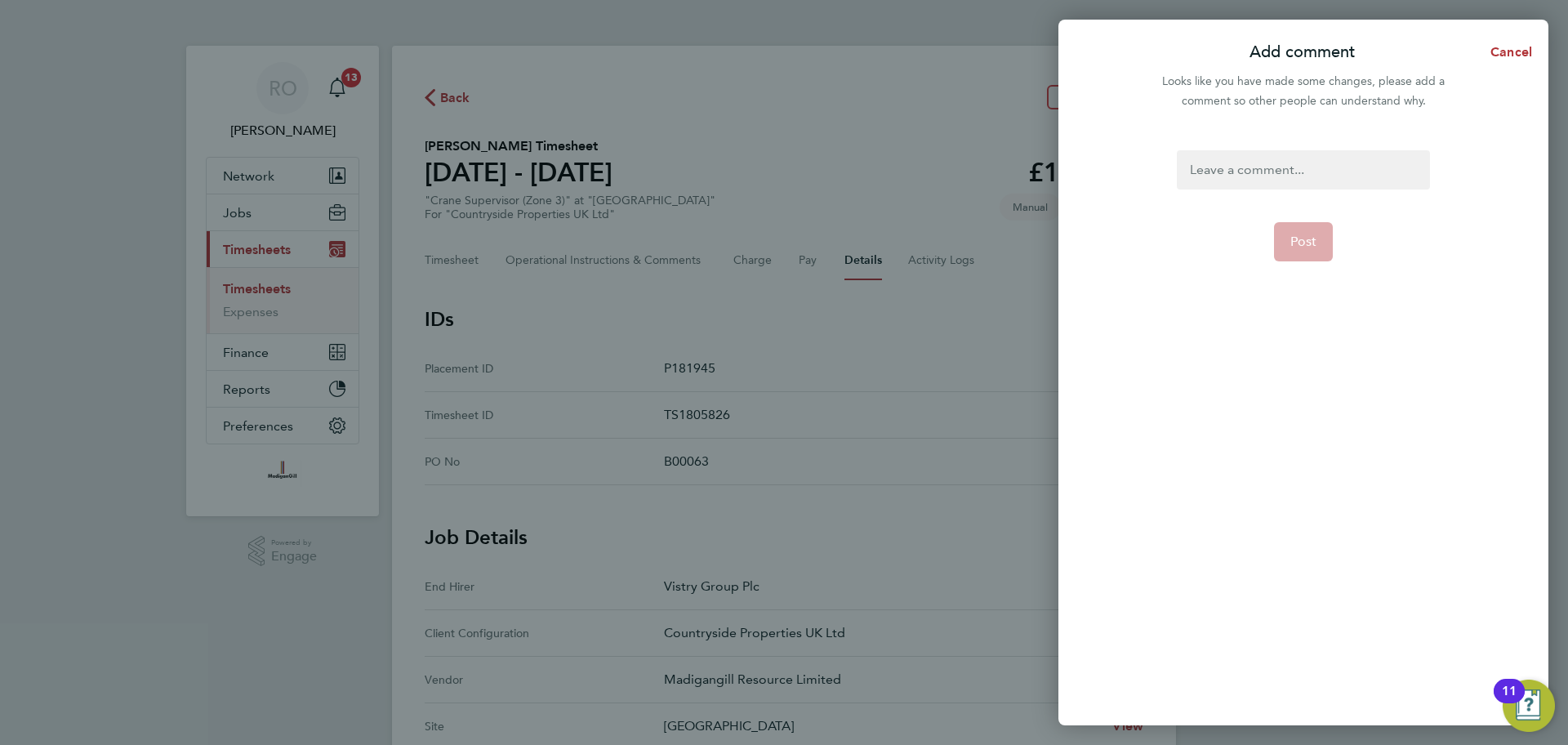
click at [1286, 162] on div at bounding box center [1302, 169] width 252 height 39
paste div
click at [1301, 237] on span "Post" at bounding box center [1303, 241] width 27 height 16
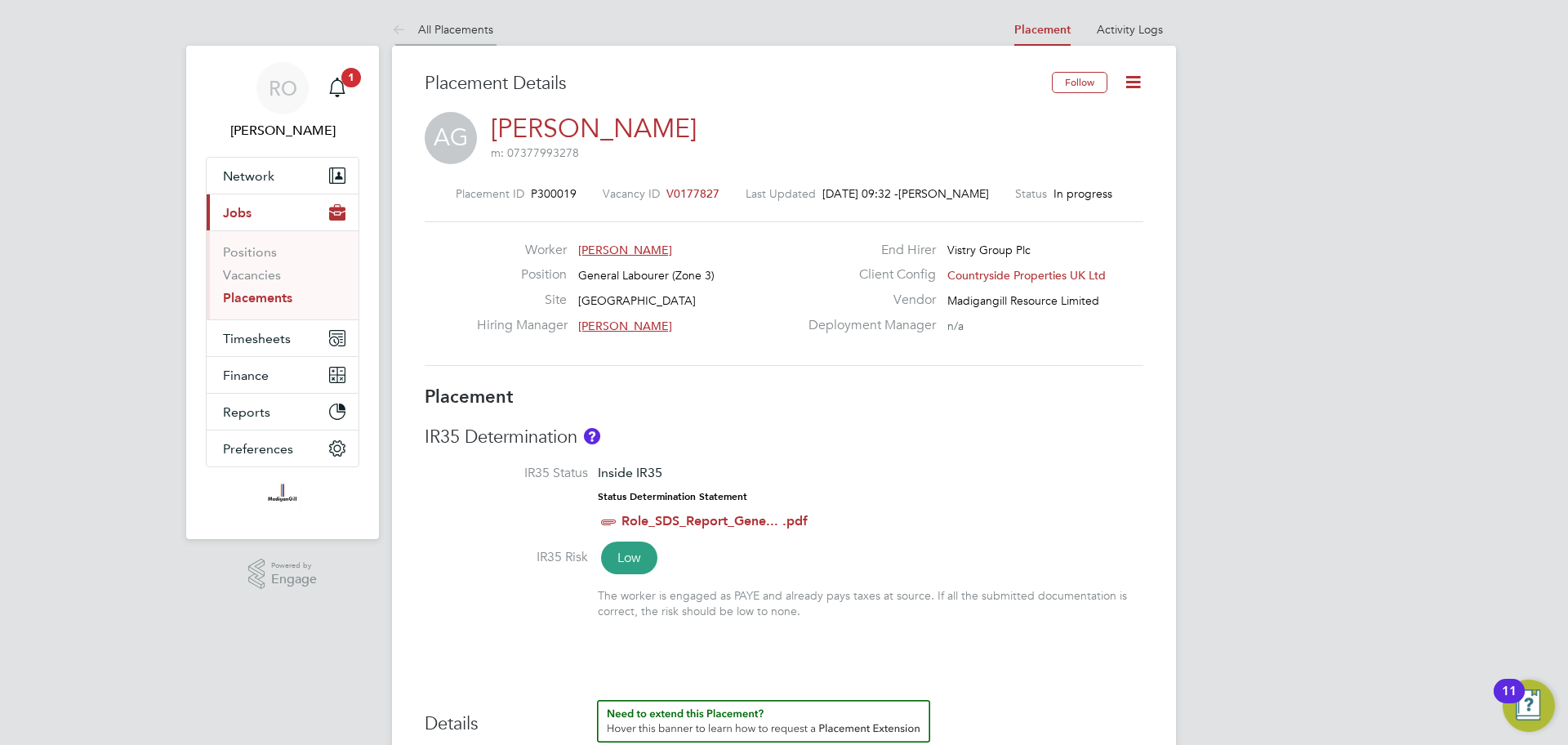
click at [419, 34] on link "All Placements" at bounding box center [442, 29] width 102 height 15
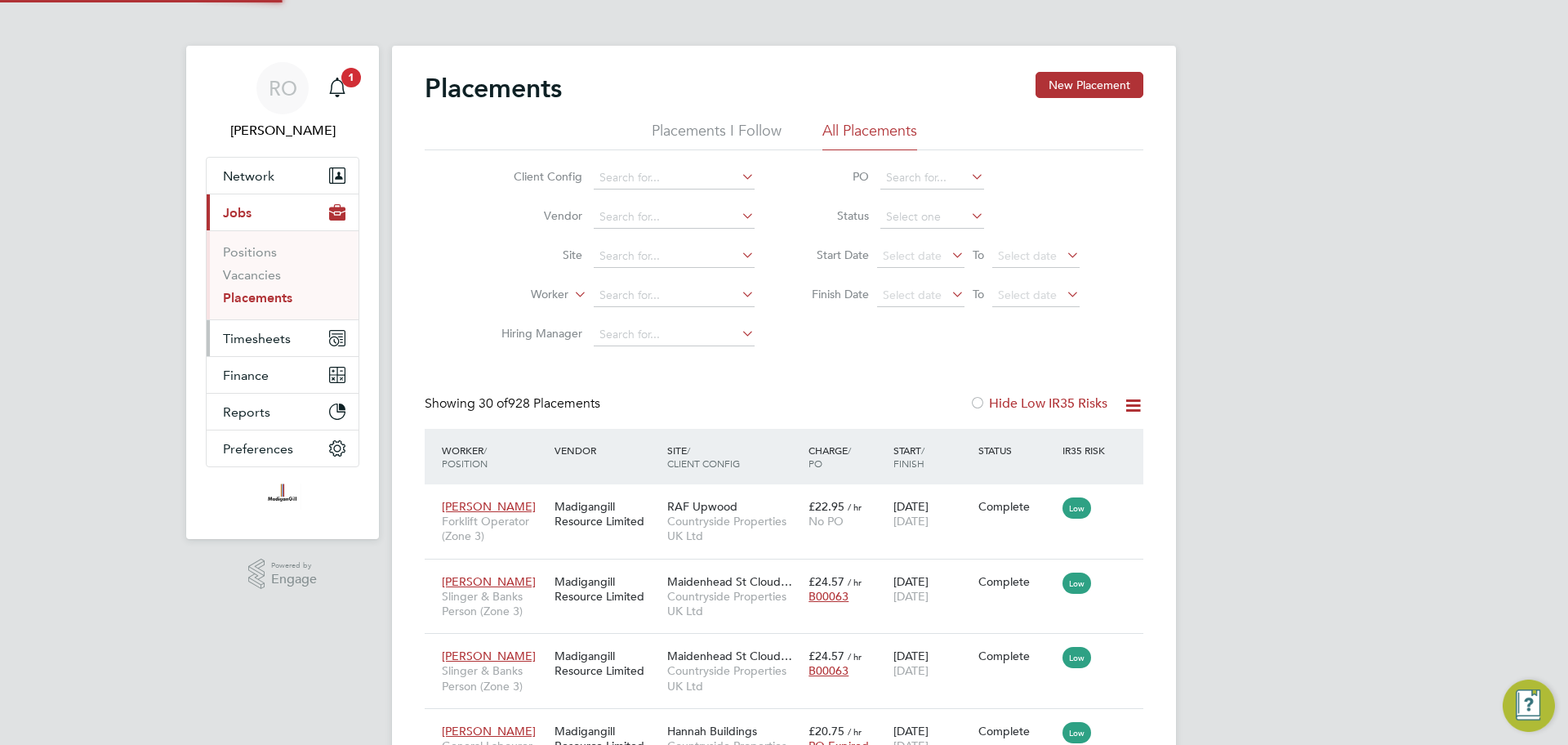
click at [270, 333] on span "Timesheets" at bounding box center [257, 339] width 68 height 16
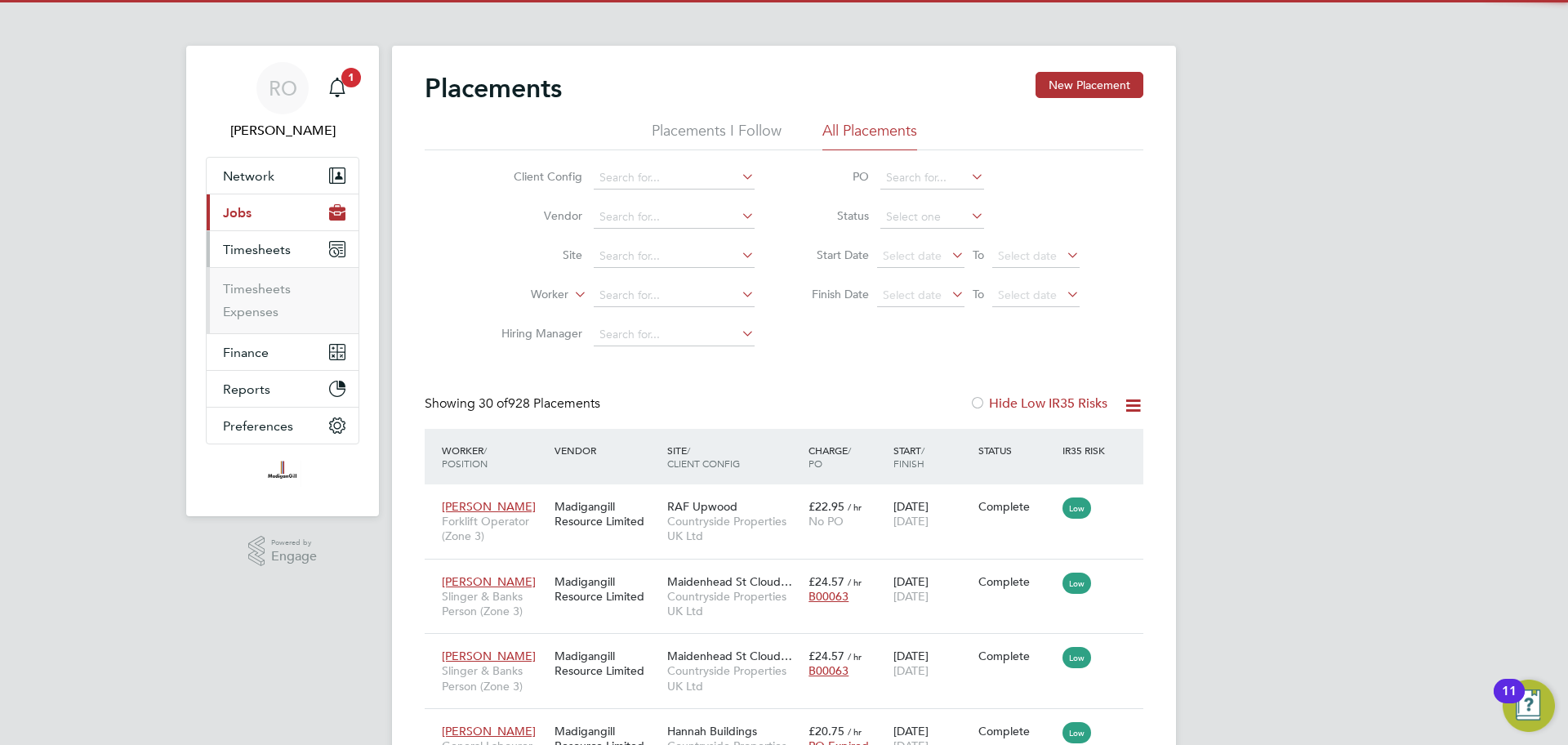
scroll to position [8, 8]
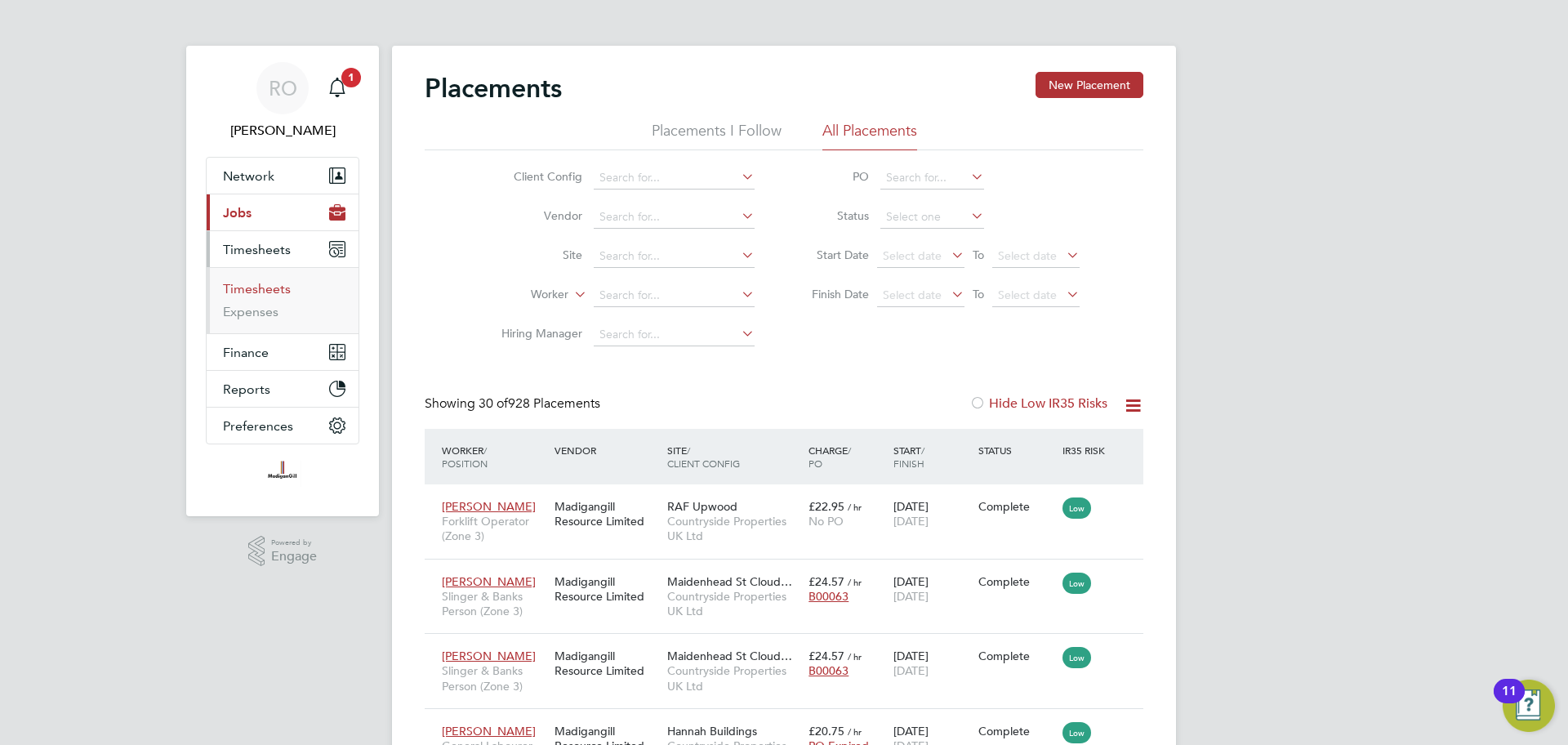
click at [262, 283] on link "Timesheets" at bounding box center [257, 289] width 68 height 16
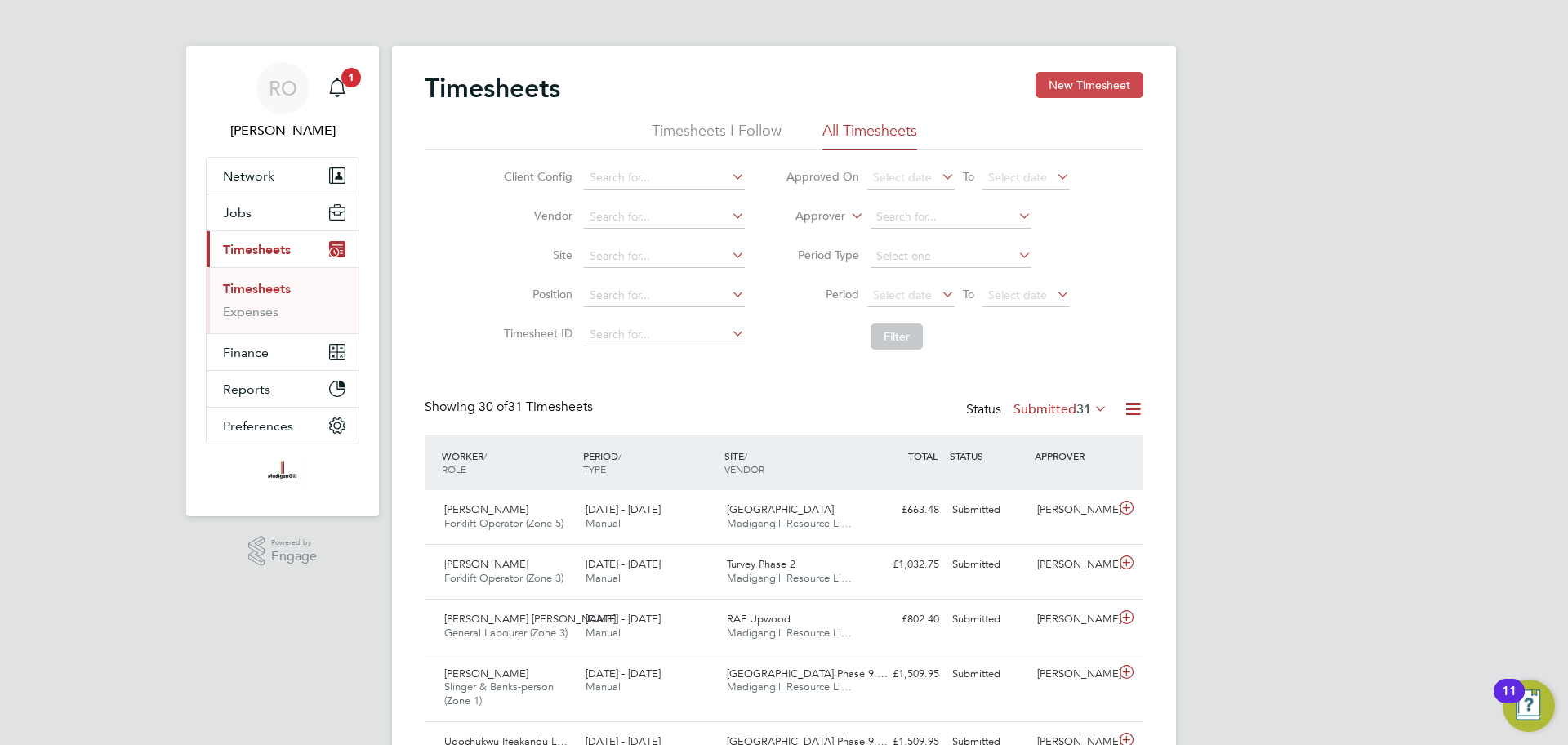
click at [1080, 74] on button "New Timesheet" at bounding box center [1089, 85] width 108 height 26
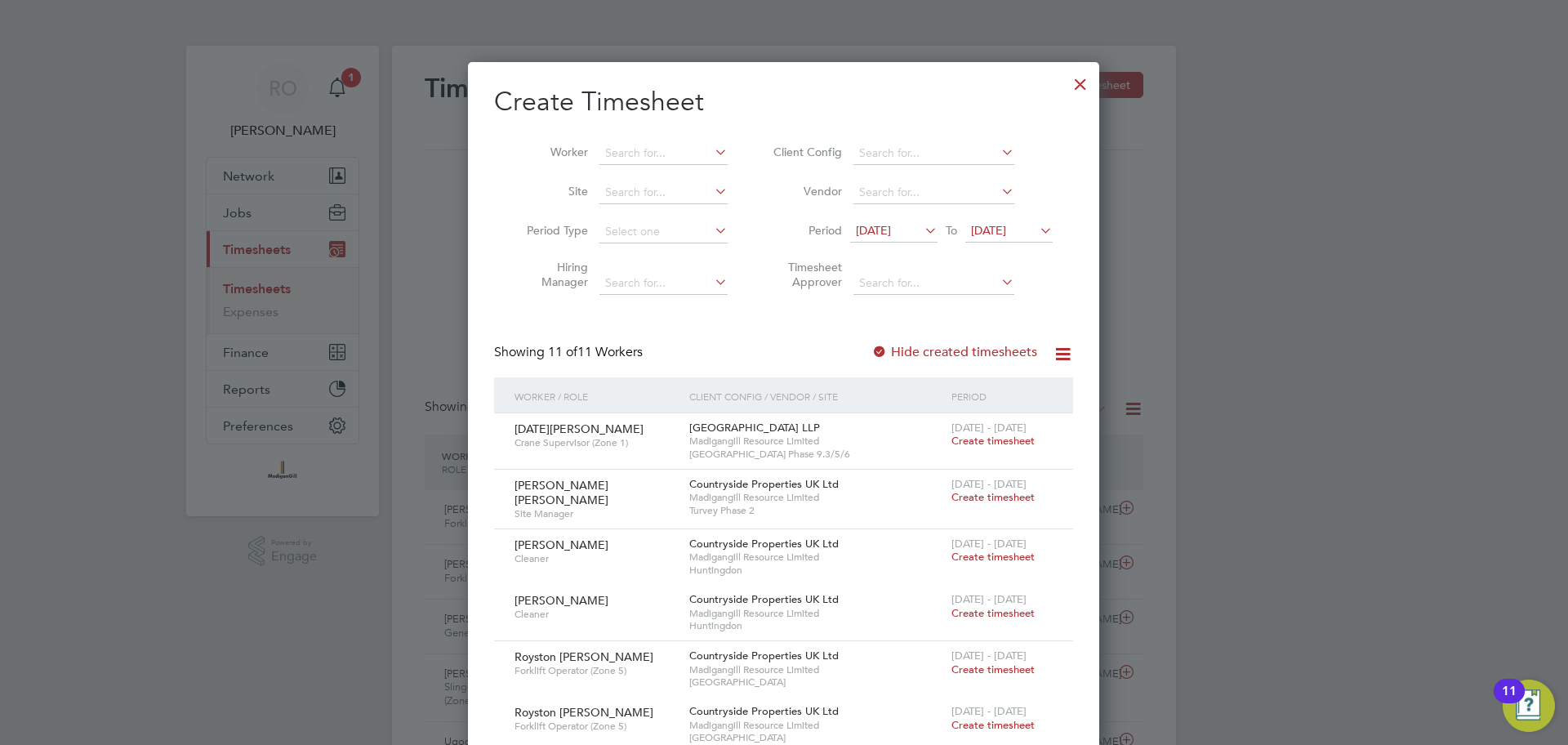
click at [921, 233] on icon at bounding box center [921, 230] width 0 height 23
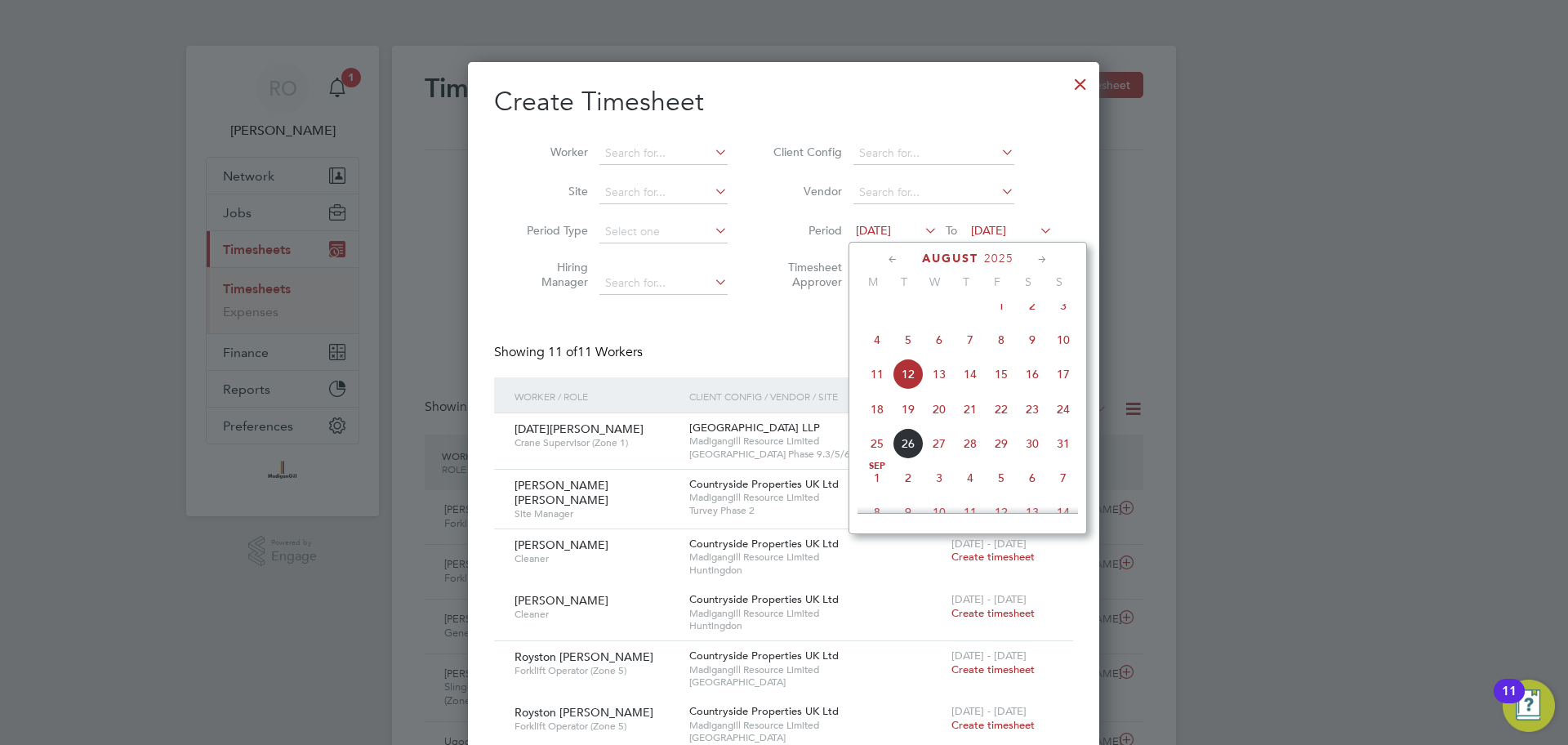
click at [895, 257] on icon at bounding box center [894, 260] width 16 height 18
click at [877, 459] on span "28" at bounding box center [877, 447] width 31 height 31
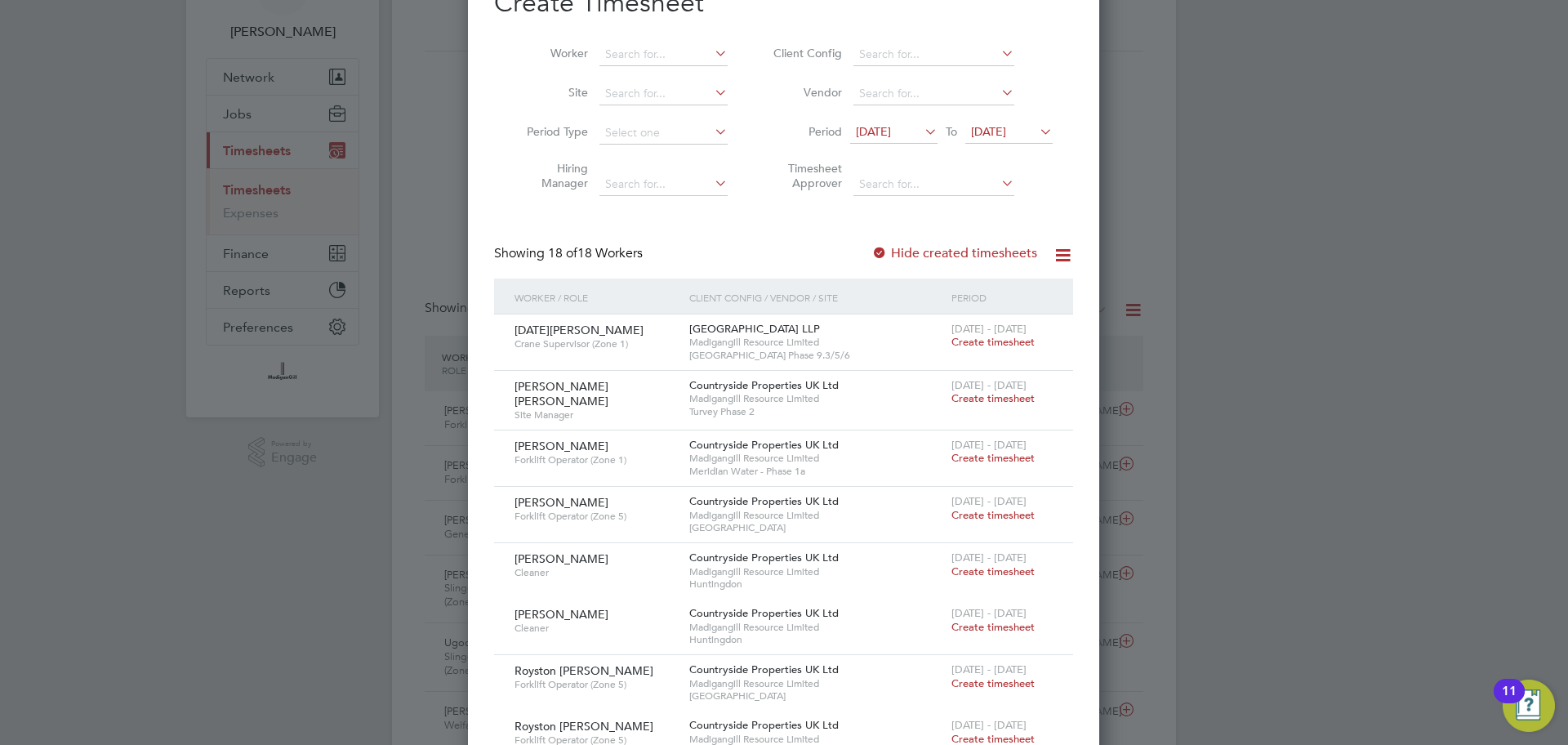
click at [1036, 128] on icon at bounding box center [1036, 130] width 0 height 23
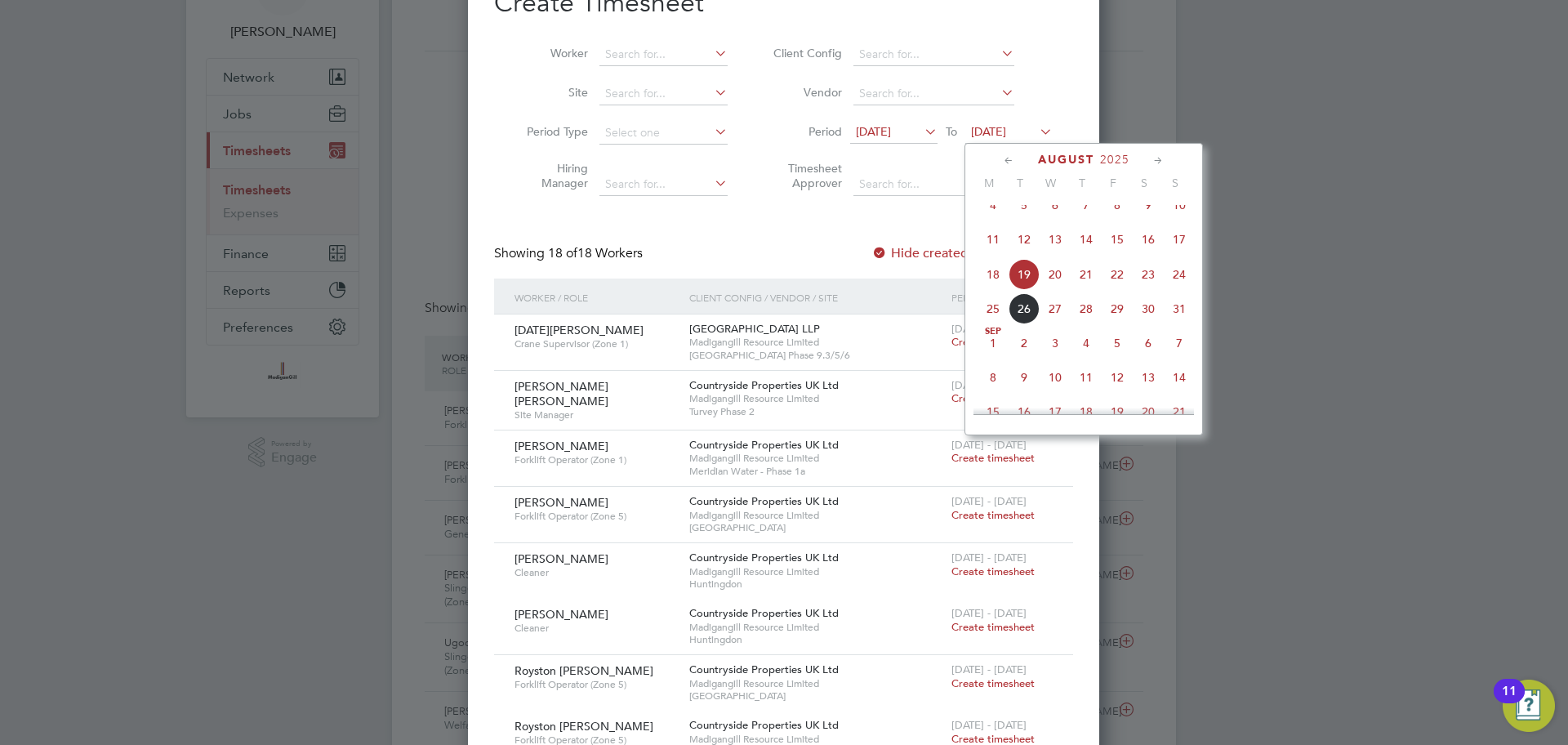
click at [1004, 160] on icon at bounding box center [1009, 160] width 16 height 18
click at [1180, 324] on span "27" at bounding box center [1178, 315] width 31 height 31
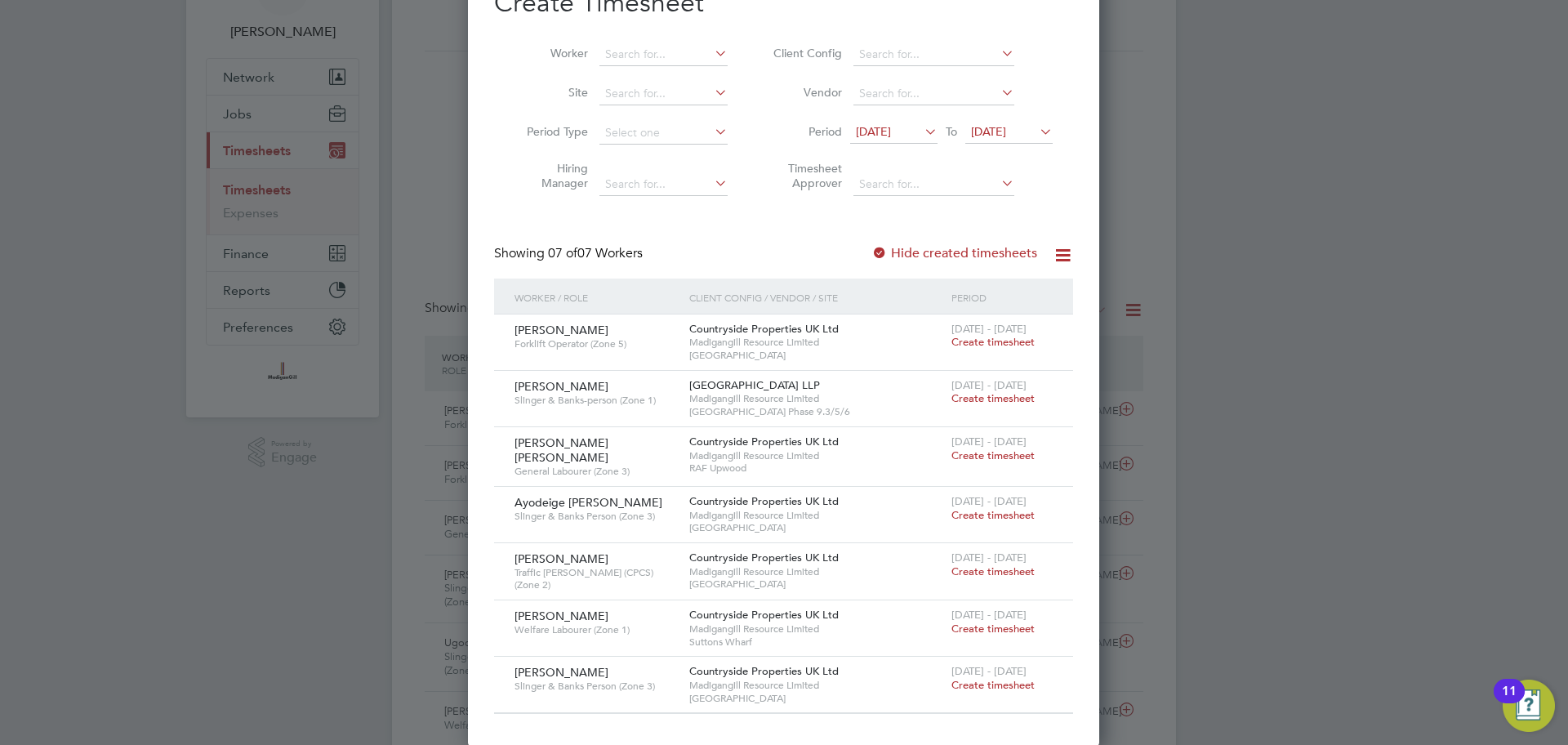
click at [1006, 133] on span "27 Jul 2025" at bounding box center [988, 131] width 35 height 15
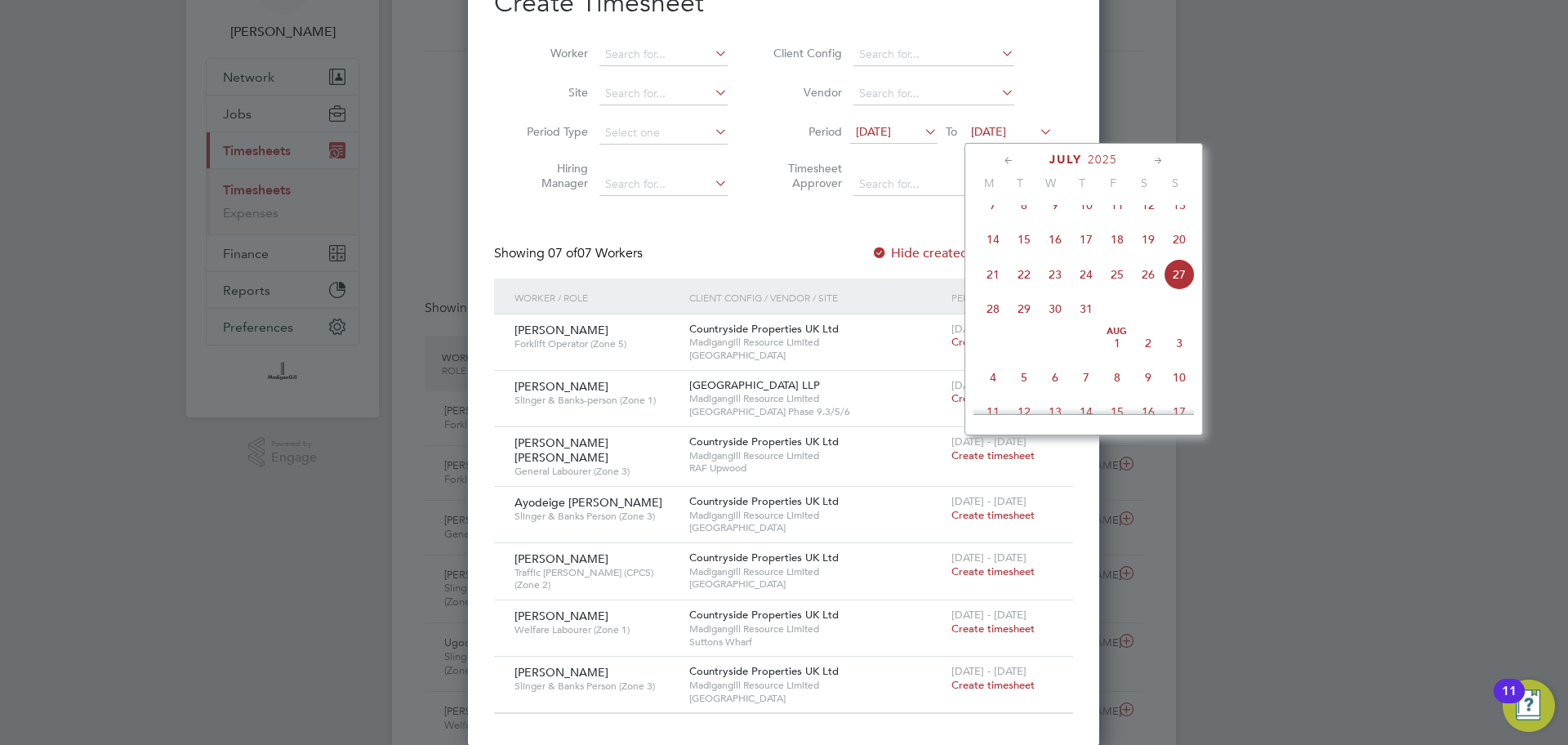
click at [1174, 319] on span at bounding box center [1178, 308] width 31 height 31
click at [1179, 359] on span "3" at bounding box center [1178, 343] width 31 height 31
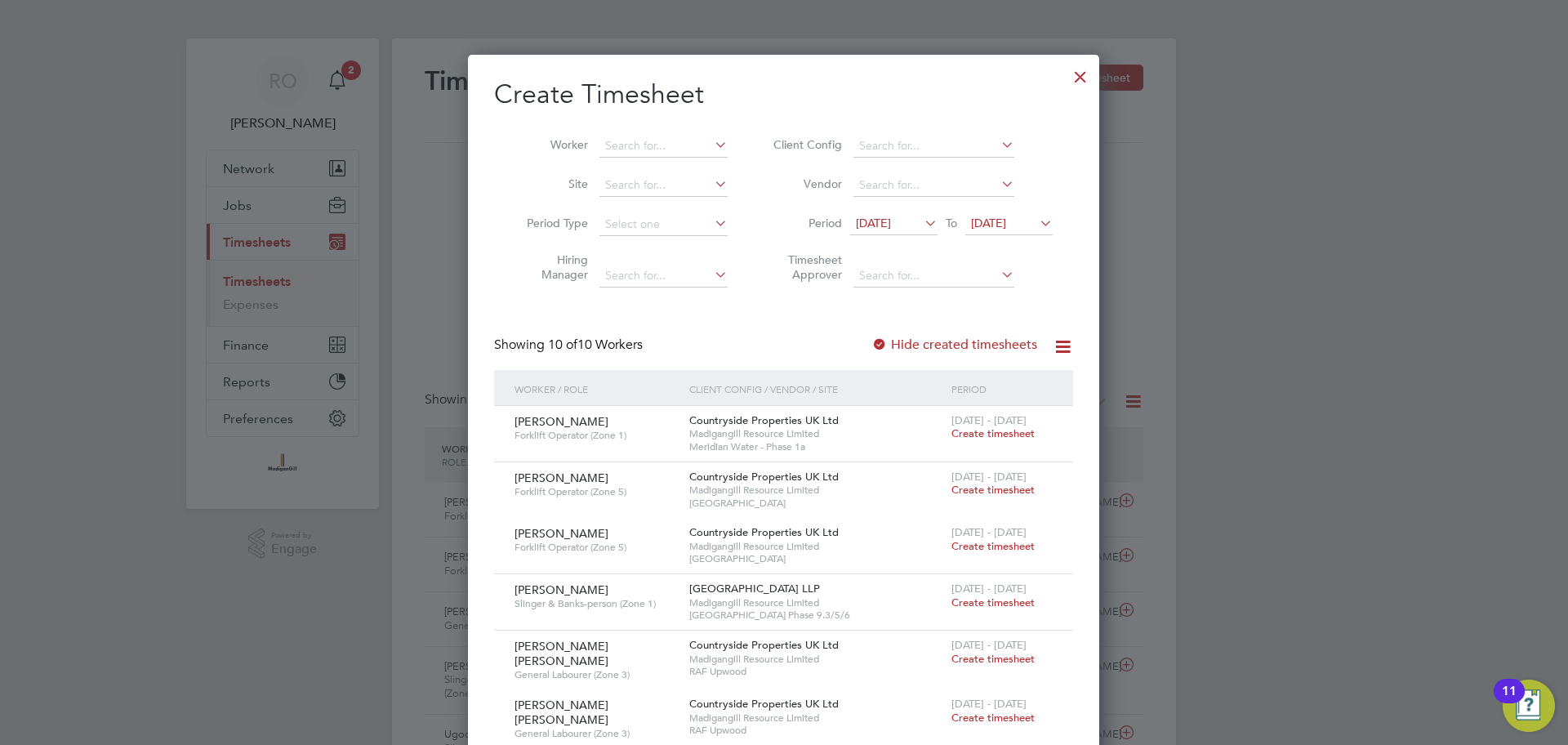
click at [1084, 81] on div at bounding box center [1081, 73] width 30 height 30
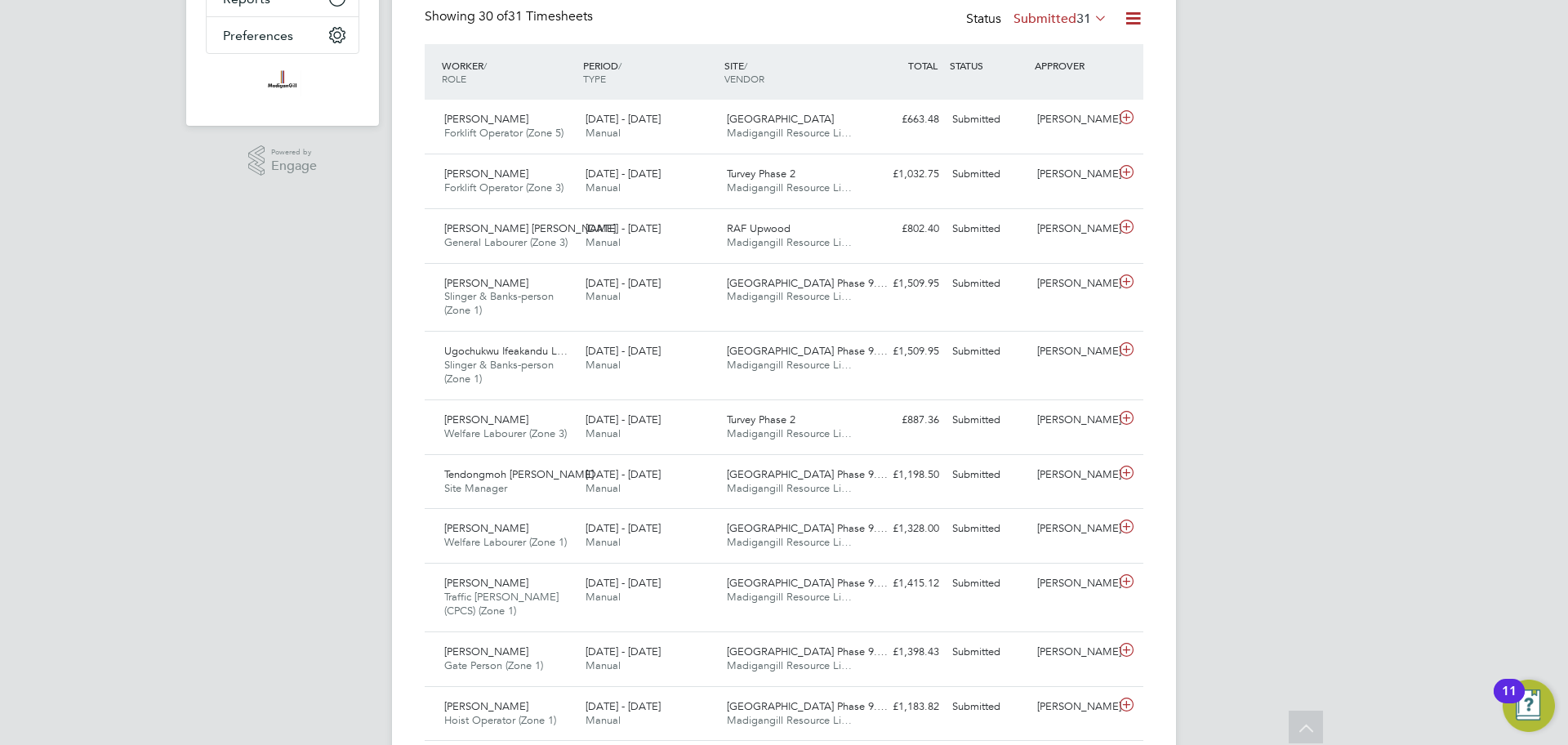
click at [1072, 24] on label "Submitted 31" at bounding box center [1060, 19] width 94 height 16
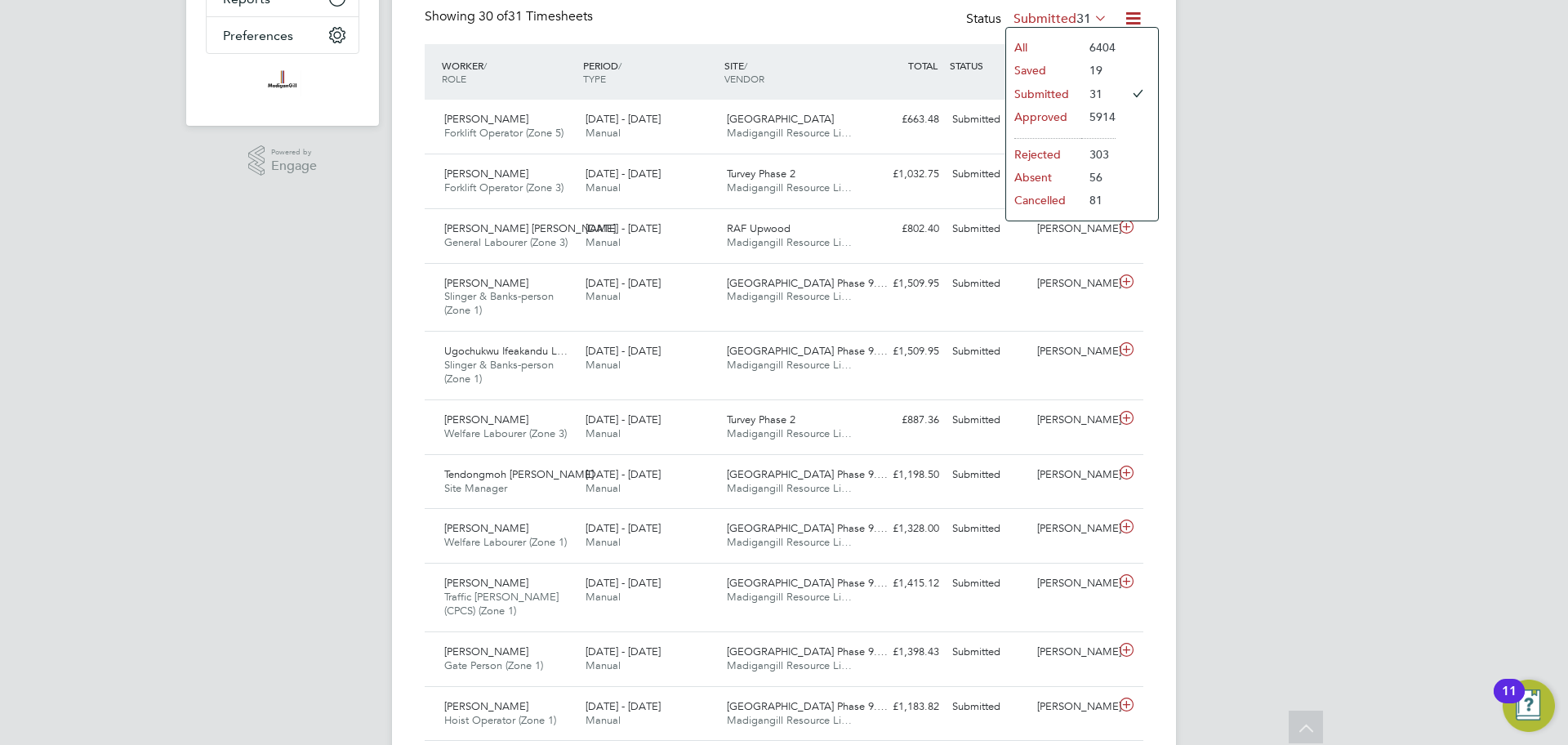
click at [1060, 49] on li "All" at bounding box center [1043, 47] width 75 height 23
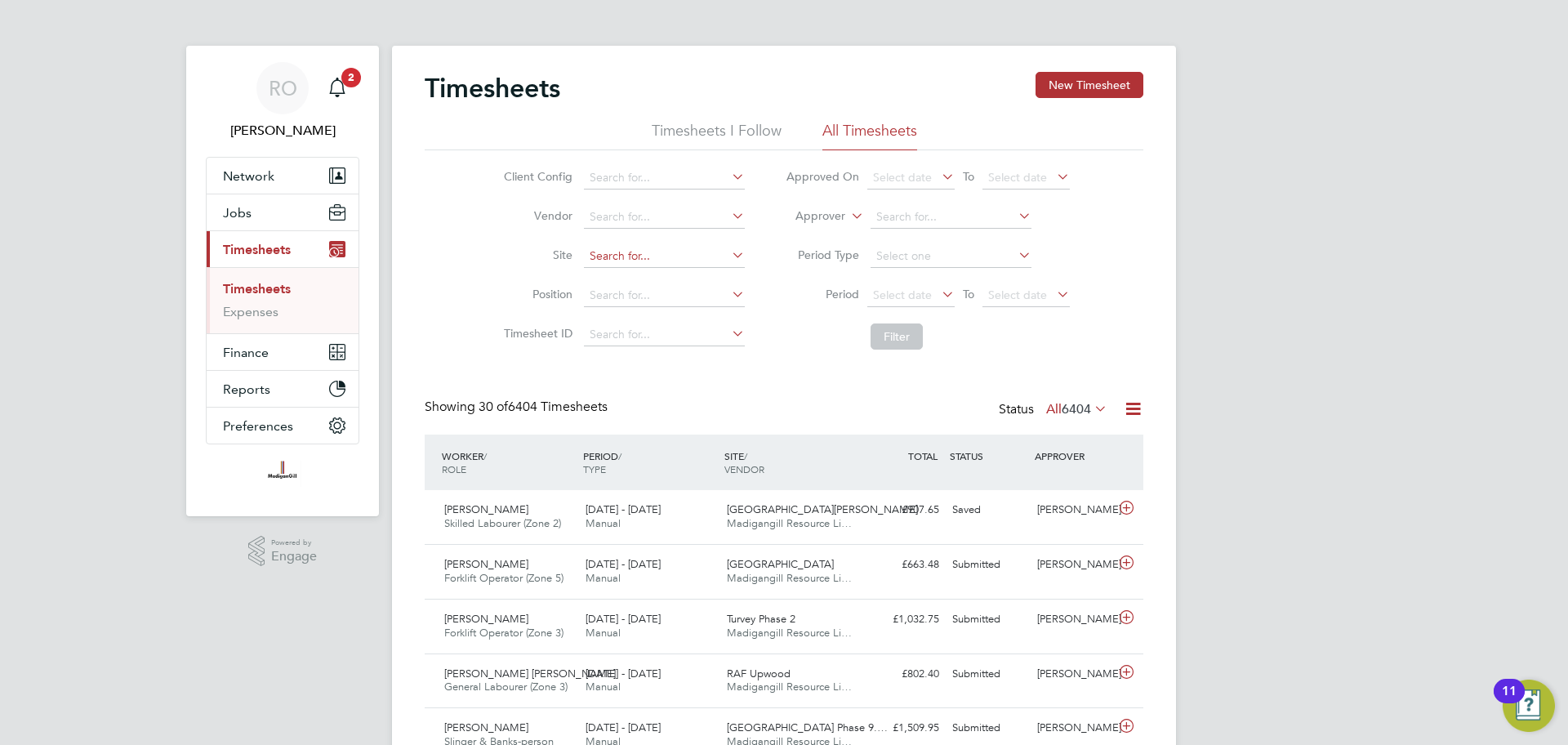
click at [664, 265] on input at bounding box center [663, 256] width 160 height 23
click at [680, 274] on li "Maid enhead St Cloud Way" at bounding box center [682, 278] width 201 height 22
type input "[GEOGRAPHIC_DATA]"
click at [917, 216] on input at bounding box center [950, 217] width 160 height 23
click at [969, 238] on b "Nottag" at bounding box center [988, 239] width 39 height 14
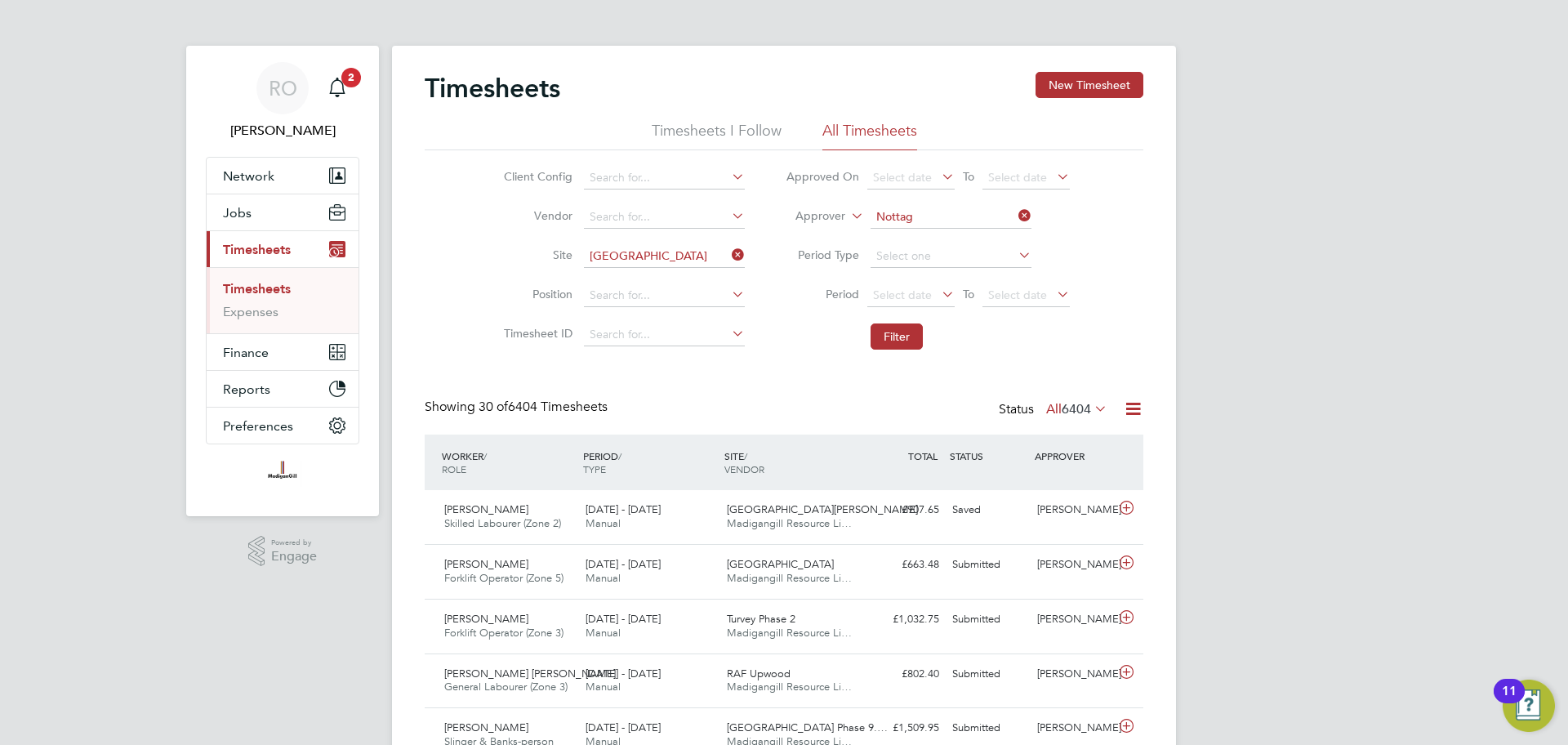
type input "Stephen Nottage"
click at [1015, 262] on icon at bounding box center [1015, 254] width 0 height 23
click at [1007, 250] on input at bounding box center [950, 256] width 160 height 23
click at [1015, 252] on icon at bounding box center [1015, 254] width 0 height 23
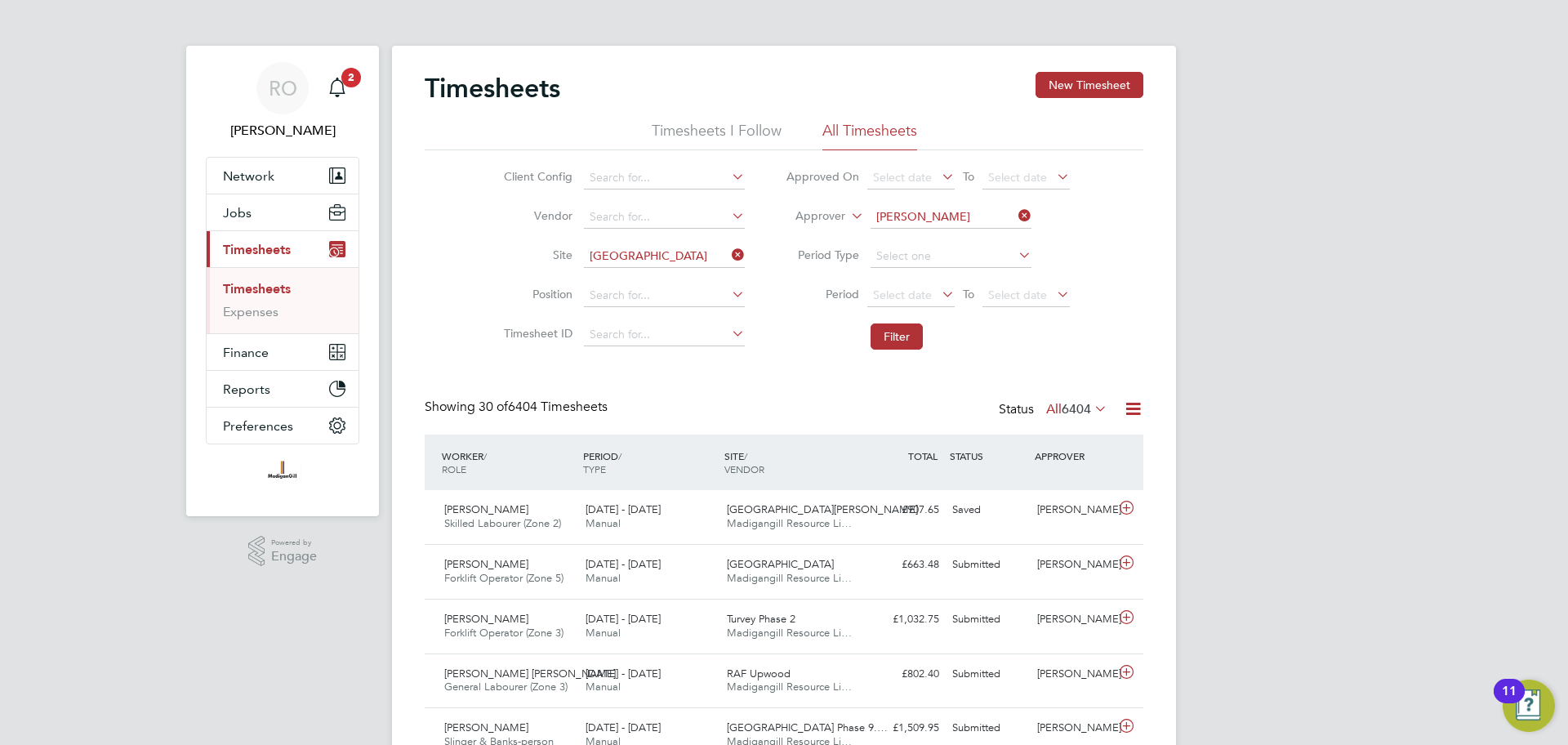
click at [728, 298] on icon at bounding box center [728, 294] width 0 height 23
click at [881, 335] on button "Filter" at bounding box center [897, 337] width 52 height 26
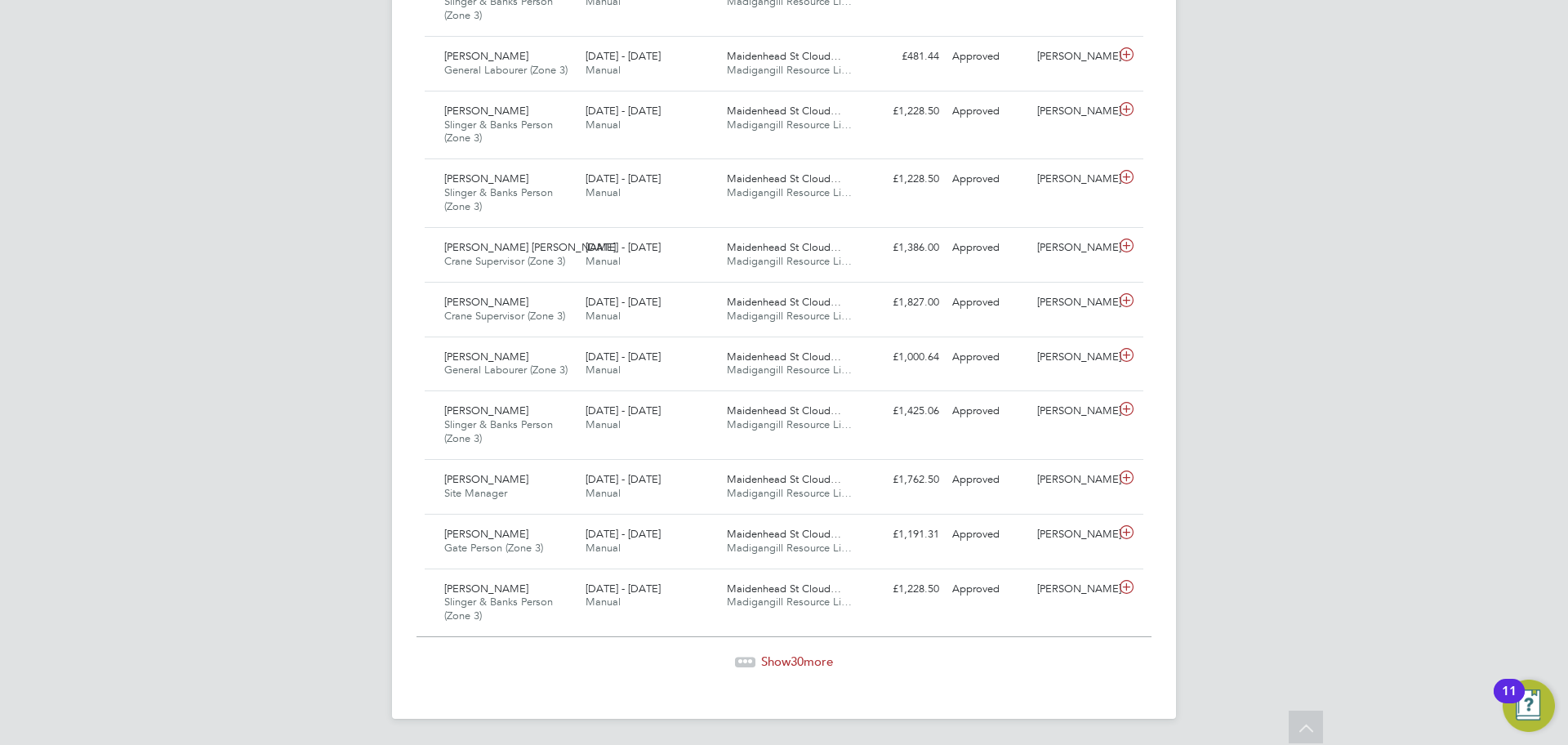
click at [805, 659] on span "Show 30 more" at bounding box center [797, 661] width 72 height 16
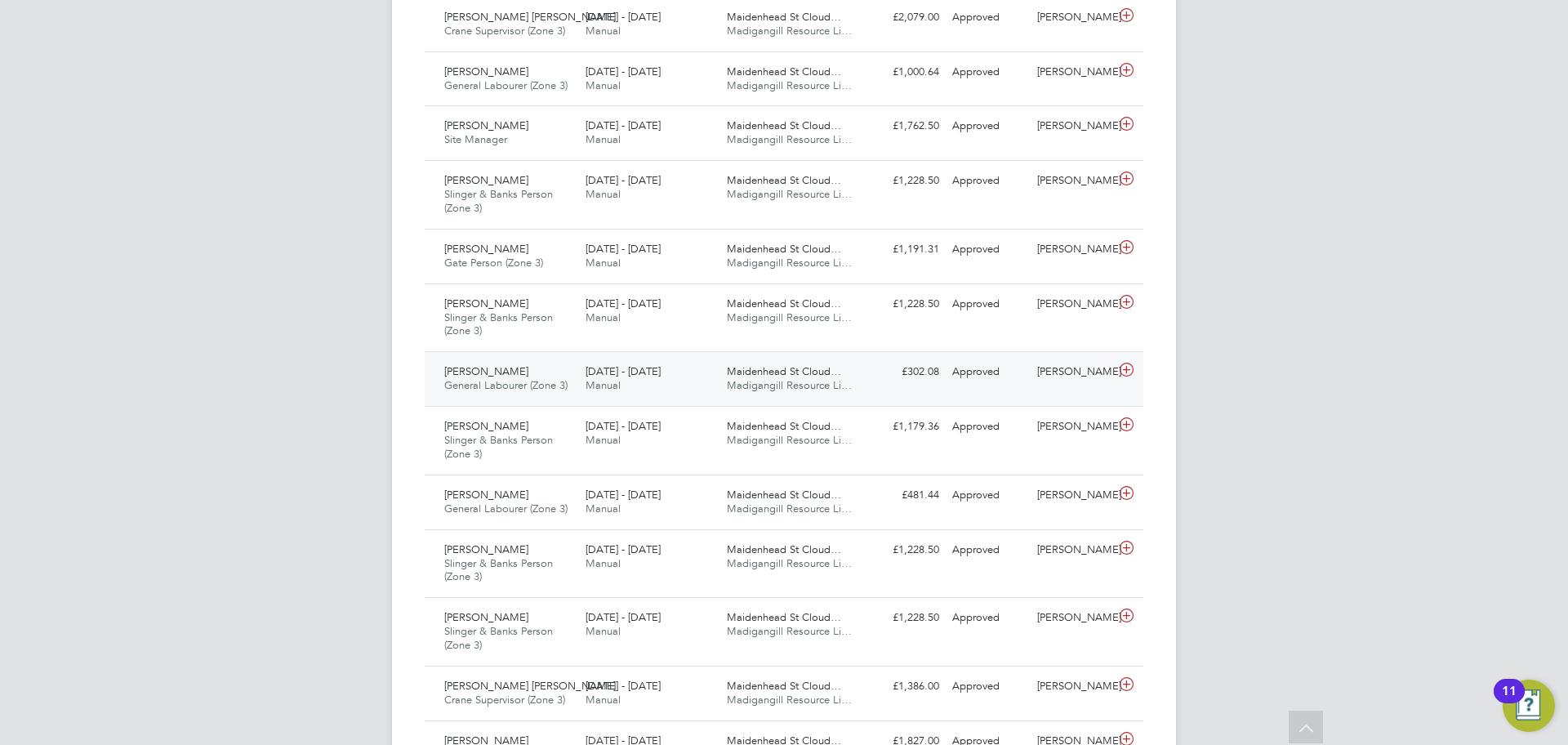
click at [1056, 382] on div "Stephen Nottage" at bounding box center [1072, 372] width 85 height 27
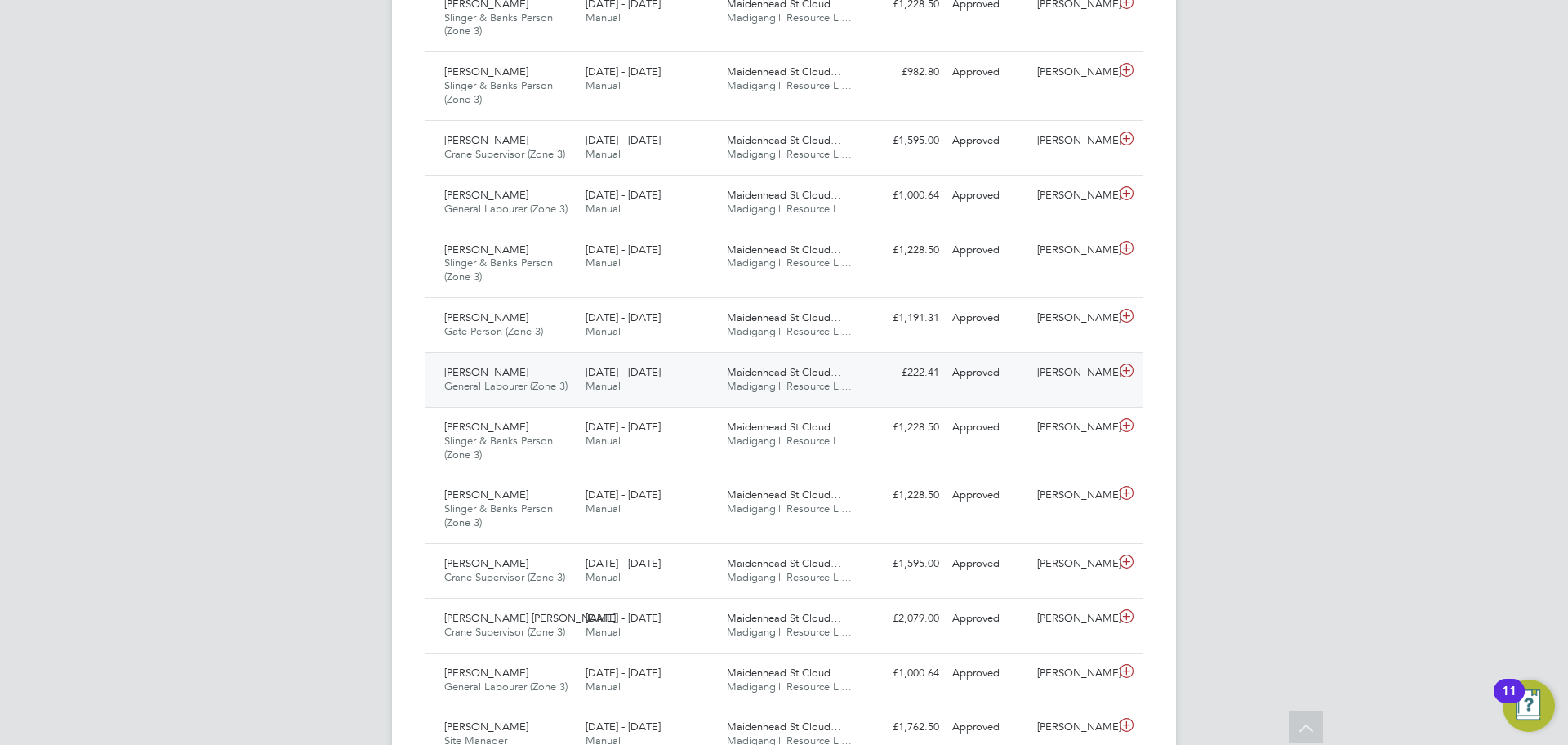
click at [717, 363] on div "4 - 10 Aug 2025 Manual" at bounding box center [650, 379] width 141 height 41
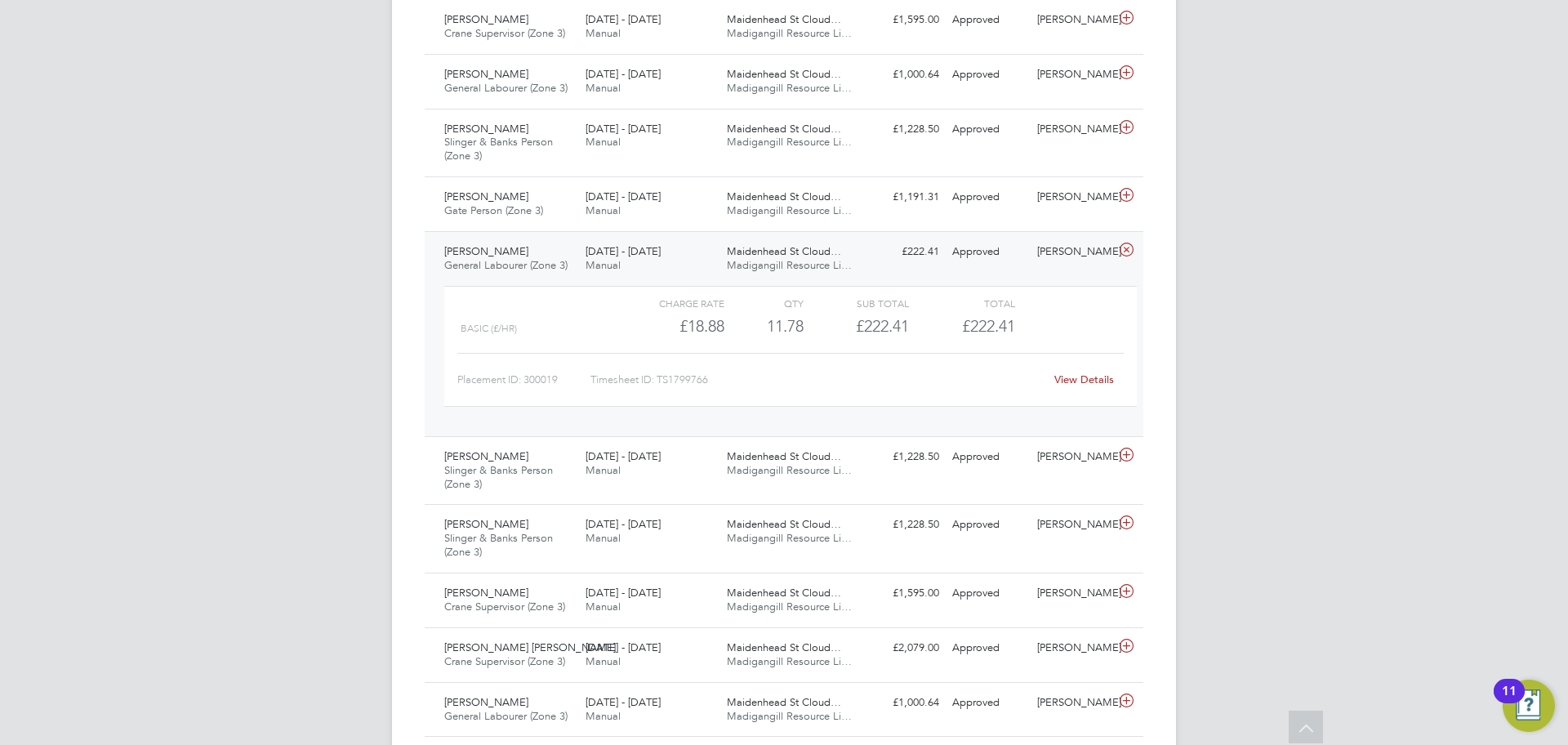
scroll to position [1379, 0]
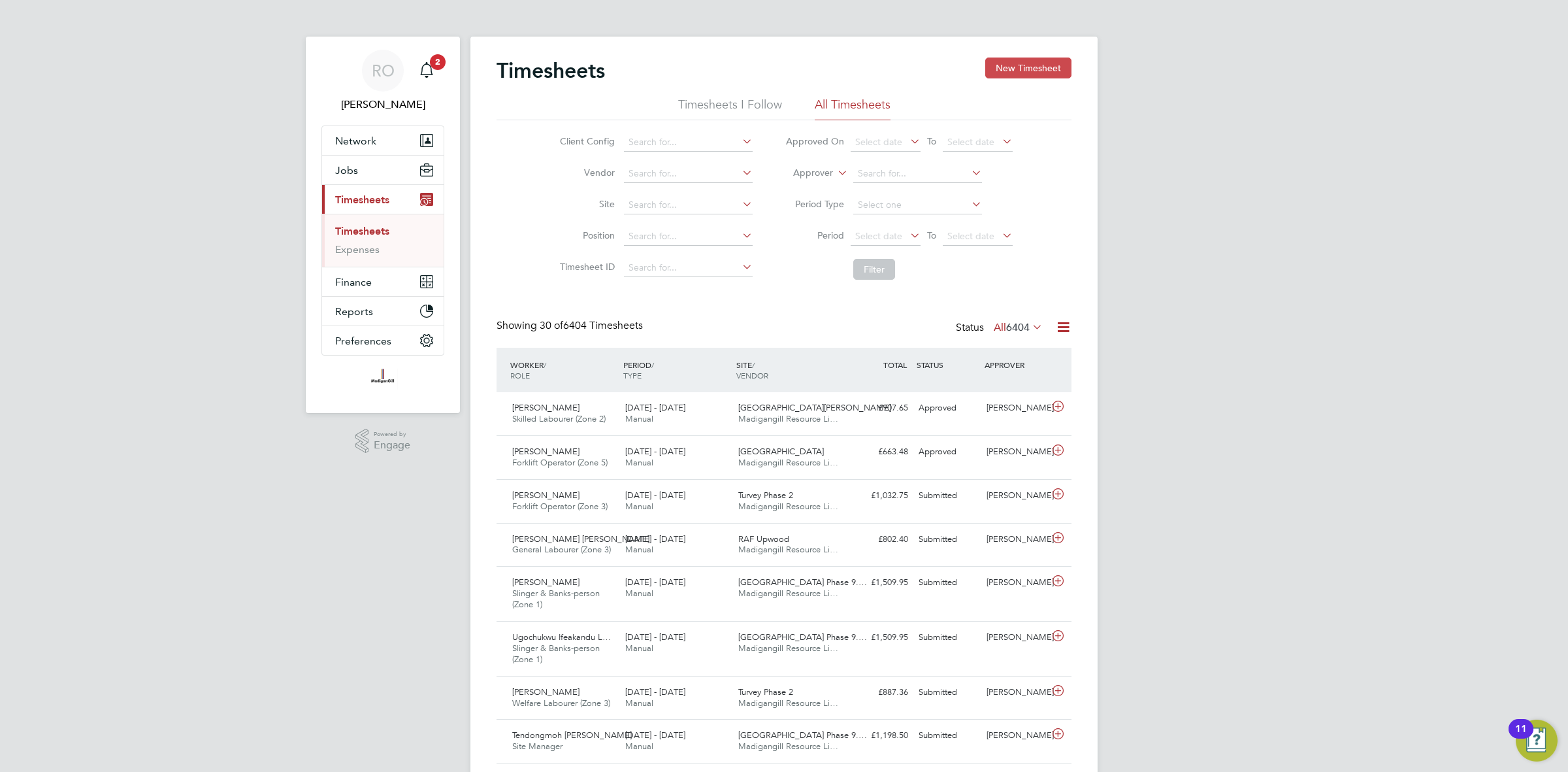
click at [1027, 62] on button "New Timesheet" at bounding box center [1028, 68] width 86 height 21
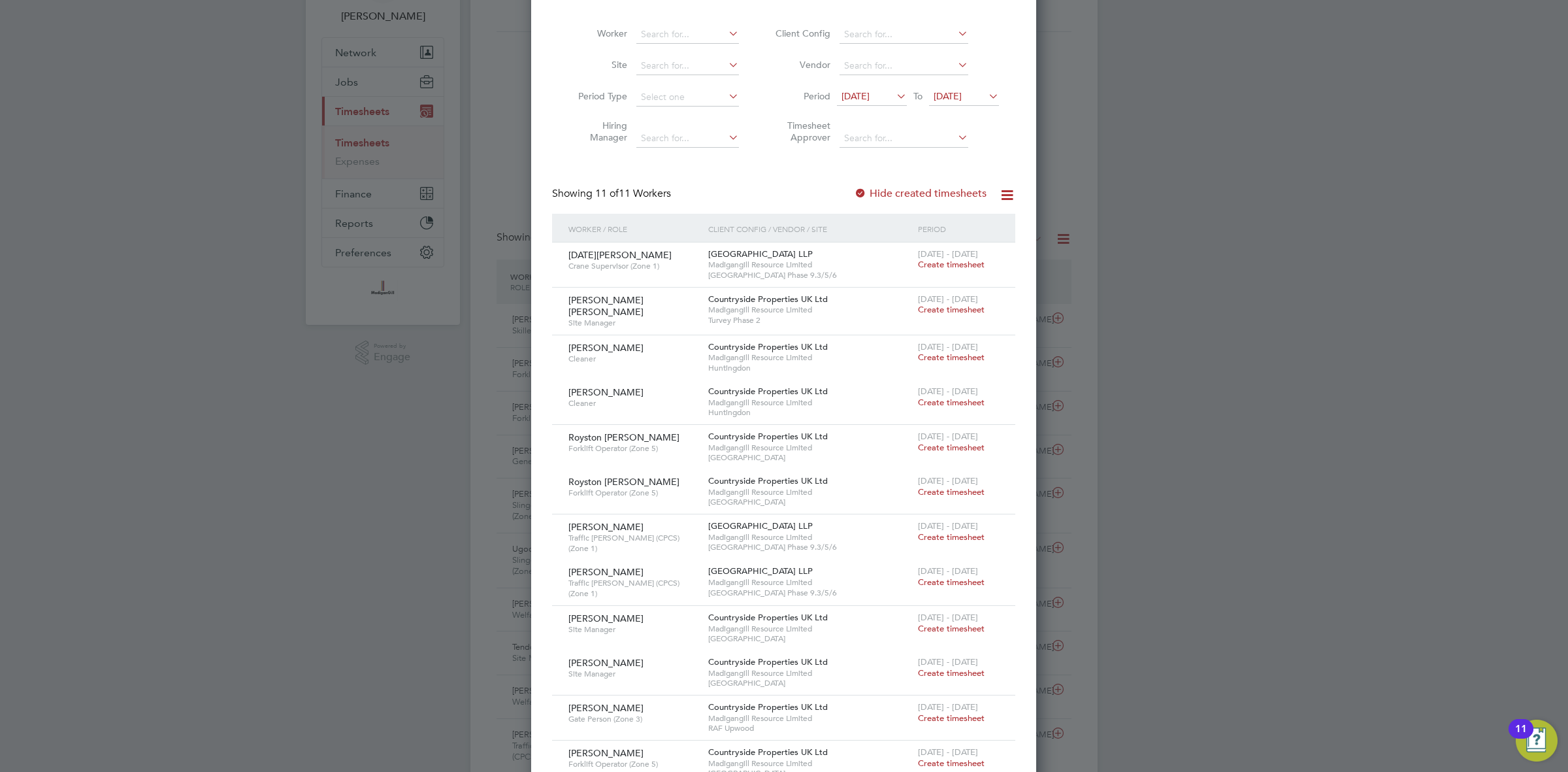
click at [969, 269] on span "Create timesheet" at bounding box center [952, 265] width 67 height 11
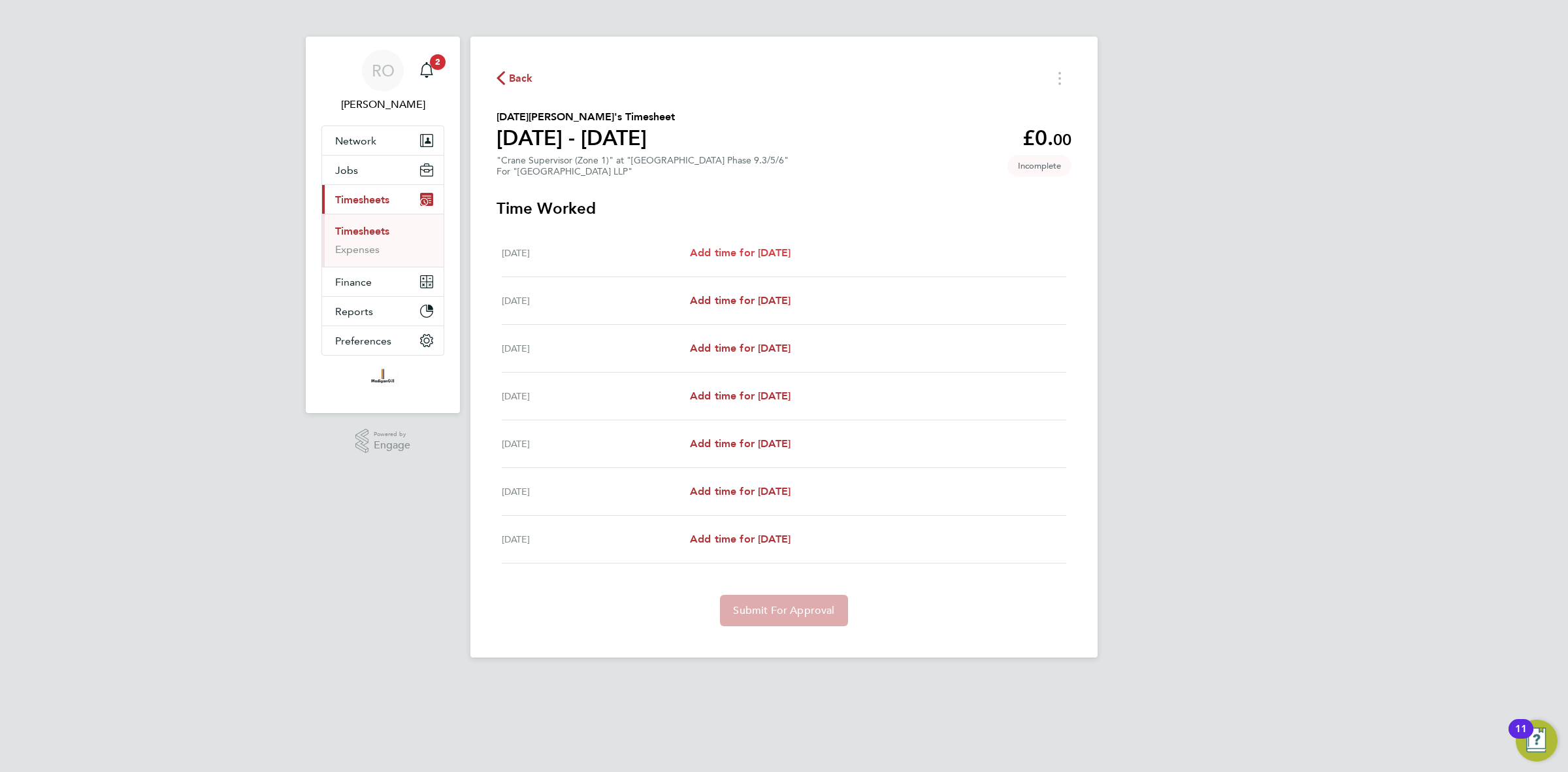
click at [788, 259] on link "Add time for Mon 18 Aug" at bounding box center [741, 253] width 100 height 16
select select "45"
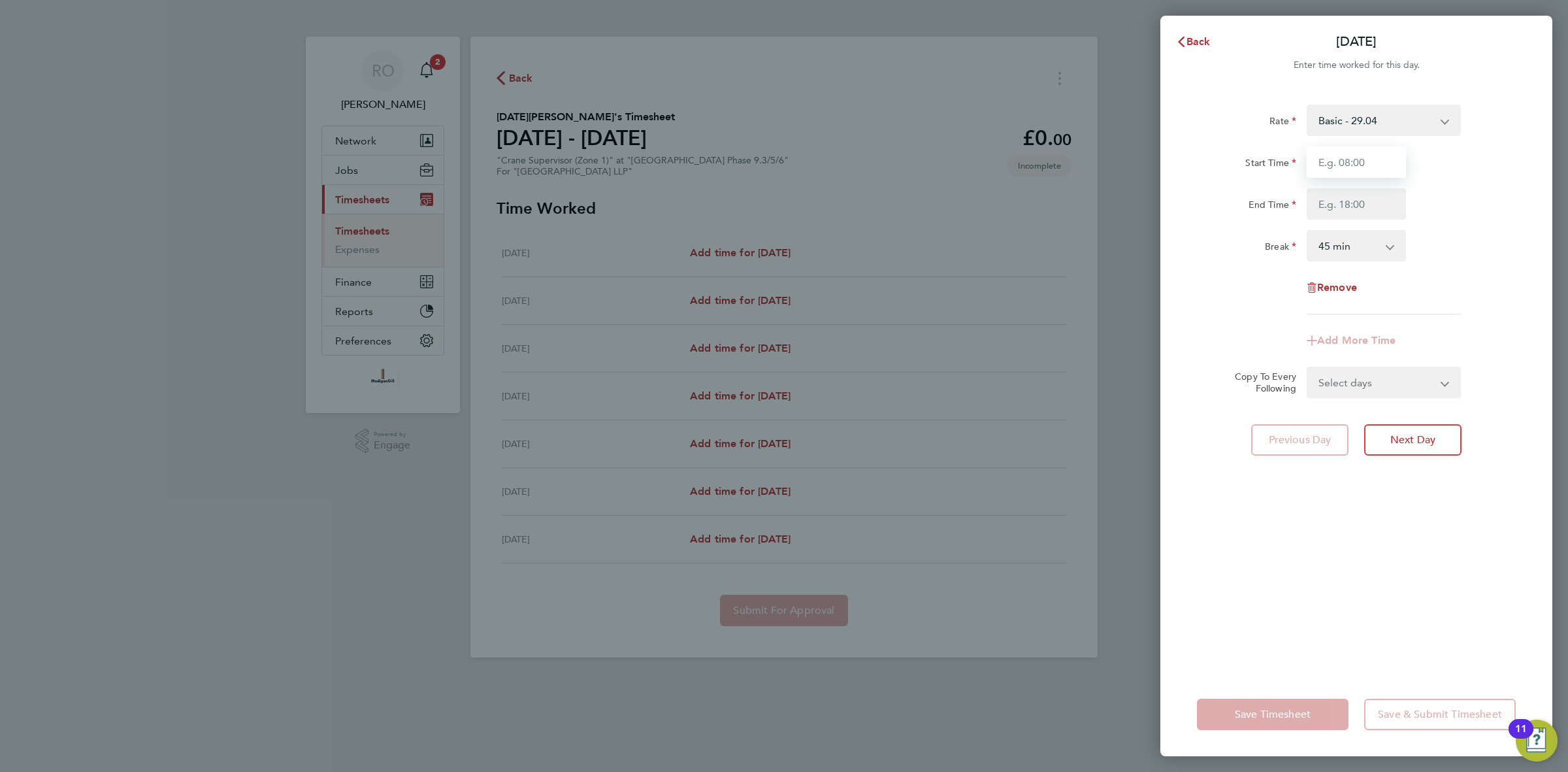
click at [1331, 162] on input "Start Time" at bounding box center [1356, 162] width 100 height 31
type input "07:30"
click at [1351, 198] on input "End Time" at bounding box center [1356, 203] width 100 height 31
type input "18:30"
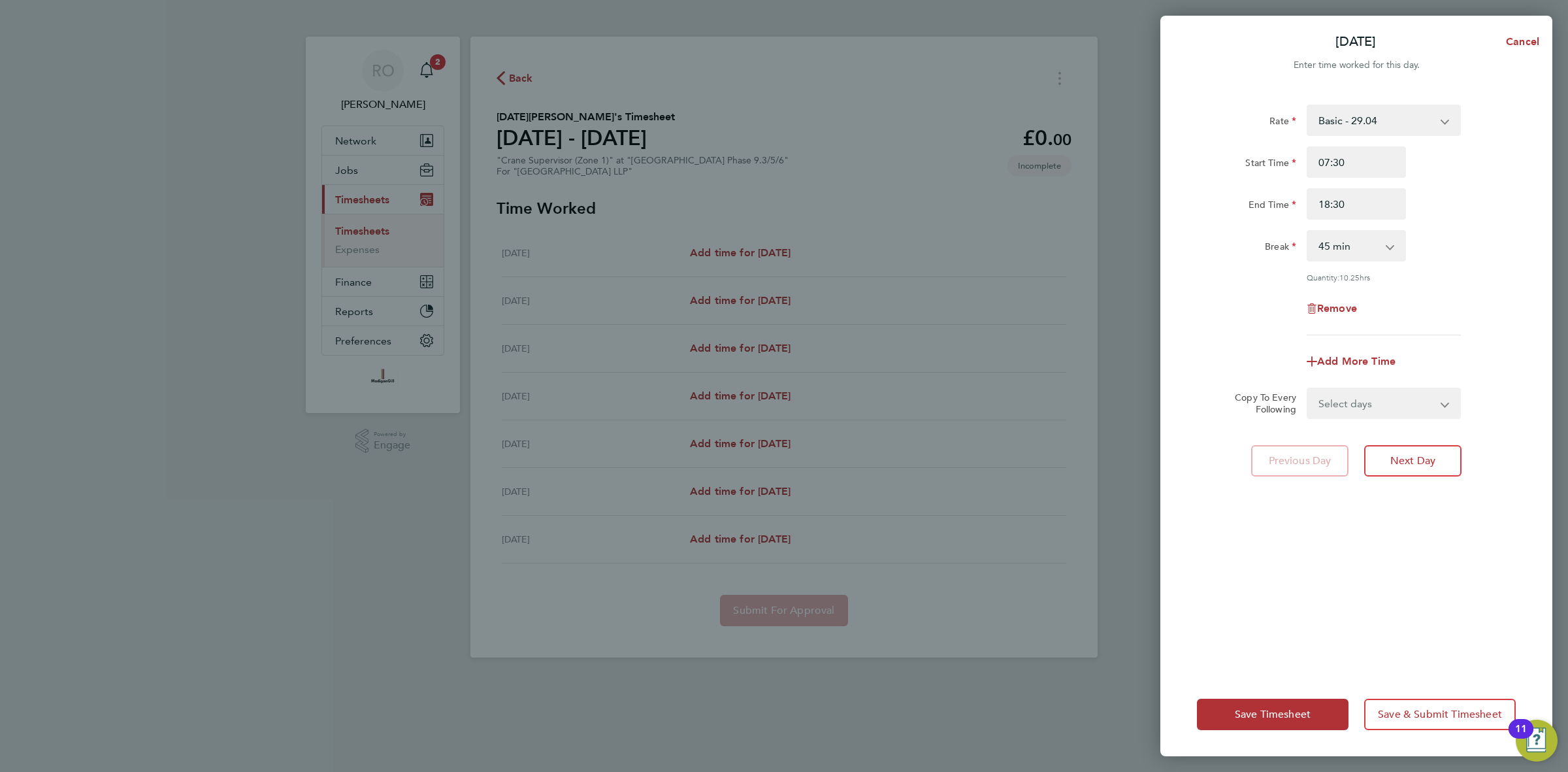
click at [1455, 250] on div "Break 0 min 15 min 30 min 45 min 60 min 75 min 90 min" at bounding box center [1356, 246] width 329 height 31
click at [1392, 246] on app-icon-cross-button at bounding box center [1397, 246] width 16 height 29
click at [1393, 246] on app-icon-cross-button at bounding box center [1397, 246] width 16 height 29
click at [1386, 246] on select "0 min 15 min 30 min 45 min 60 min 75 min 90 min" at bounding box center [1349, 246] width 81 height 29
select select "30"
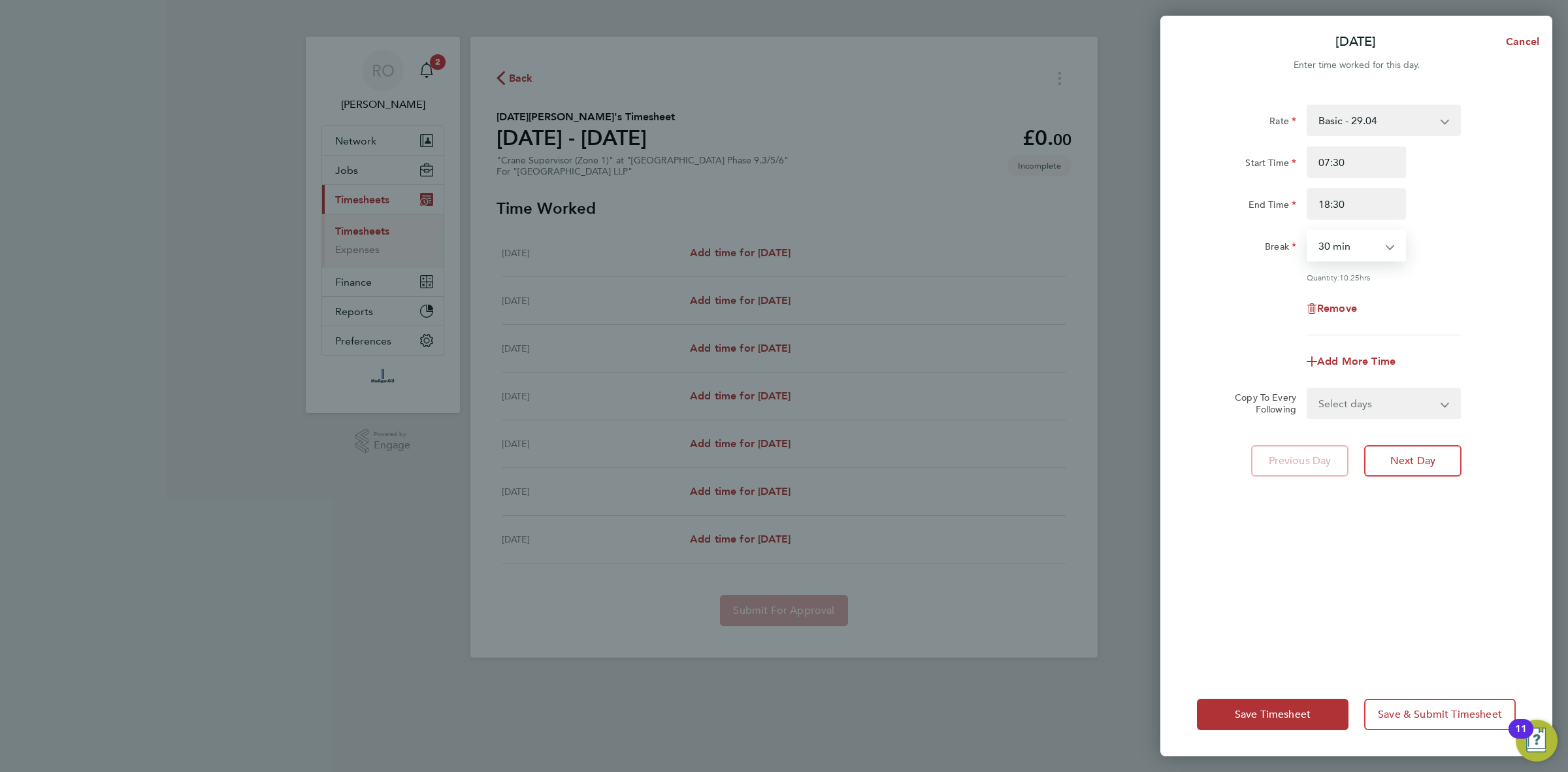
click at [1308, 231] on select "0 min 15 min 30 min 45 min 60 min 75 min 90 min" at bounding box center [1349, 246] width 81 height 29
click at [1366, 212] on input "18:30" at bounding box center [1356, 203] width 100 height 31
type input "19:00"
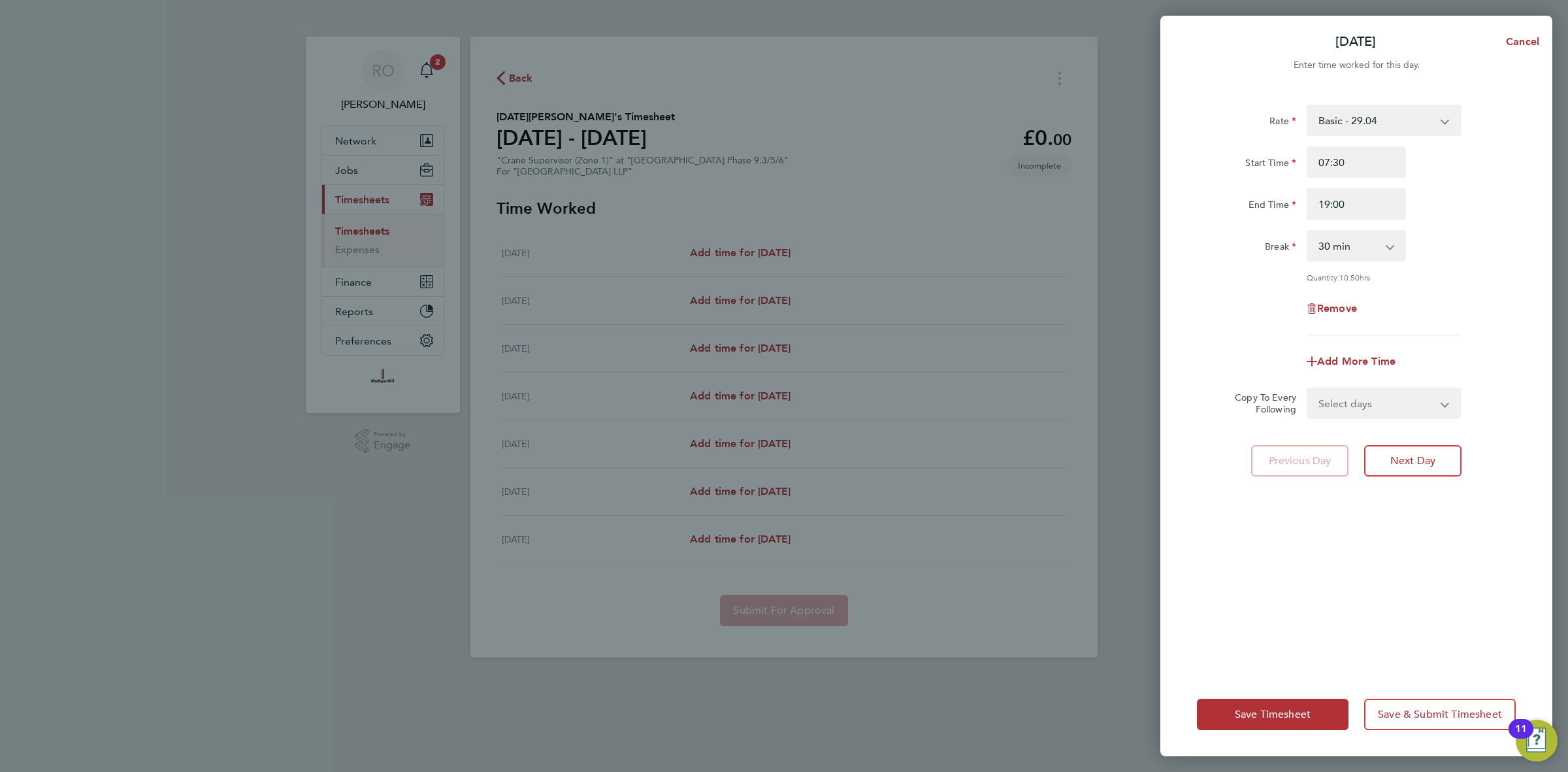
click at [1445, 209] on div "End Time 19:00" at bounding box center [1356, 203] width 329 height 31
click at [1433, 455] on span "Next Day" at bounding box center [1413, 461] width 45 height 13
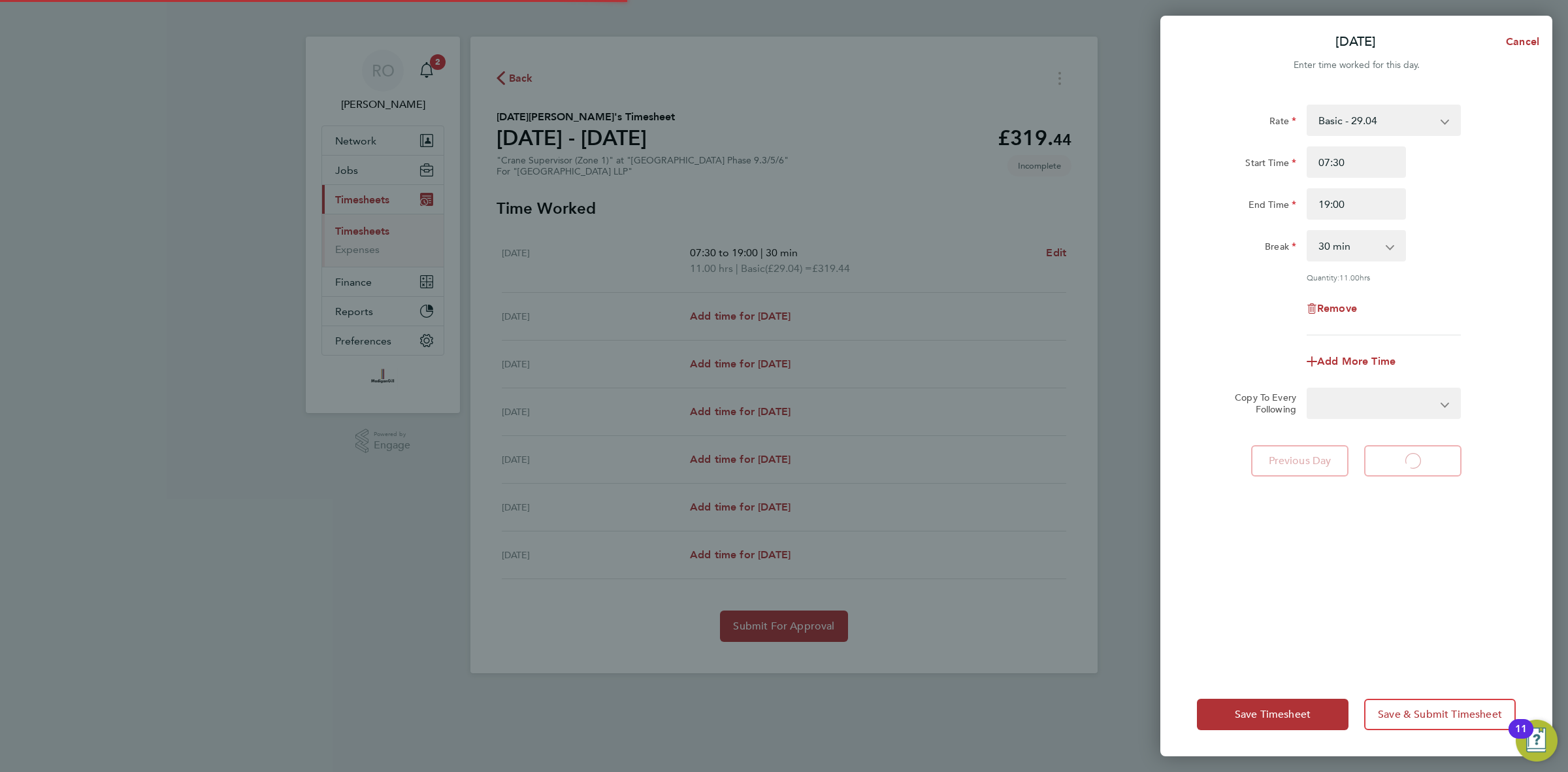
select select "45"
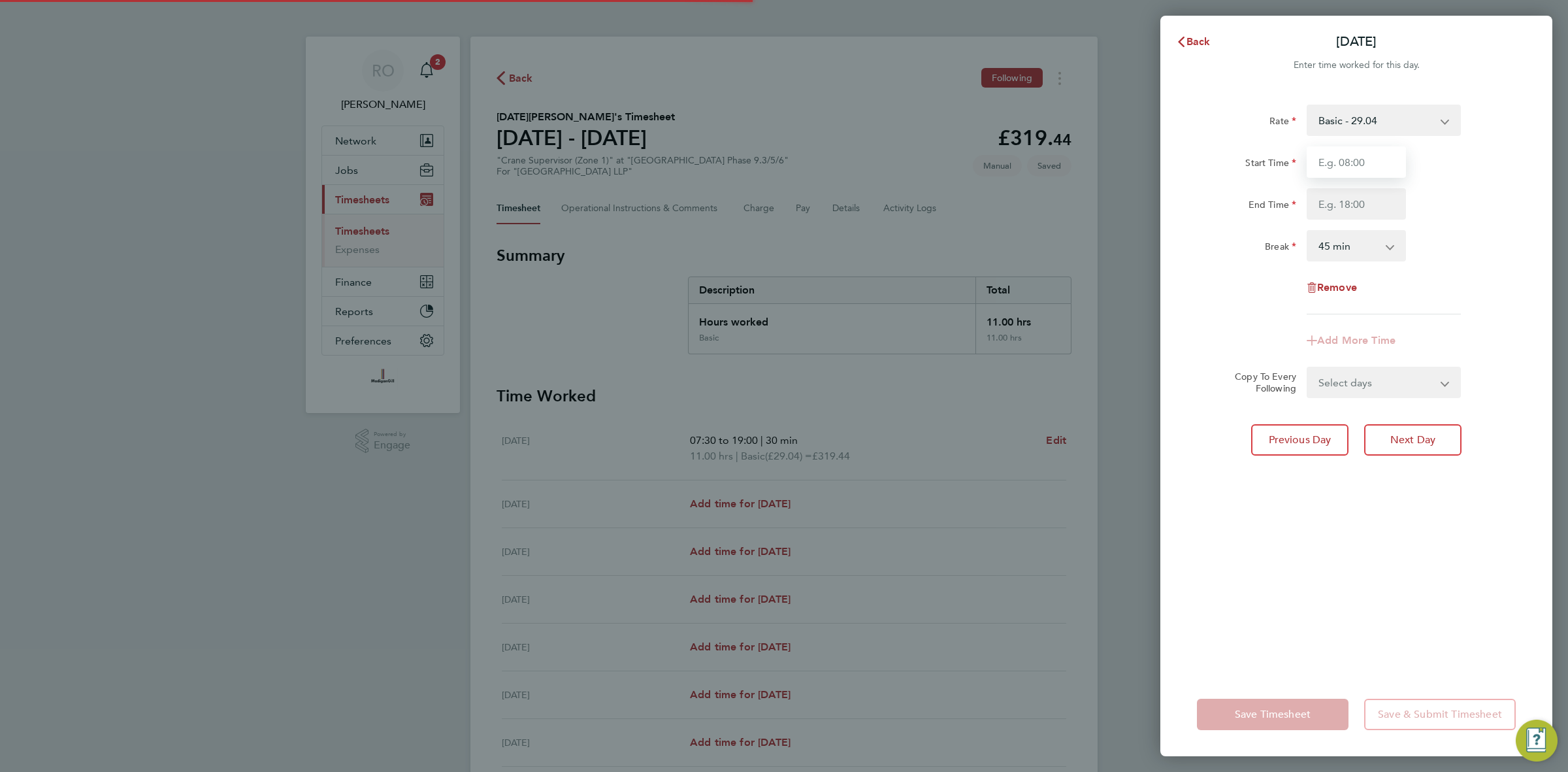
click at [1354, 162] on input "Start Time" at bounding box center [1356, 162] width 100 height 31
type input "07:30"
click at [1359, 200] on input "End Time" at bounding box center [1356, 203] width 100 height 31
type input "18:30"
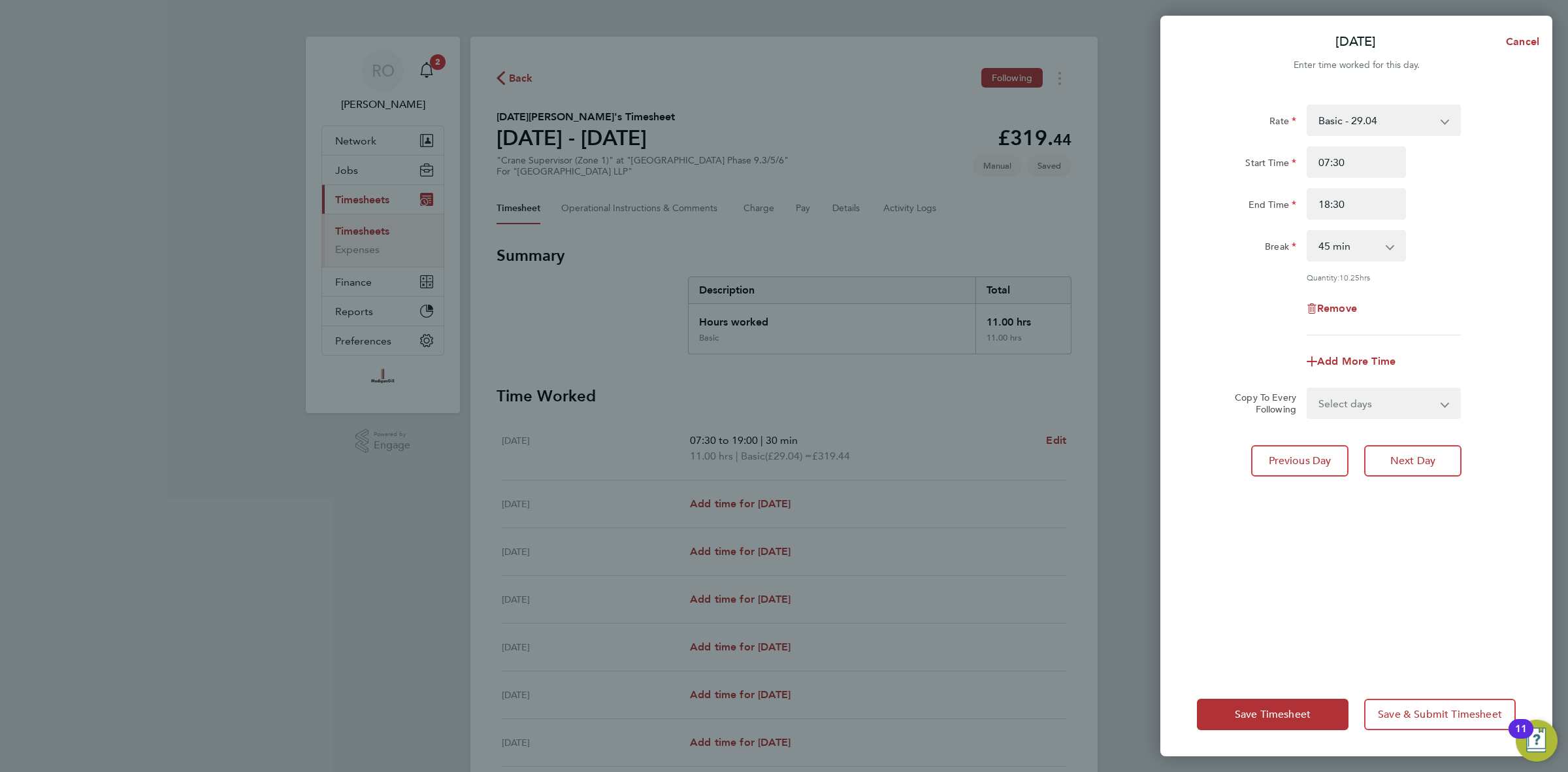
click at [1448, 260] on div "Break 0 min 15 min 30 min 45 min 60 min 75 min 90 min" at bounding box center [1356, 246] width 329 height 31
click at [1409, 252] on div "0 min 15 min 30 min 45 min 60 min 75 min 90 min" at bounding box center [1357, 246] width 110 height 31
click at [1397, 247] on app-icon-cross-button at bounding box center [1397, 246] width 16 height 29
click at [1348, 199] on input "18:30" at bounding box center [1356, 203] width 100 height 31
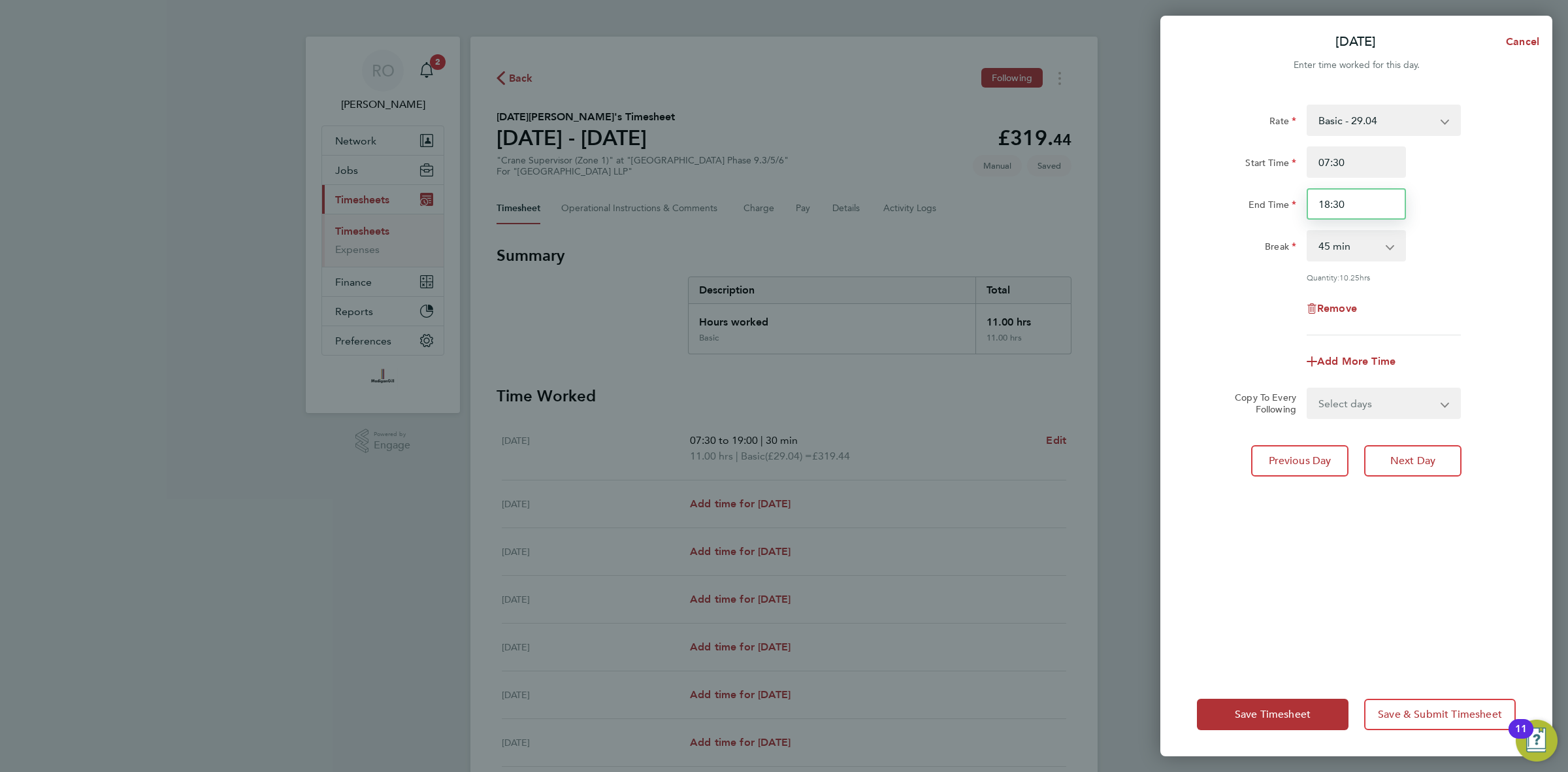
click at [1348, 199] on input "18:30" at bounding box center [1356, 203] width 100 height 31
type input "18:00"
click at [1386, 252] on select "0 min 15 min 30 min 45 min 60 min 75 min 90 min" at bounding box center [1349, 246] width 81 height 29
select select "30"
click at [1308, 231] on select "0 min 15 min 30 min 45 min 60 min 75 min 90 min" at bounding box center [1349, 246] width 81 height 29
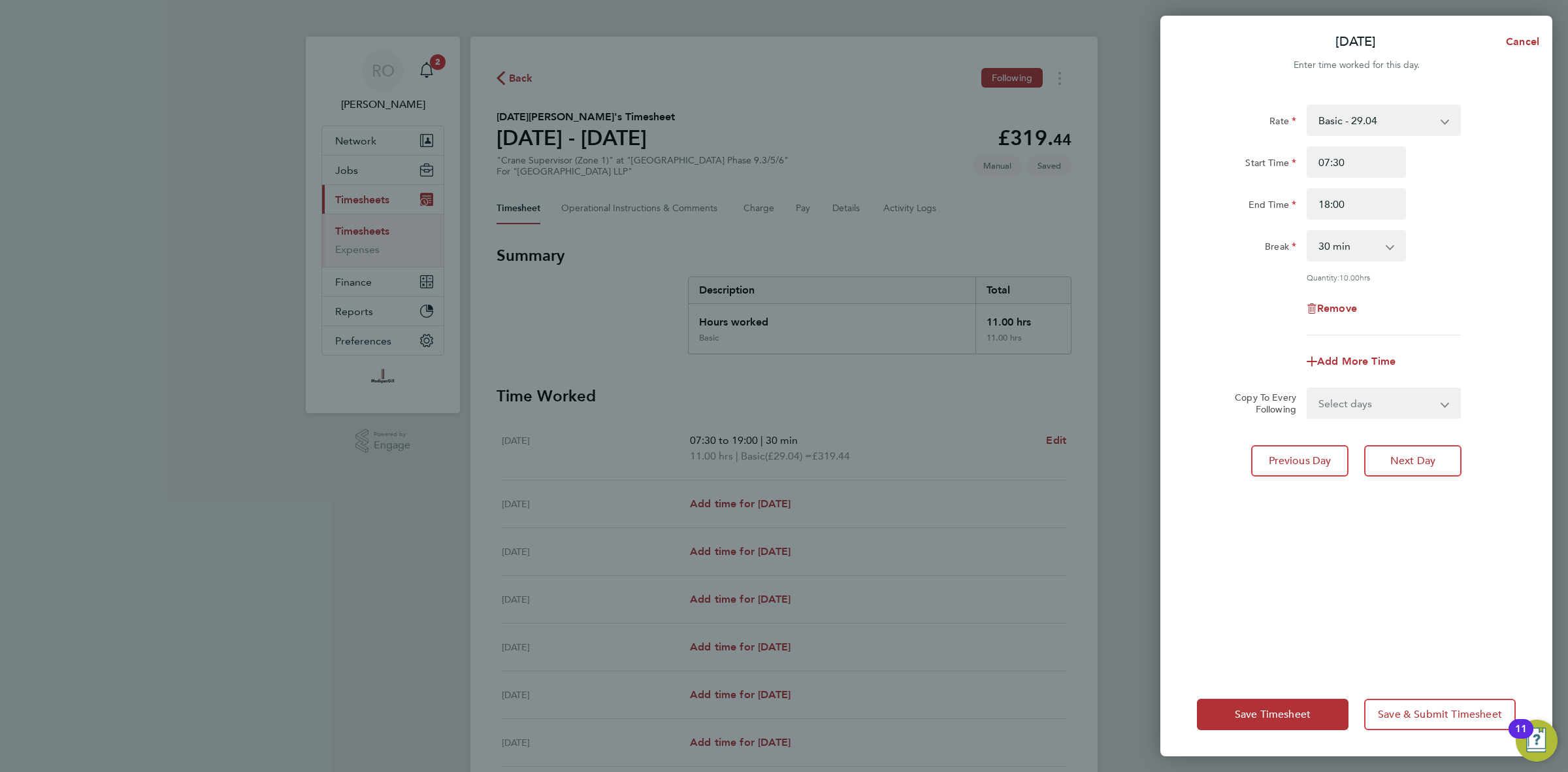
click at [1448, 285] on div "Rate Basic - 29.04 Start Time 07:30 End Time 18:00 Break 0 min 15 min 30 min 45…" at bounding box center [1357, 219] width 319 height 230
click at [1403, 466] on span "Next Day" at bounding box center [1413, 461] width 45 height 13
select select "45"
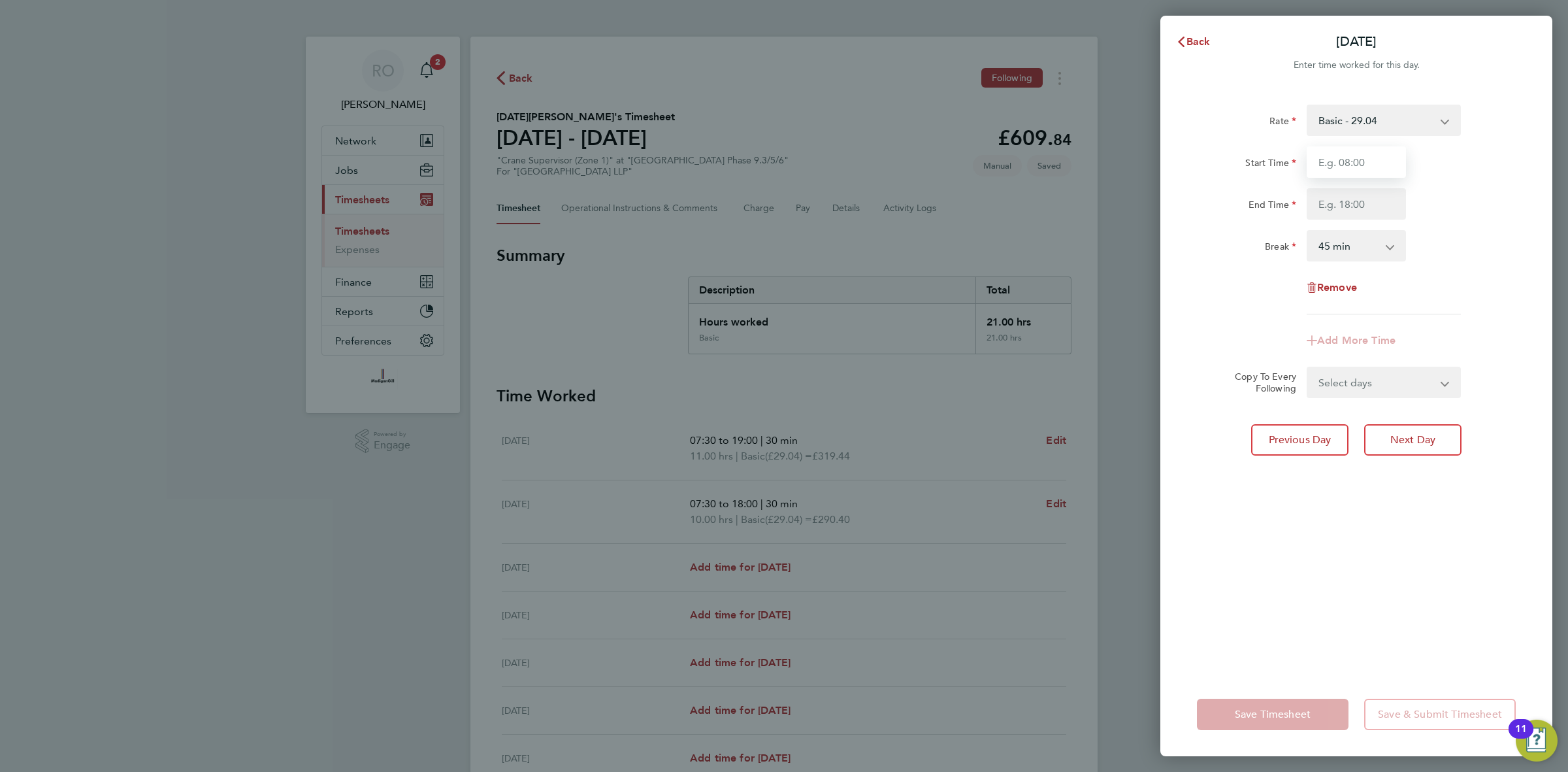
click at [1361, 165] on input "Start Time" at bounding box center [1356, 162] width 100 height 31
type input "07:30"
click at [1356, 203] on input "End Time" at bounding box center [1356, 203] width 100 height 31
type input "18:00"
click at [1374, 252] on select "0 min 15 min 30 min 45 min 60 min 75 min 90 min" at bounding box center [1349, 246] width 81 height 29
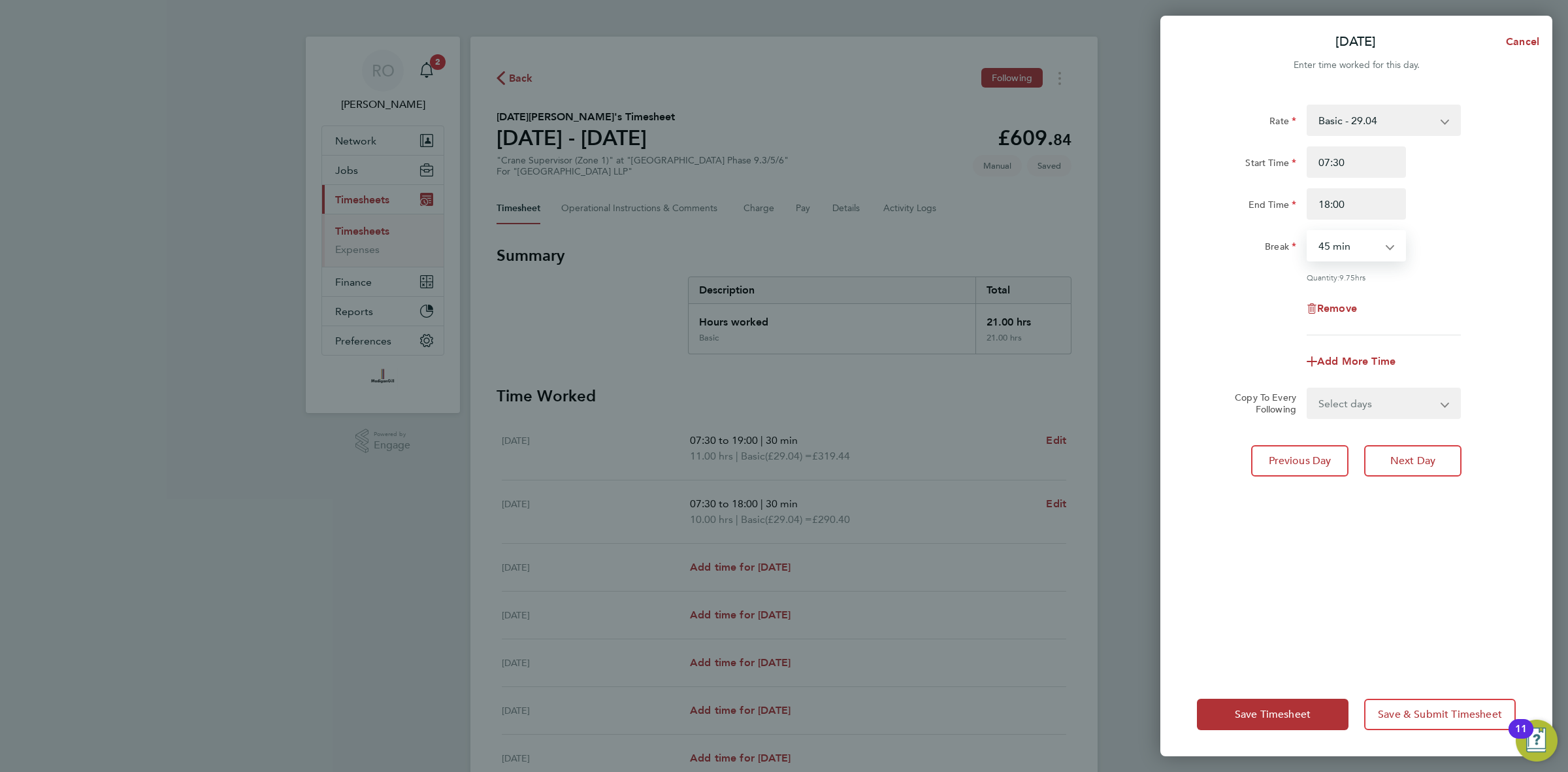
select select "30"
click at [1308, 231] on select "0 min 15 min 30 min 45 min 60 min 75 min 90 min" at bounding box center [1349, 246] width 81 height 29
click at [1475, 290] on div "Rate Basic - 29.04 Start Time 07:30 End Time 18:00 Break 0 min 15 min 30 min 45…" at bounding box center [1357, 219] width 319 height 230
click at [1423, 463] on span "Next Day" at bounding box center [1413, 461] width 45 height 13
select select "45"
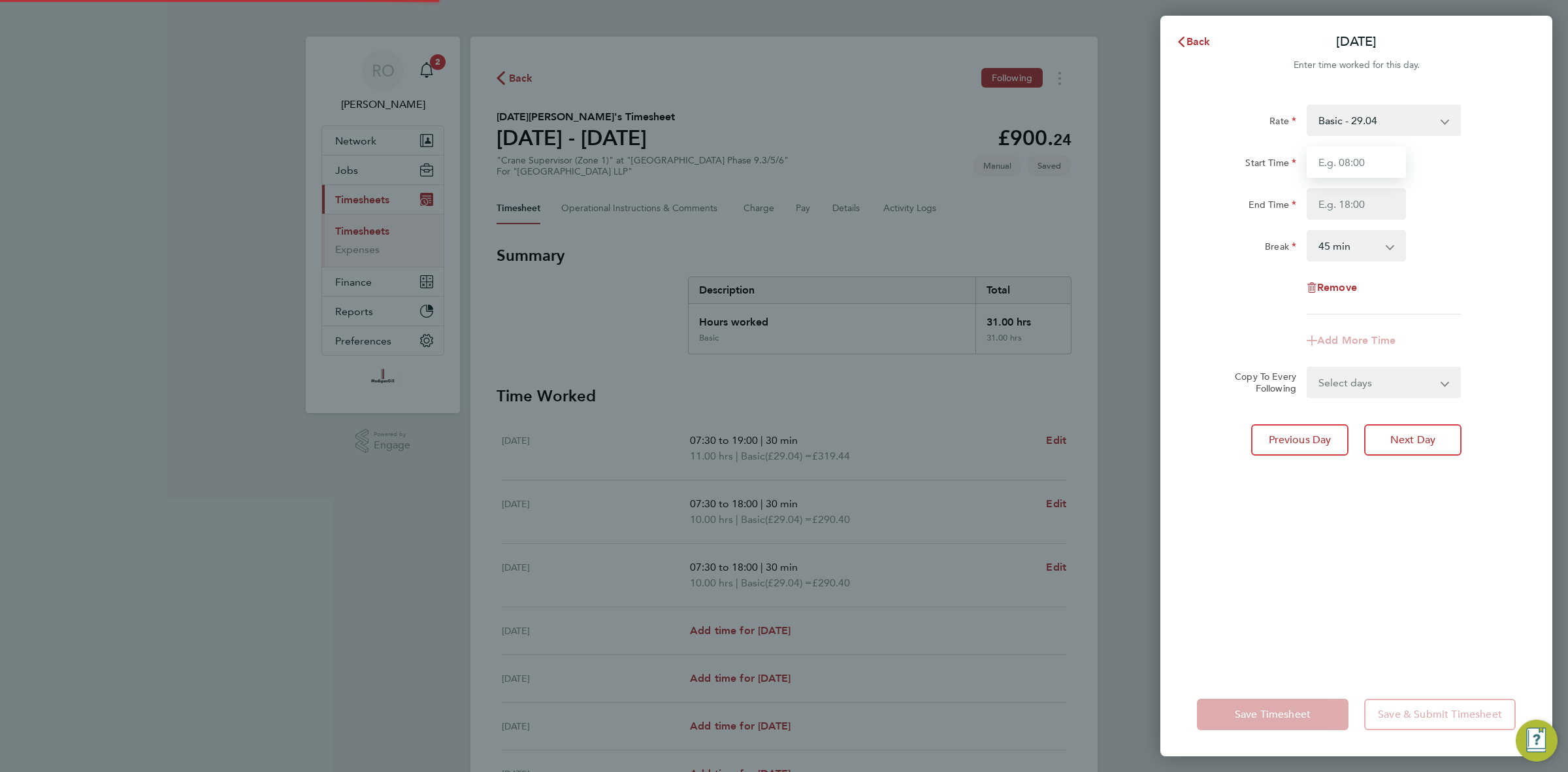
click at [1331, 171] on input "Start Time" at bounding box center [1356, 162] width 100 height 31
type input "07:30"
click at [1345, 204] on input "End Time" at bounding box center [1356, 203] width 100 height 31
type input "18:30"
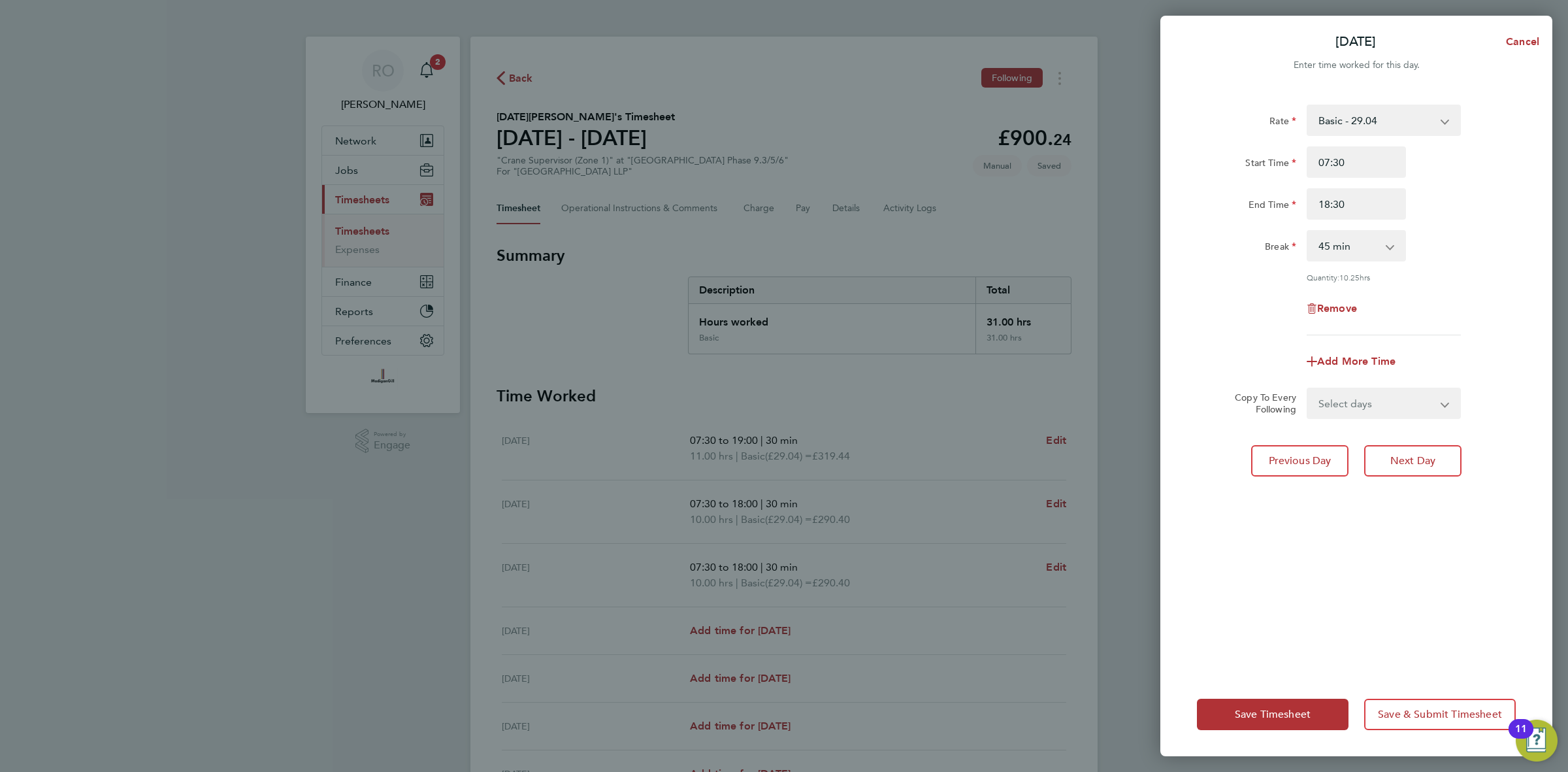
click at [1398, 245] on app-icon-cross-button at bounding box center [1397, 246] width 16 height 29
click at [1383, 246] on select "0 min 15 min 30 min 45 min 60 min 75 min 90 min" at bounding box center [1349, 246] width 81 height 29
select select "30"
click at [1308, 231] on select "0 min 15 min 30 min 45 min 60 min 75 min 90 min" at bounding box center [1349, 246] width 81 height 29
click at [1439, 280] on div "Quantity: 10.50 hrs" at bounding box center [1383, 277] width 154 height 10
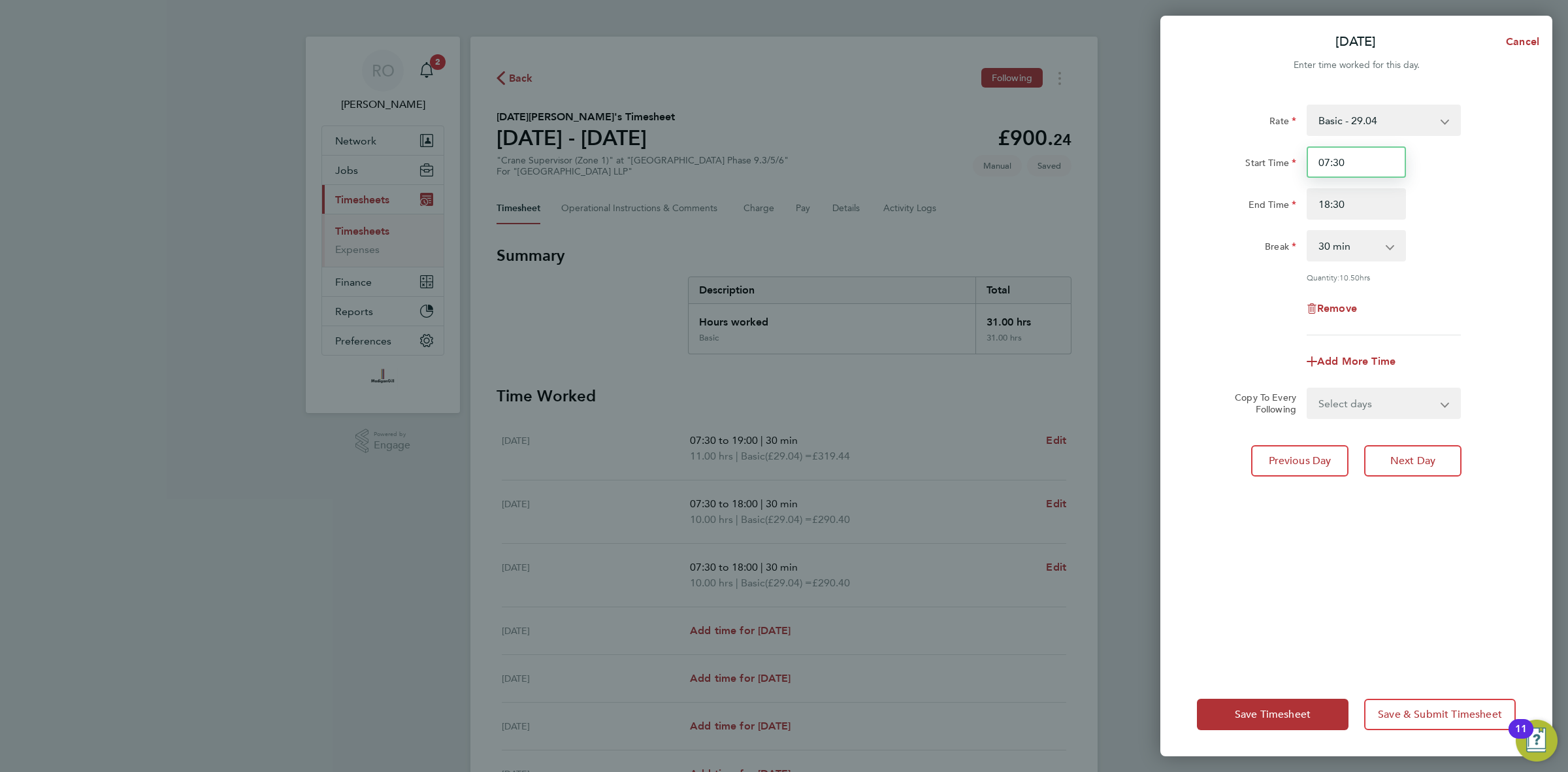
click at [1368, 159] on input "07:30" at bounding box center [1356, 162] width 100 height 31
click at [1380, 207] on input "18:30" at bounding box center [1356, 203] width 100 height 31
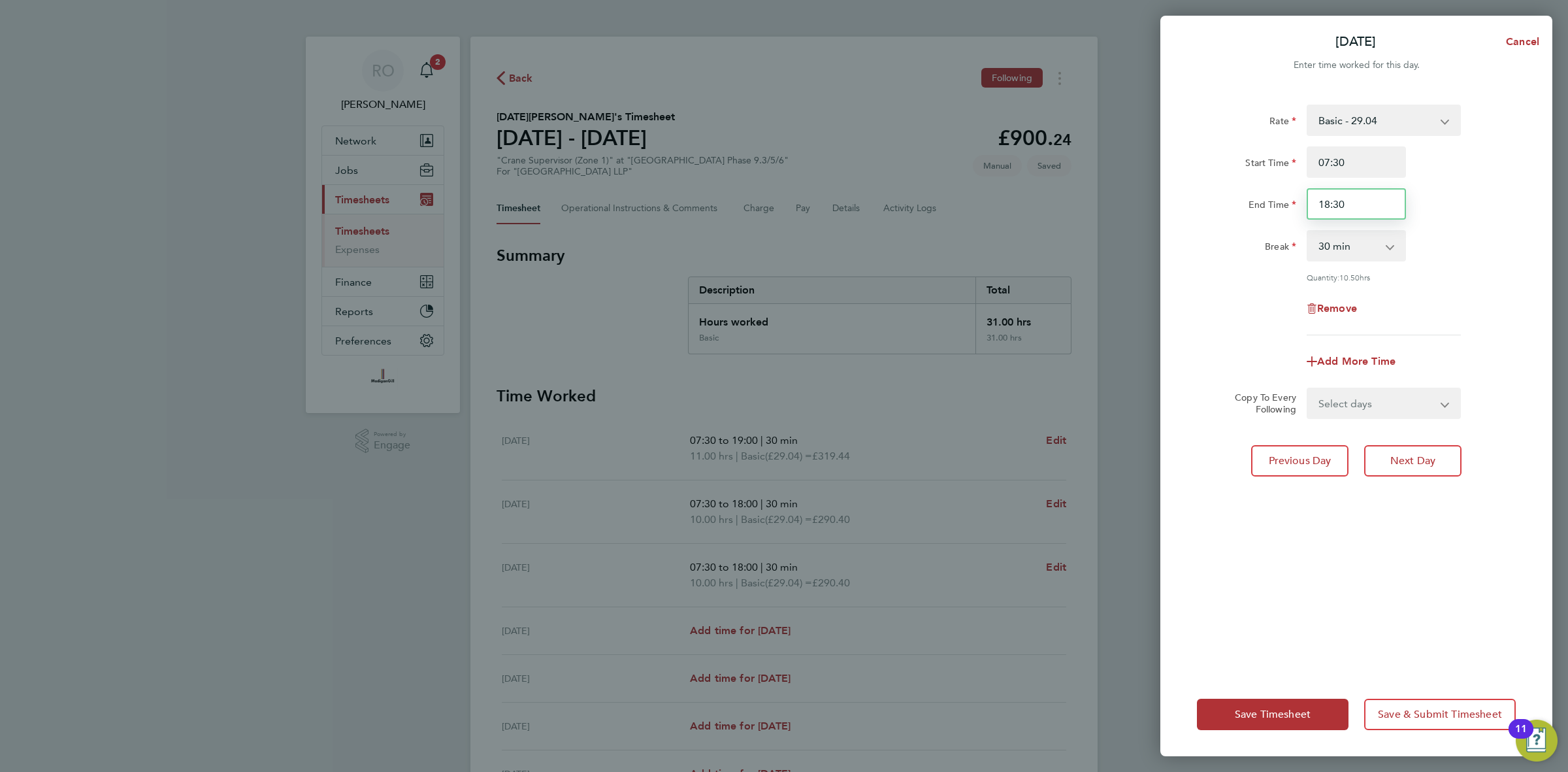
click at [1380, 207] on input "18:30" at bounding box center [1356, 203] width 100 height 31
type input "19:00"
click at [1488, 209] on div "End Time 19:00" at bounding box center [1356, 203] width 329 height 31
click at [1421, 459] on span "Next Day" at bounding box center [1413, 461] width 45 height 13
select select "45"
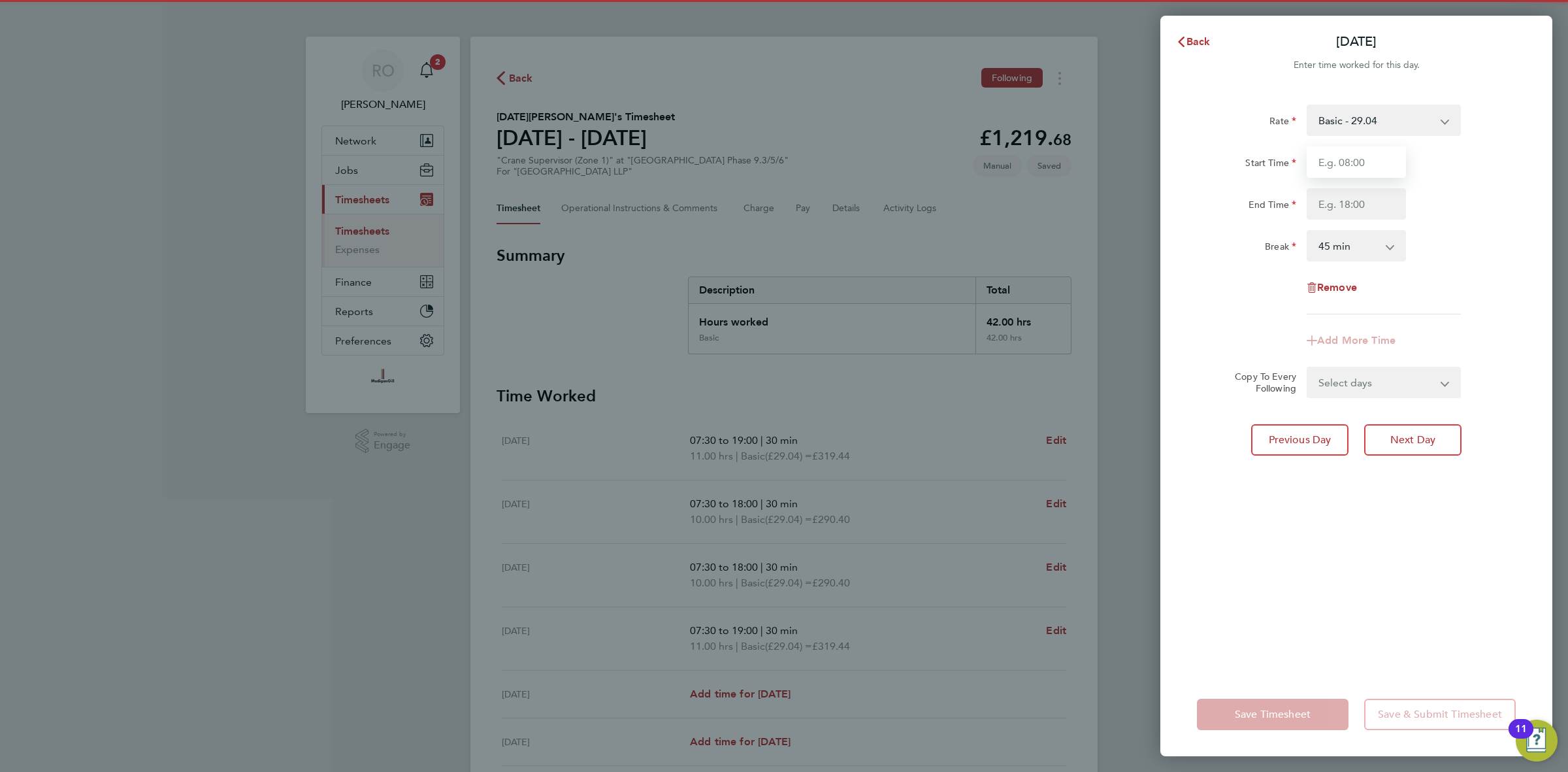
click at [1350, 161] on input "Start Time" at bounding box center [1356, 162] width 100 height 31
type input "07:30"
click at [1354, 196] on input "End Time" at bounding box center [1356, 203] width 100 height 31
type input "18:00"
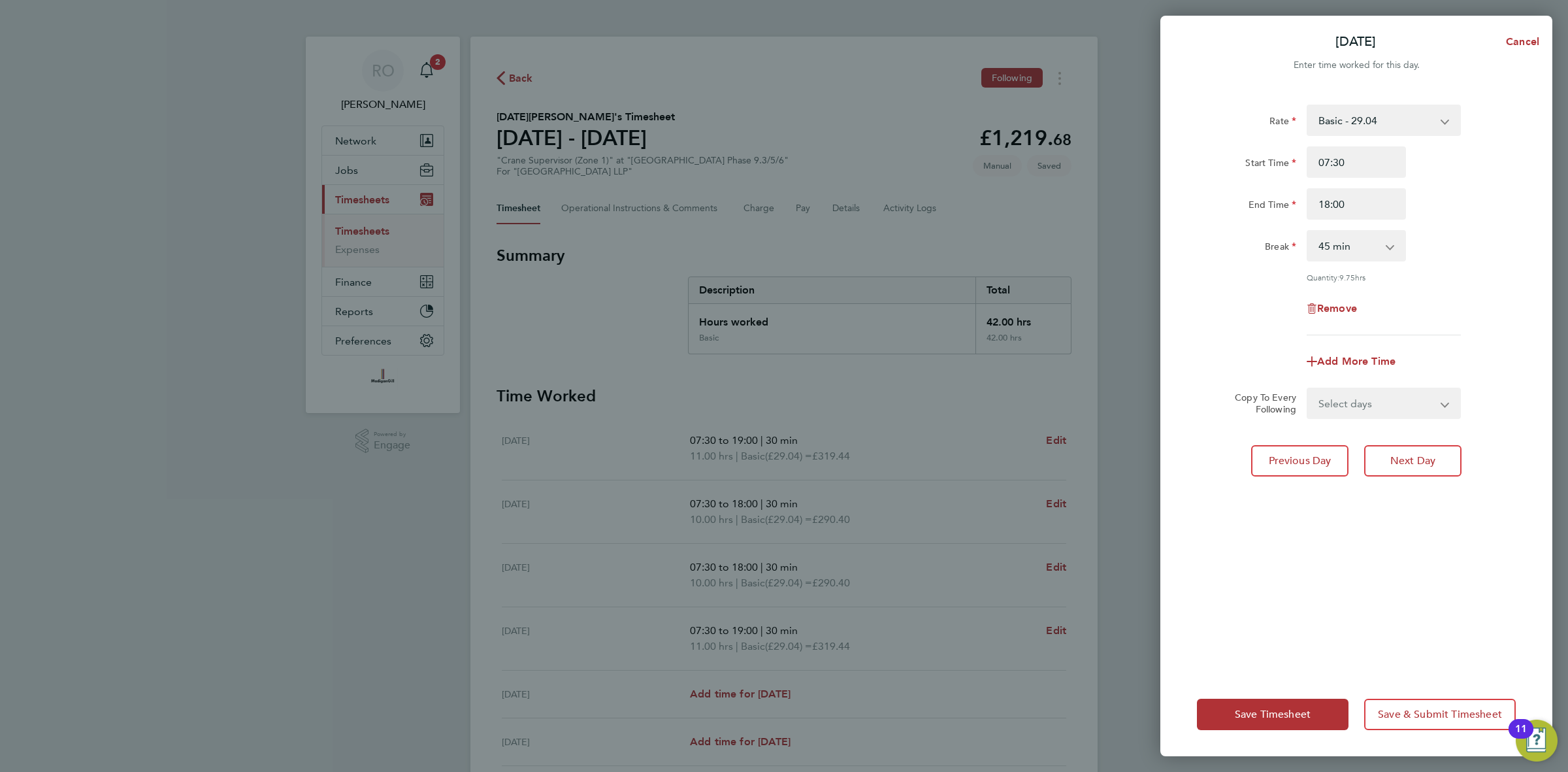
click at [1459, 205] on div "End Time 18:00" at bounding box center [1356, 203] width 329 height 31
click at [1386, 246] on select "0 min 15 min 30 min 45 min 60 min 75 min 90 min" at bounding box center [1349, 246] width 81 height 29
select select "30"
click at [1308, 231] on select "0 min 15 min 30 min 45 min 60 min 75 min 90 min" at bounding box center [1349, 246] width 81 height 29
click at [1407, 451] on button "Next Day" at bounding box center [1413, 460] width 97 height 31
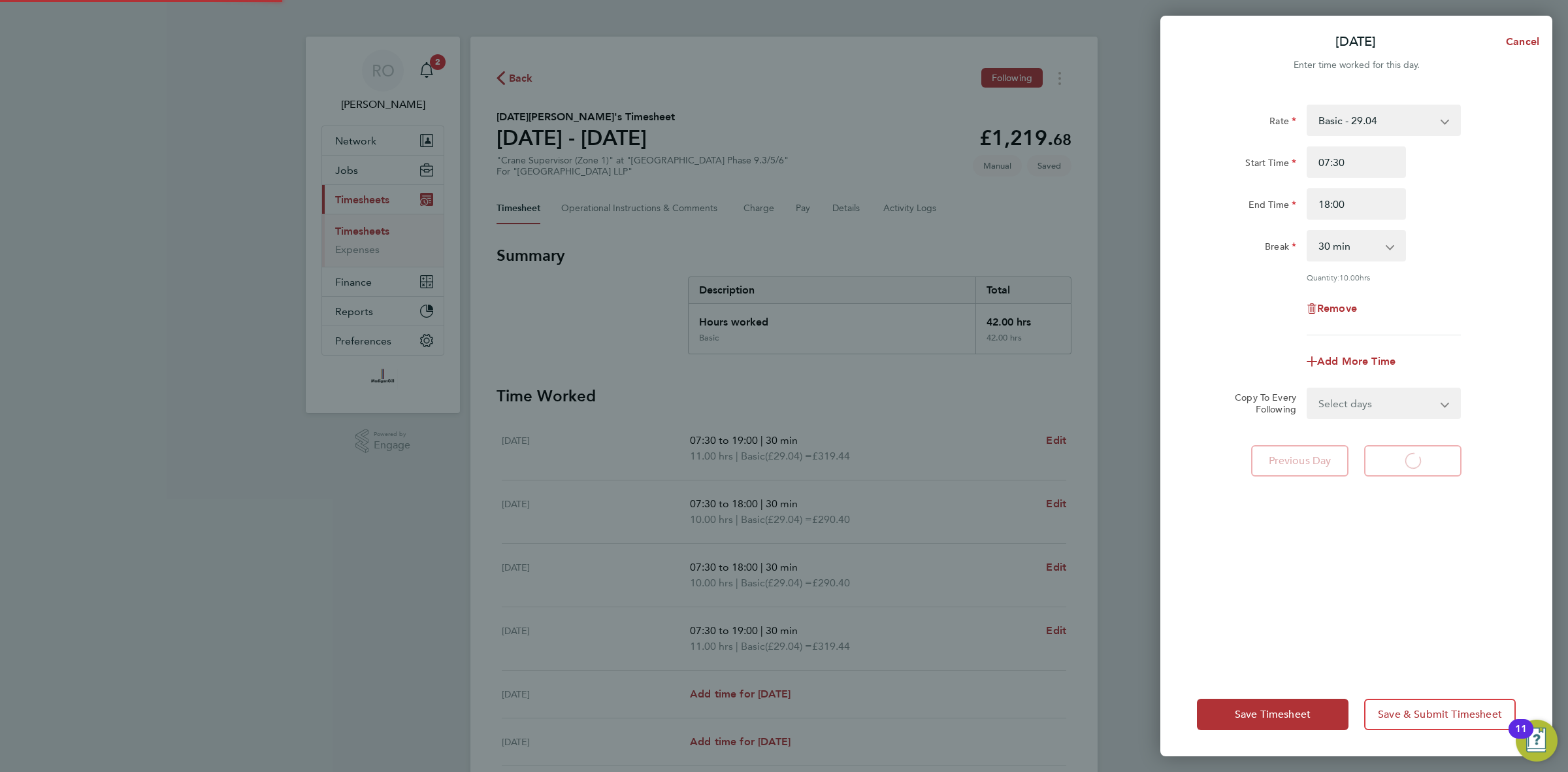
select select "45"
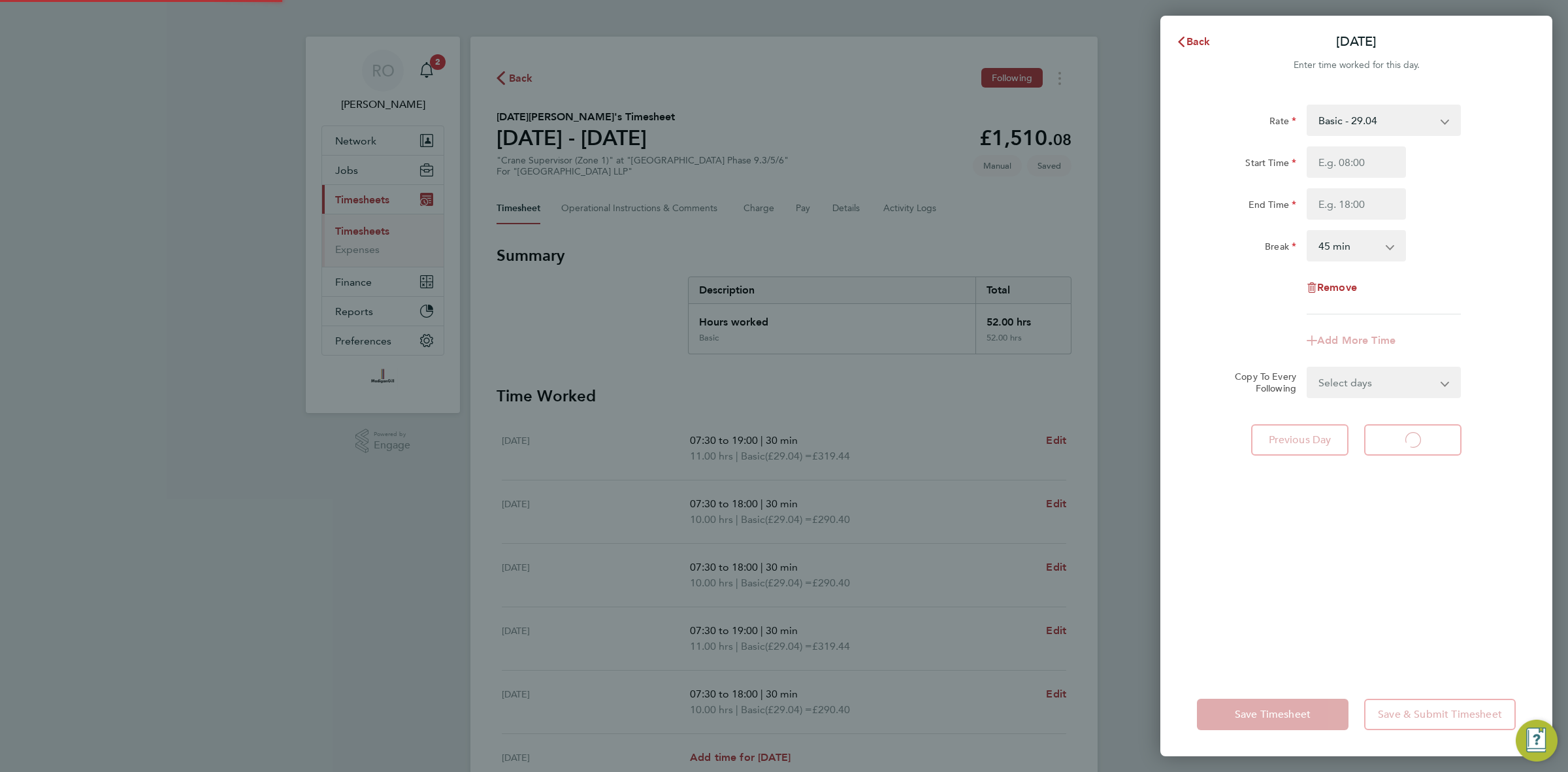
select select "45"
click at [1357, 159] on input "Start Time" at bounding box center [1356, 162] width 100 height 31
type input "07:30"
click at [1347, 196] on input "End Time" at bounding box center [1356, 203] width 100 height 31
type input "18:00"
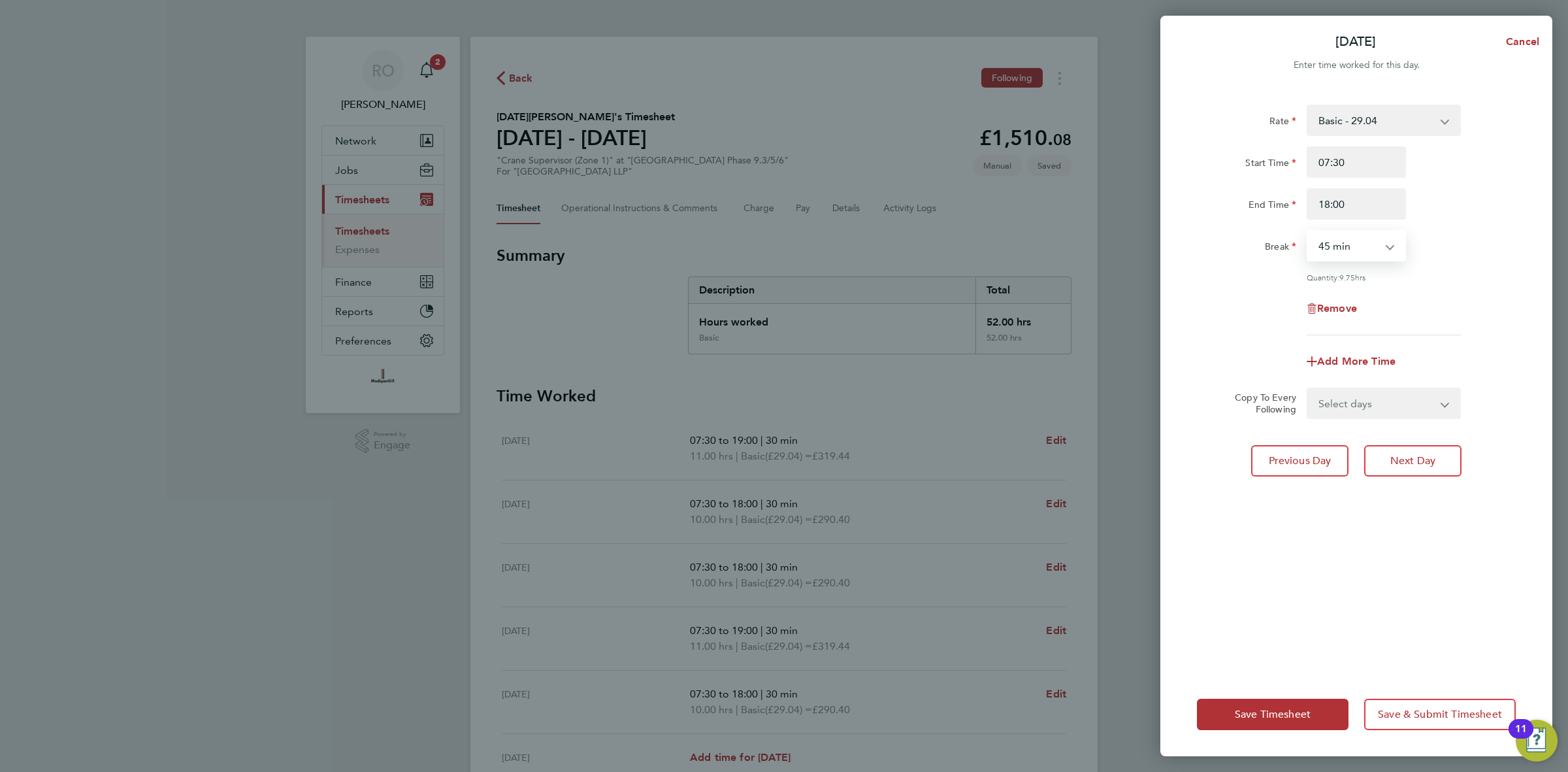
click at [1386, 246] on select "0 min 15 min 30 min 45 min 60 min 75 min 90 min" at bounding box center [1349, 246] width 81 height 29
select select "30"
click at [1308, 231] on select "0 min 15 min 30 min 45 min 60 min 75 min 90 min" at bounding box center [1349, 246] width 81 height 29
click at [1434, 279] on div "Quantity: 10.00 hrs" at bounding box center [1383, 277] width 154 height 10
click at [1422, 459] on span "Next Day" at bounding box center [1413, 461] width 45 height 13
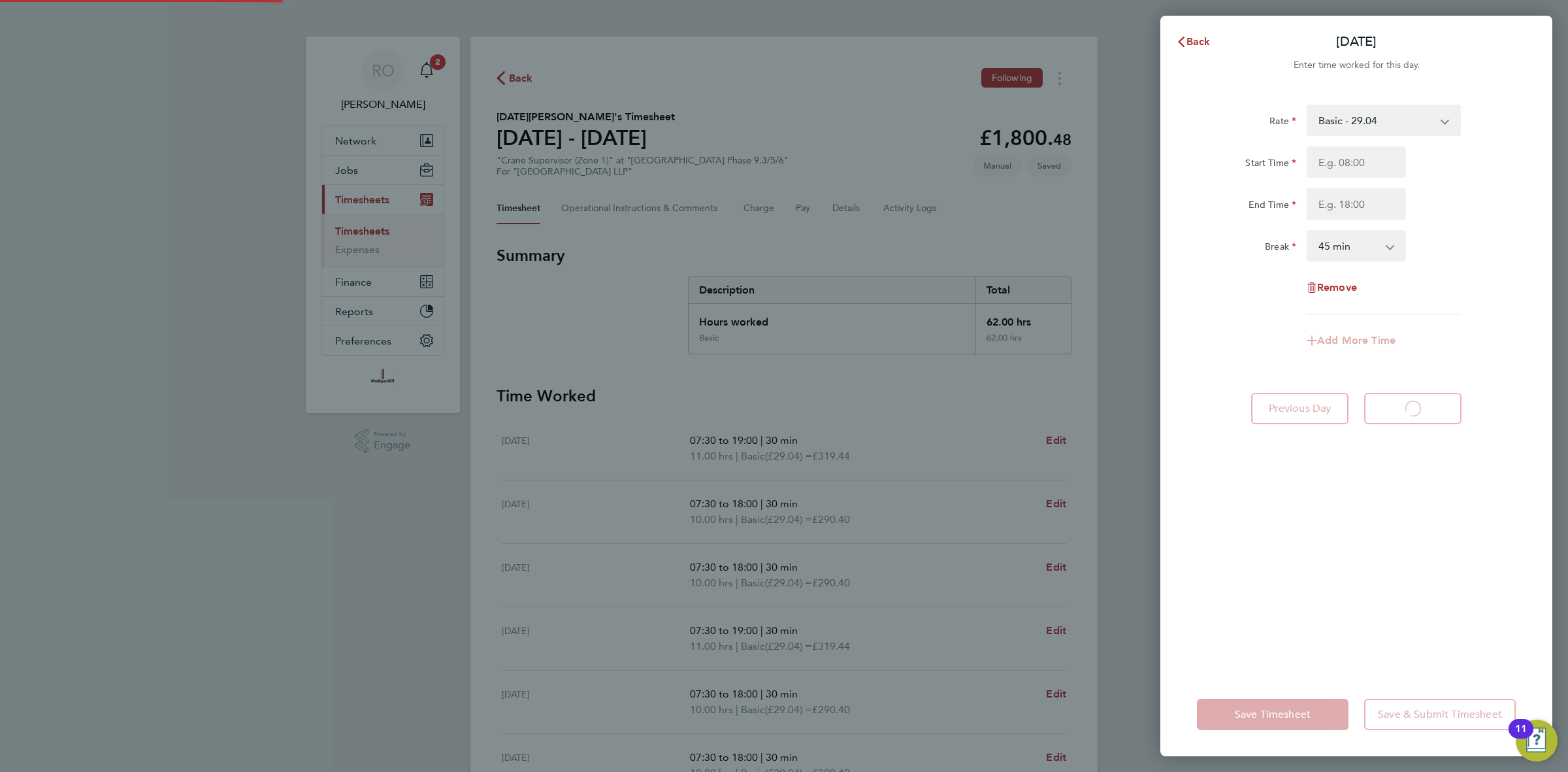
select select "45"
click at [1191, 38] on span "Back" at bounding box center [1199, 41] width 24 height 13
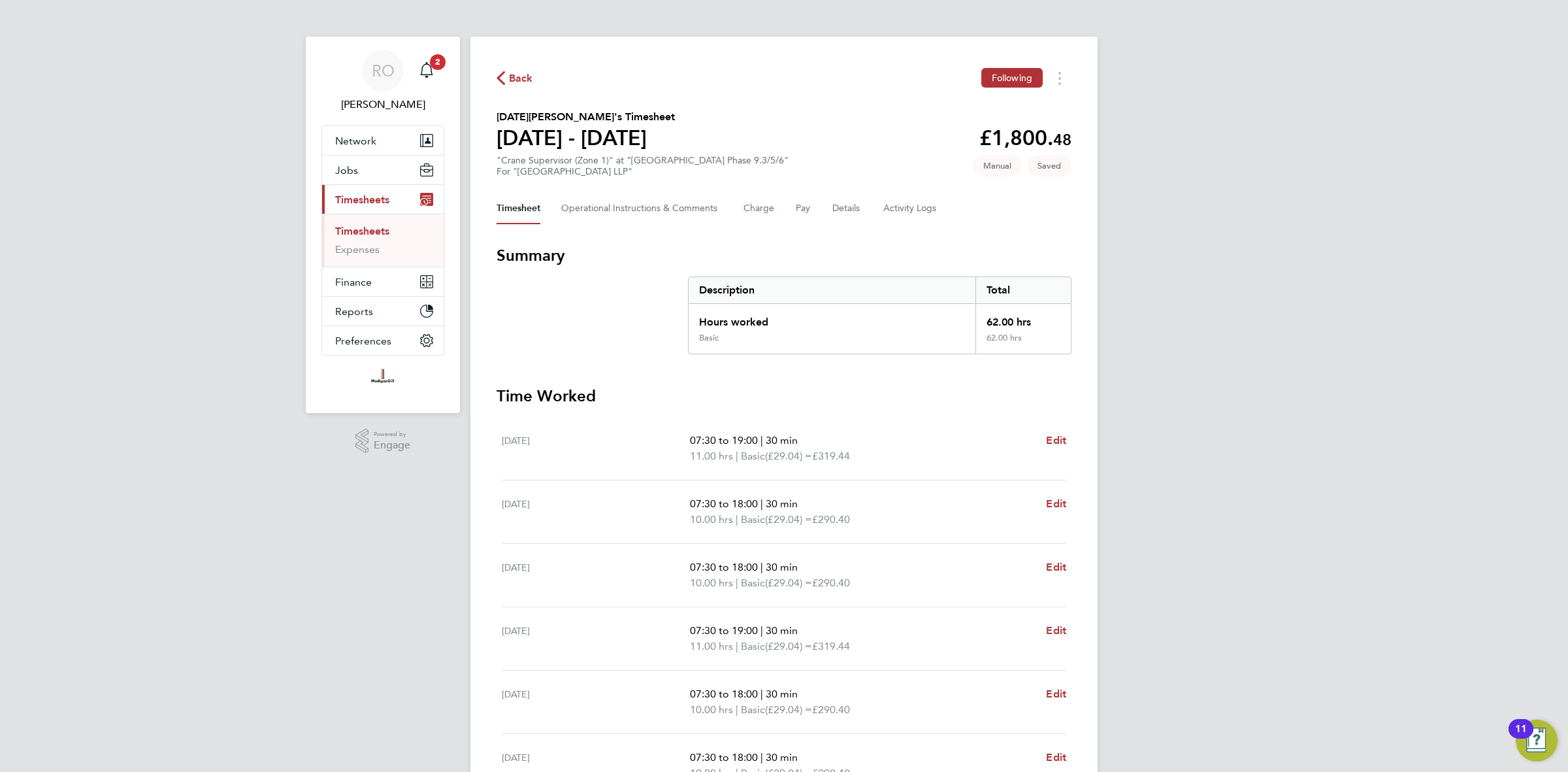
scroll to position [190, 0]
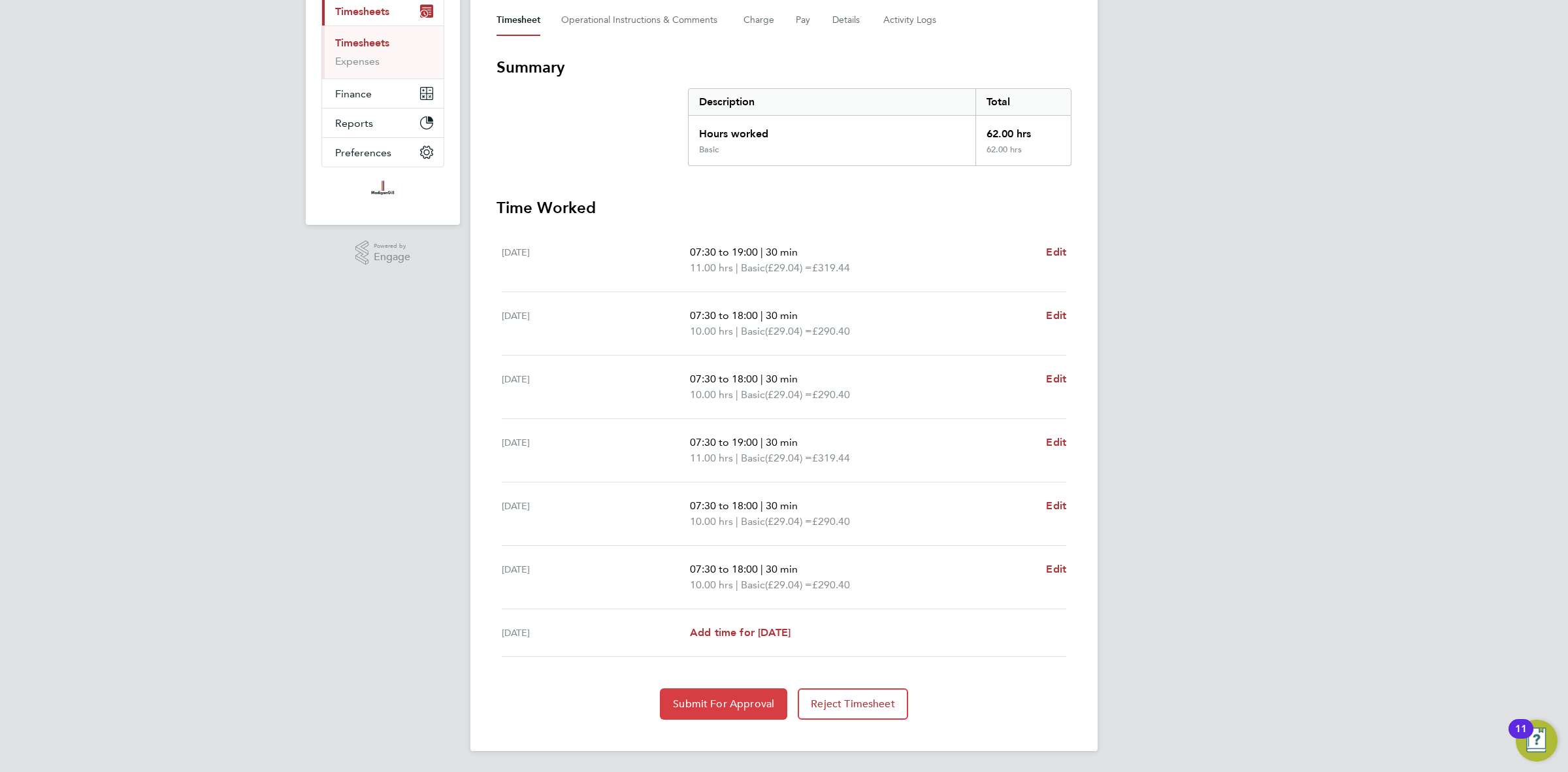
click at [774, 695] on button "Submit For Approval" at bounding box center [724, 703] width 128 height 31
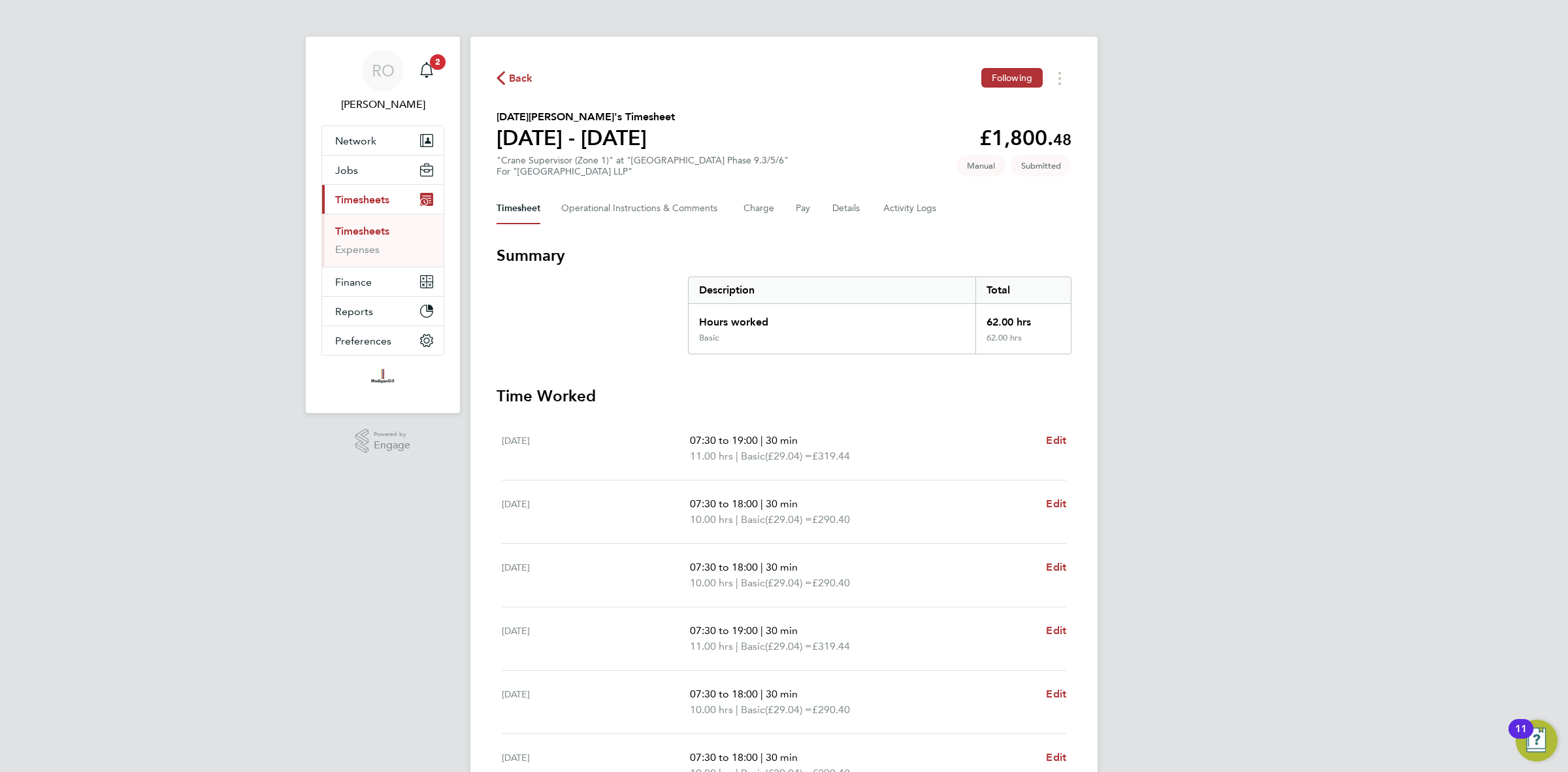
click at [531, 77] on span "Back" at bounding box center [521, 79] width 24 height 16
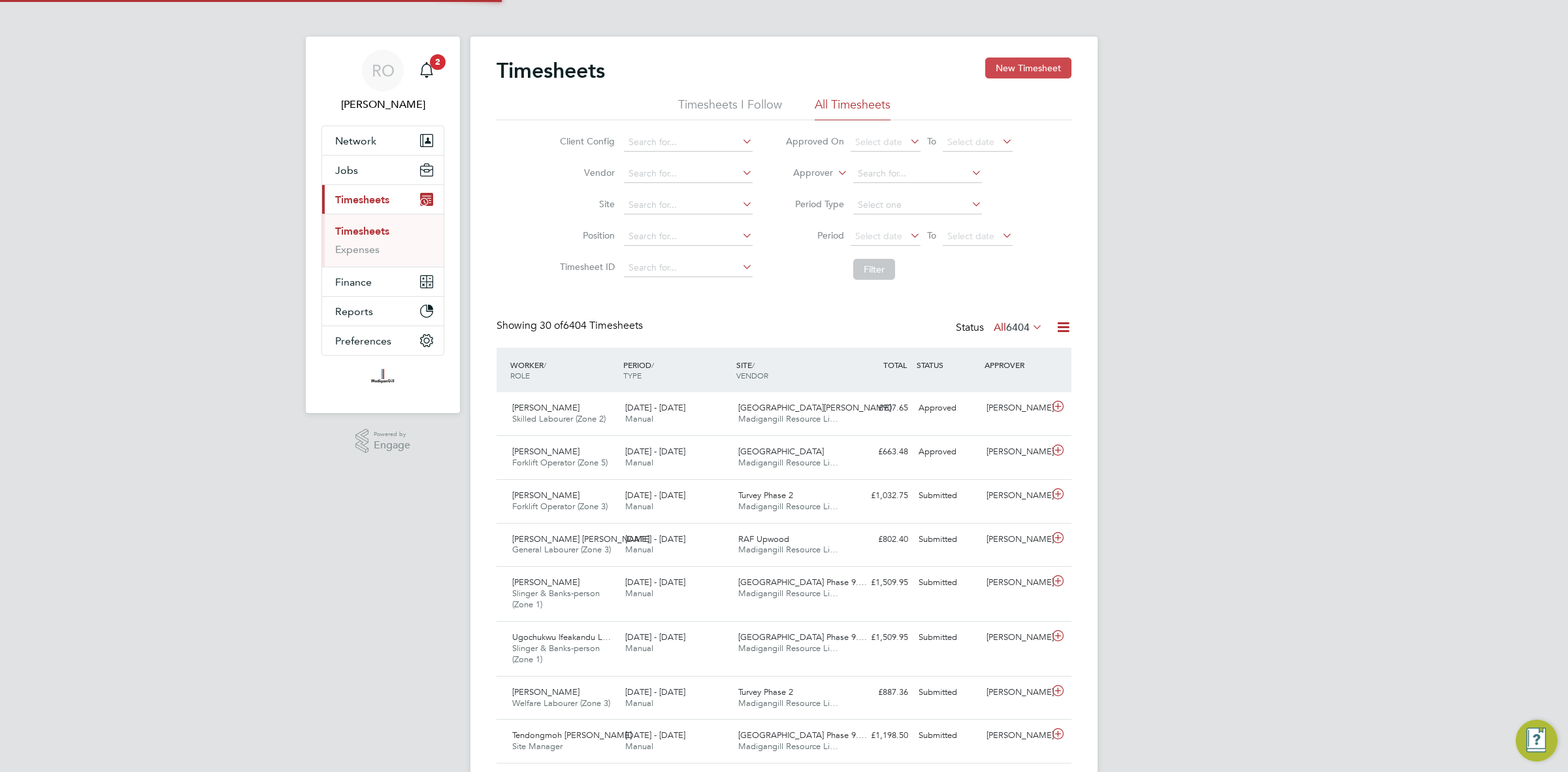
scroll to position [33, 113]
click at [1053, 64] on button "New Timesheet" at bounding box center [1028, 68] width 86 height 21
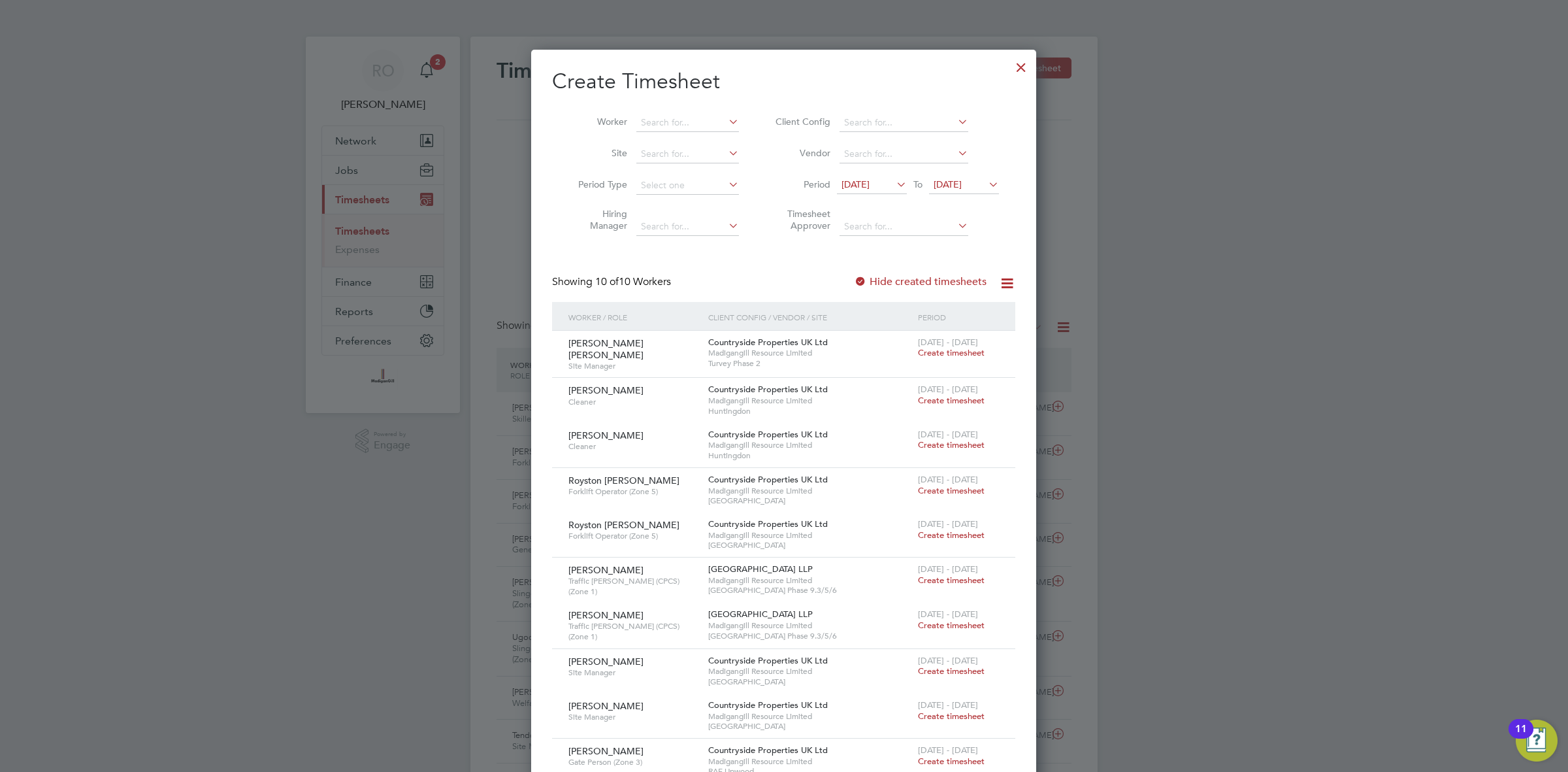
click at [986, 182] on icon at bounding box center [986, 184] width 0 height 18
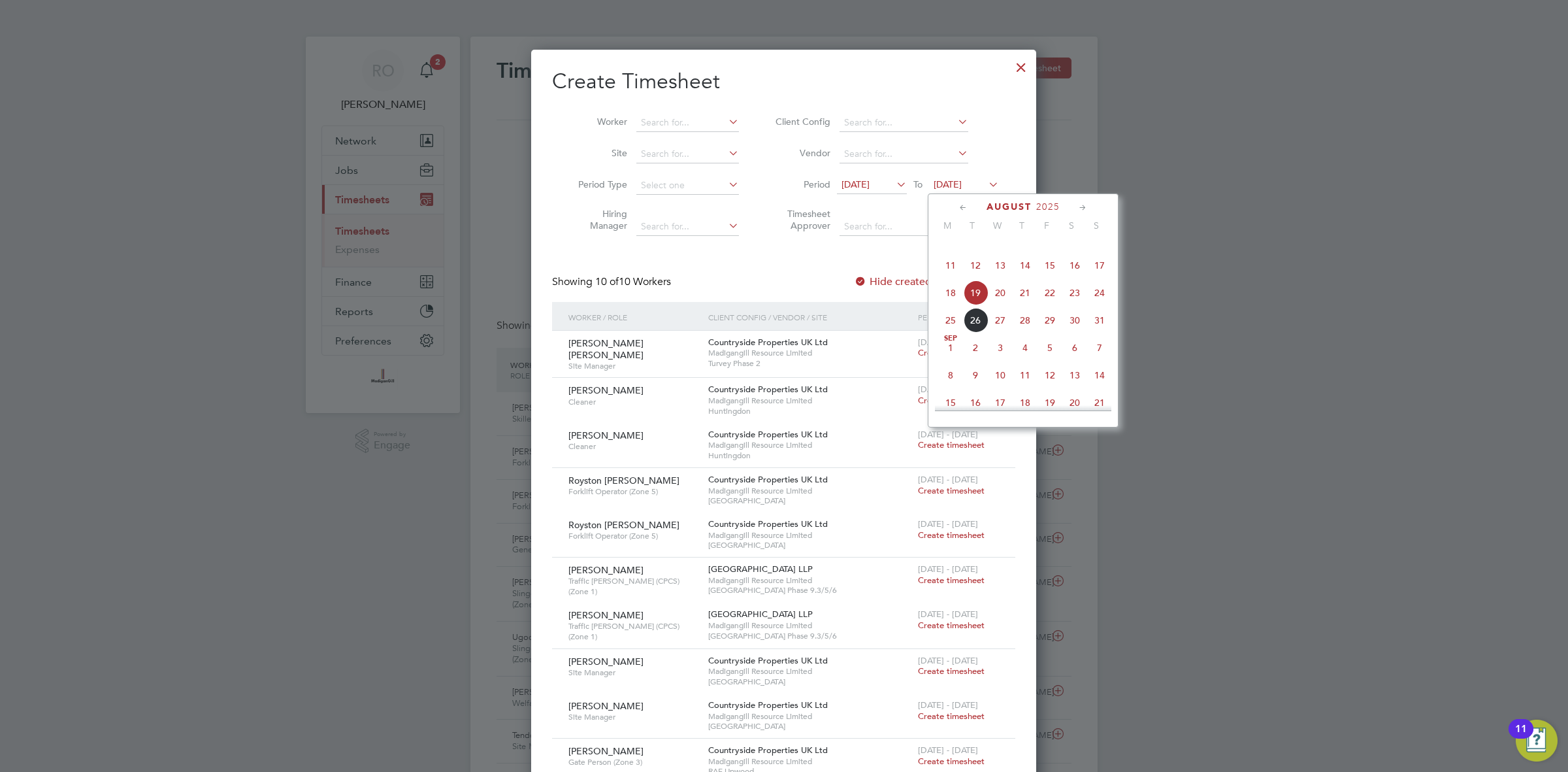
click at [1102, 305] on span "24" at bounding box center [1099, 293] width 25 height 25
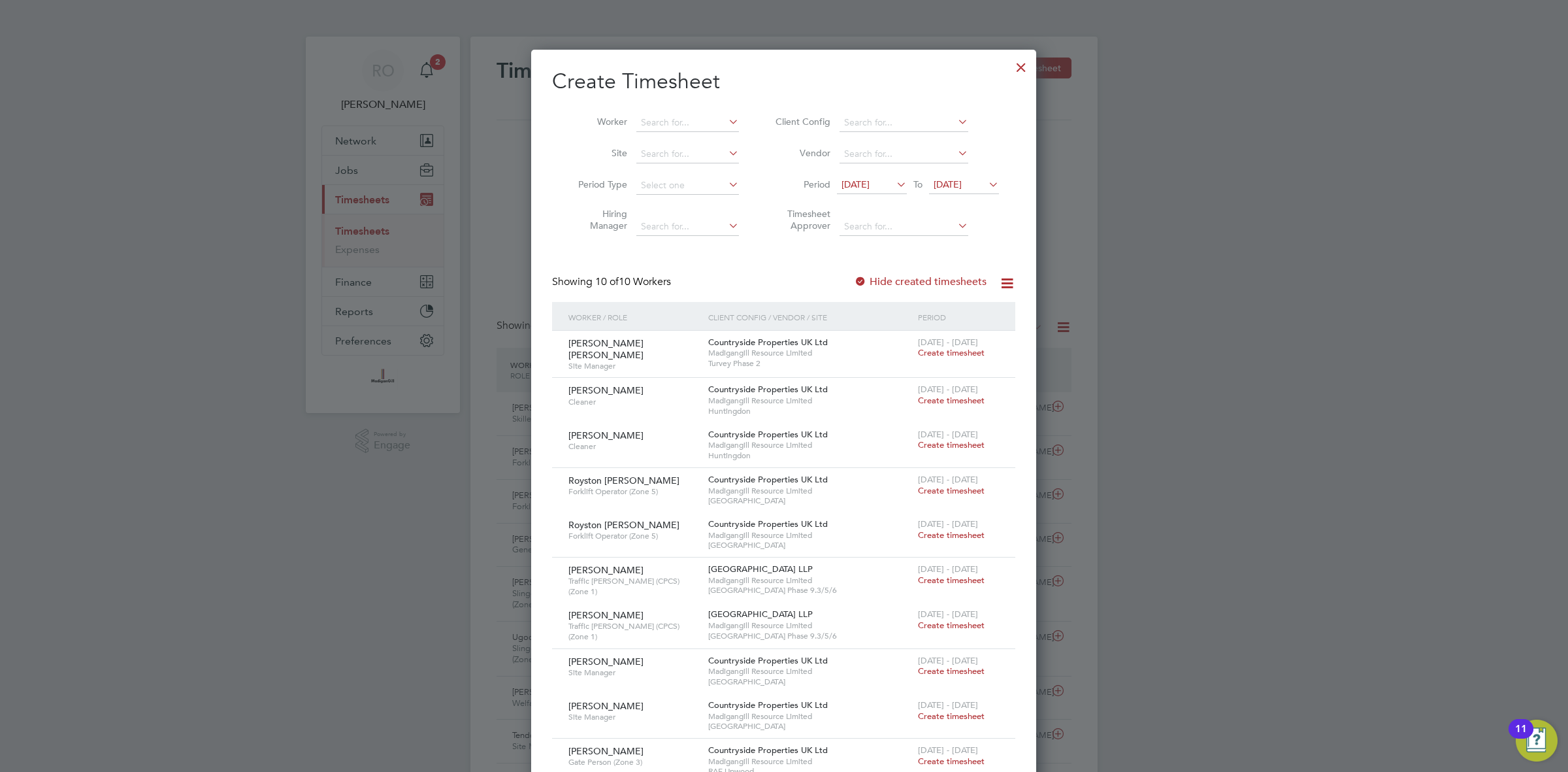
click at [870, 181] on span "12 Aug 2025" at bounding box center [855, 184] width 28 height 12
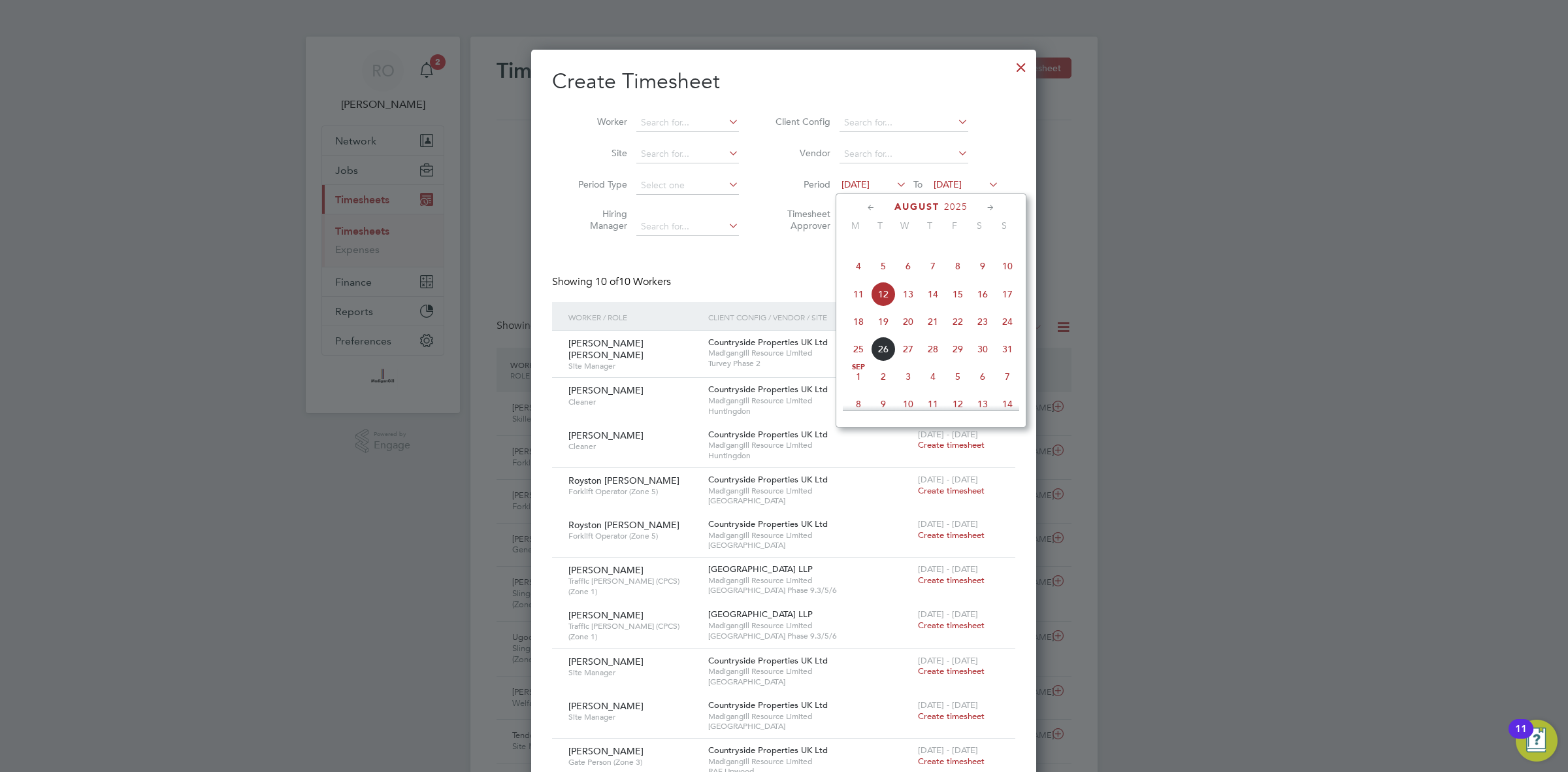
click at [854, 334] on span "18" at bounding box center [859, 321] width 25 height 25
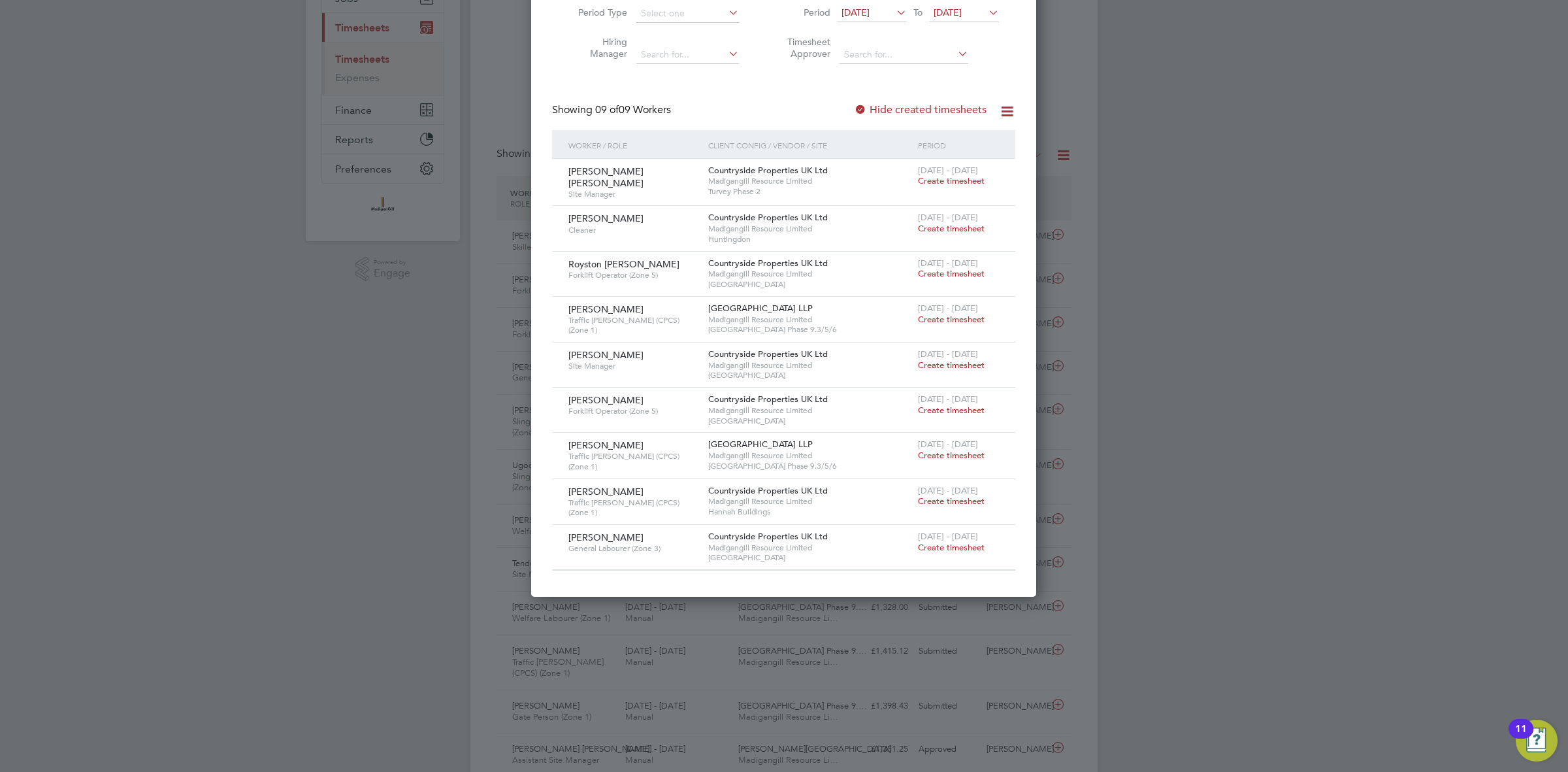
scroll to position [0, 0]
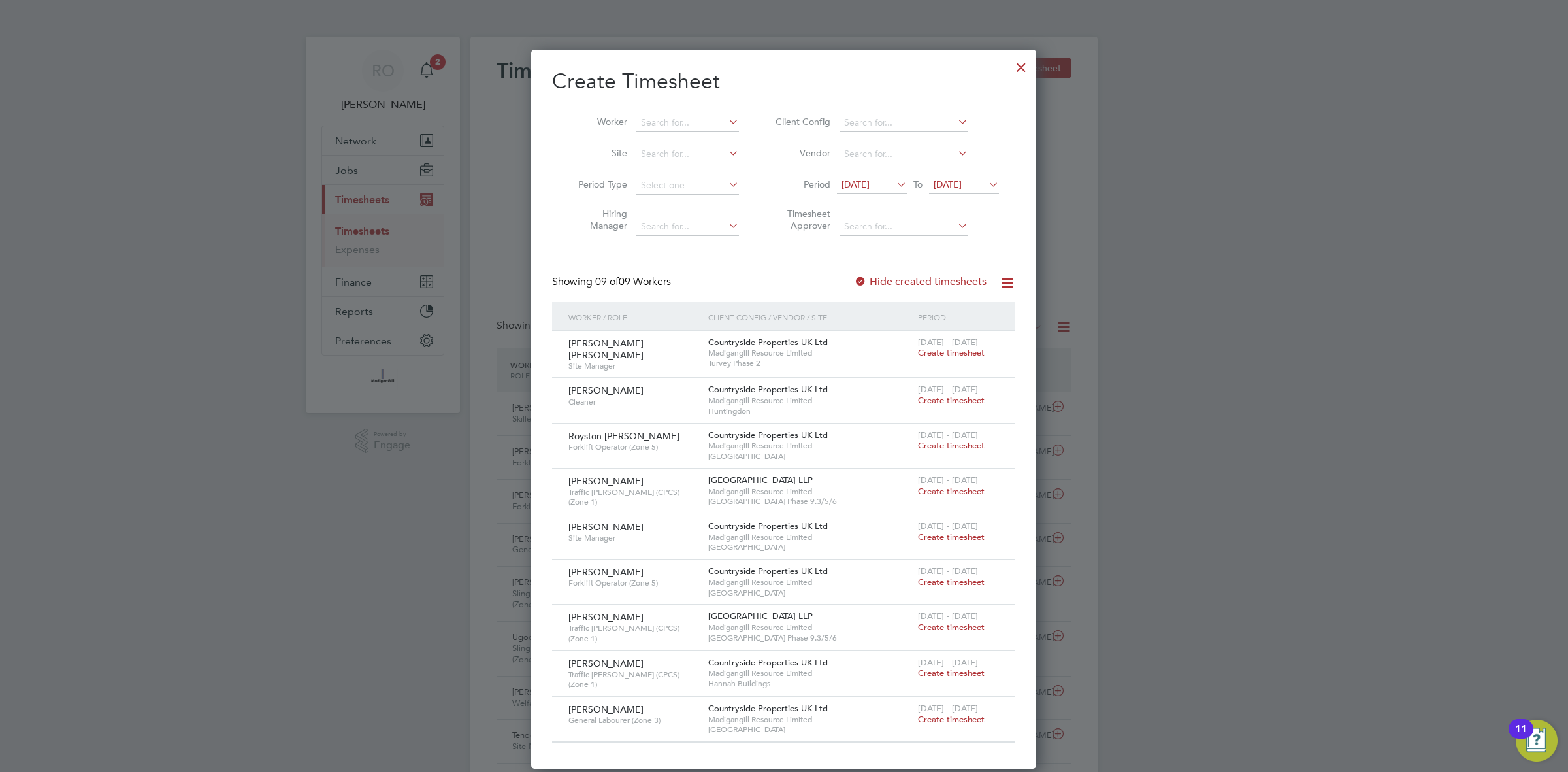
click at [1020, 57] on div at bounding box center [1021, 65] width 24 height 24
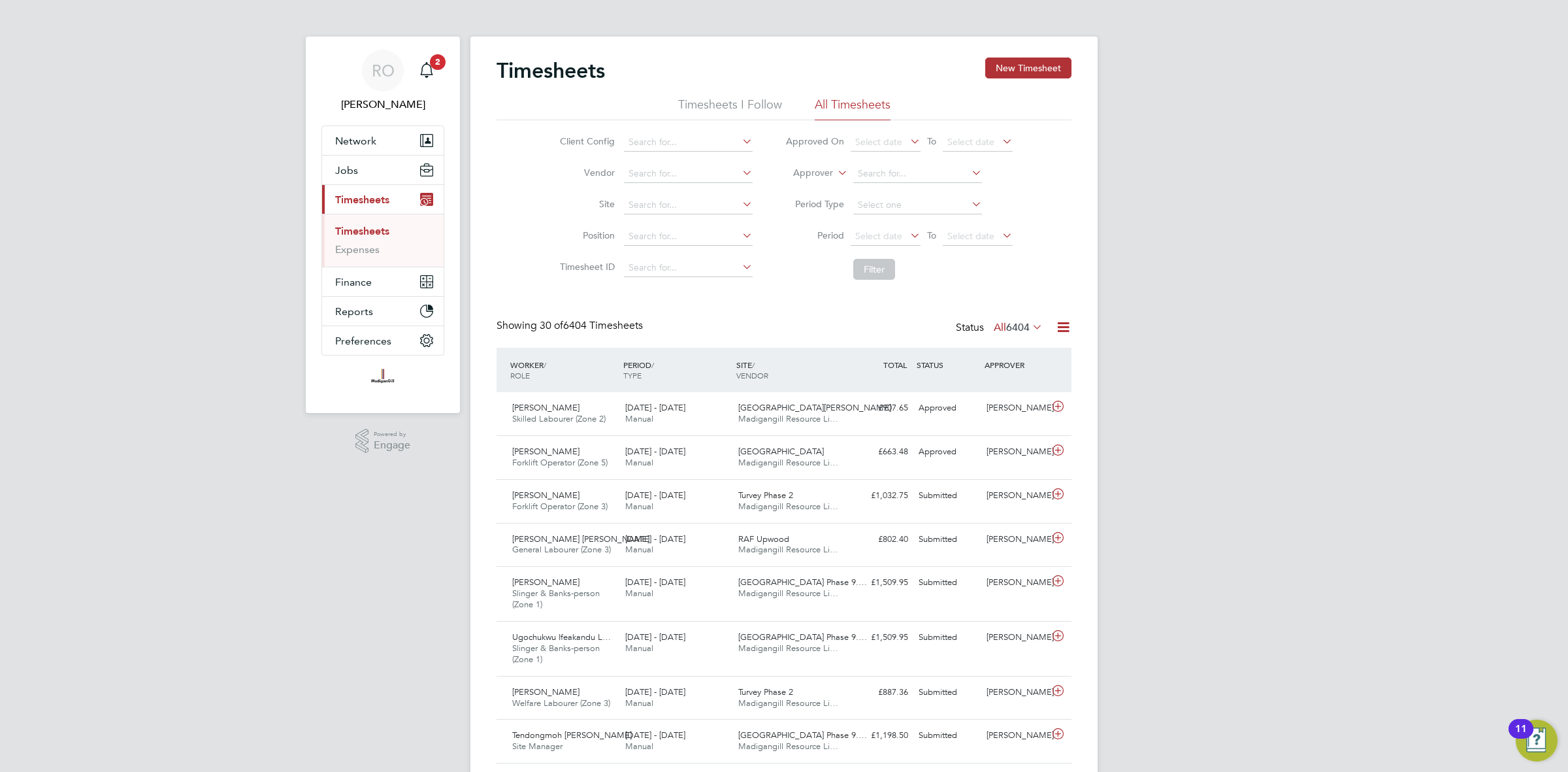
scroll to position [33, 113]
click at [356, 230] on link "Timesheets" at bounding box center [363, 231] width 54 height 13
click at [1008, 69] on button "New Timesheet" at bounding box center [1028, 68] width 86 height 21
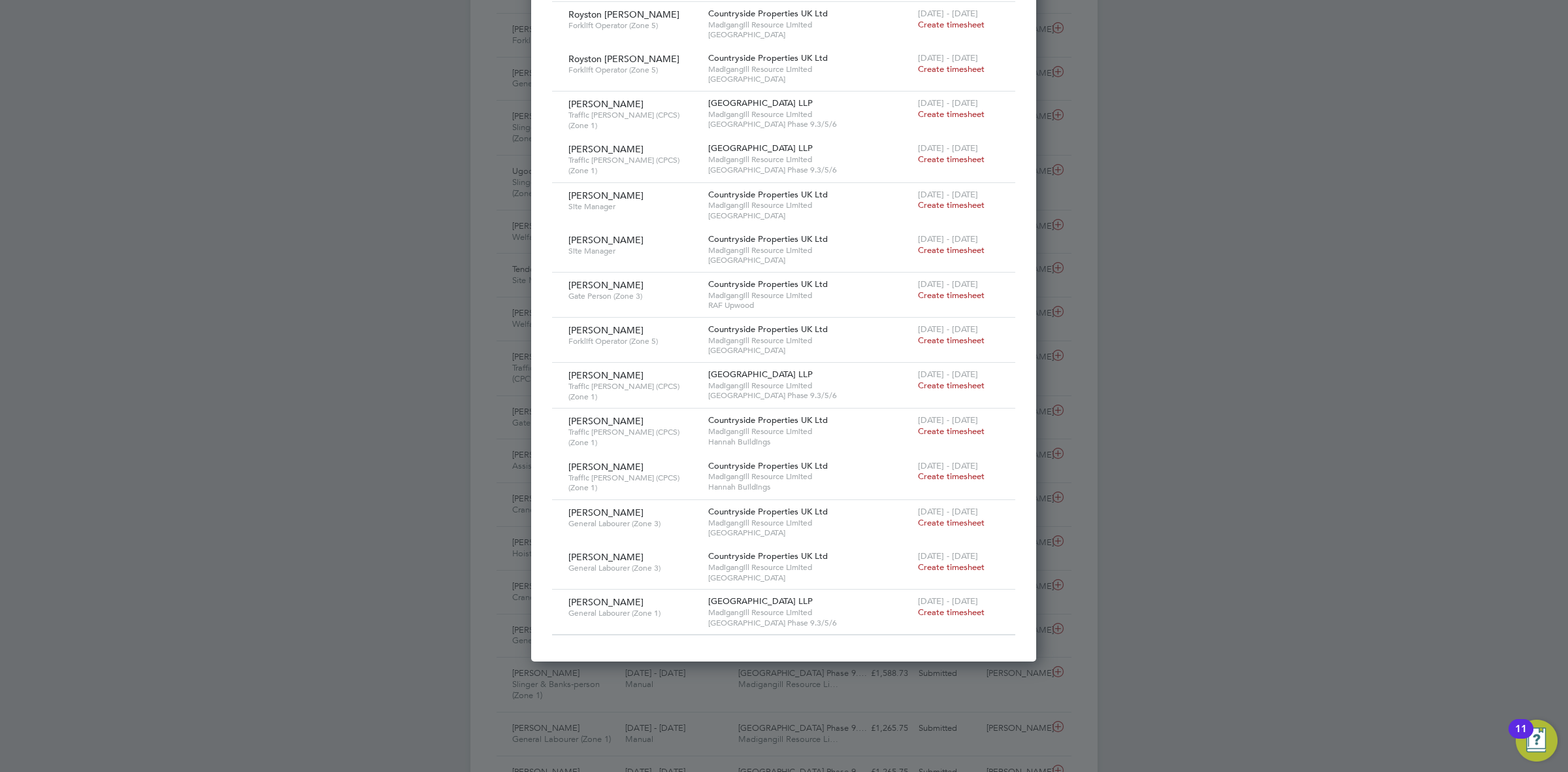
scroll to position [500, 0]
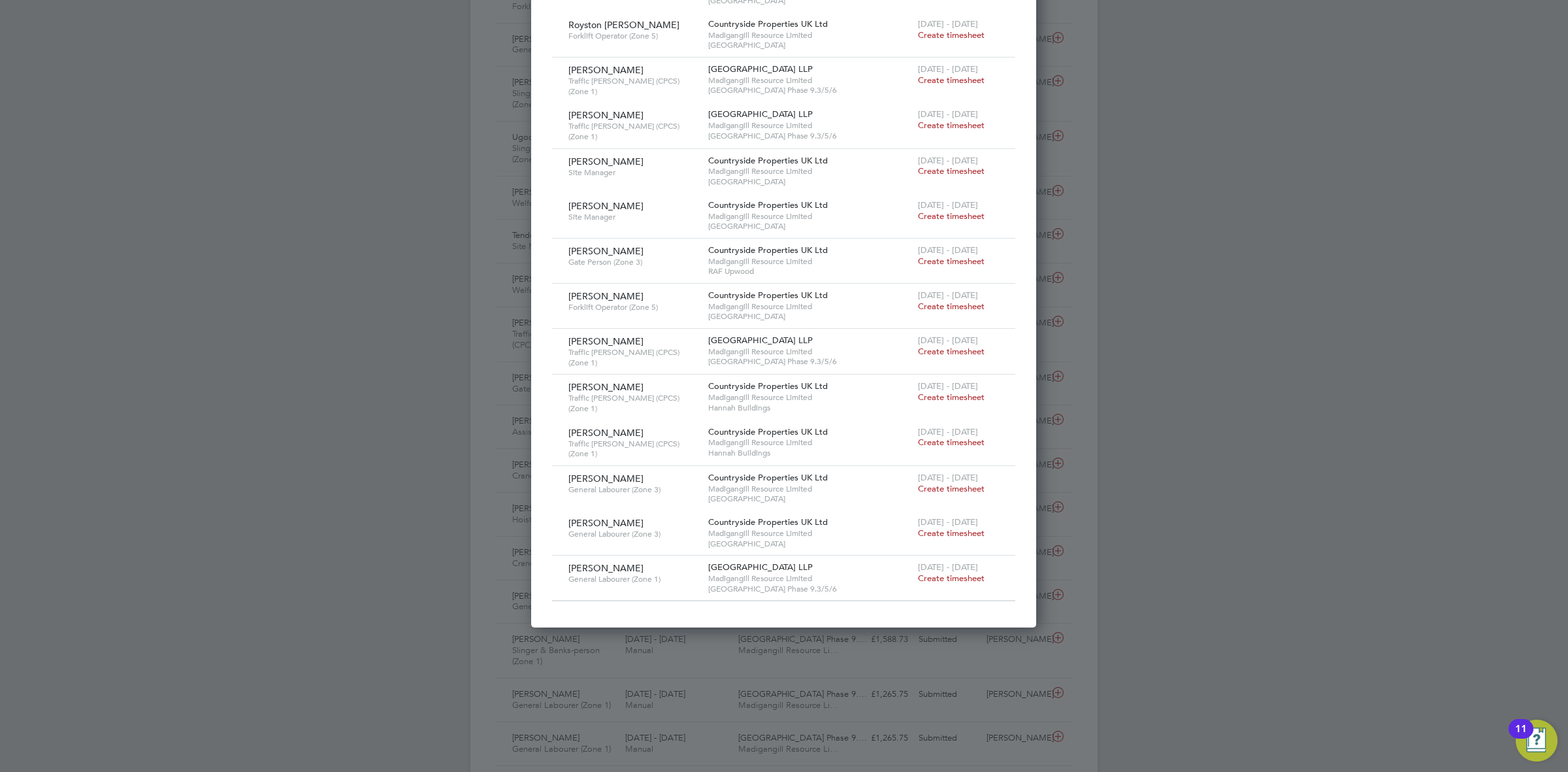
click at [949, 573] on span "Create timesheet" at bounding box center [952, 578] width 67 height 11
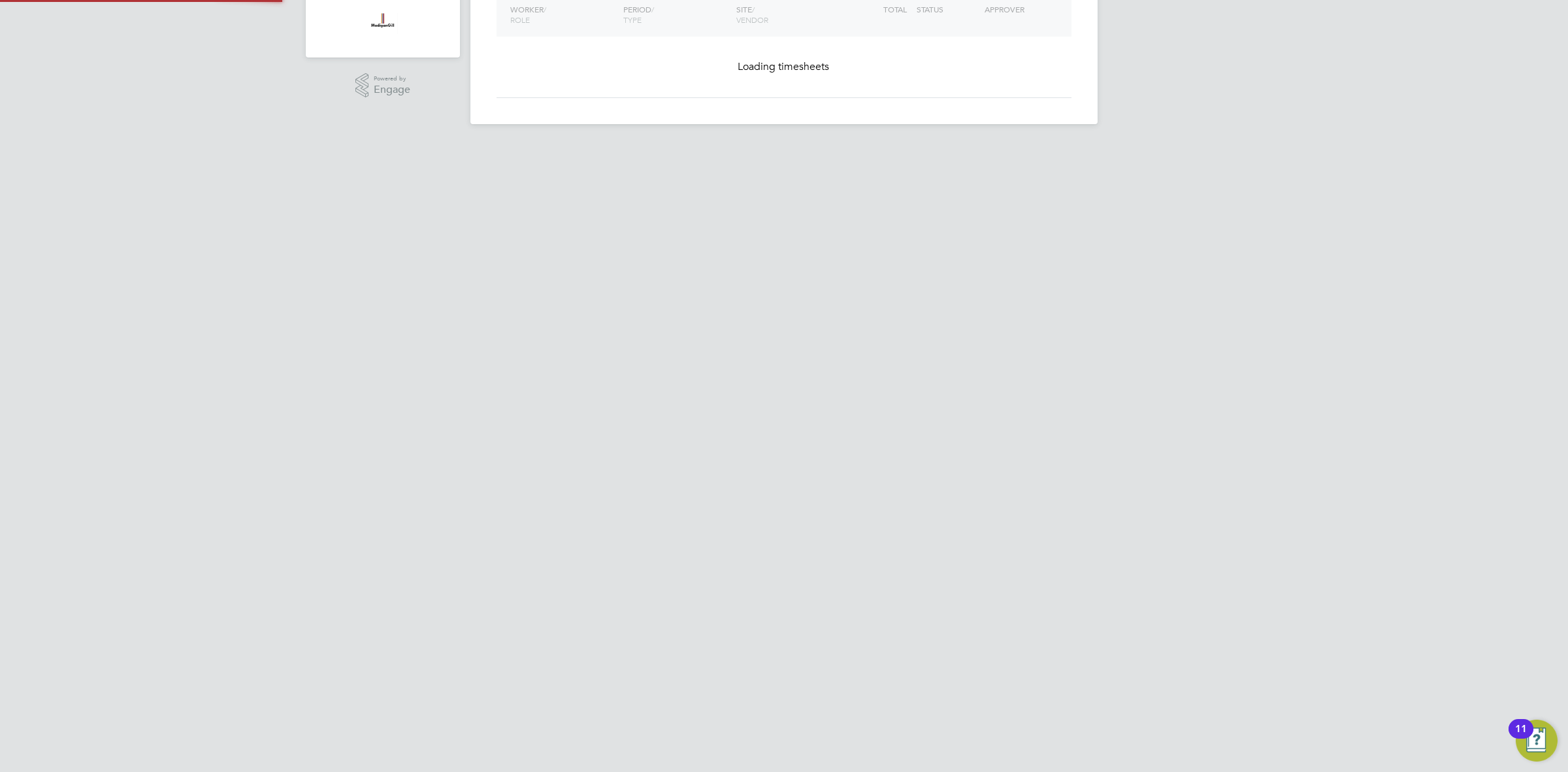
scroll to position [0, 0]
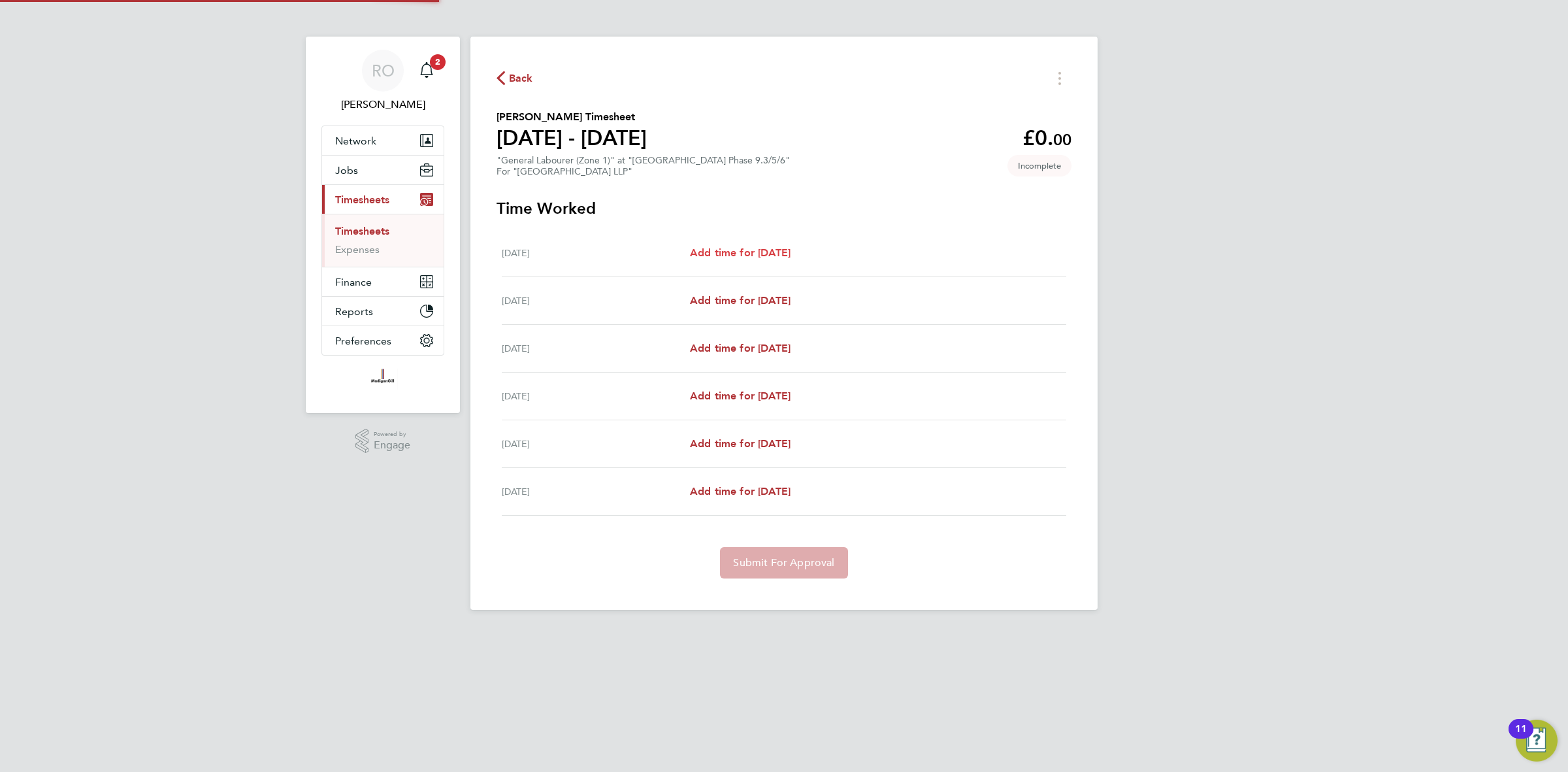
click at [756, 250] on span "Add time for Tue 19 Aug" at bounding box center [741, 253] width 100 height 13
select select "45"
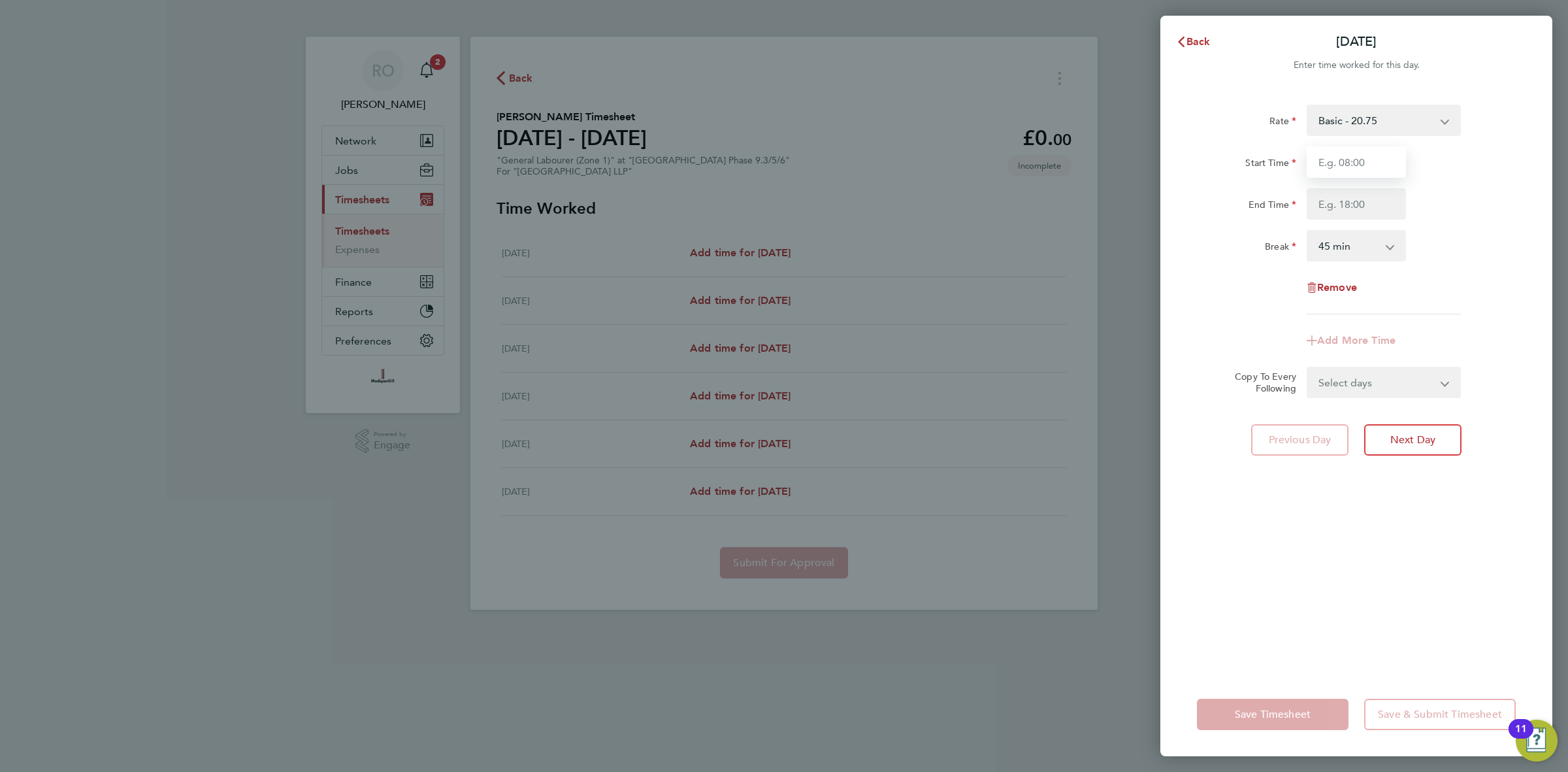
click at [1343, 158] on input "Start Time" at bounding box center [1356, 162] width 100 height 31
type input "07:30"
click at [1341, 193] on input "End Time" at bounding box center [1356, 203] width 100 height 31
type input "17:30"
click at [1452, 218] on div "End Time 17:30" at bounding box center [1356, 203] width 329 height 31
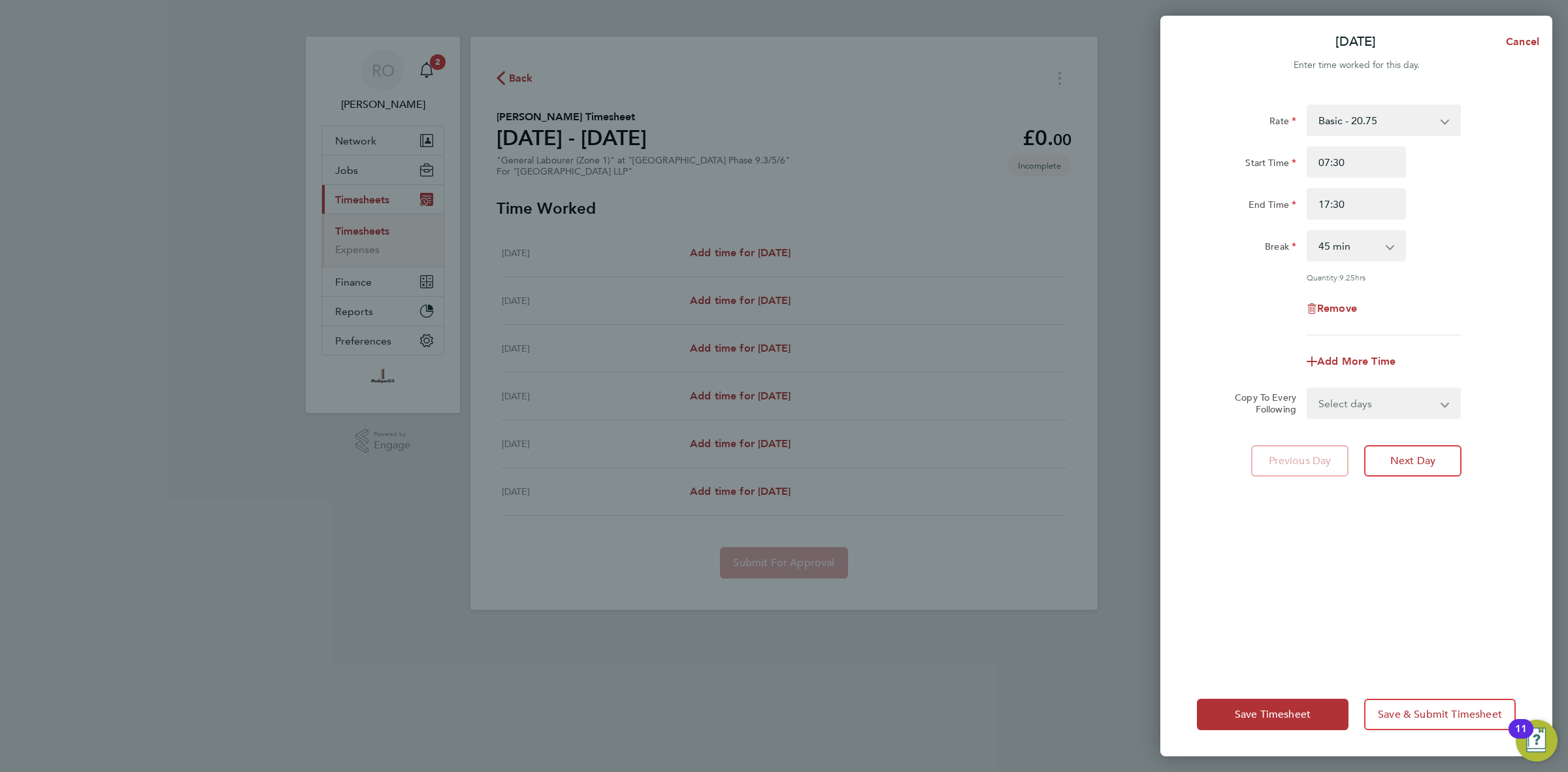
click at [1398, 247] on app-icon-cross-button at bounding box center [1397, 246] width 16 height 29
click at [1395, 234] on app-icon-cross-button at bounding box center [1397, 246] width 16 height 29
click at [1396, 245] on app-icon-cross-button at bounding box center [1397, 246] width 16 height 29
click at [1396, 247] on app-icon-cross-button at bounding box center [1397, 246] width 16 height 29
click at [1390, 245] on app-icon-cross-button at bounding box center [1397, 246] width 16 height 29
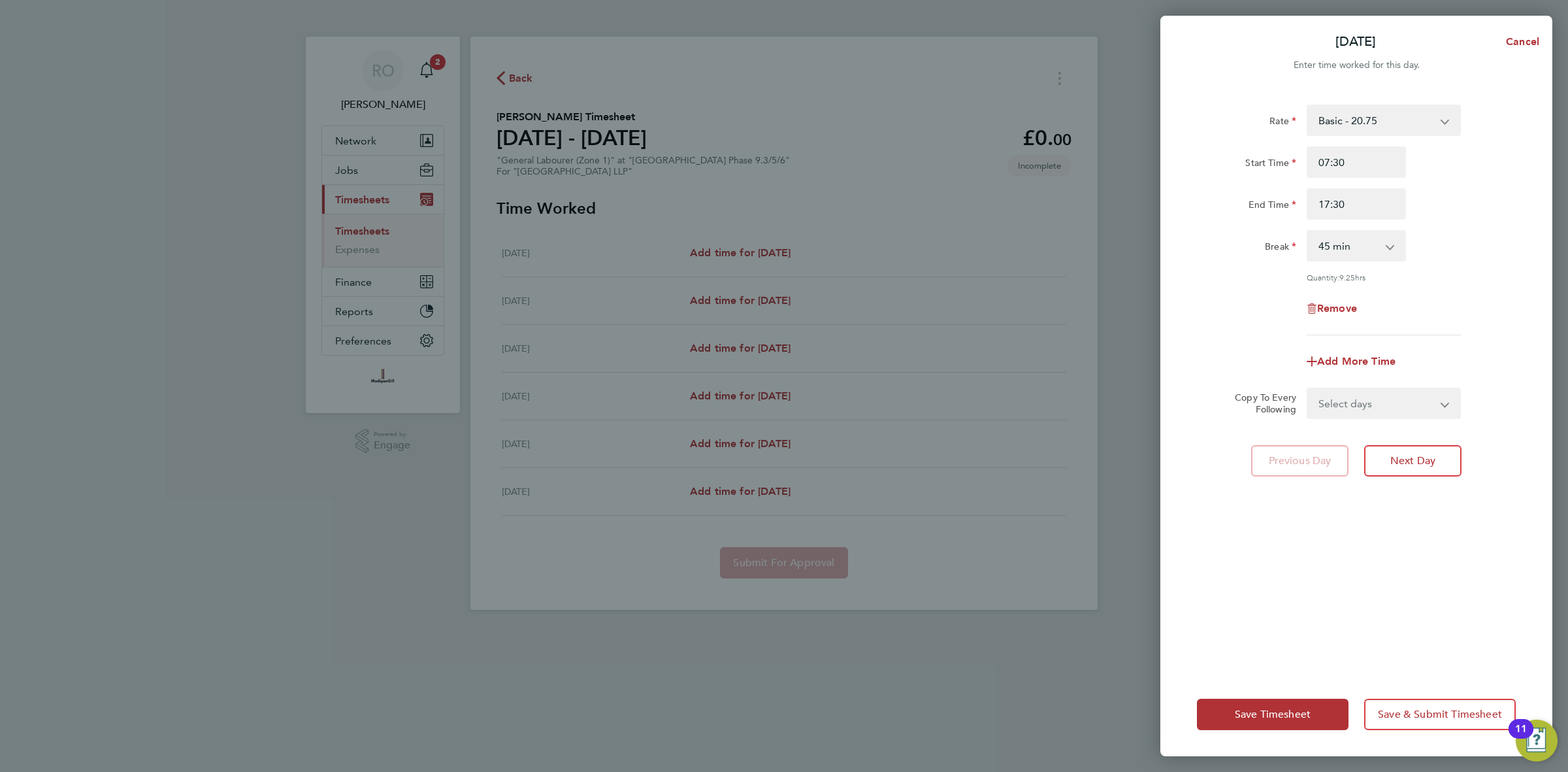
click at [1390, 245] on app-icon-cross-button at bounding box center [1397, 246] width 16 height 29
click at [1452, 280] on div "Quantity: 9.25 hrs" at bounding box center [1383, 277] width 154 height 10
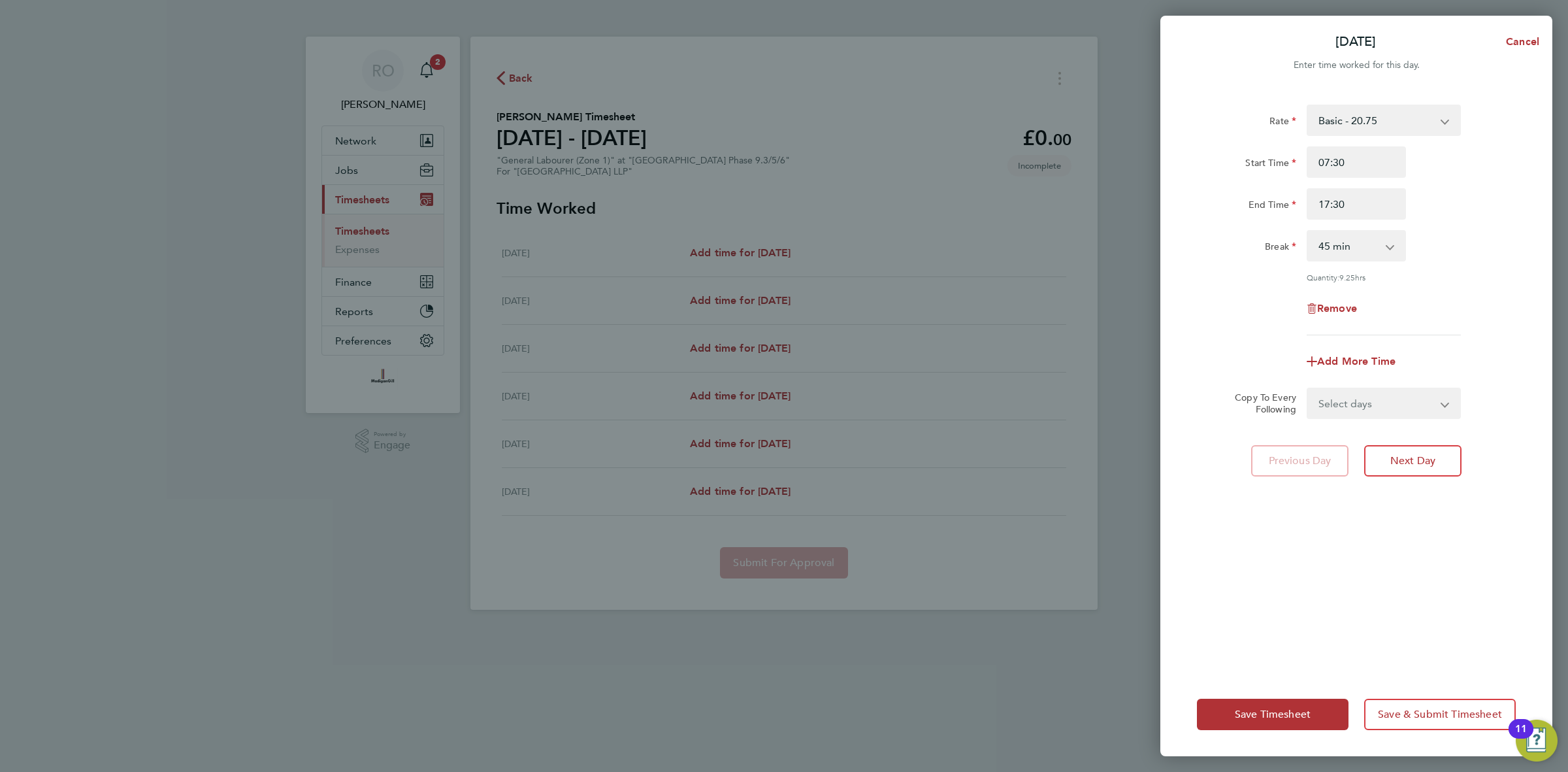
click at [1390, 247] on app-icon-cross-button at bounding box center [1397, 246] width 16 height 29
click at [1366, 194] on input "17:30" at bounding box center [1356, 203] width 100 height 31
click at [1399, 250] on app-icon-cross-button at bounding box center [1397, 246] width 16 height 29
click at [1393, 249] on app-icon-cross-button at bounding box center [1397, 246] width 16 height 29
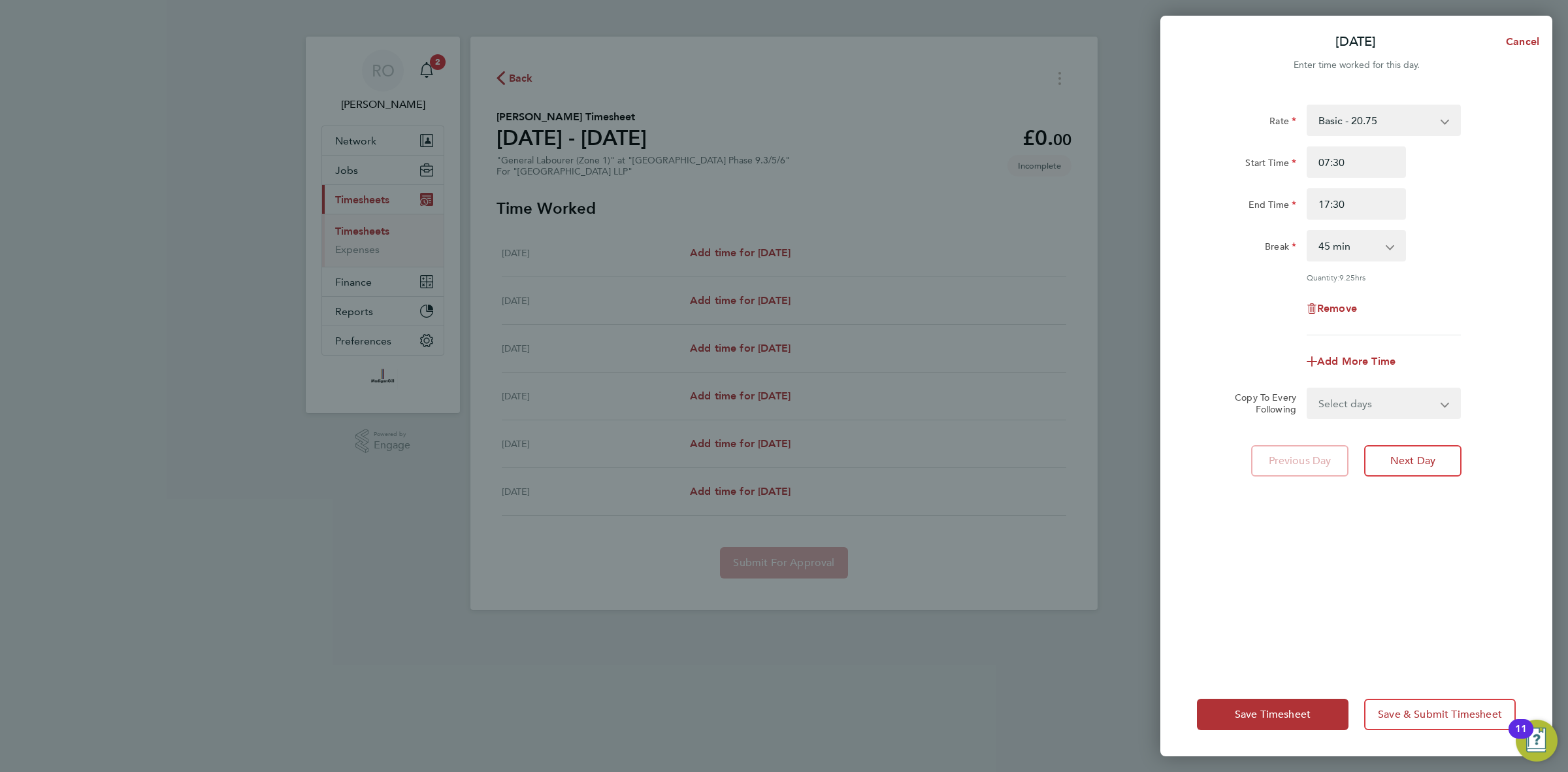
click at [1393, 249] on app-icon-cross-button at bounding box center [1397, 246] width 16 height 29
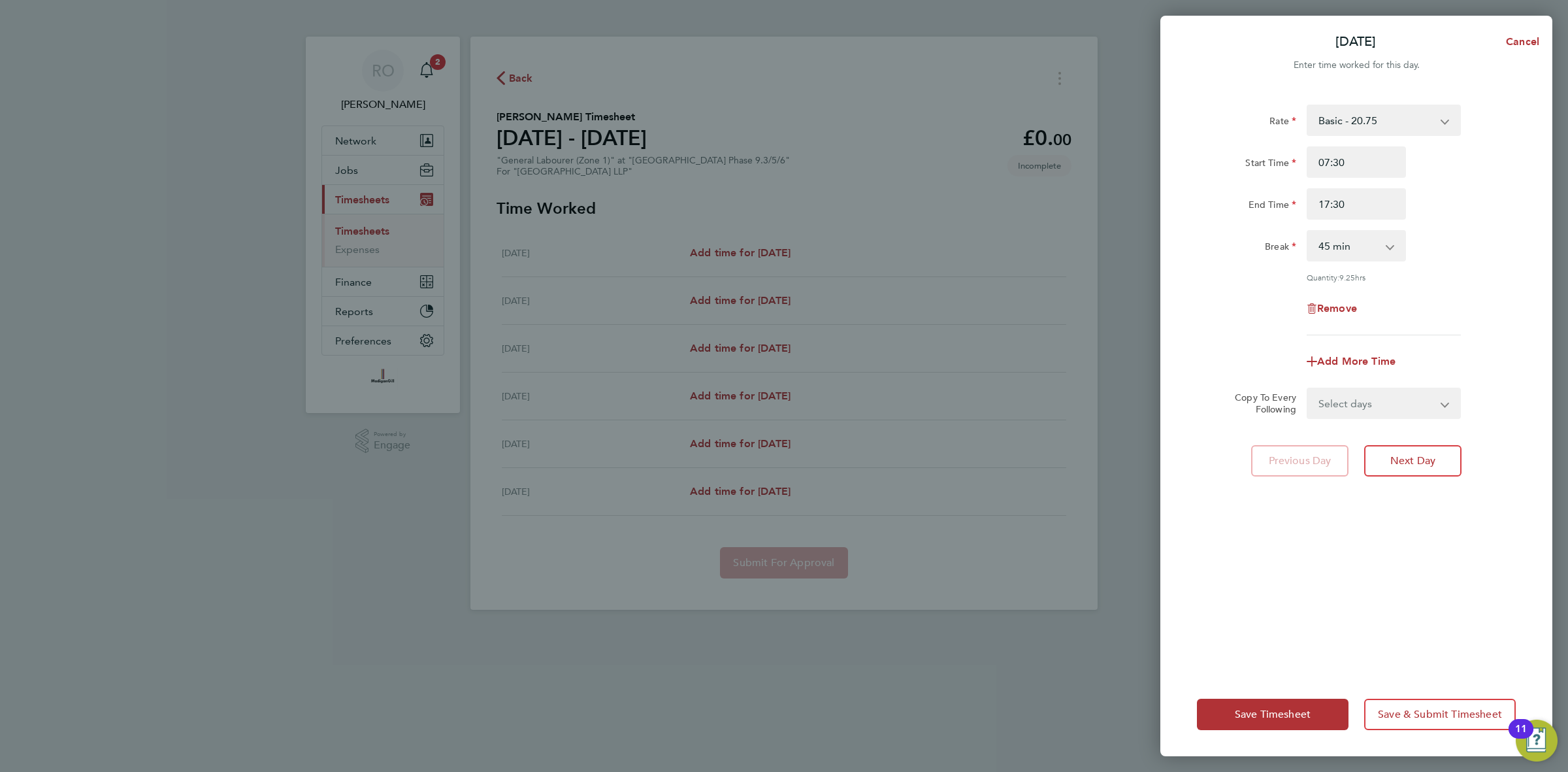
click at [1393, 249] on app-icon-cross-button at bounding box center [1397, 246] width 16 height 29
click at [1383, 245] on select "0 min 15 min 30 min 45 min 60 min 75 min 90 min" at bounding box center [1349, 246] width 81 height 29
select select "30"
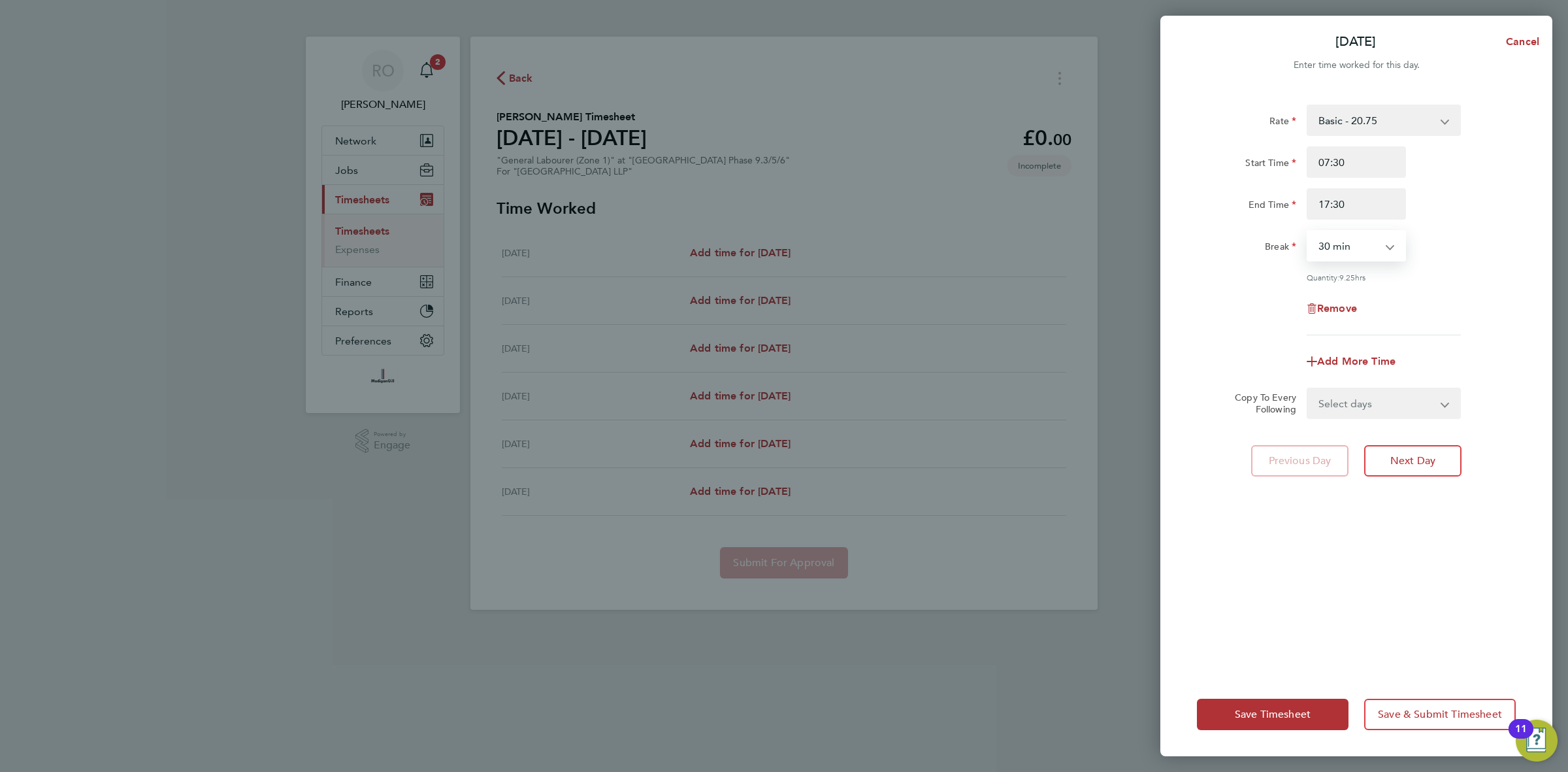
click at [1308, 231] on select "0 min 15 min 30 min 45 min 60 min 75 min 90 min" at bounding box center [1349, 246] width 81 height 29
click at [1459, 303] on div "Remove" at bounding box center [1356, 308] width 329 height 31
click at [1413, 393] on select "Select days Day Weekday (Mon-Fri) Weekend (Sat-Sun) Wednesday Thursday Friday S…" at bounding box center [1377, 404] width 137 height 29
select select "WEEKDAY"
click at [1308, 389] on select "Select days Day Weekday (Mon-Fri) Weekend (Sat-Sun) Wednesday Thursday Friday S…" at bounding box center [1377, 404] width 137 height 29
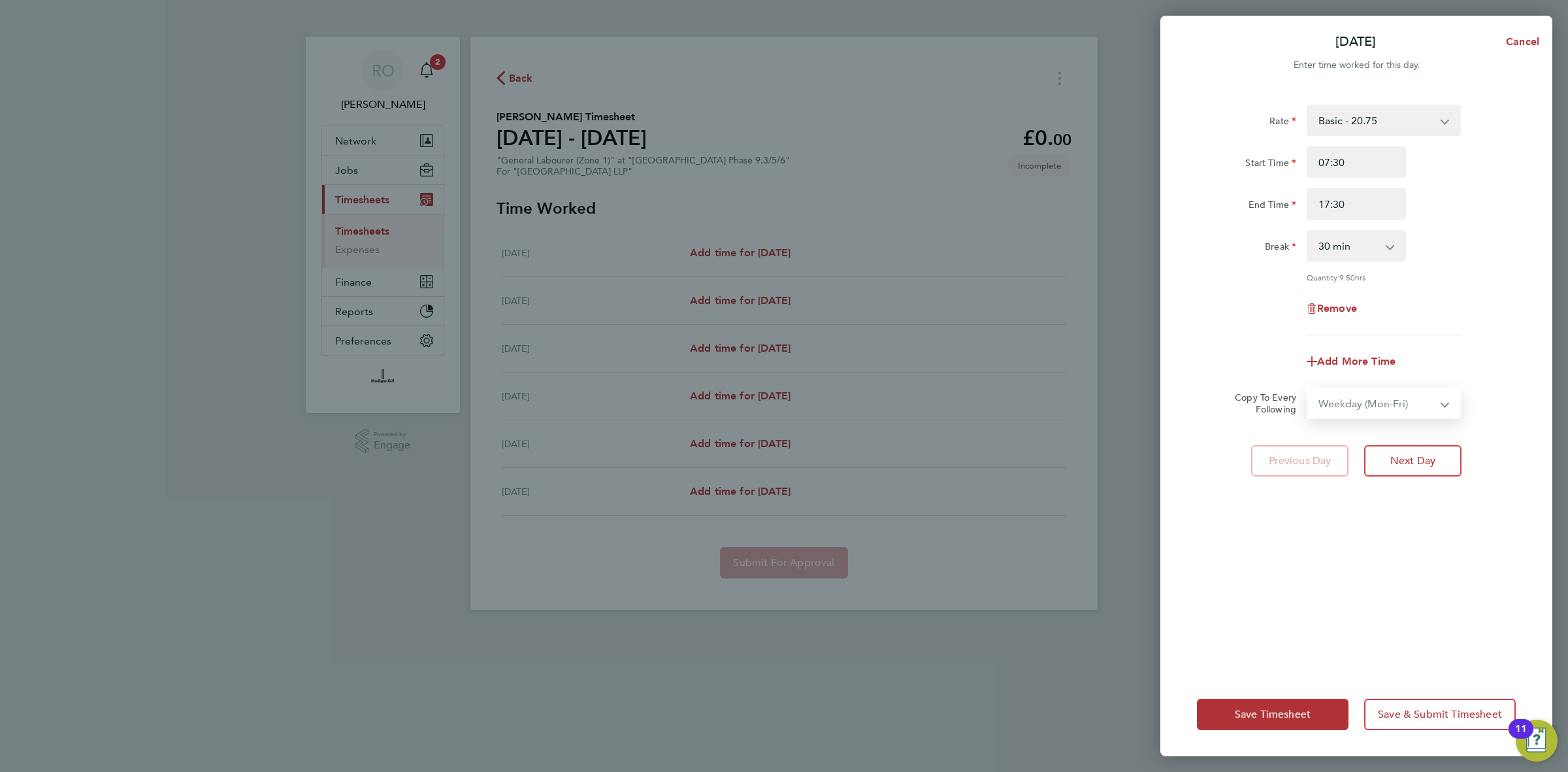
select select "2025-08-24"
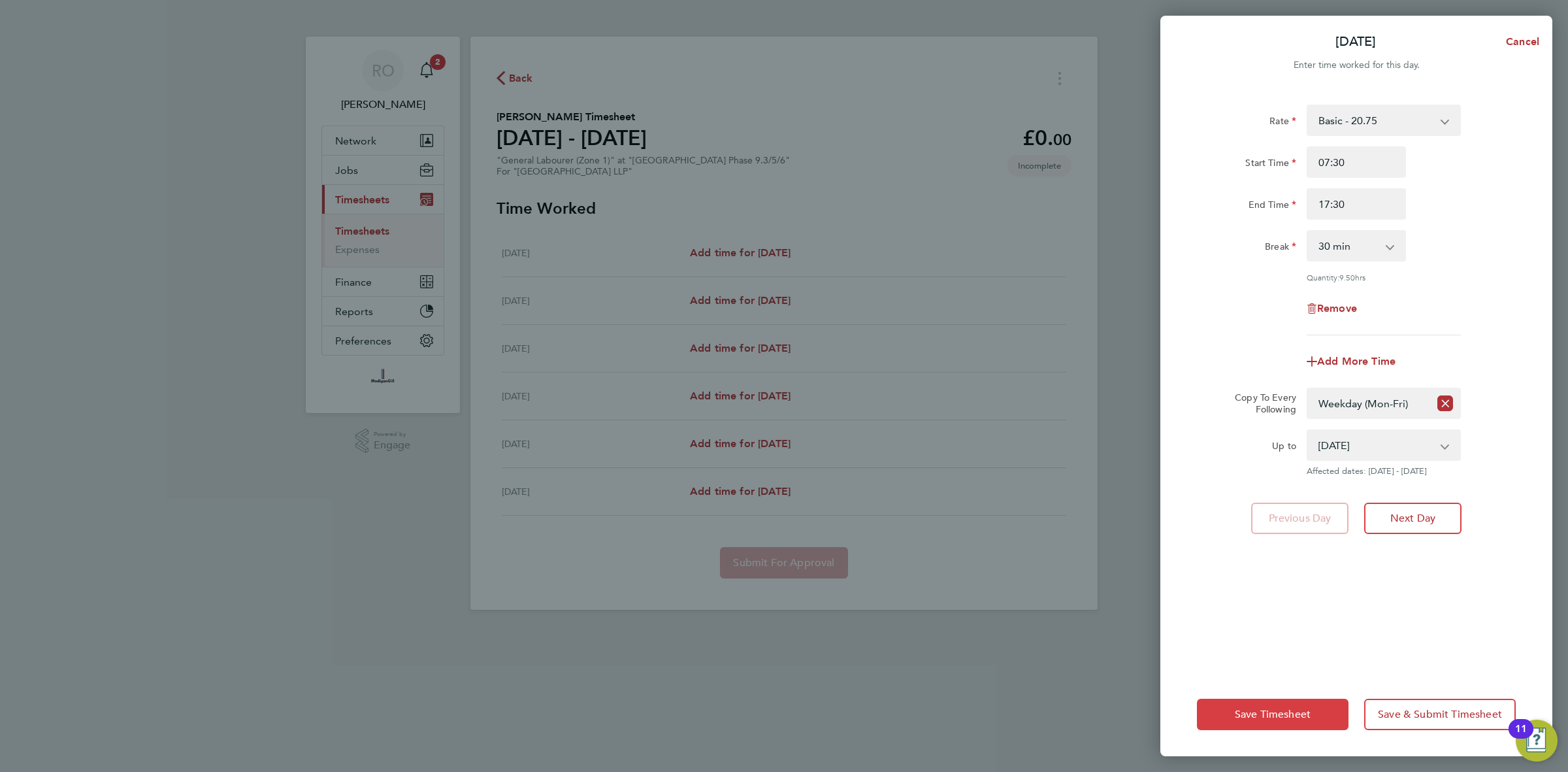
click at [1281, 717] on span "Save Timesheet" at bounding box center [1272, 715] width 76 height 13
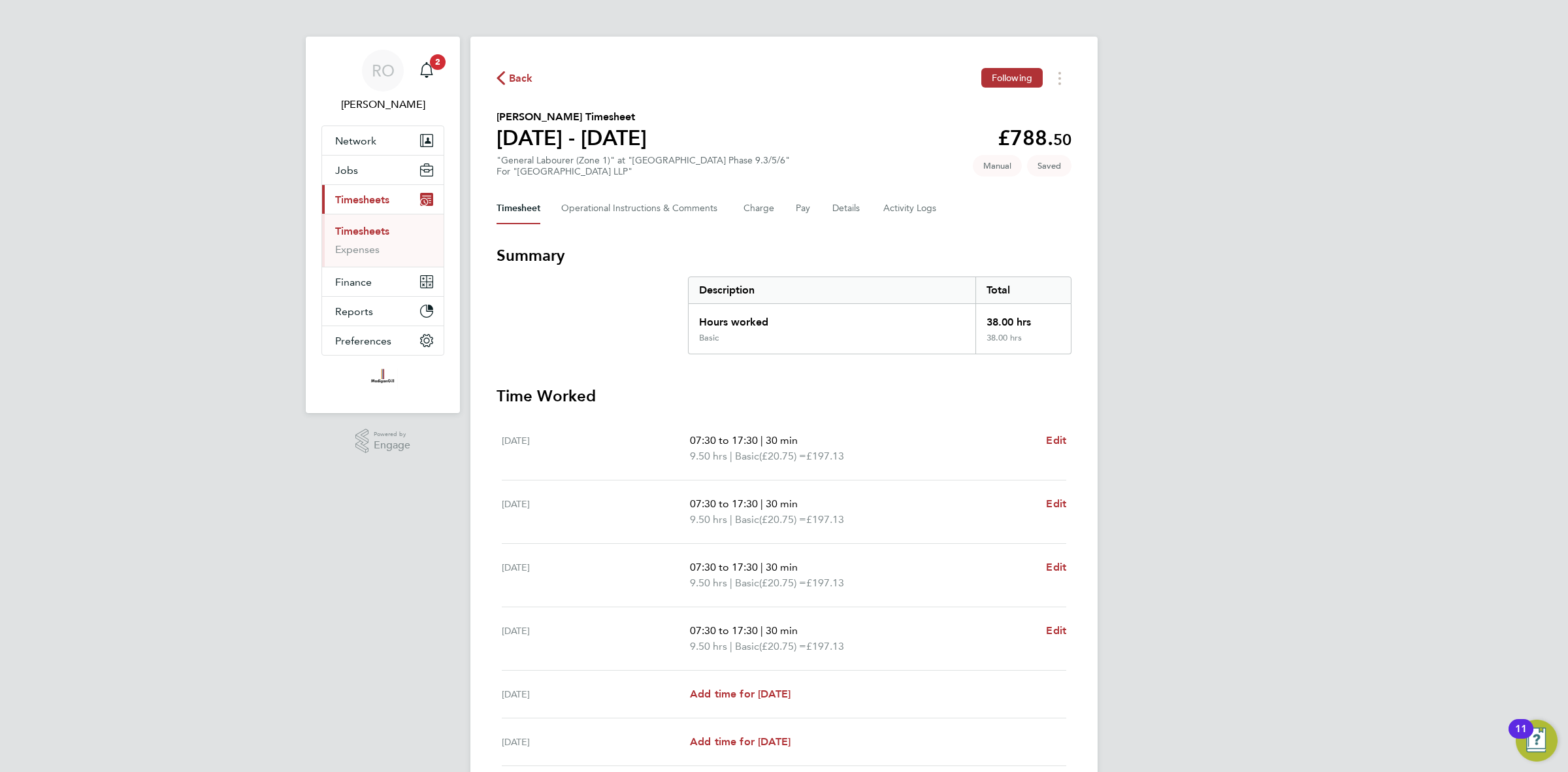
scroll to position [110, 0]
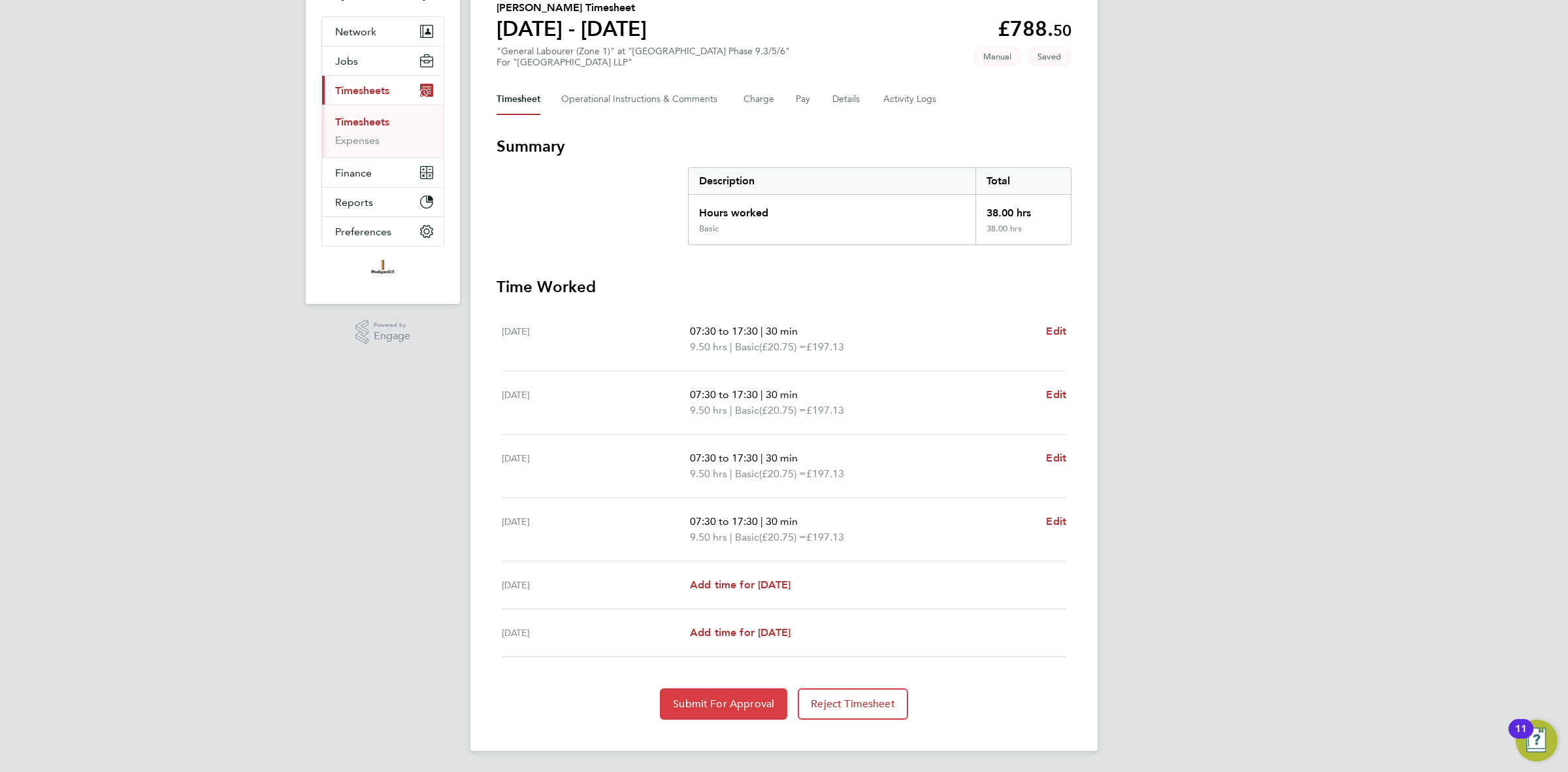
click at [732, 703] on span "Submit For Approval" at bounding box center [723, 704] width 101 height 13
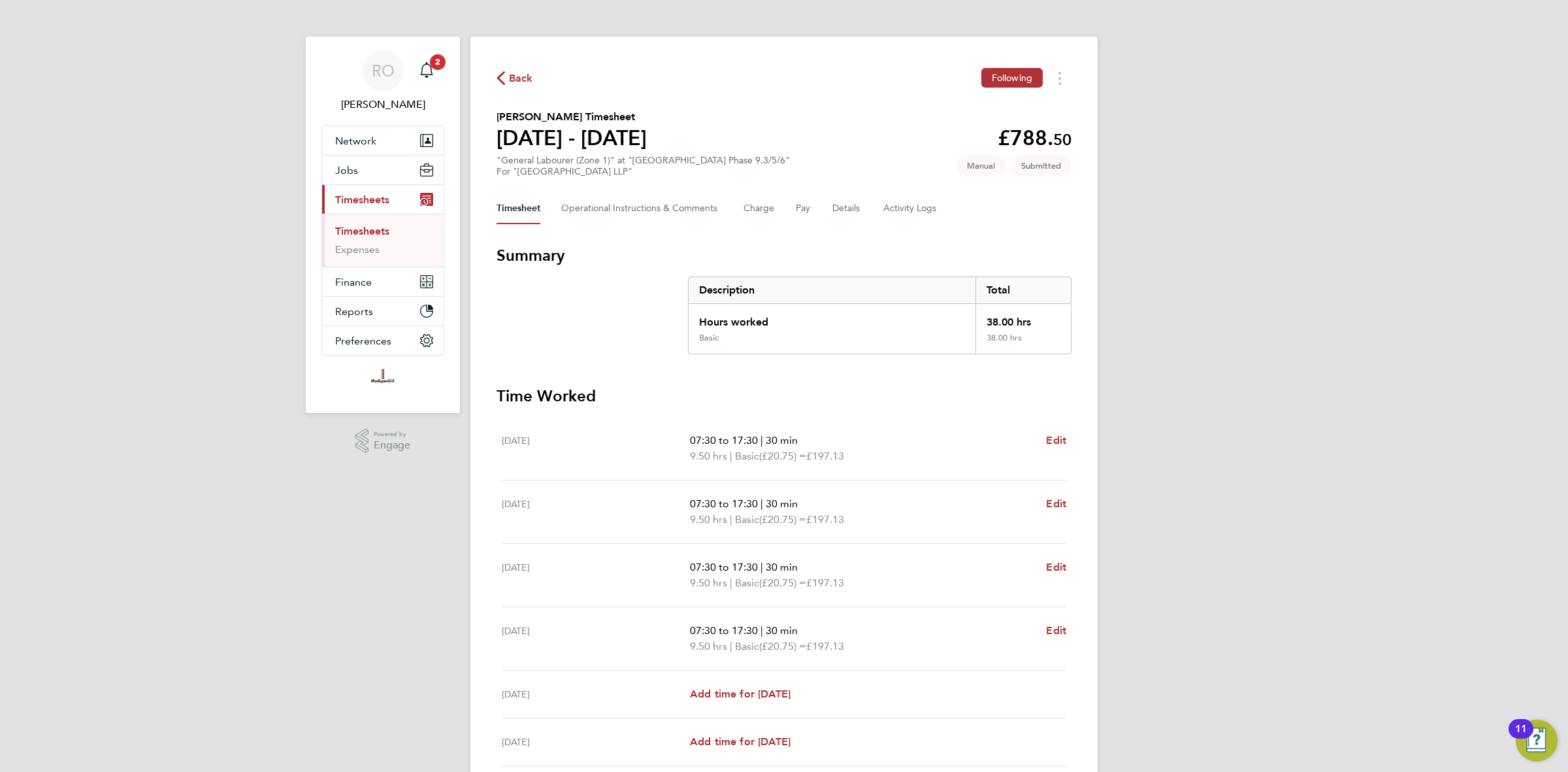
click at [498, 77] on icon "button" at bounding box center [501, 77] width 9 height 14
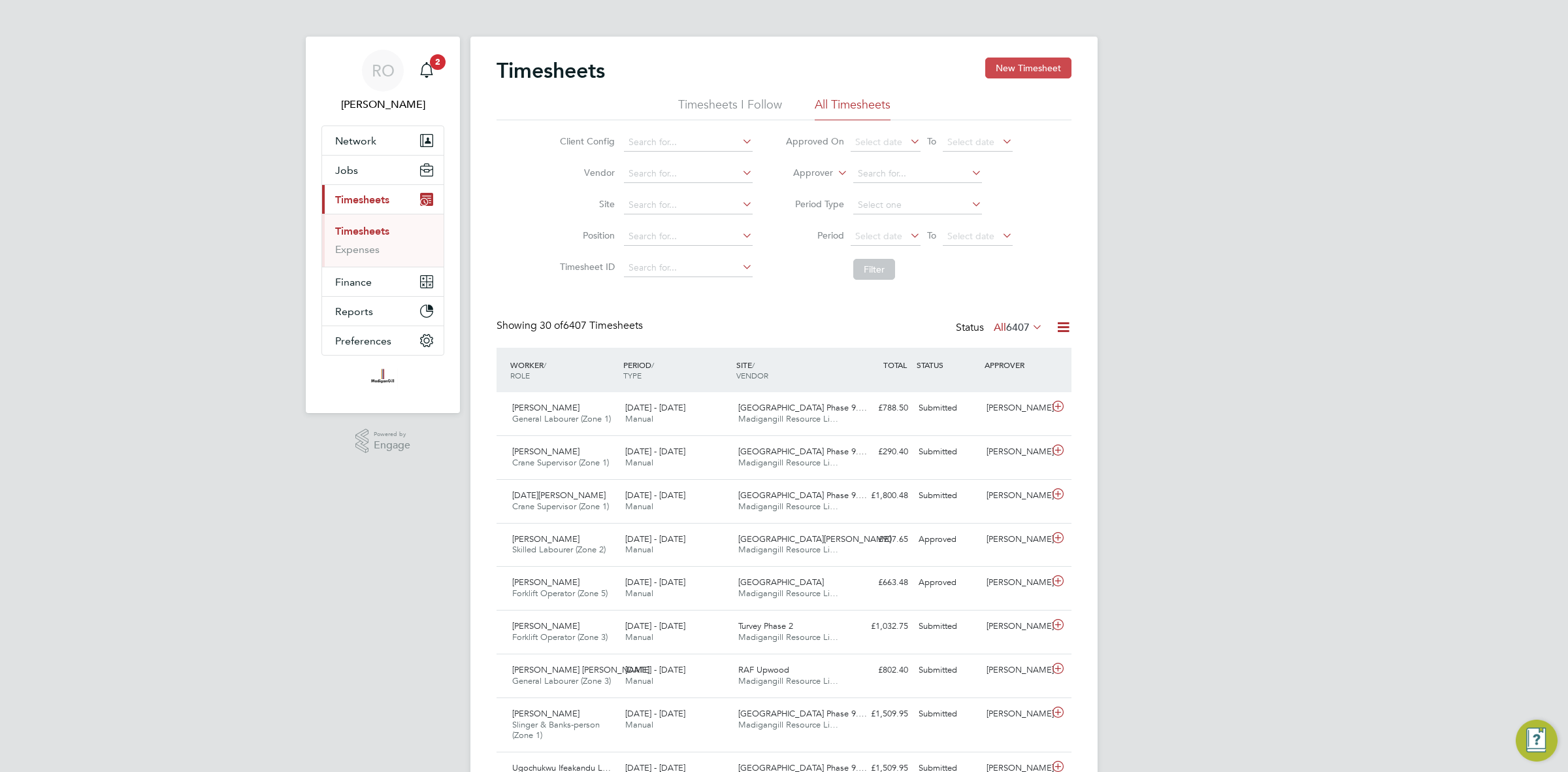
scroll to position [33, 113]
click at [1040, 62] on button "New Timesheet" at bounding box center [1028, 68] width 86 height 21
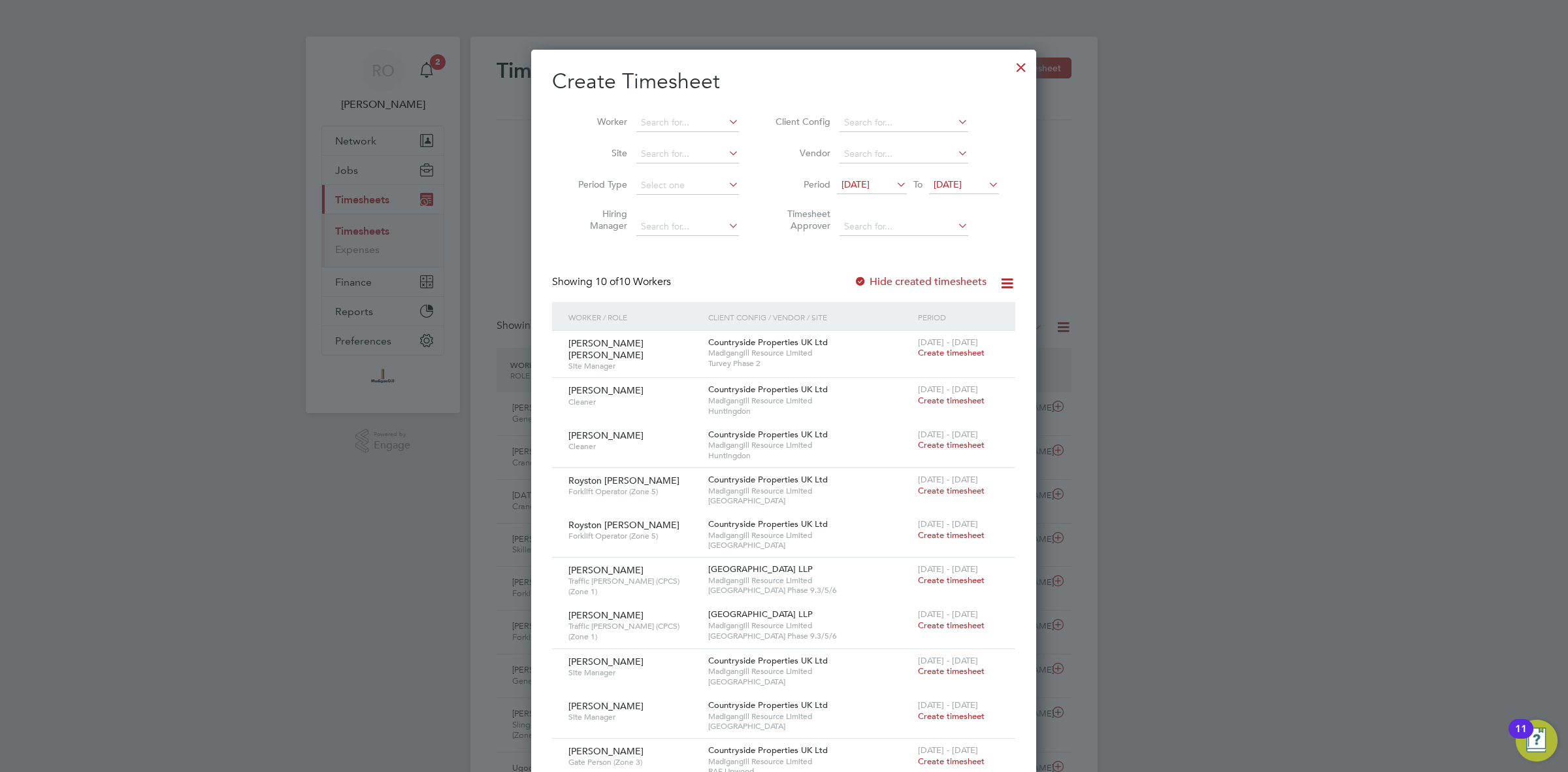
click at [962, 185] on span "19 Aug 2025" at bounding box center [947, 184] width 28 height 12
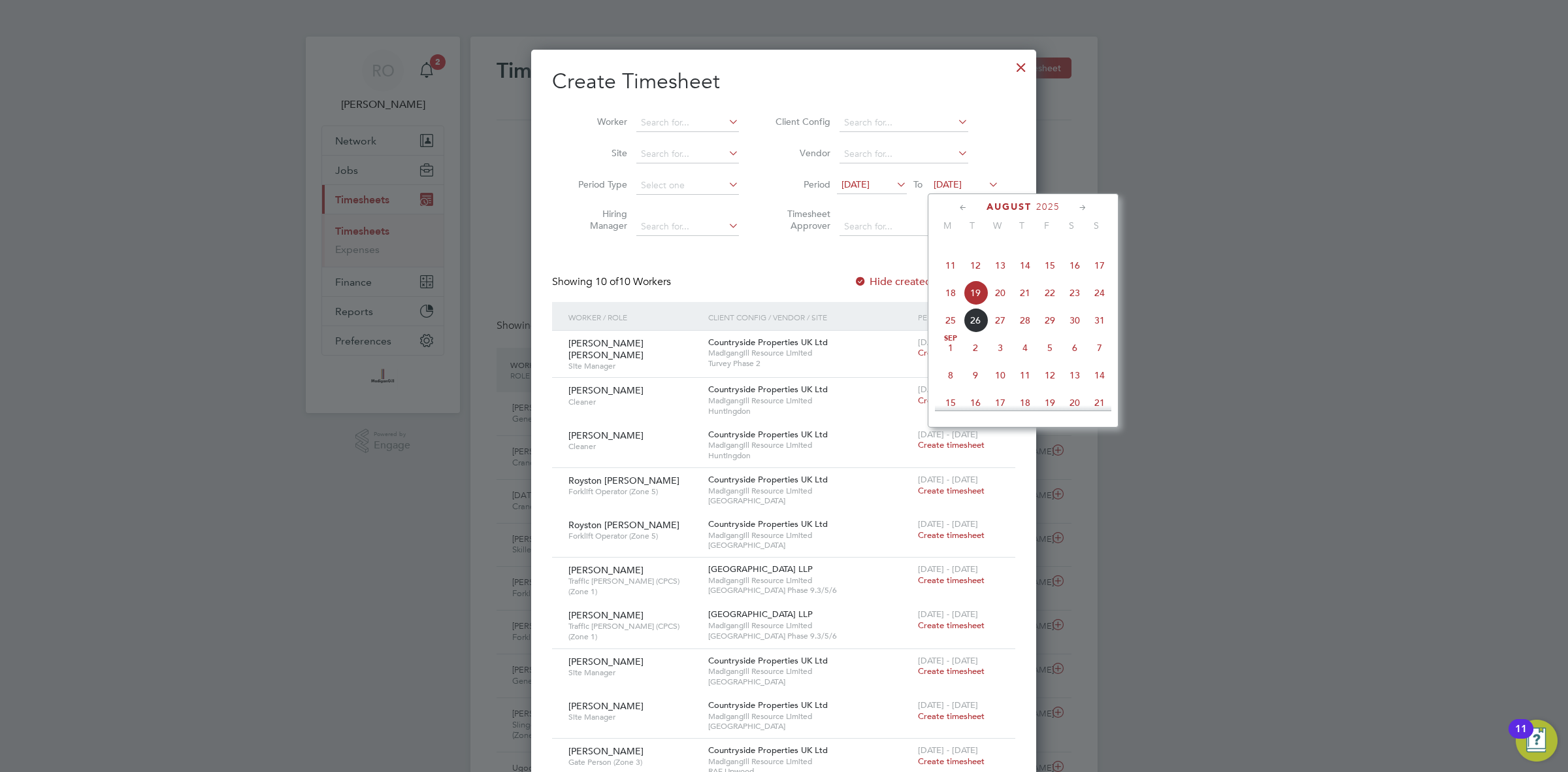
click at [1109, 309] on div "August 2025 M T W T F S S May 1 2 3 4 5 6 7 8 9 10 11 12 13 14 15 16 17 18 19 2…" at bounding box center [1023, 310] width 191 height 234
click at [1102, 305] on span "24" at bounding box center [1099, 293] width 25 height 25
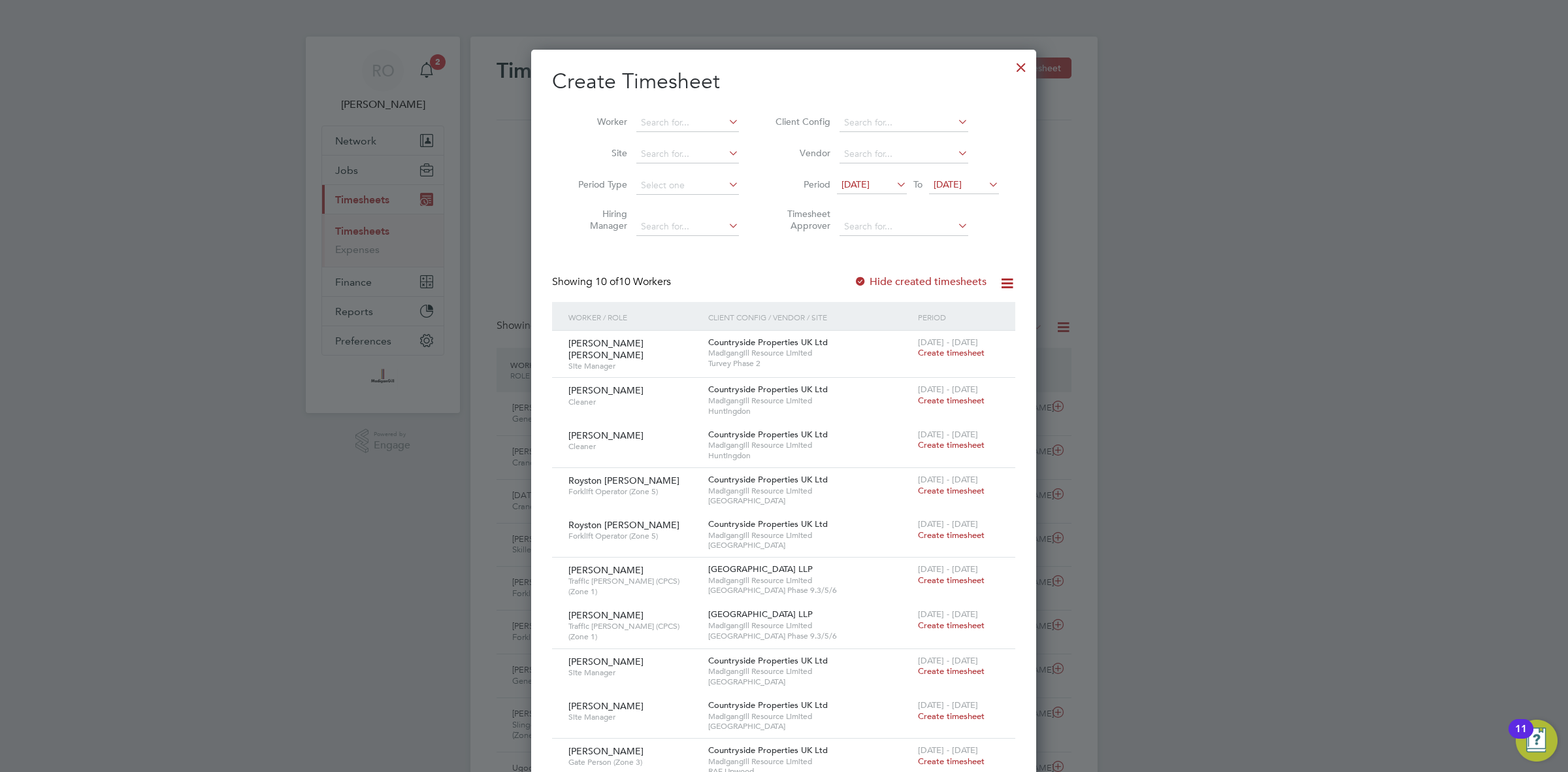
click at [864, 179] on span "12 Aug 2025" at bounding box center [855, 184] width 28 height 12
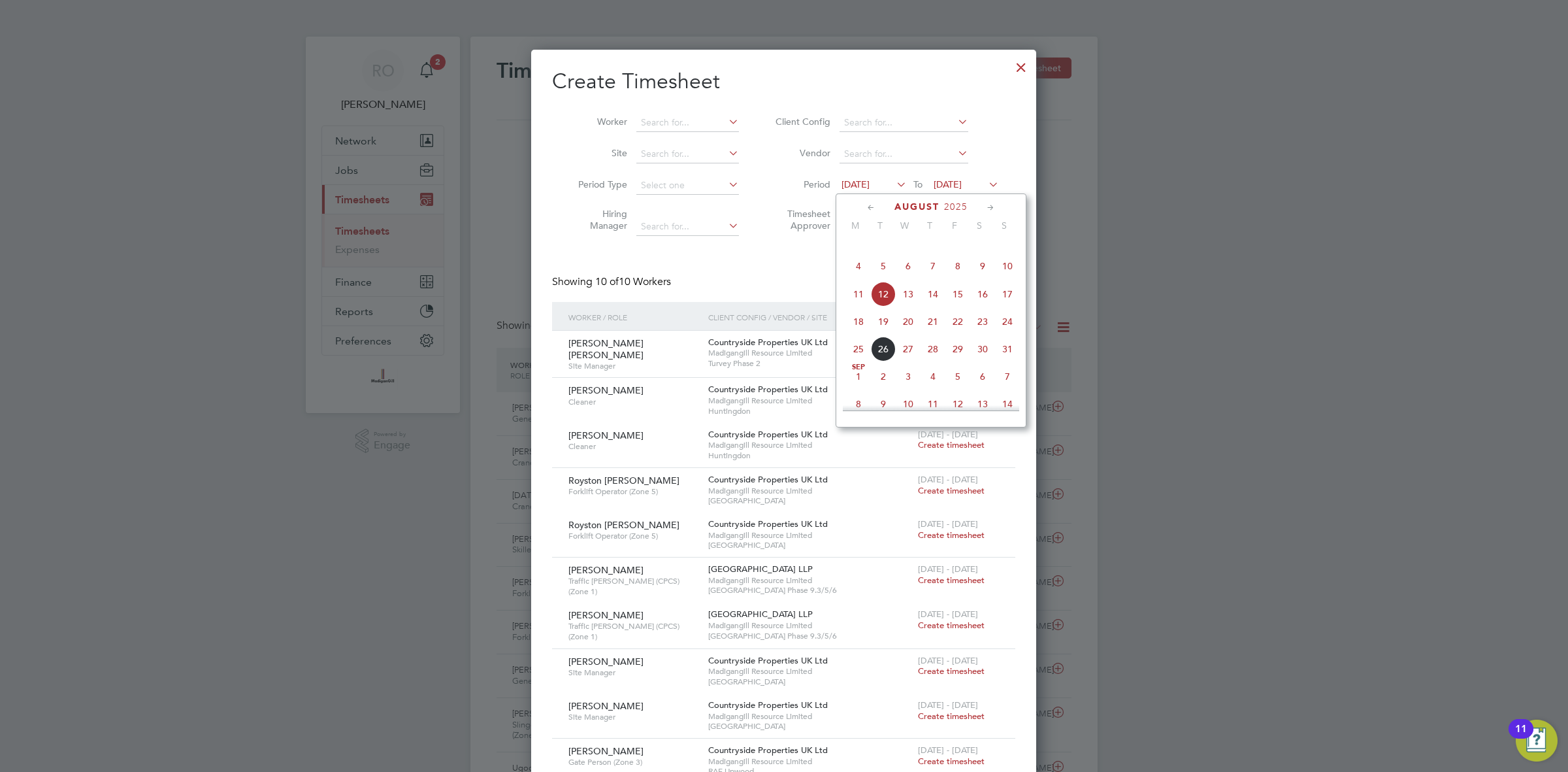
click at [857, 332] on span "18" at bounding box center [859, 321] width 25 height 25
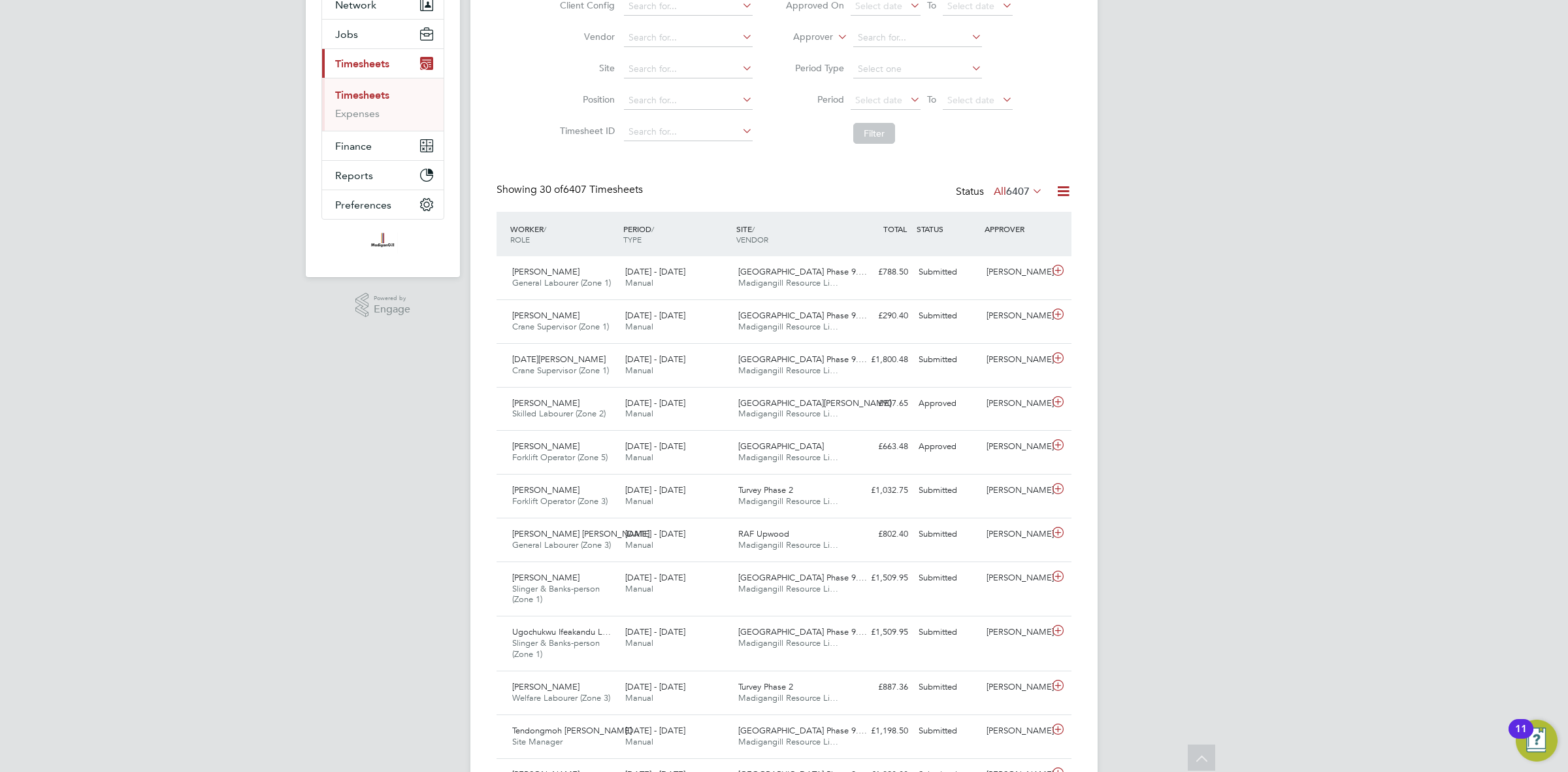
scroll to position [0, 0]
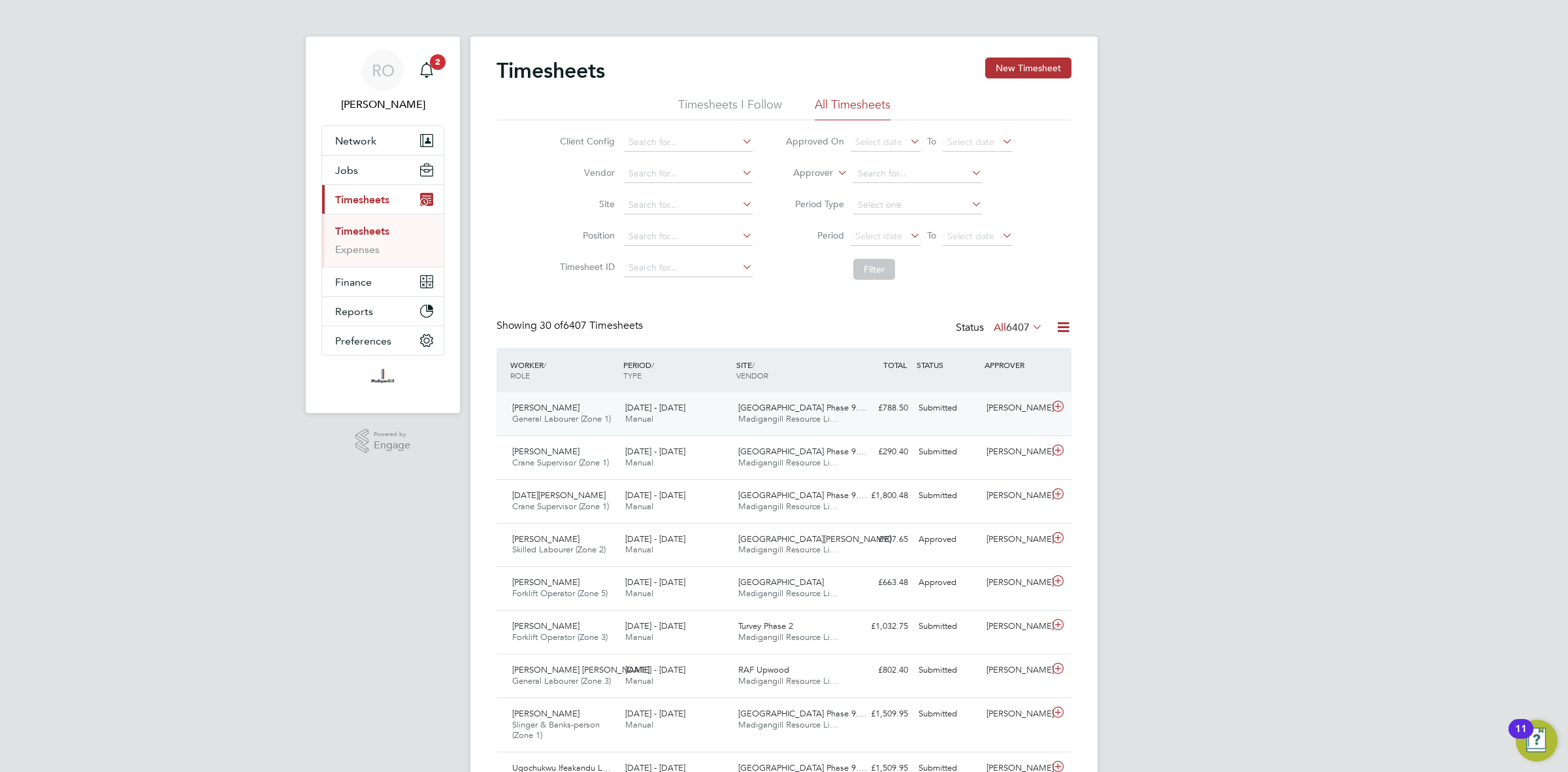
click at [680, 419] on div "18 - 24 Aug 2025 Manual" at bounding box center [677, 413] width 113 height 33
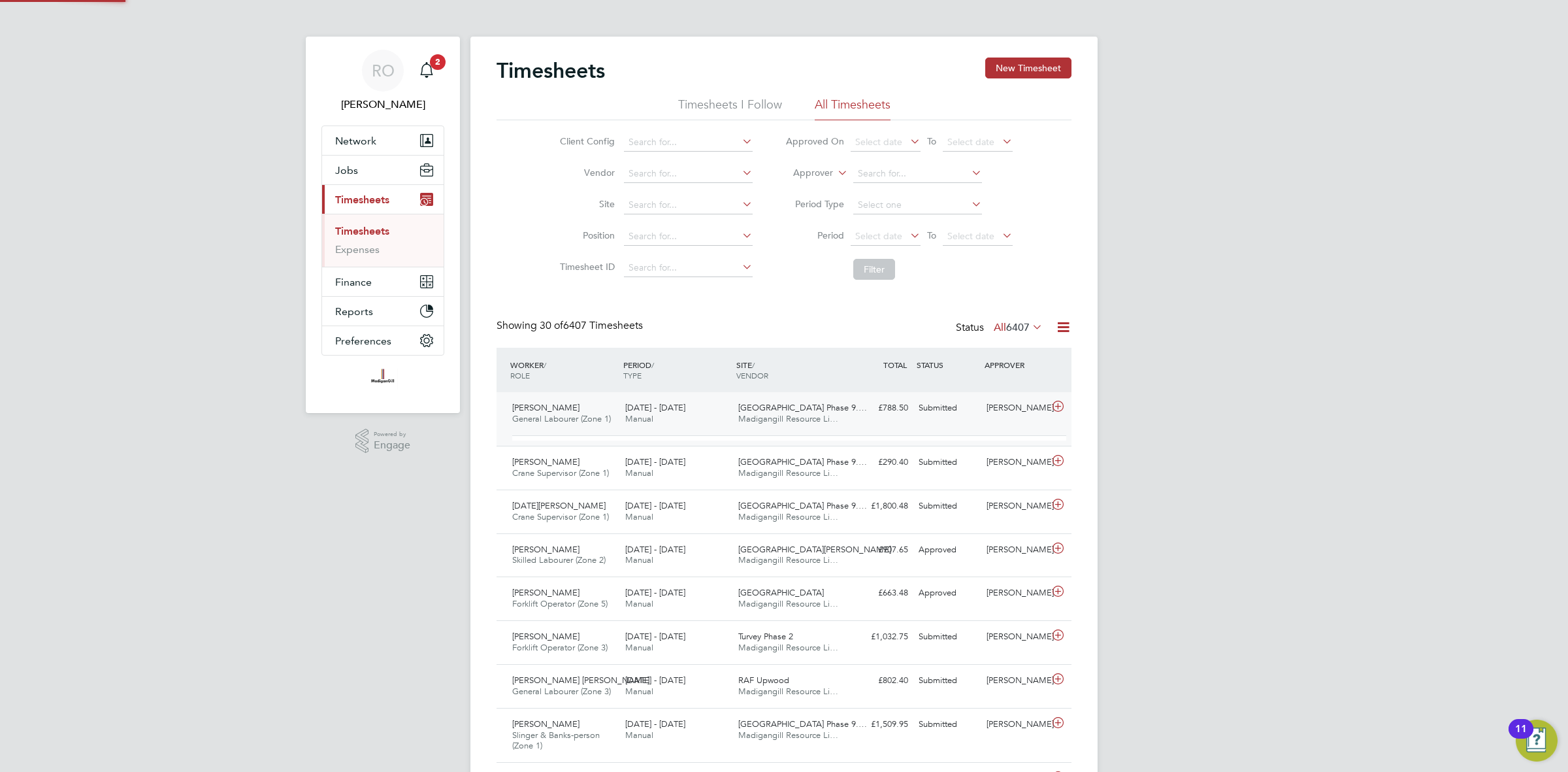
scroll to position [22, 128]
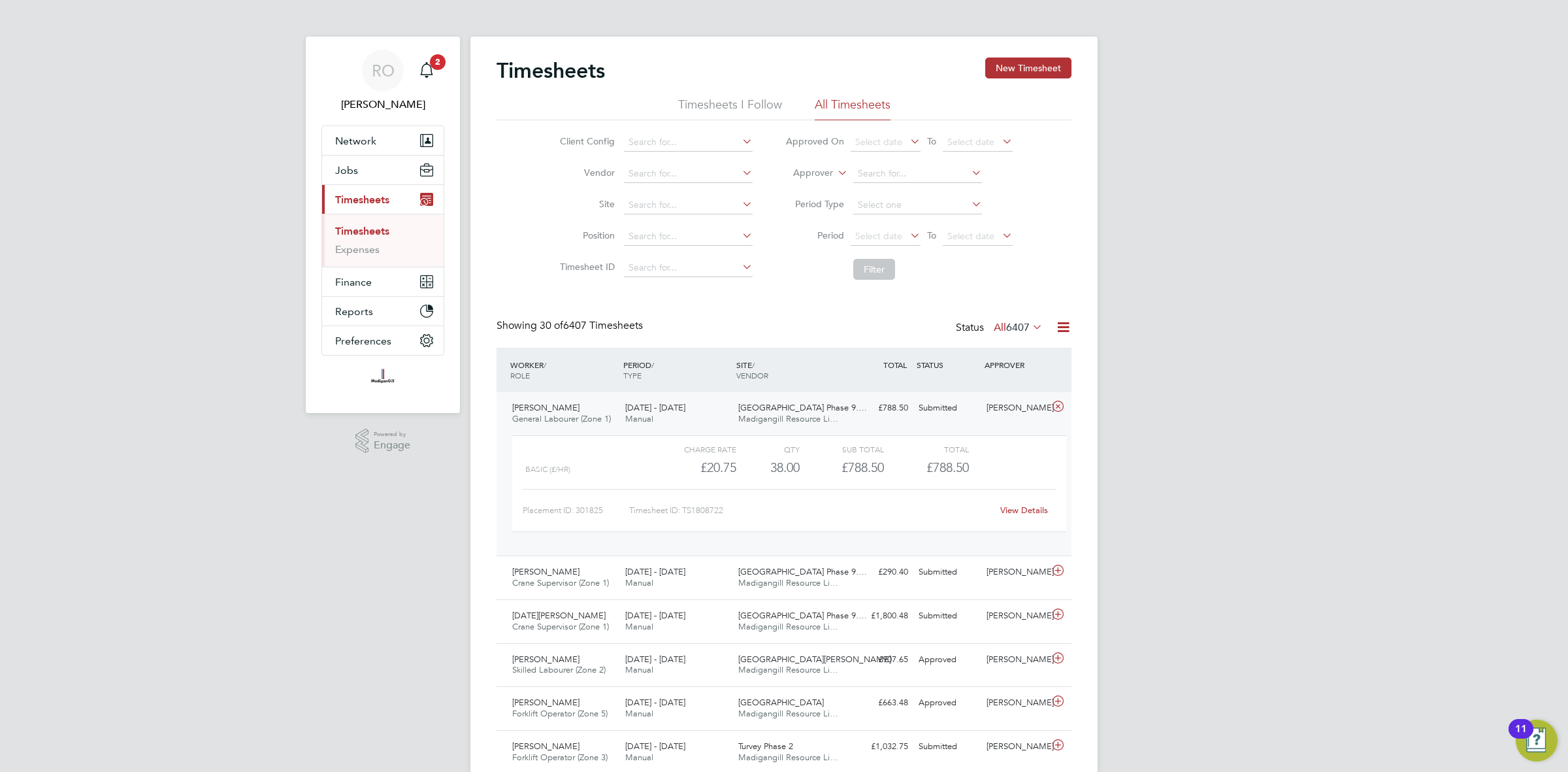
click at [1016, 506] on link "View Details" at bounding box center [1024, 510] width 48 height 11
click at [1037, 77] on div "Timesheets New Timesheet" at bounding box center [784, 77] width 575 height 39
click at [1033, 73] on button "New Timesheet" at bounding box center [1028, 68] width 86 height 21
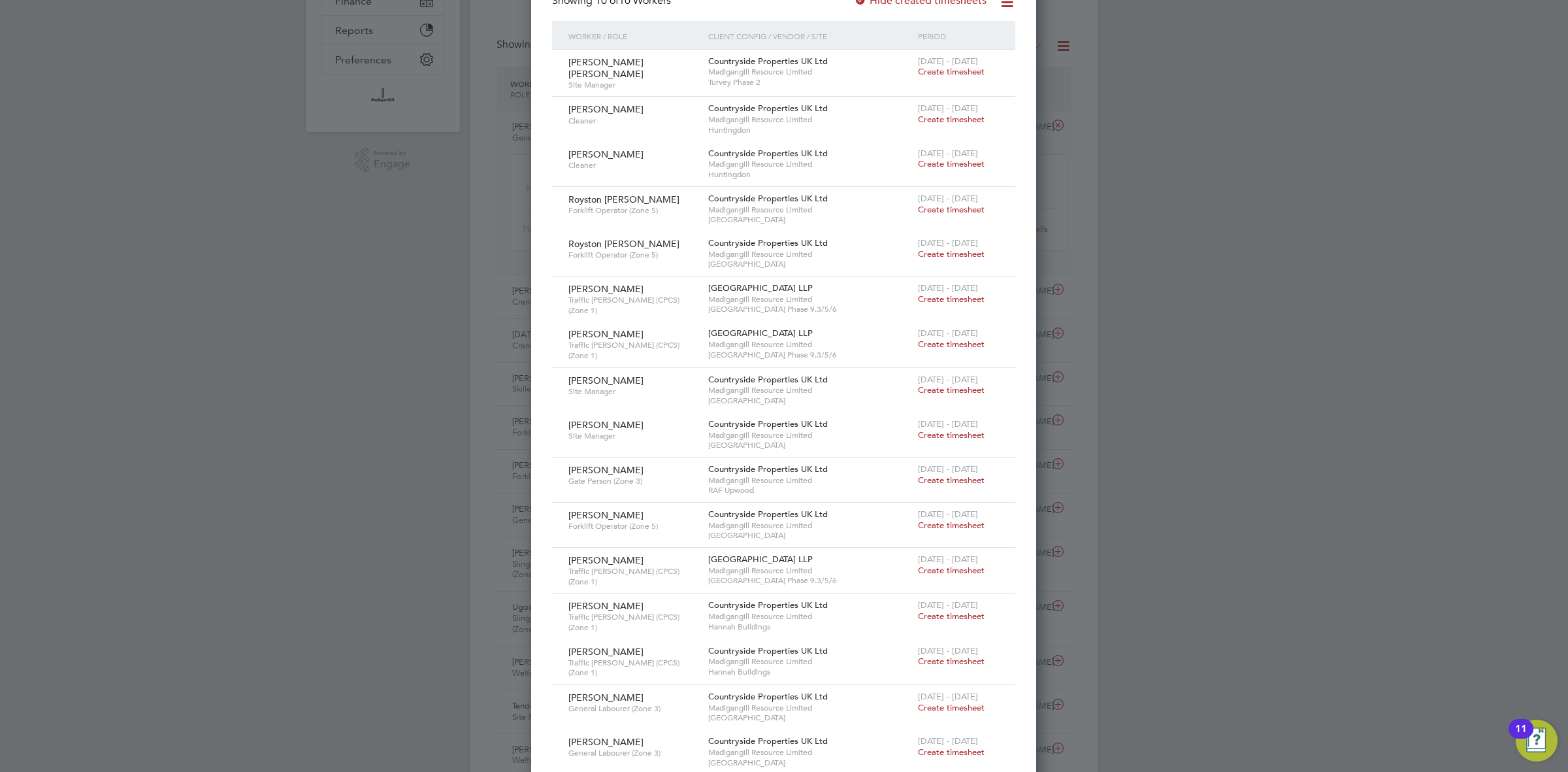
scroll to position [0, 0]
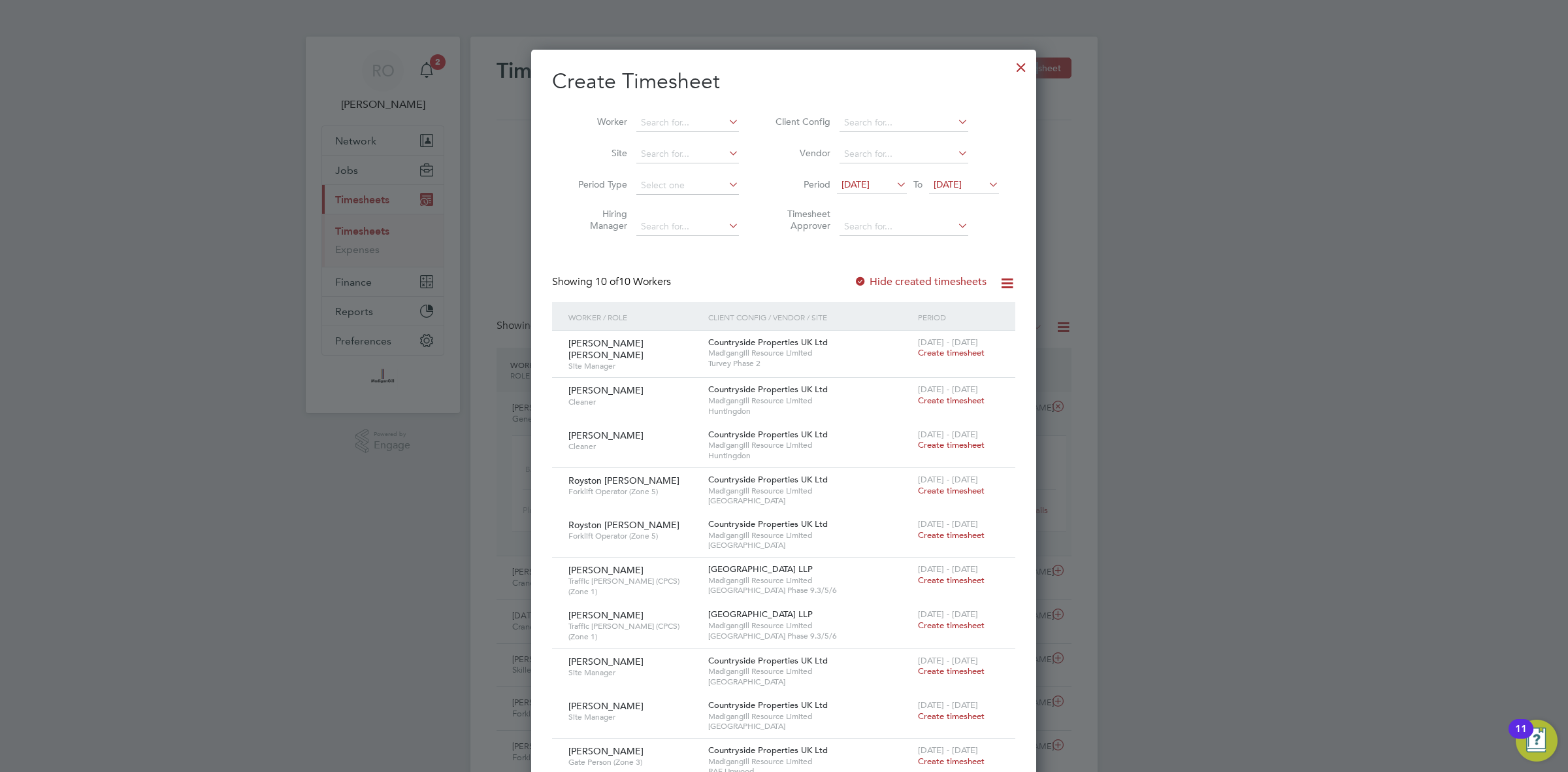
click at [1024, 65] on div at bounding box center [1021, 65] width 24 height 24
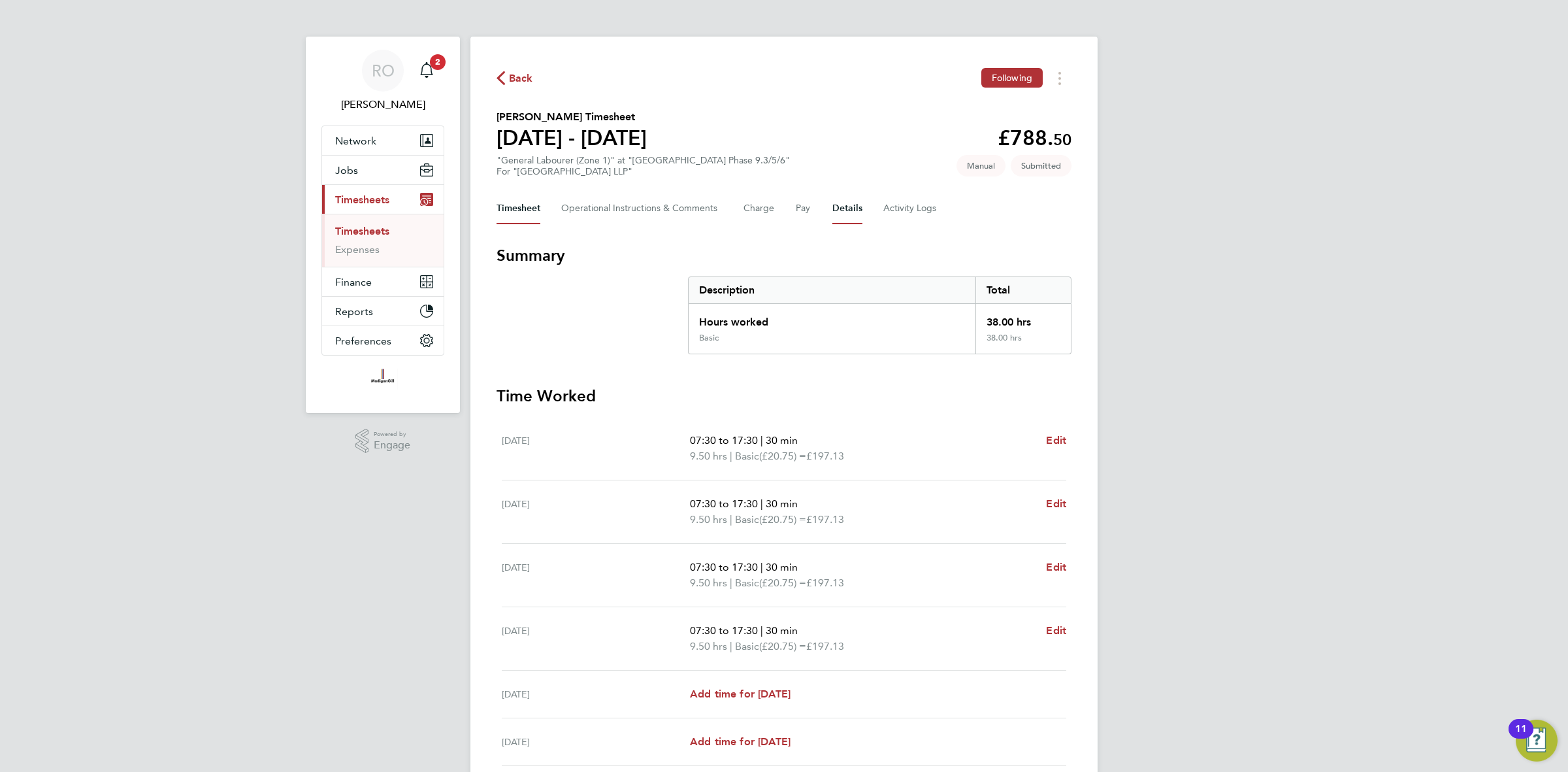
click at [853, 213] on button "Details" at bounding box center [847, 208] width 30 height 31
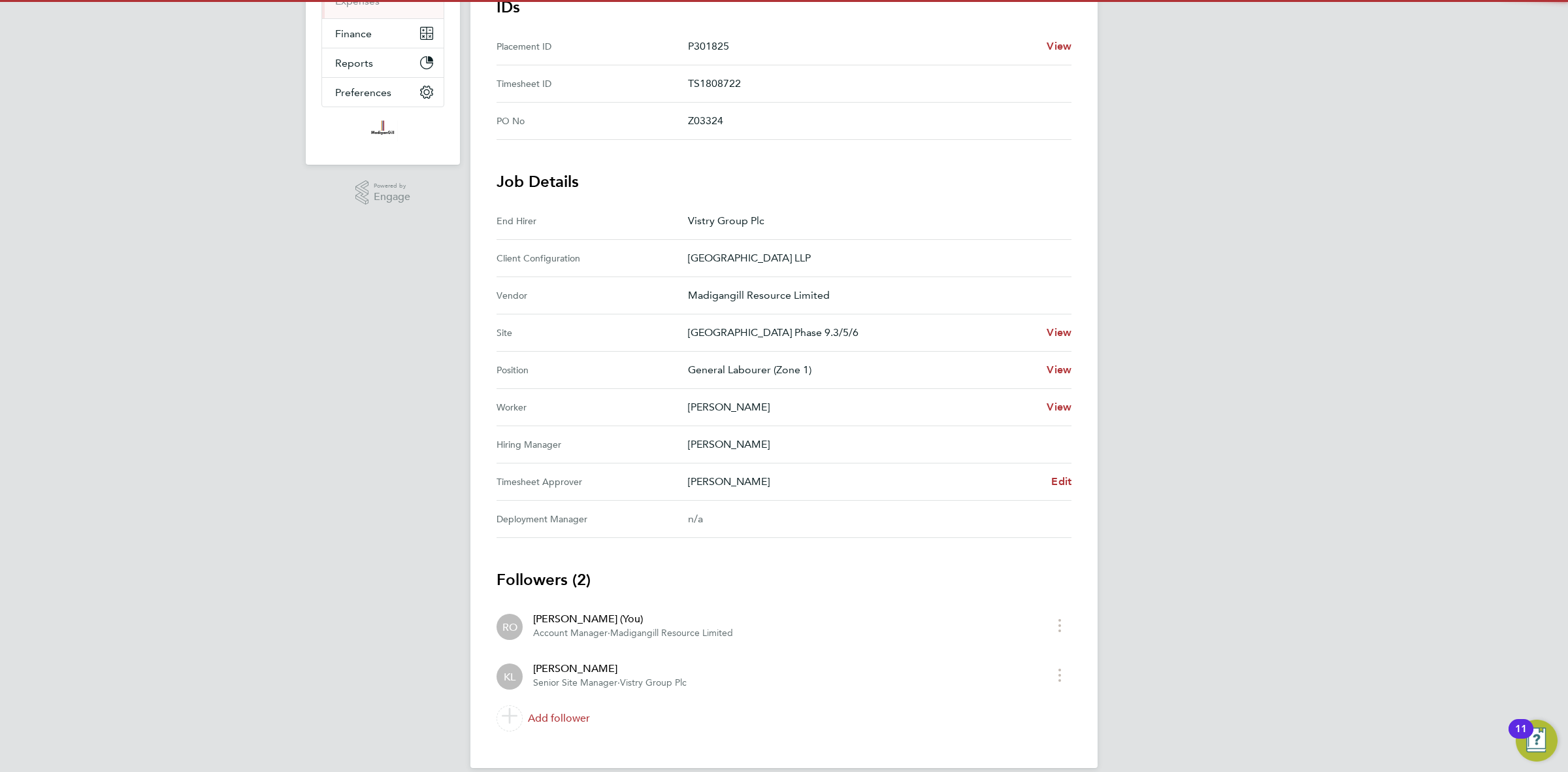
scroll to position [266, 0]
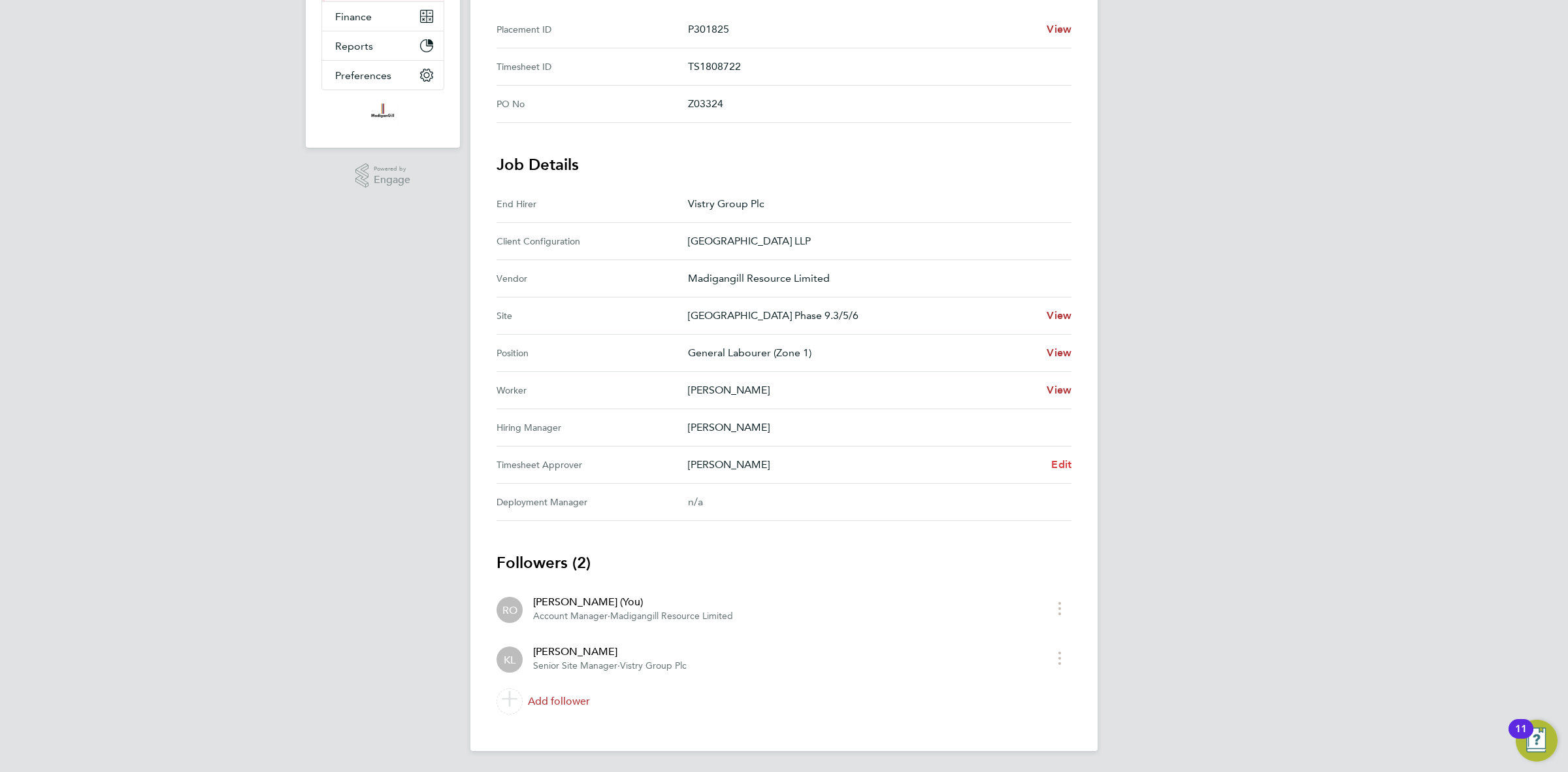
click at [1063, 467] on span "Edit" at bounding box center [1061, 465] width 20 height 13
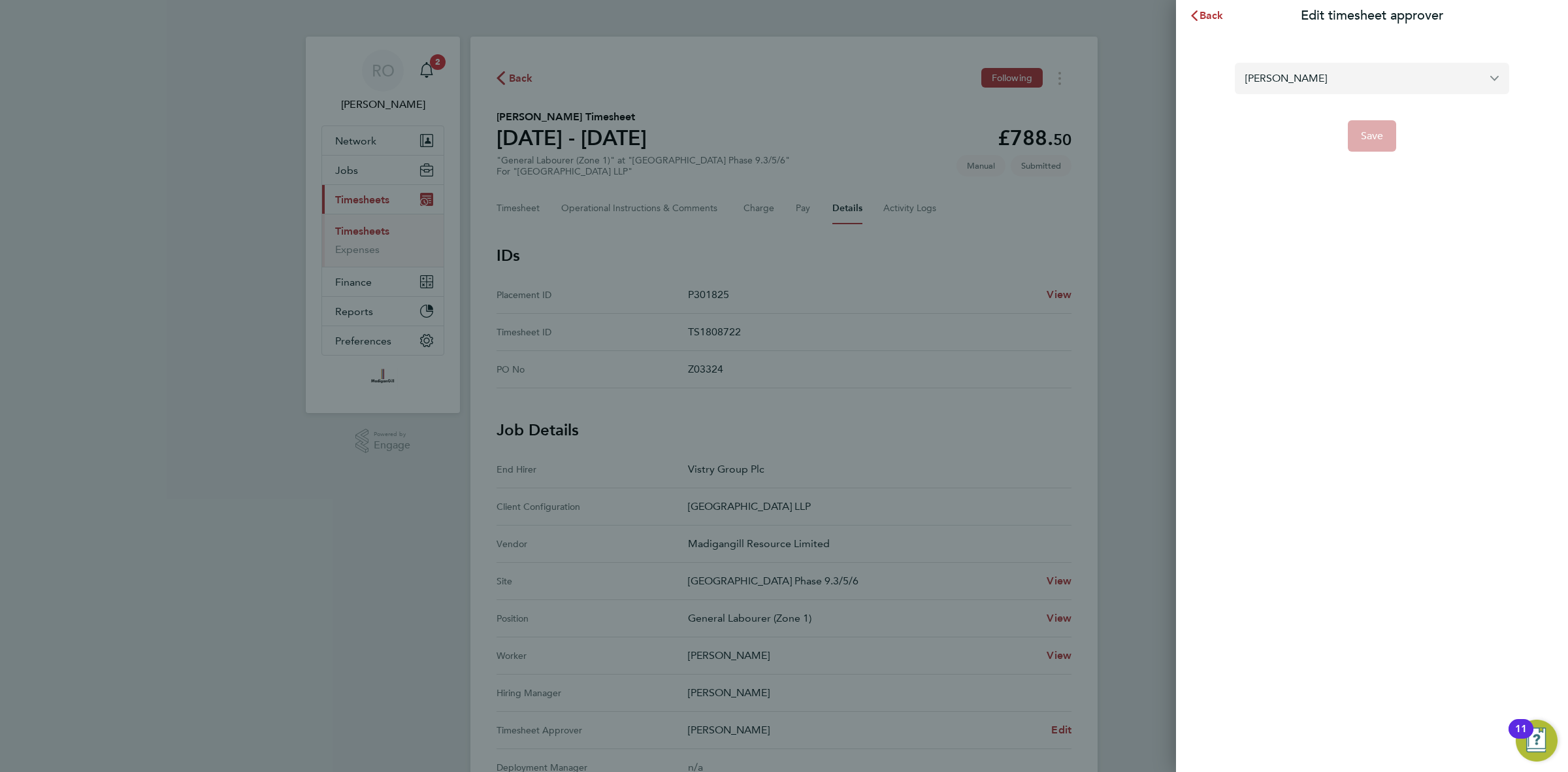
click at [1335, 81] on input "[PERSON_NAME]" at bounding box center [1372, 78] width 274 height 31
type input "Lewis Tuck"
click at [1212, 17] on span "Back" at bounding box center [1212, 15] width 24 height 13
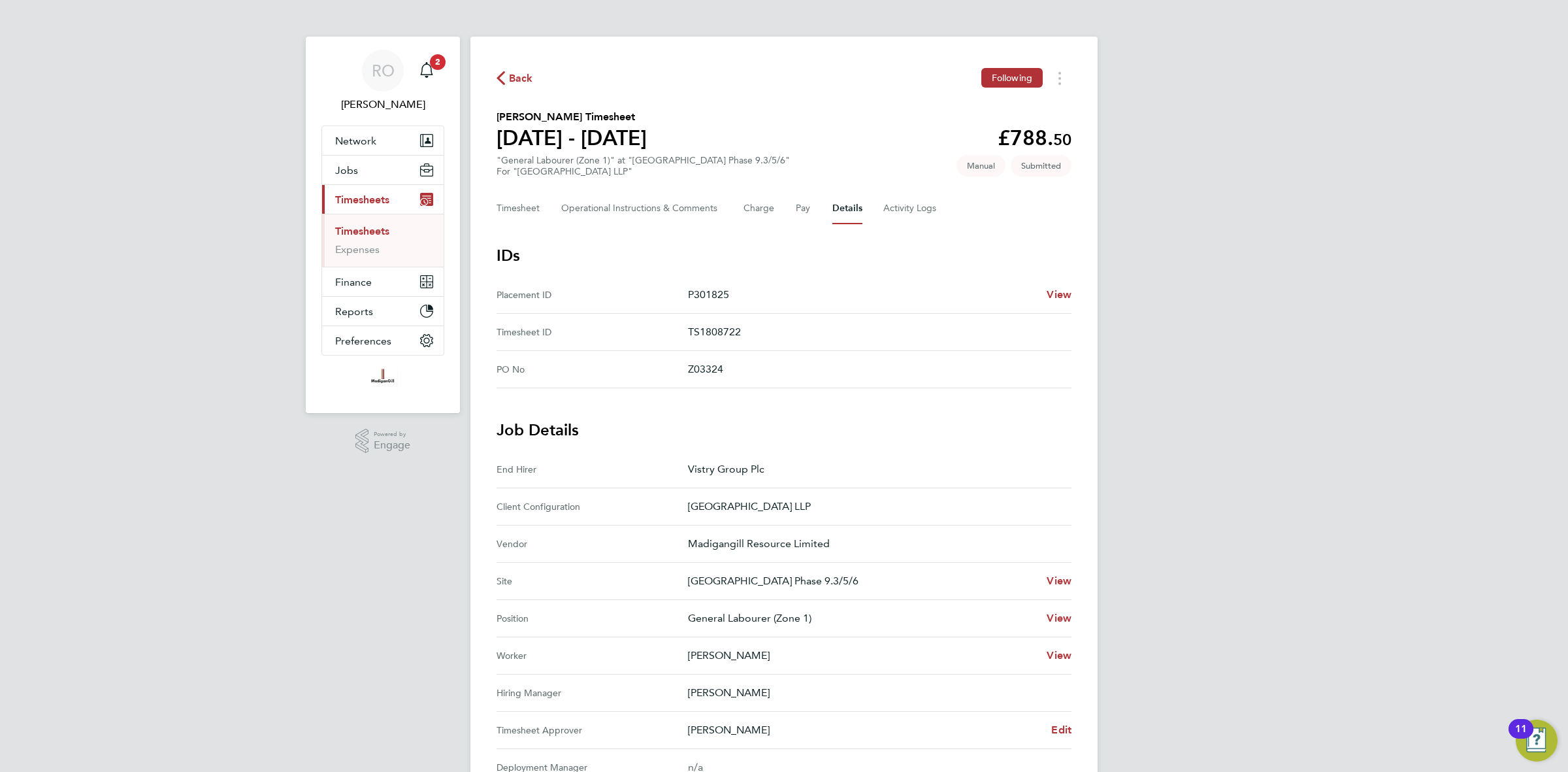
click at [510, 89] on div "Back Following Issah Iddrisu's Timesheet 18 - 24 Aug 2025 £788. 50 "General Lab…" at bounding box center [784, 526] width 627 height 980
click at [520, 82] on span "Back" at bounding box center [521, 79] width 24 height 16
